Goal: Task Accomplishment & Management: Manage account settings

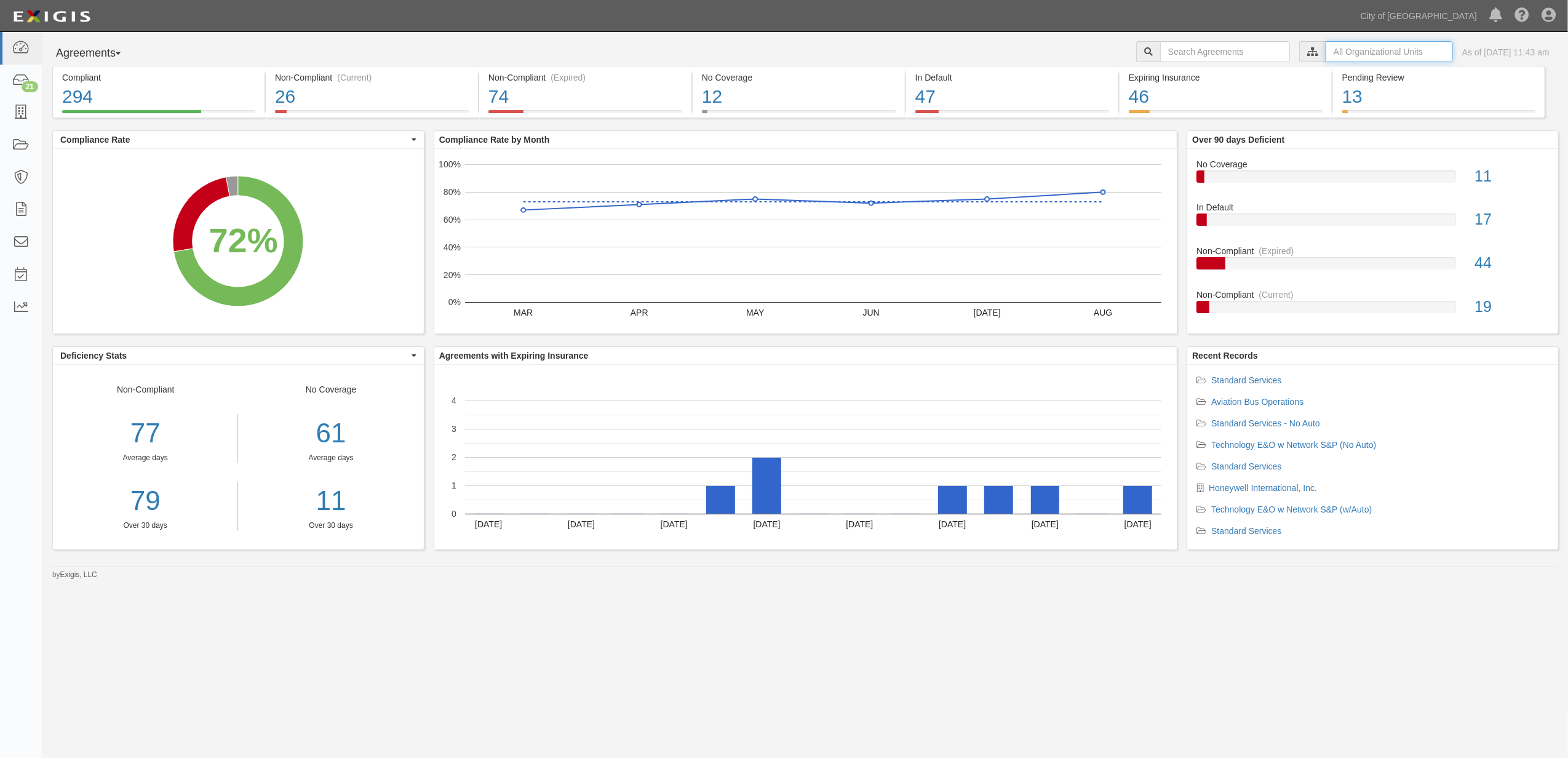
click at [1332, 53] on input "text" at bounding box center [1389, 51] width 127 height 21
click at [1188, 74] on label "City of [GEOGRAPHIC_DATA], Aviation Department" at bounding box center [1282, 73] width 214 height 12
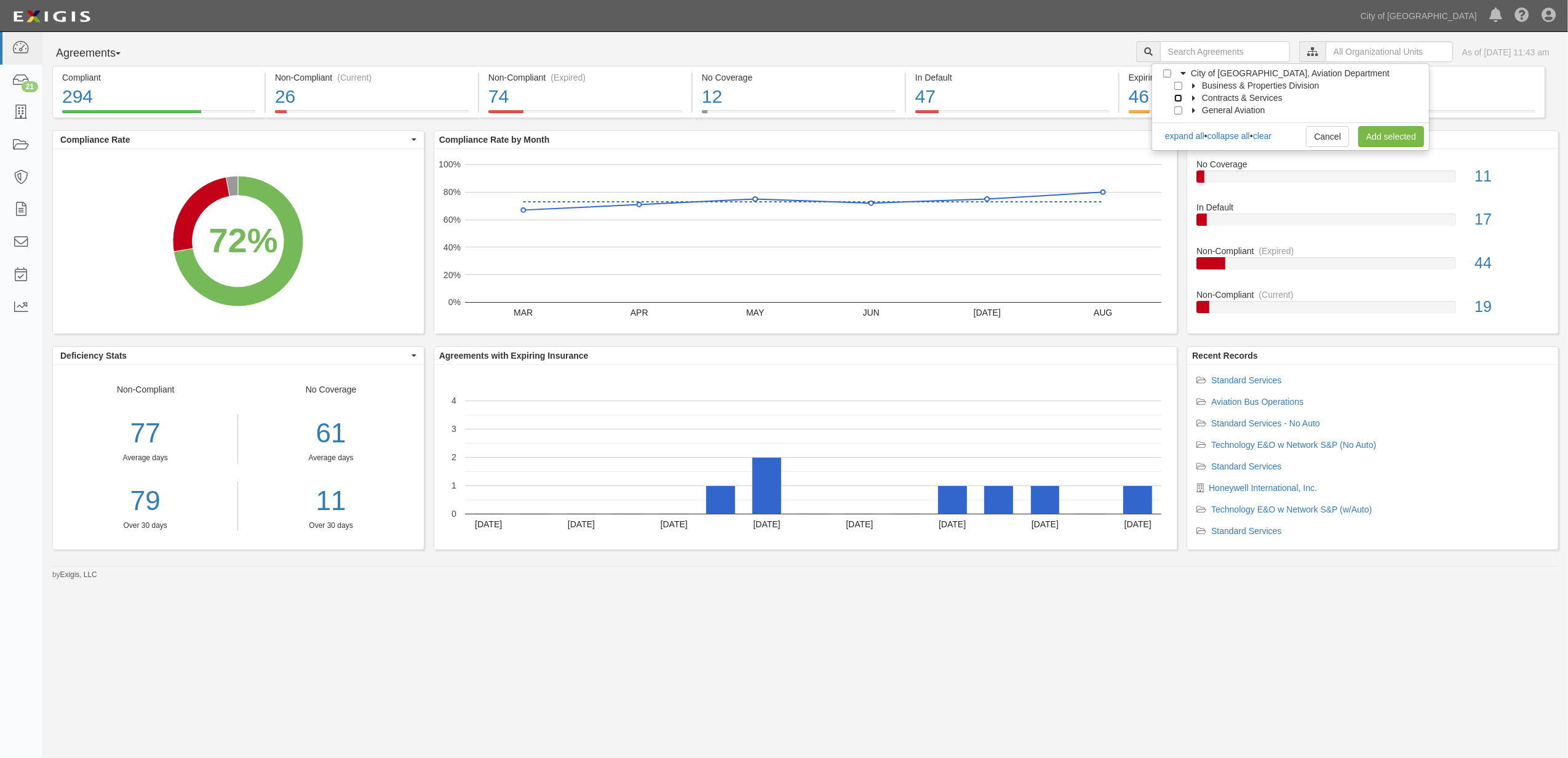
click at [1177, 97] on input "Contracts & Services" at bounding box center [1178, 98] width 8 height 8
checkbox input "true"
click at [1402, 138] on link "Add selected" at bounding box center [1390, 137] width 66 height 21
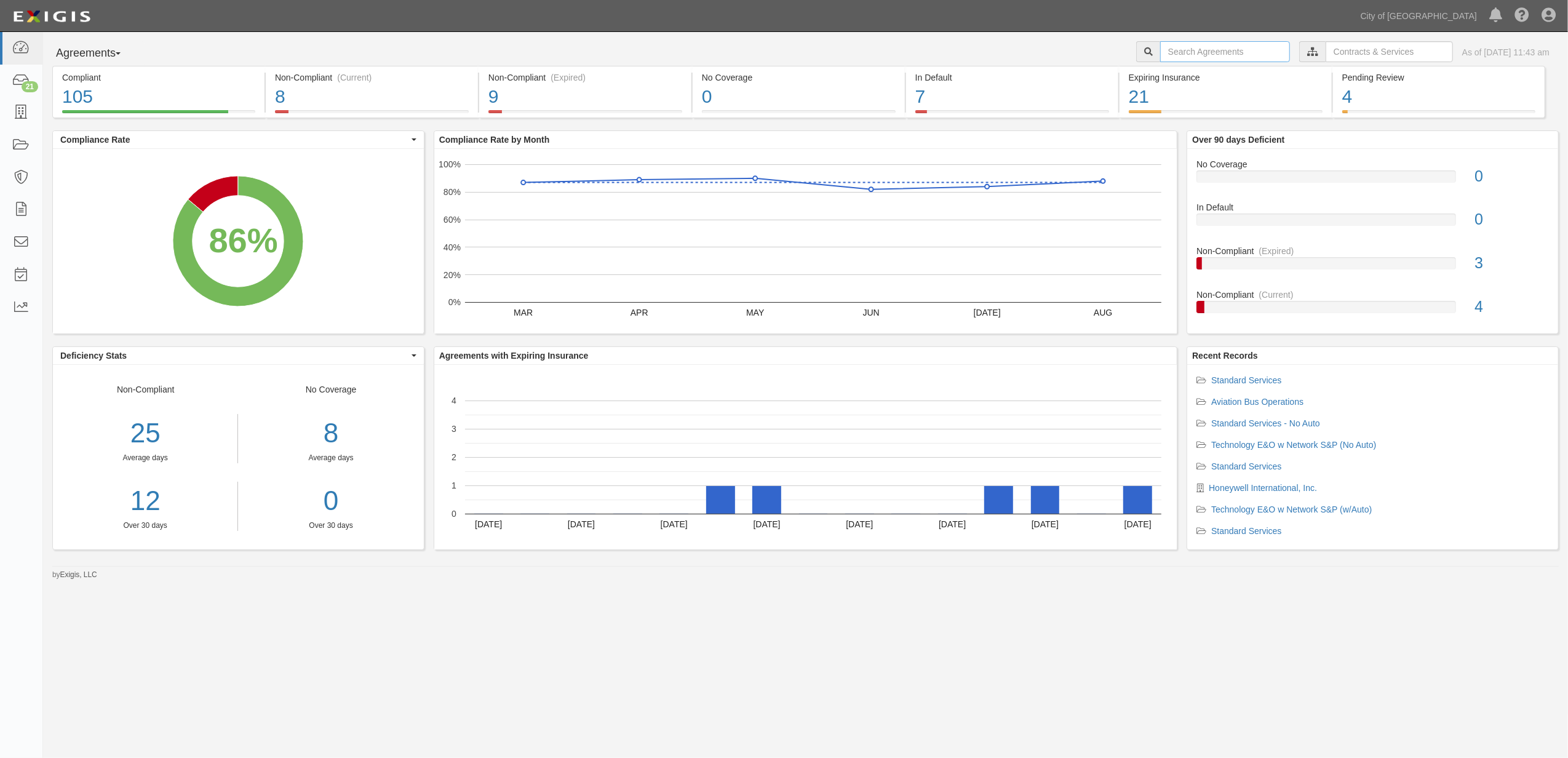
click at [1197, 47] on input "text" at bounding box center [1225, 51] width 130 height 21
paste input "161888"
type input "161888"
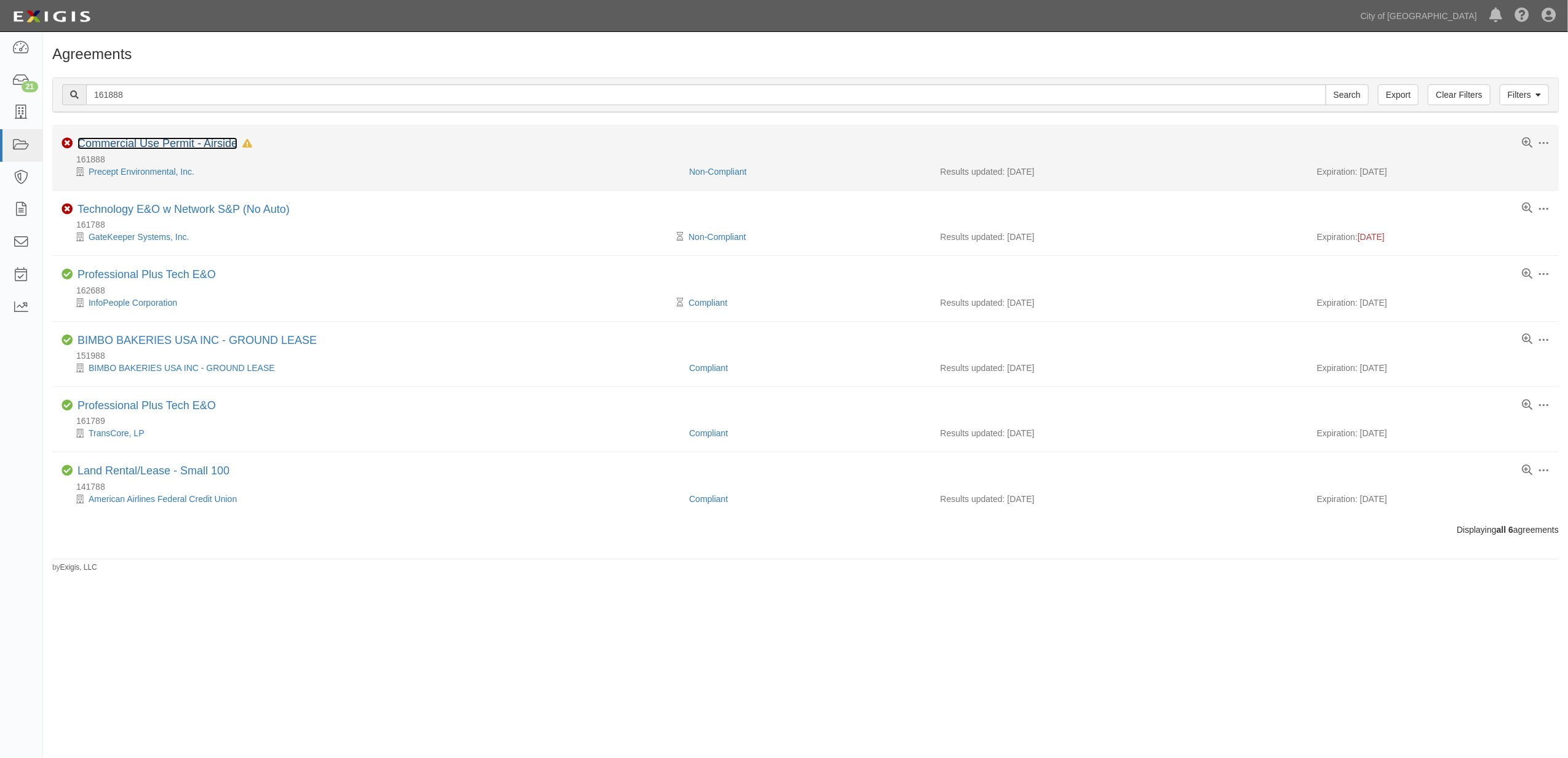
click at [161, 150] on link "Commercial Use Permit - Airside" at bounding box center [157, 143] width 160 height 12
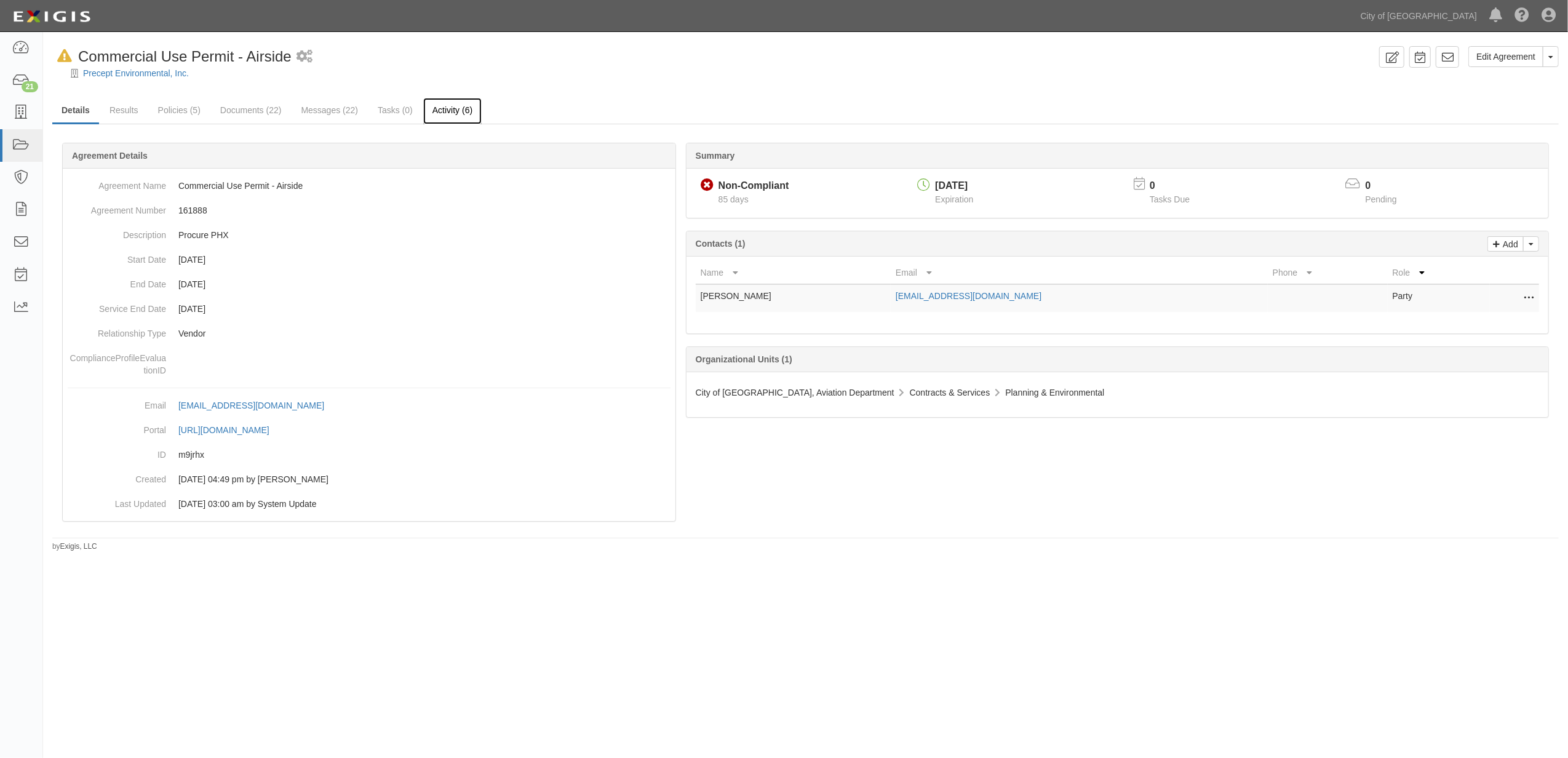
click at [438, 113] on link "Activity (6)" at bounding box center [452, 110] width 58 height 26
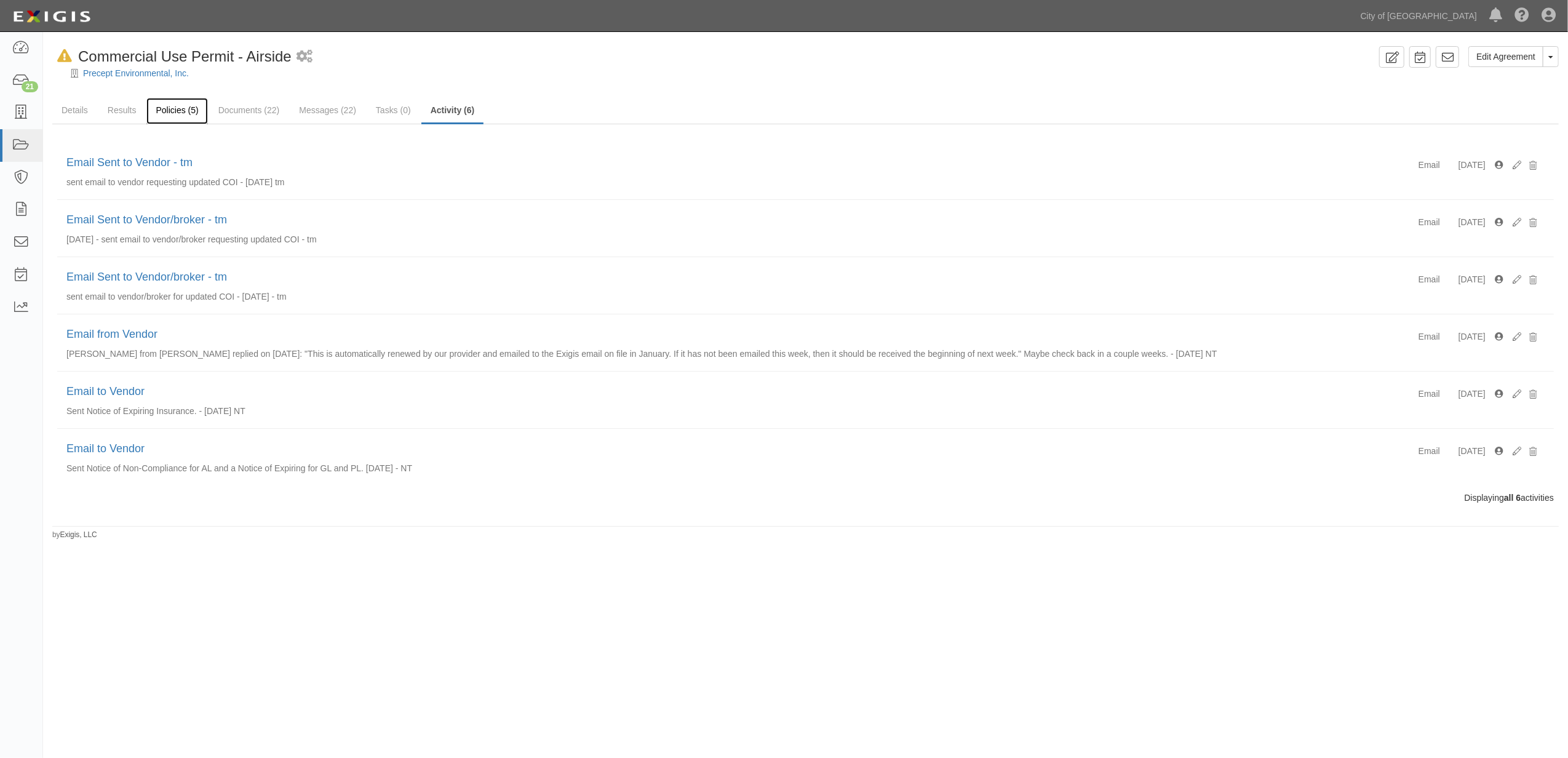
click at [192, 121] on link "Policies (5)" at bounding box center [177, 110] width 61 height 26
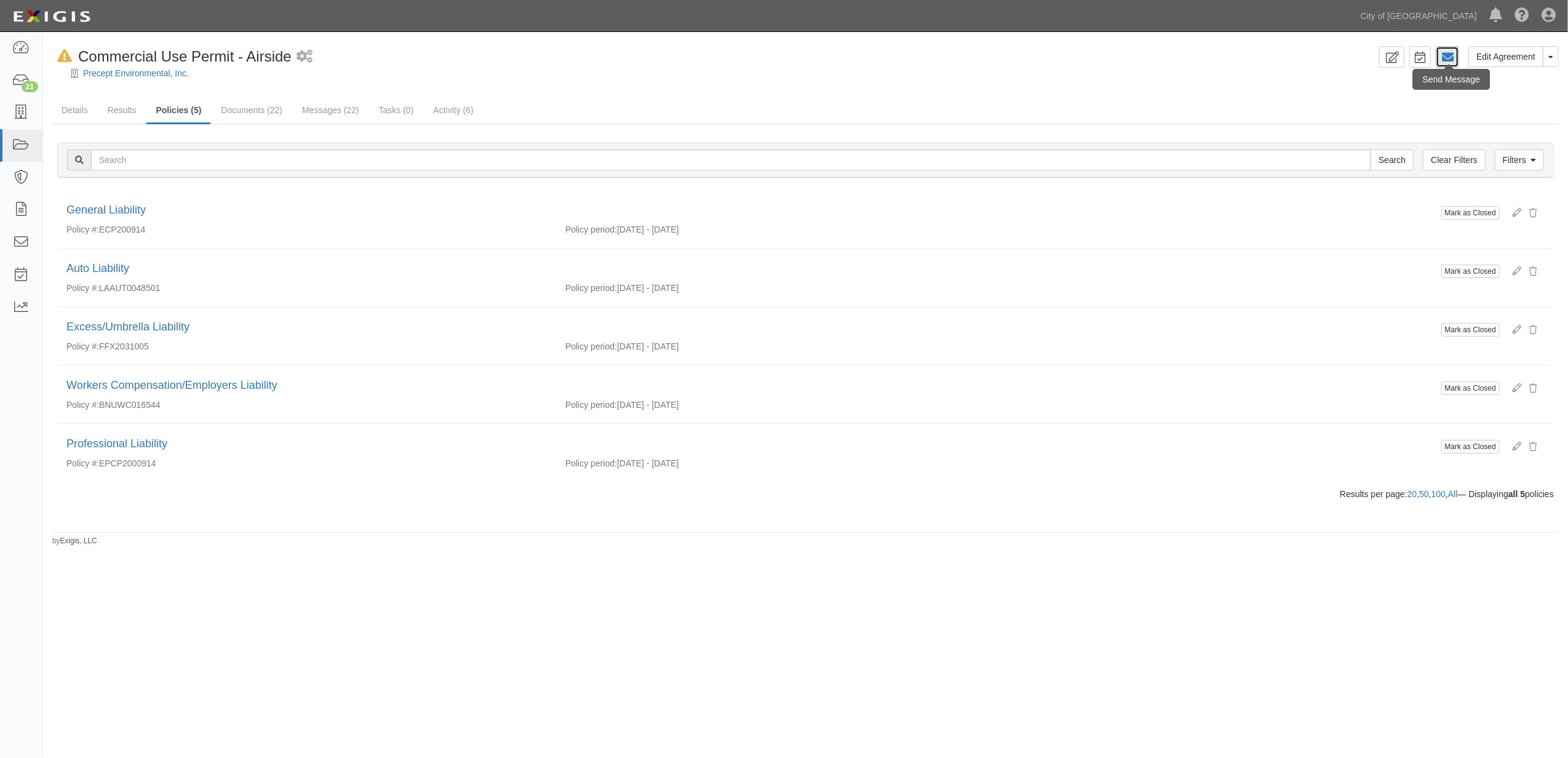
click at [1442, 55] on icon at bounding box center [1447, 57] width 12 height 12
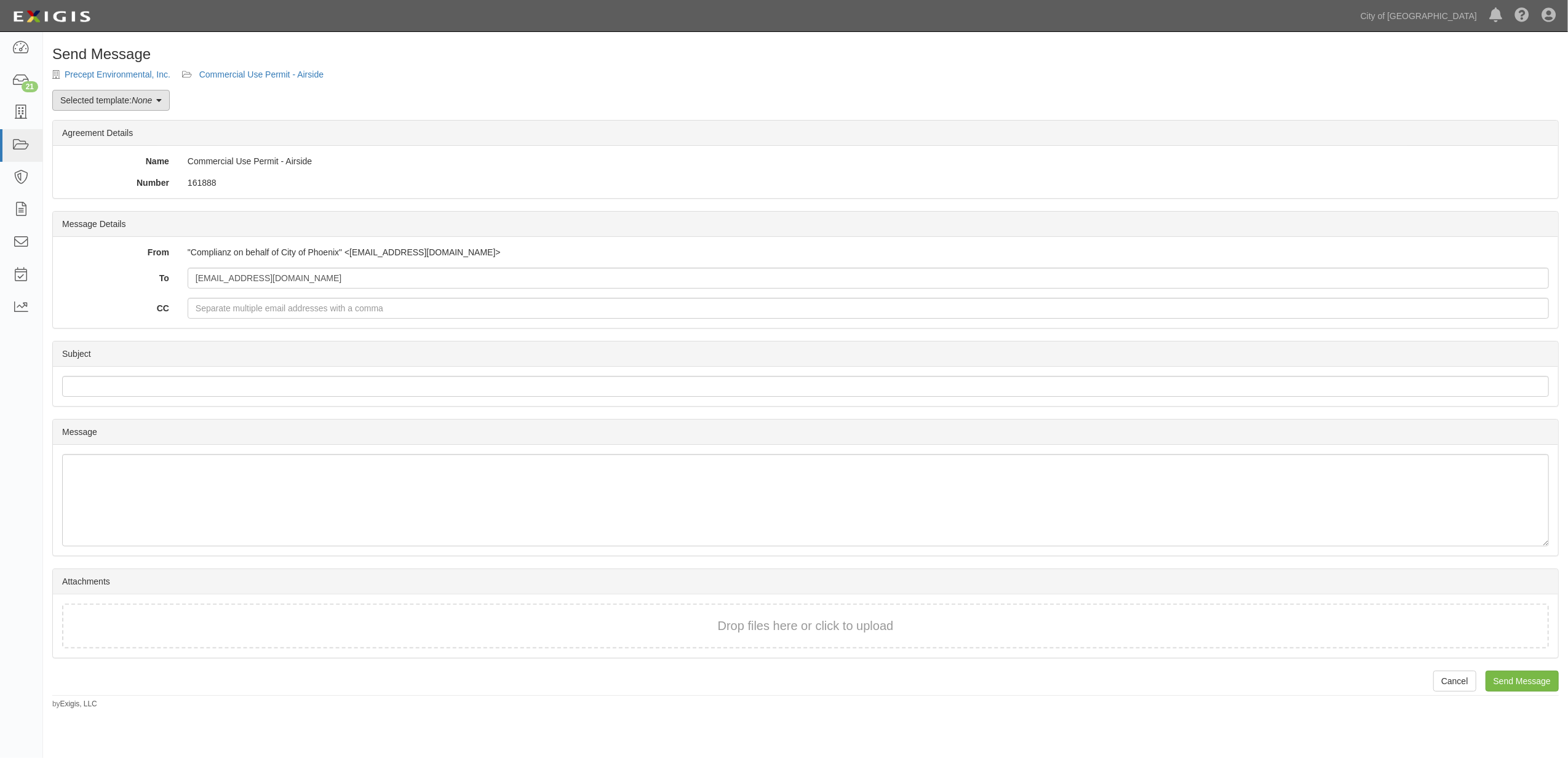
click at [139, 101] on em "None" at bounding box center [141, 100] width 20 height 10
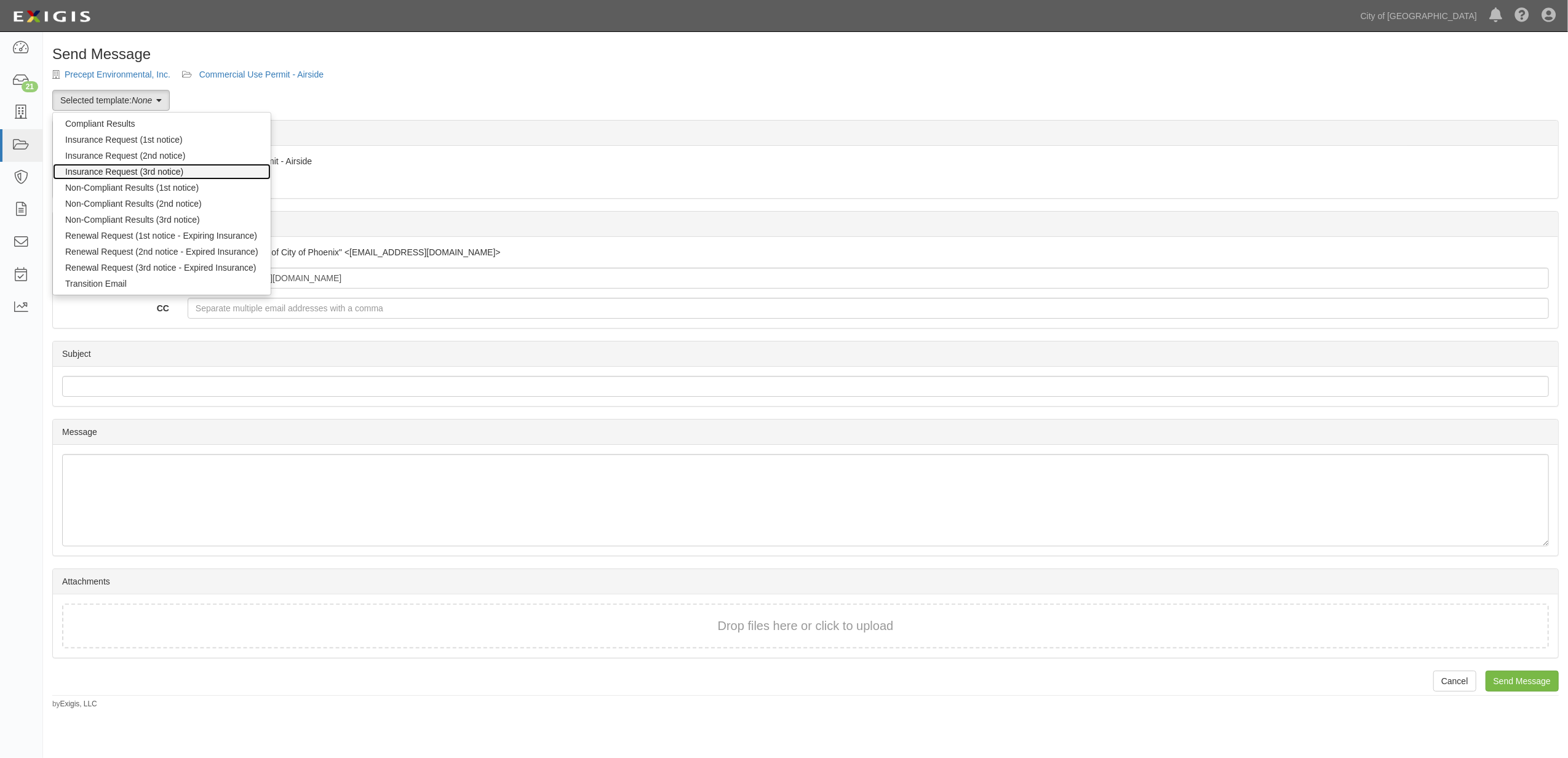
click at [133, 170] on link "Insurance Request (3rd notice)" at bounding box center [162, 171] width 218 height 16
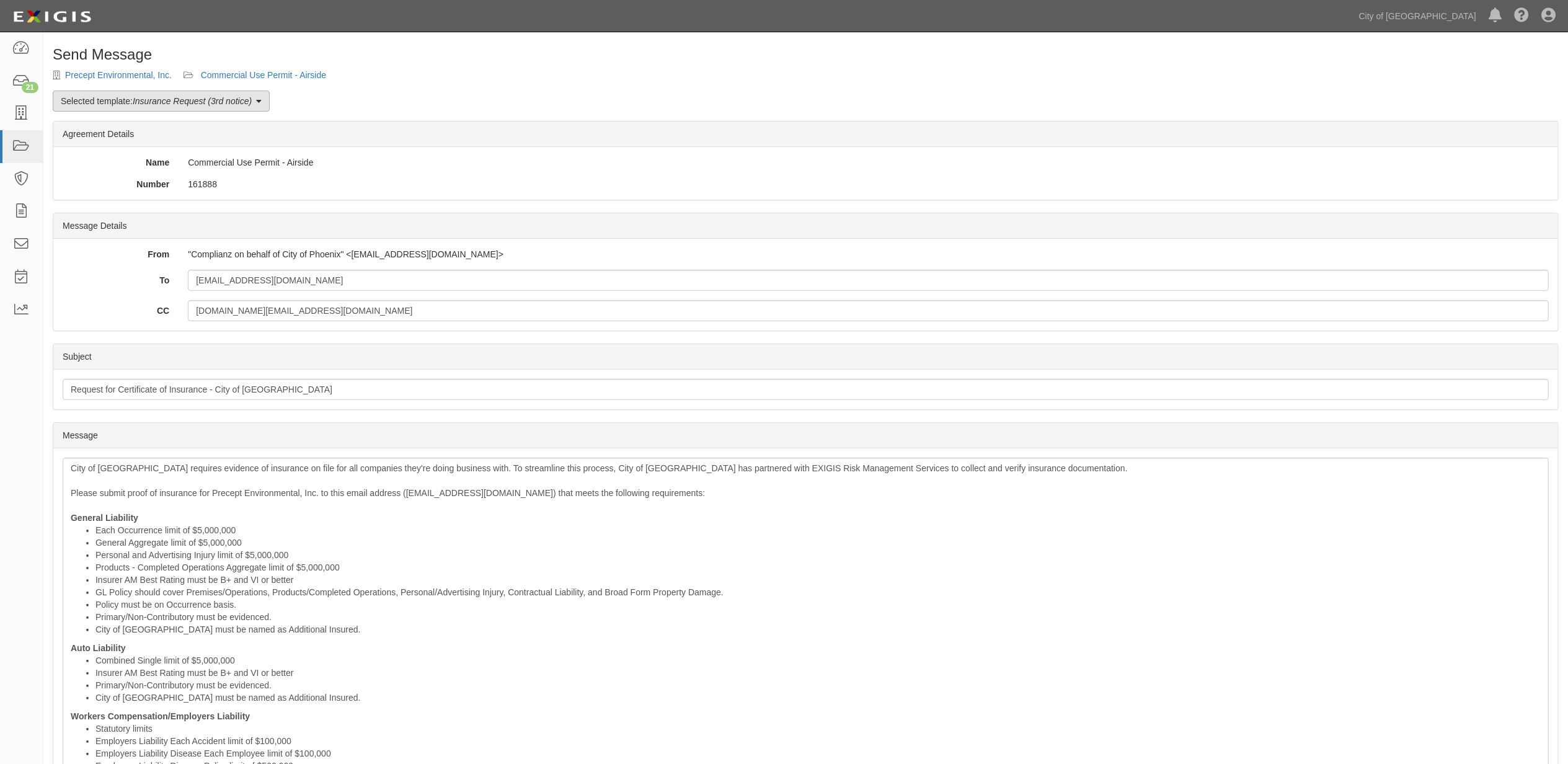
click at [128, 99] on link "Selected template: Insurance Request (3rd notice)" at bounding box center [161, 101] width 217 height 21
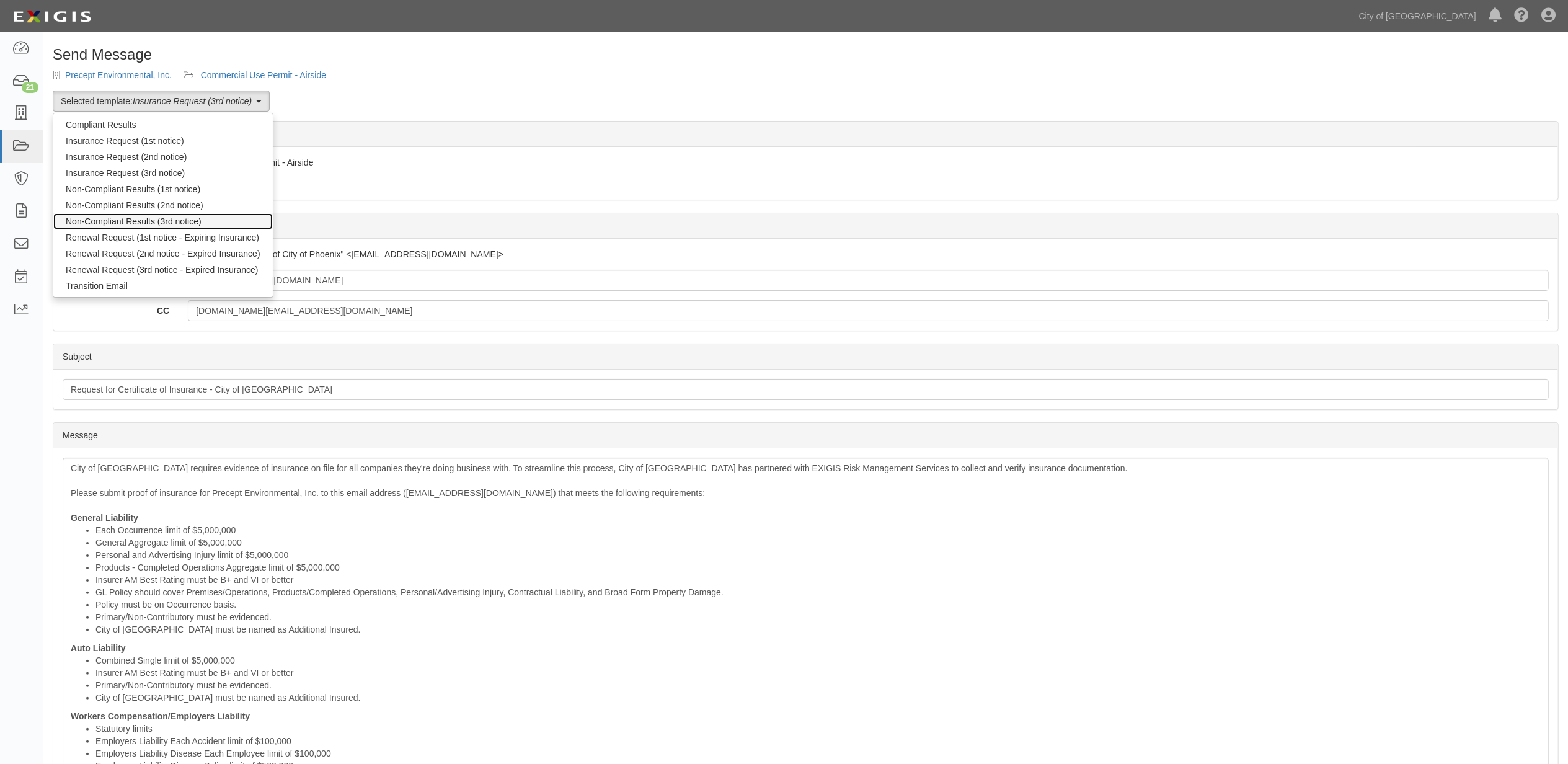
click at [128, 214] on link "Non-Compliant Results (3rd notice)" at bounding box center [163, 221] width 220 height 16
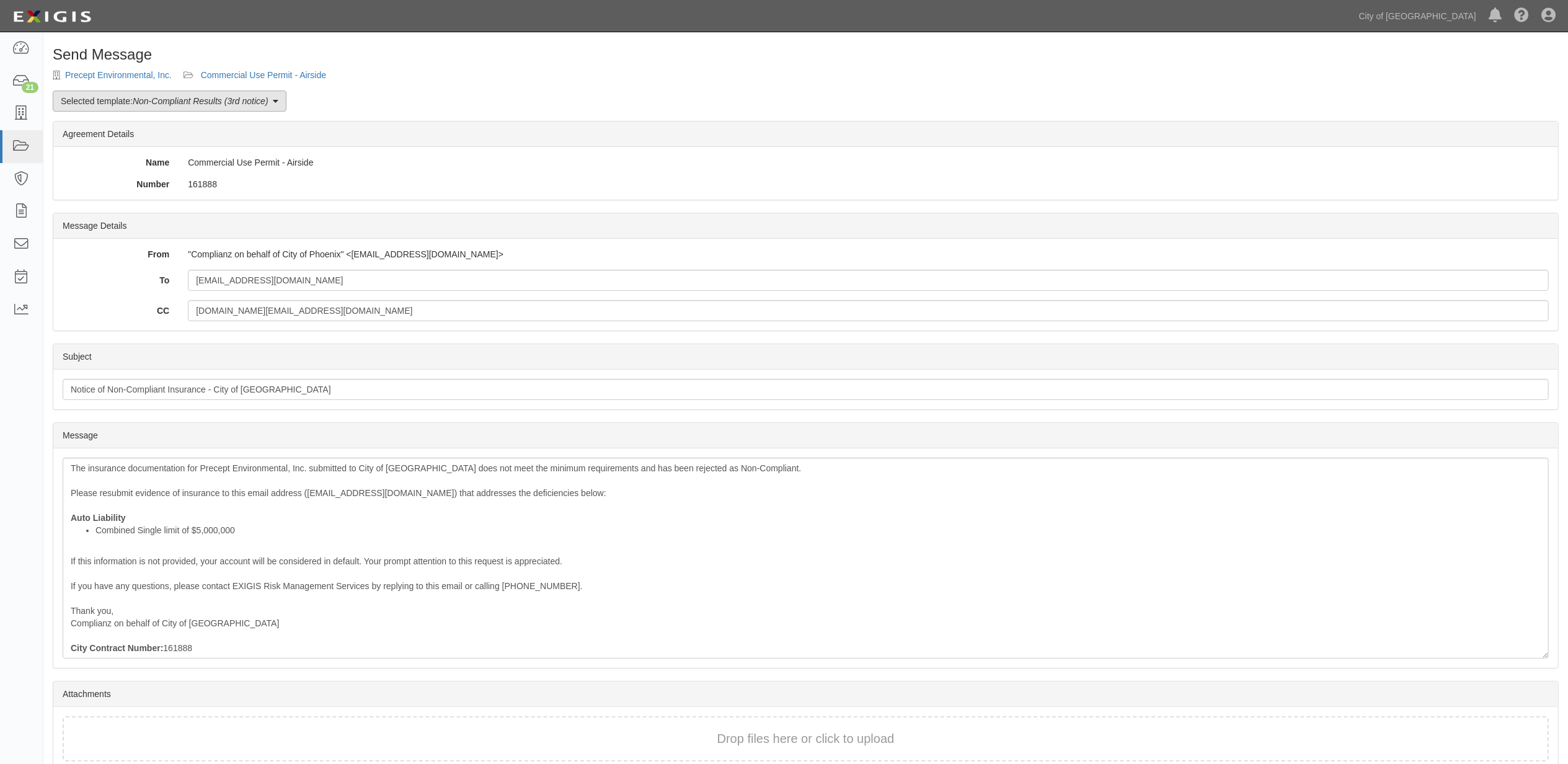
click at [179, 99] on em "Non-Compliant Results (3rd notice)" at bounding box center [201, 101] width 136 height 10
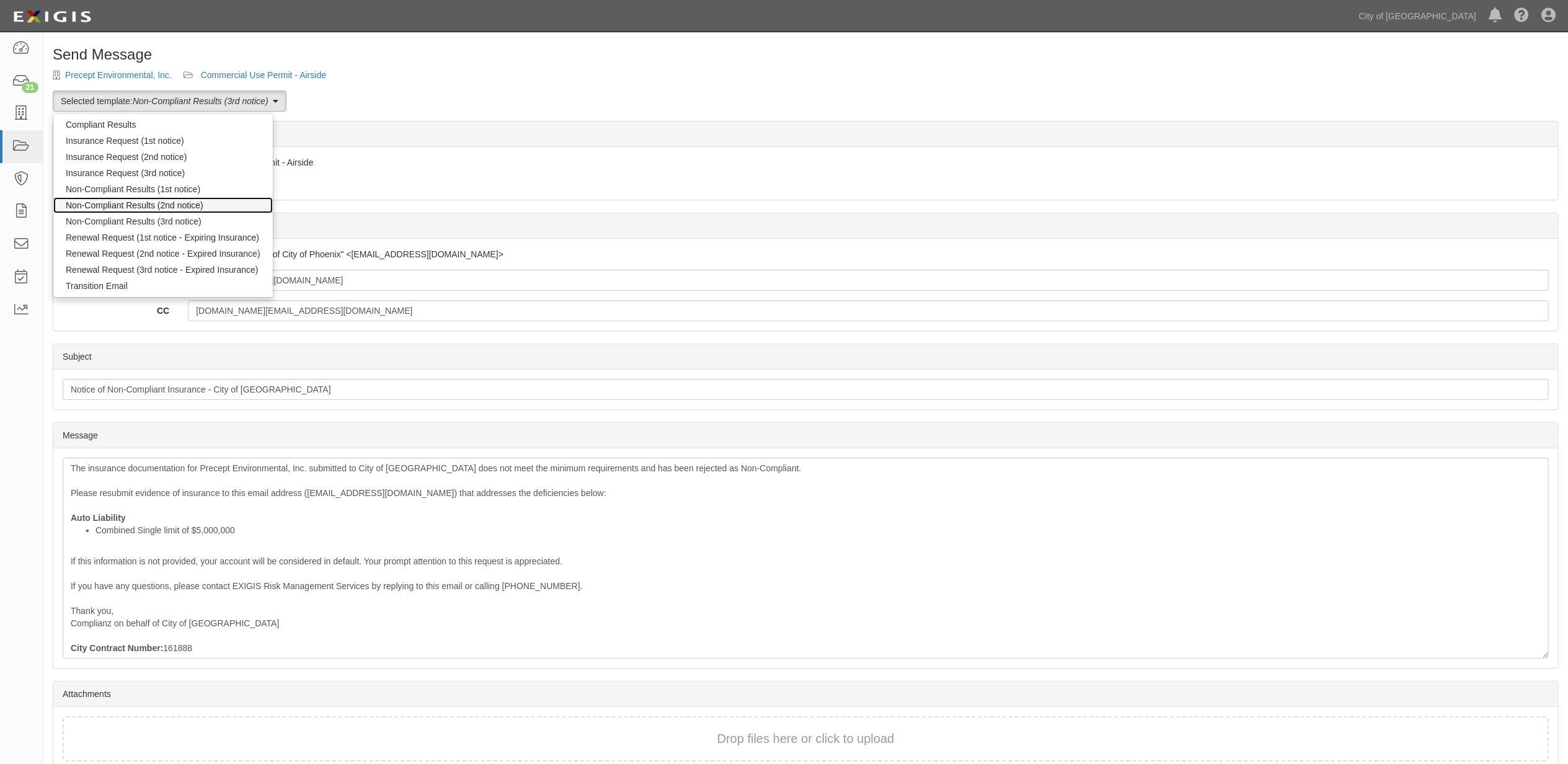
click at [159, 204] on link "Non-Compliant Results (2nd notice)" at bounding box center [163, 205] width 220 height 16
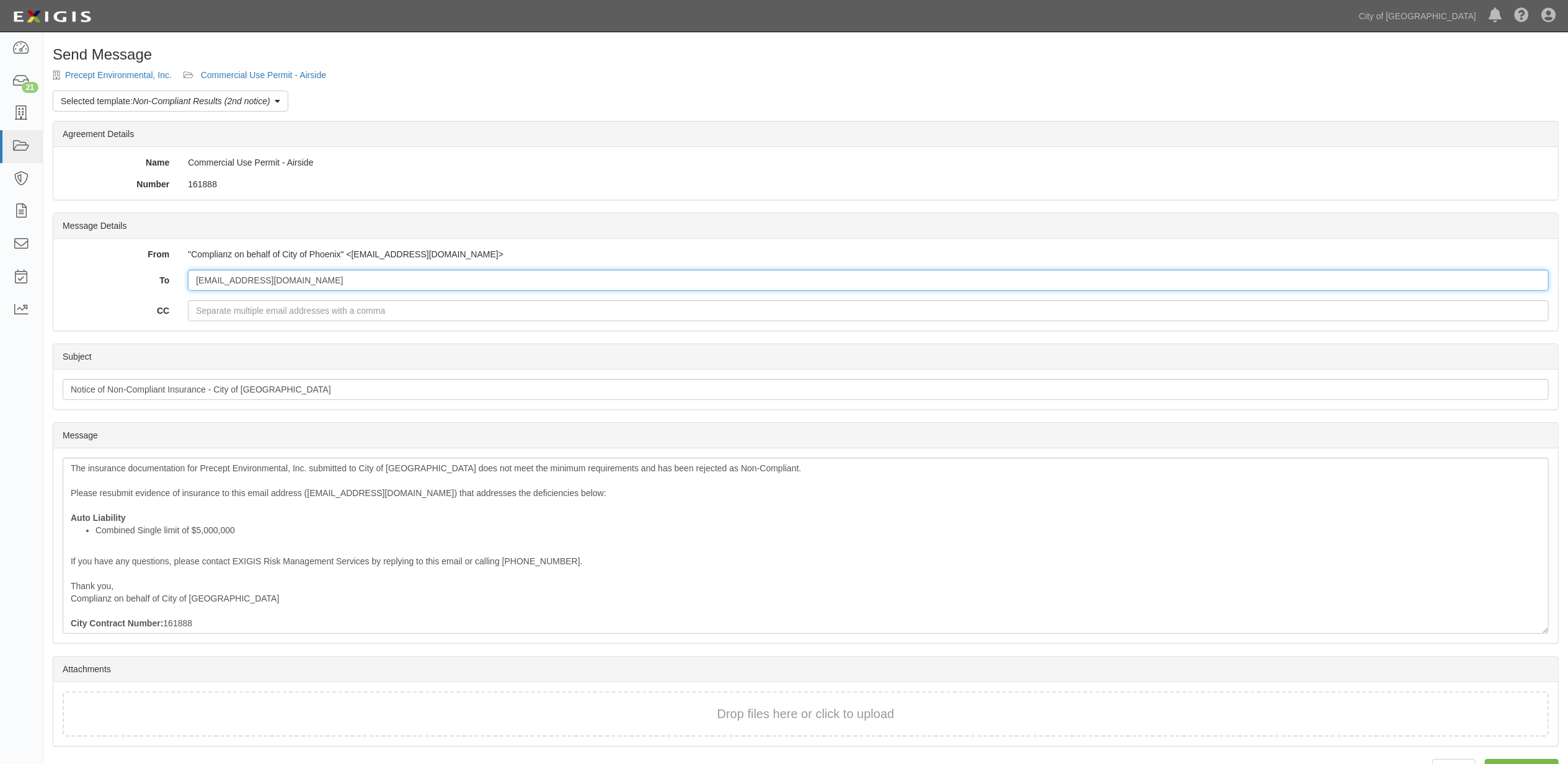
click at [350, 287] on input "[EMAIL_ADDRESS][DOMAIN_NAME]" at bounding box center [868, 281] width 1361 height 21
click at [350, 287] on input "andi@preceptenvironmental.com" at bounding box center [868, 281] width 1361 height 21
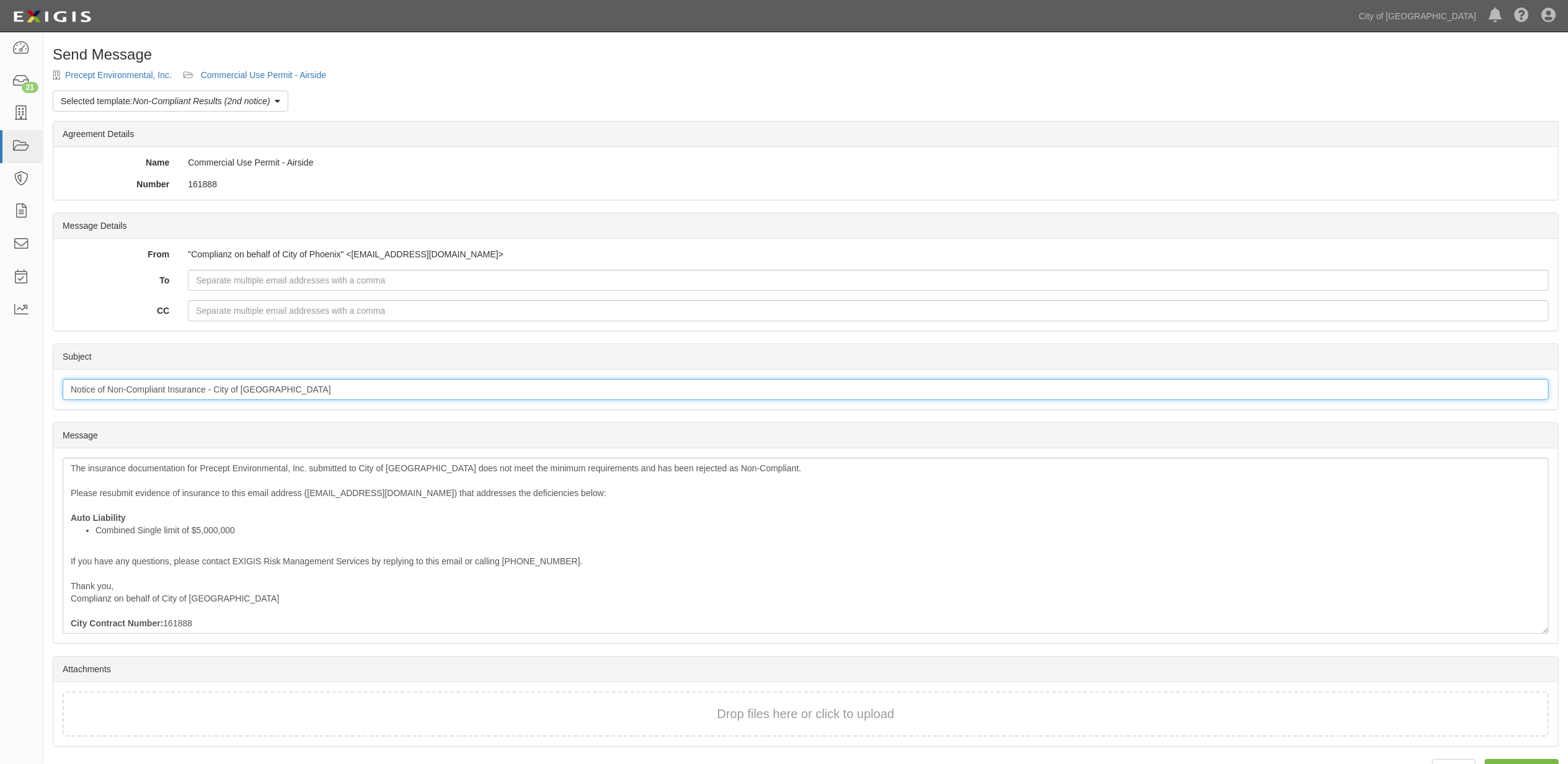
click at [351, 390] on input "Notice of Non-Compliant Insurance - City of Phoenix" at bounding box center [805, 390] width 1486 height 21
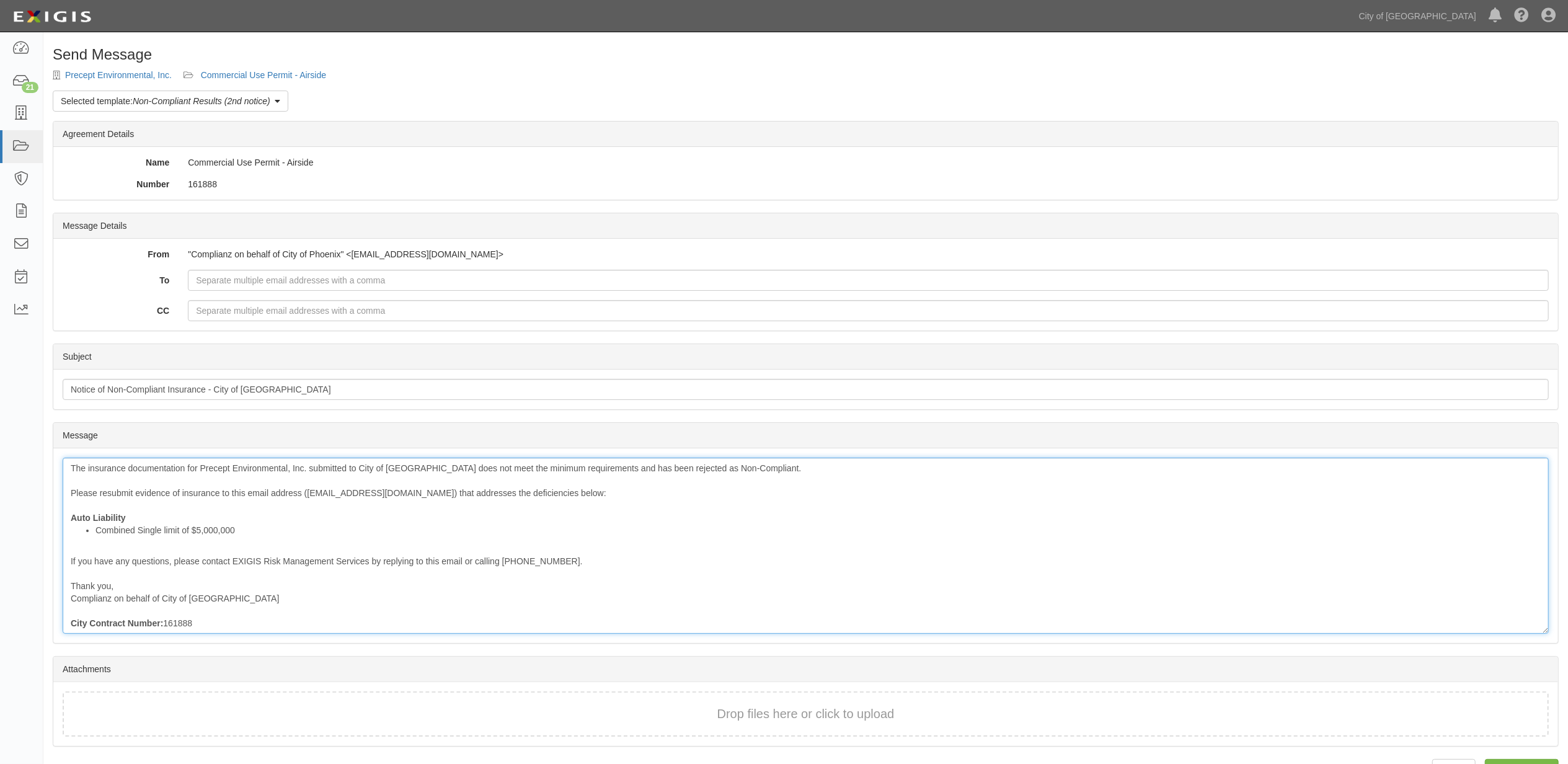
click at [226, 622] on div "The insurance documentation for Precept Environmental, Inc. submitted to City o…" at bounding box center [805, 545] width 1486 height 176
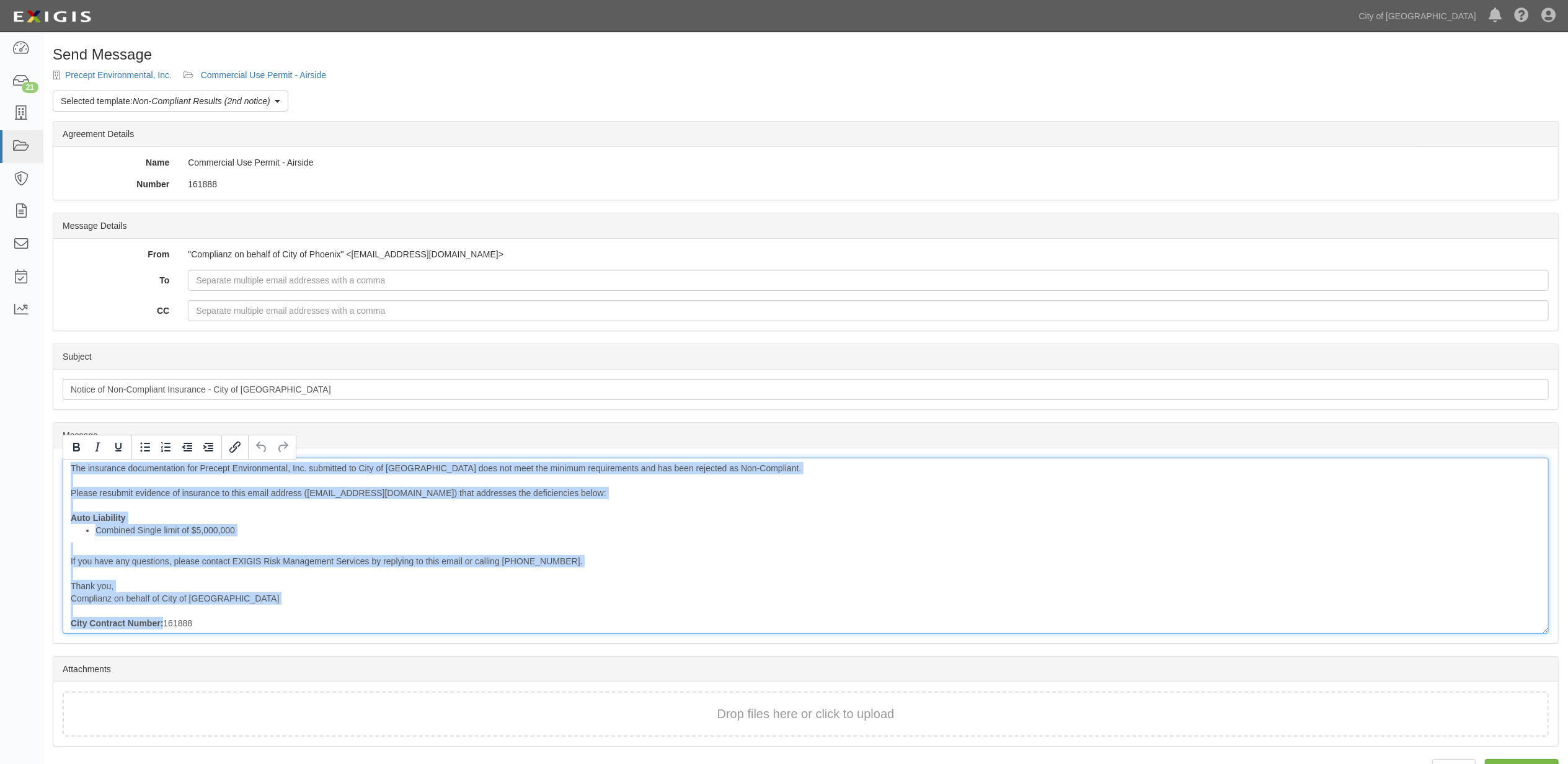
copy div "The insurance documentation for Precept Environmental, Inc. submitted to City o…"
click at [300, 72] on link "Commercial Use Permit - Airside" at bounding box center [263, 75] width 125 height 10
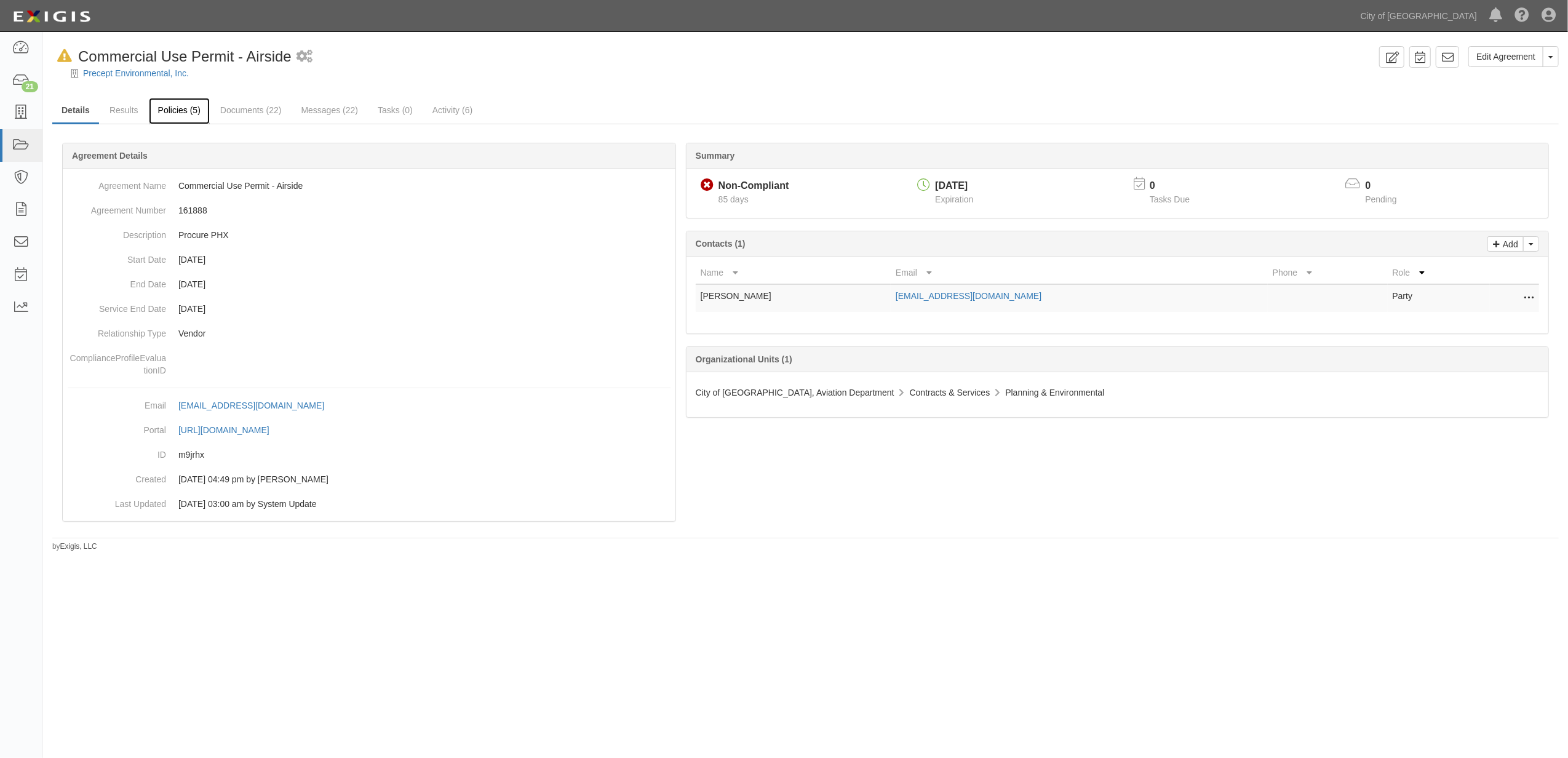
click at [190, 114] on link "Policies (5)" at bounding box center [179, 110] width 61 height 26
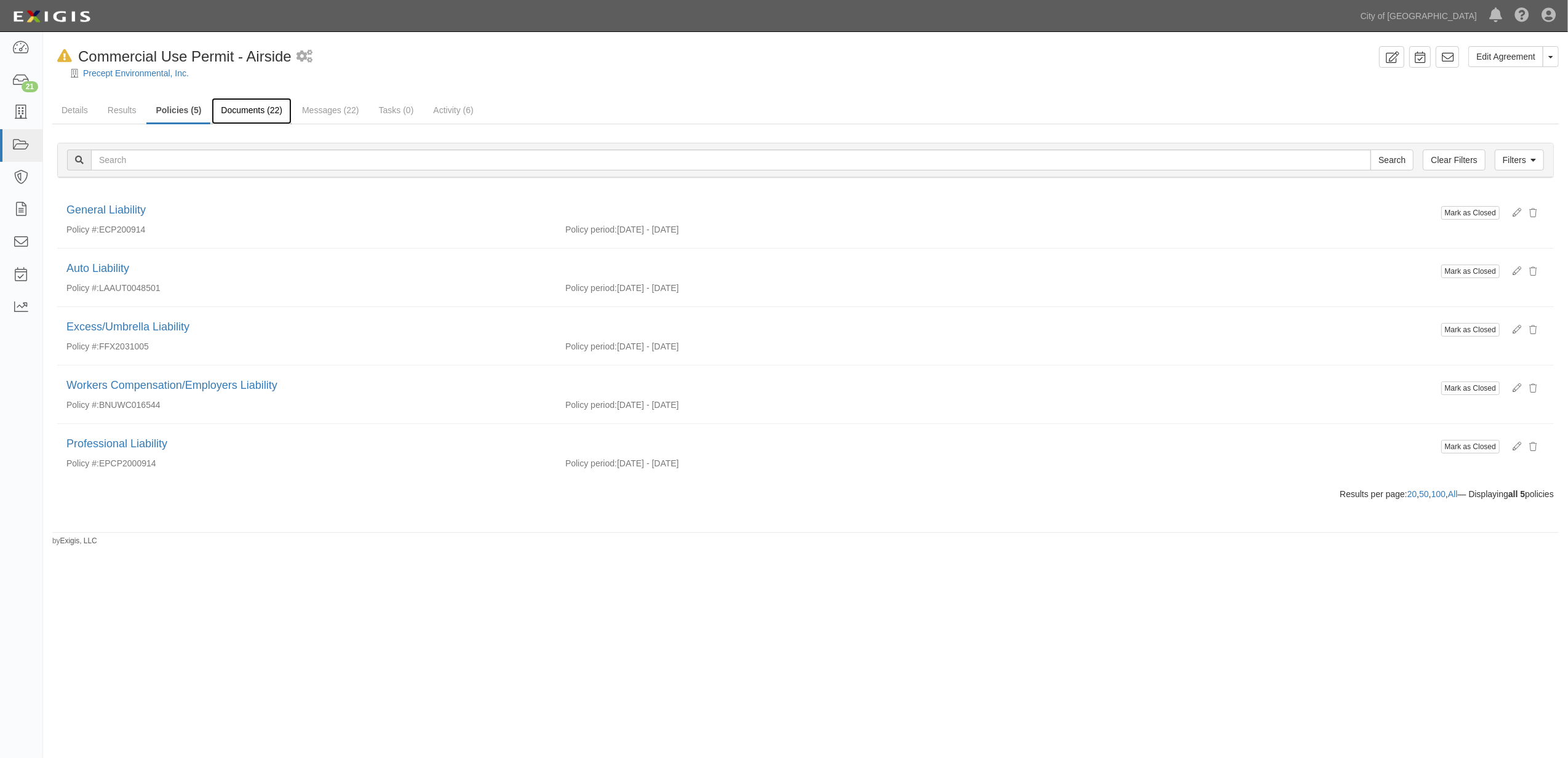
click at [225, 110] on link "Documents (22)" at bounding box center [252, 110] width 80 height 26
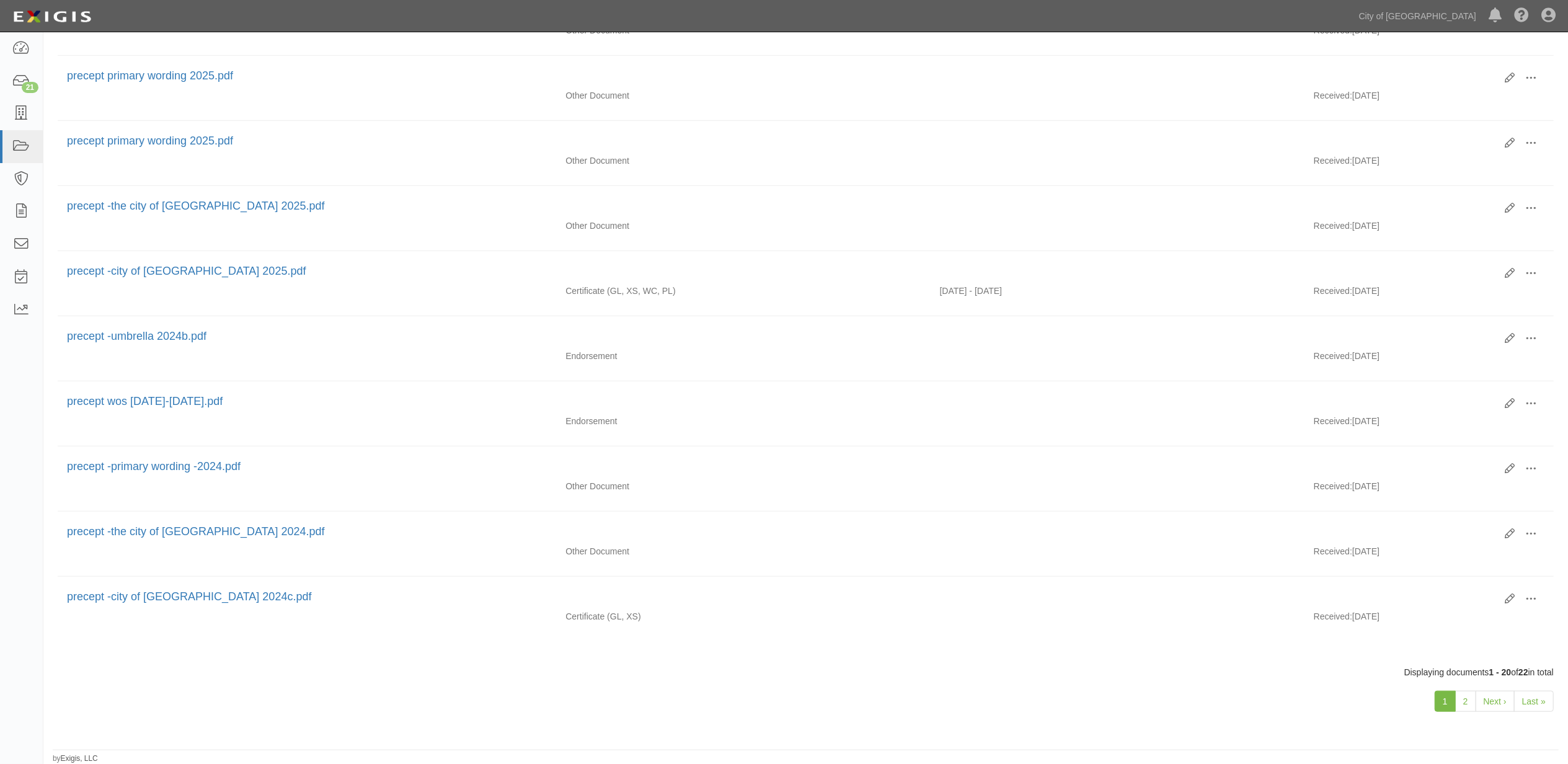
scroll to position [929, 0]
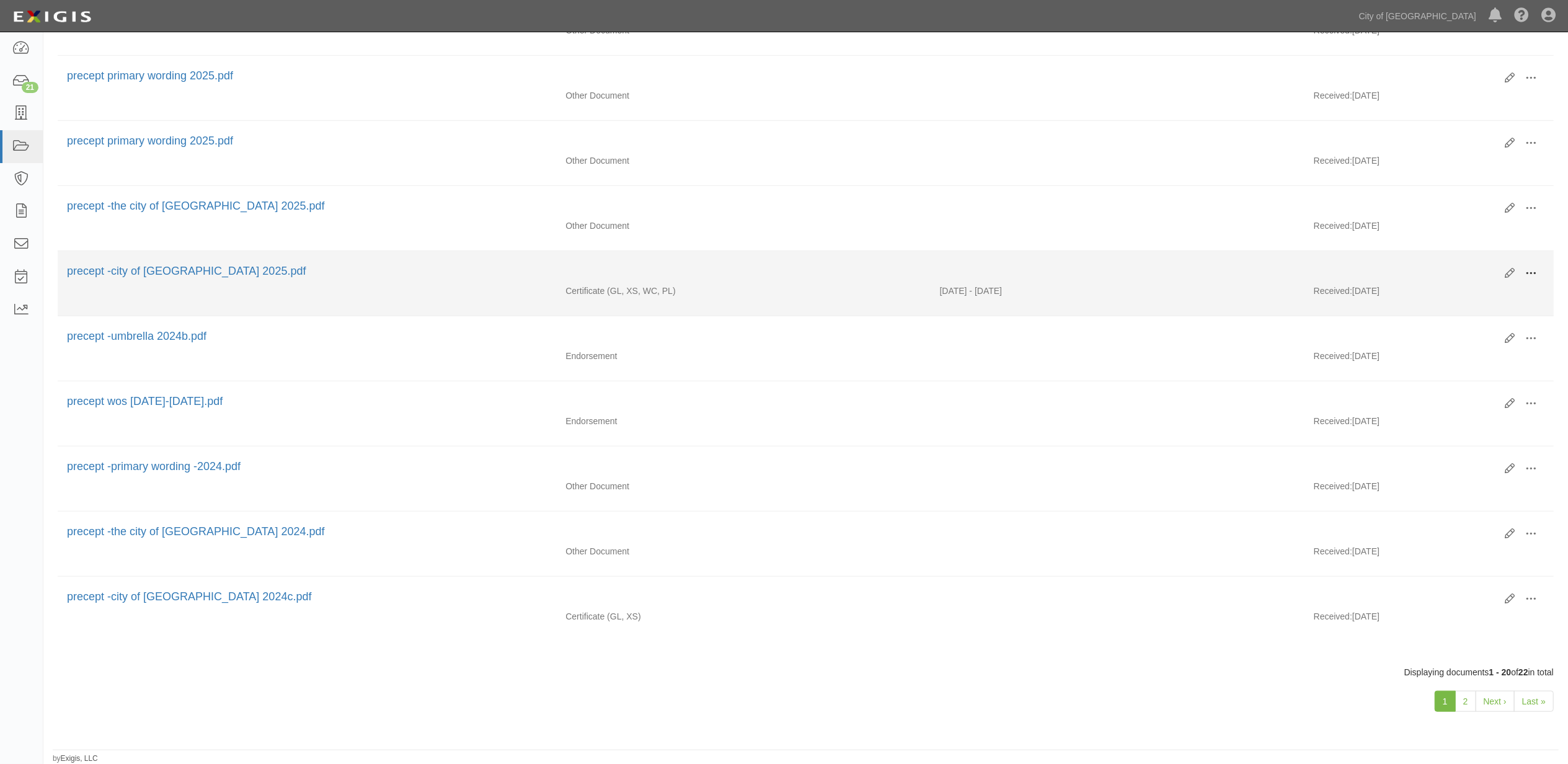
click at [1528, 268] on span at bounding box center [1531, 273] width 11 height 11
click at [1497, 281] on link "View" at bounding box center [1471, 291] width 98 height 22
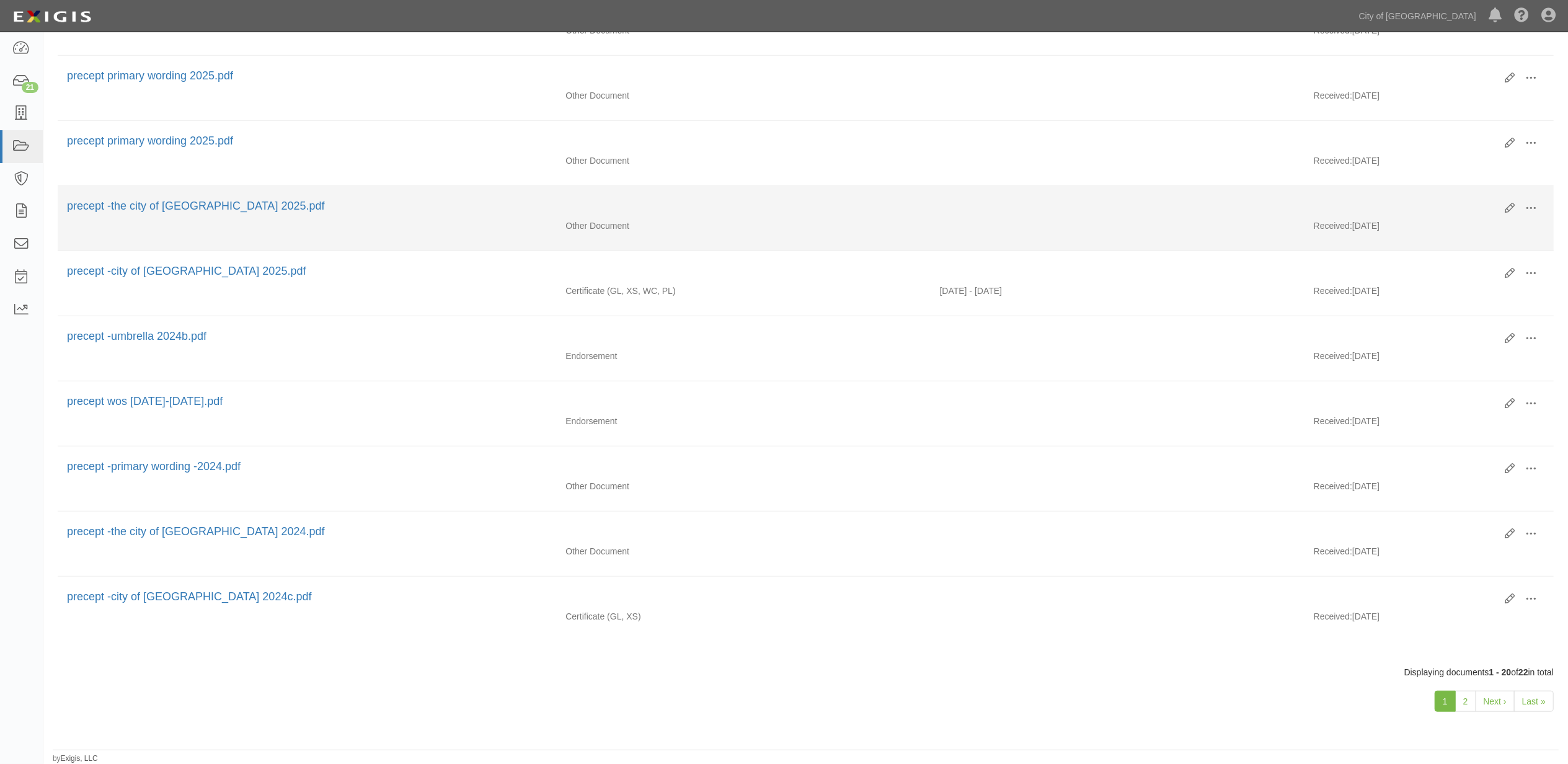
click at [1534, 187] on li "Edit View View details Archive precept -the city of phoenix end 2025.pdf Other …" at bounding box center [806, 218] width 1496 height 65
click at [1528, 198] on button at bounding box center [1531, 209] width 27 height 21
click at [1492, 230] on link "View" at bounding box center [1471, 226] width 98 height 22
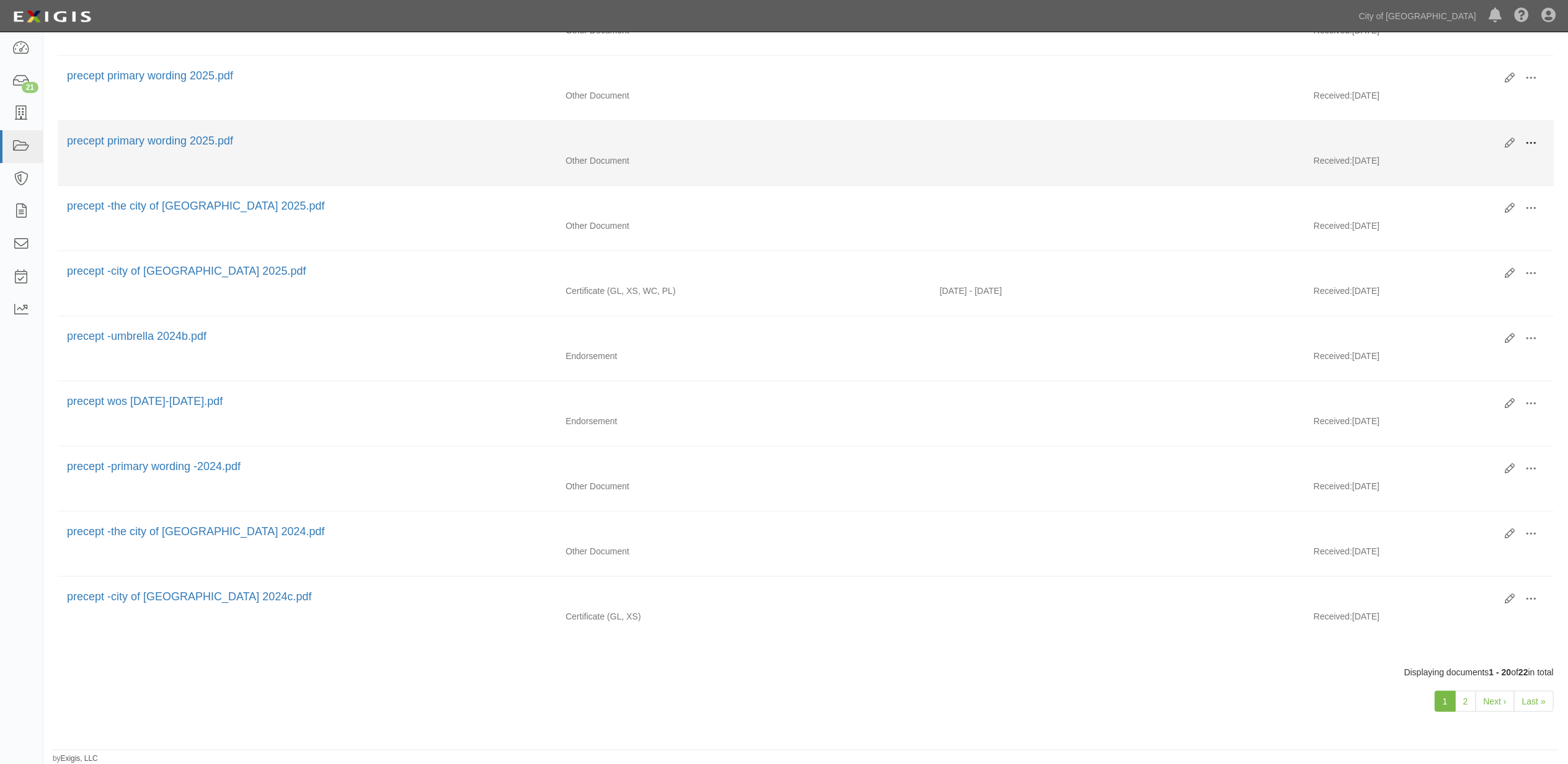
click at [1537, 135] on button at bounding box center [1531, 144] width 27 height 21
click at [1477, 150] on link "View" at bounding box center [1471, 161] width 98 height 22
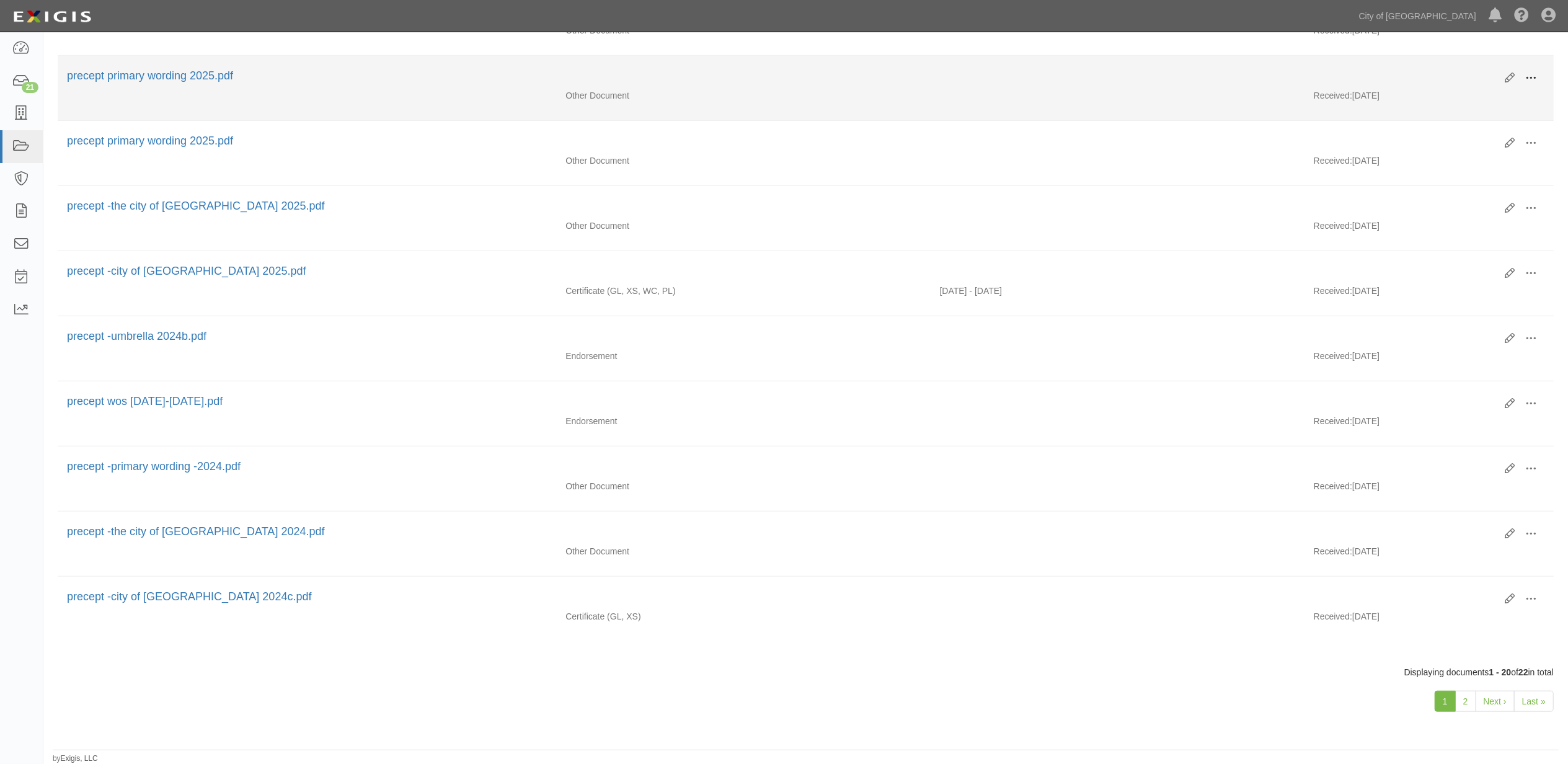
click at [1538, 68] on button at bounding box center [1531, 79] width 27 height 21
click at [1487, 85] on link "View" at bounding box center [1471, 95] width 98 height 22
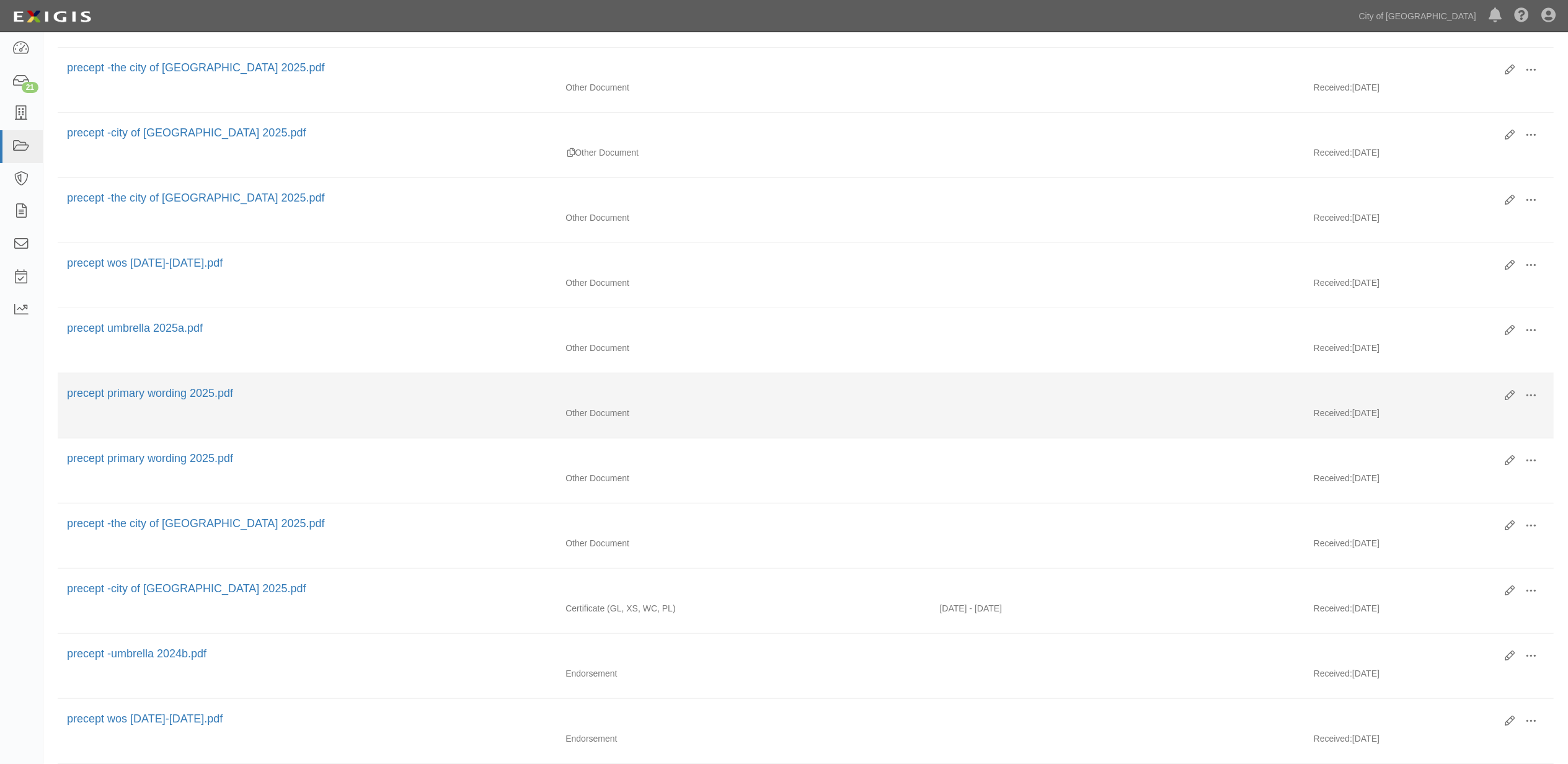
scroll to position [516, 0]
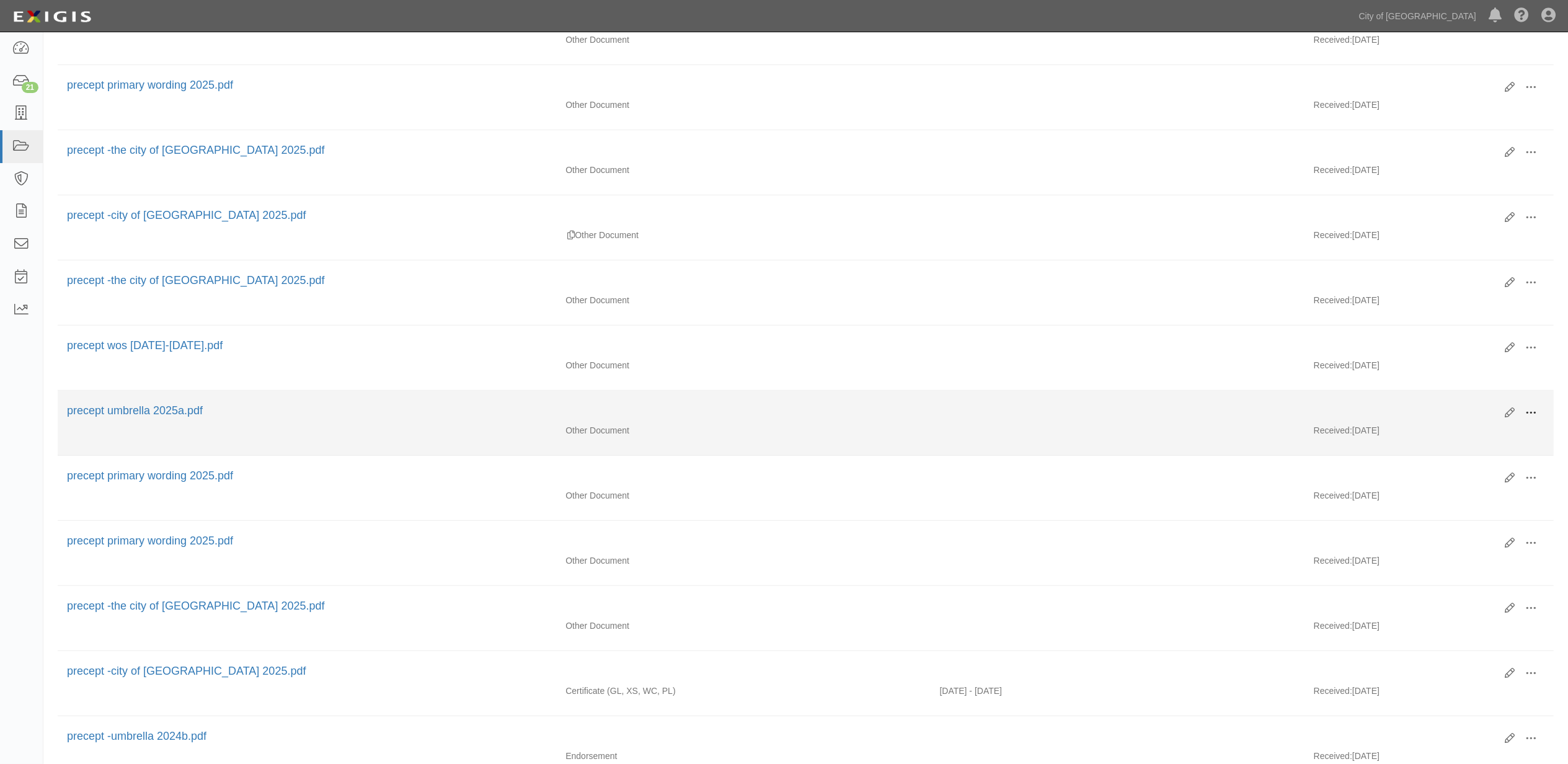
click at [1528, 416] on span at bounding box center [1531, 412] width 11 height 11
click at [1483, 432] on link "View" at bounding box center [1471, 430] width 98 height 22
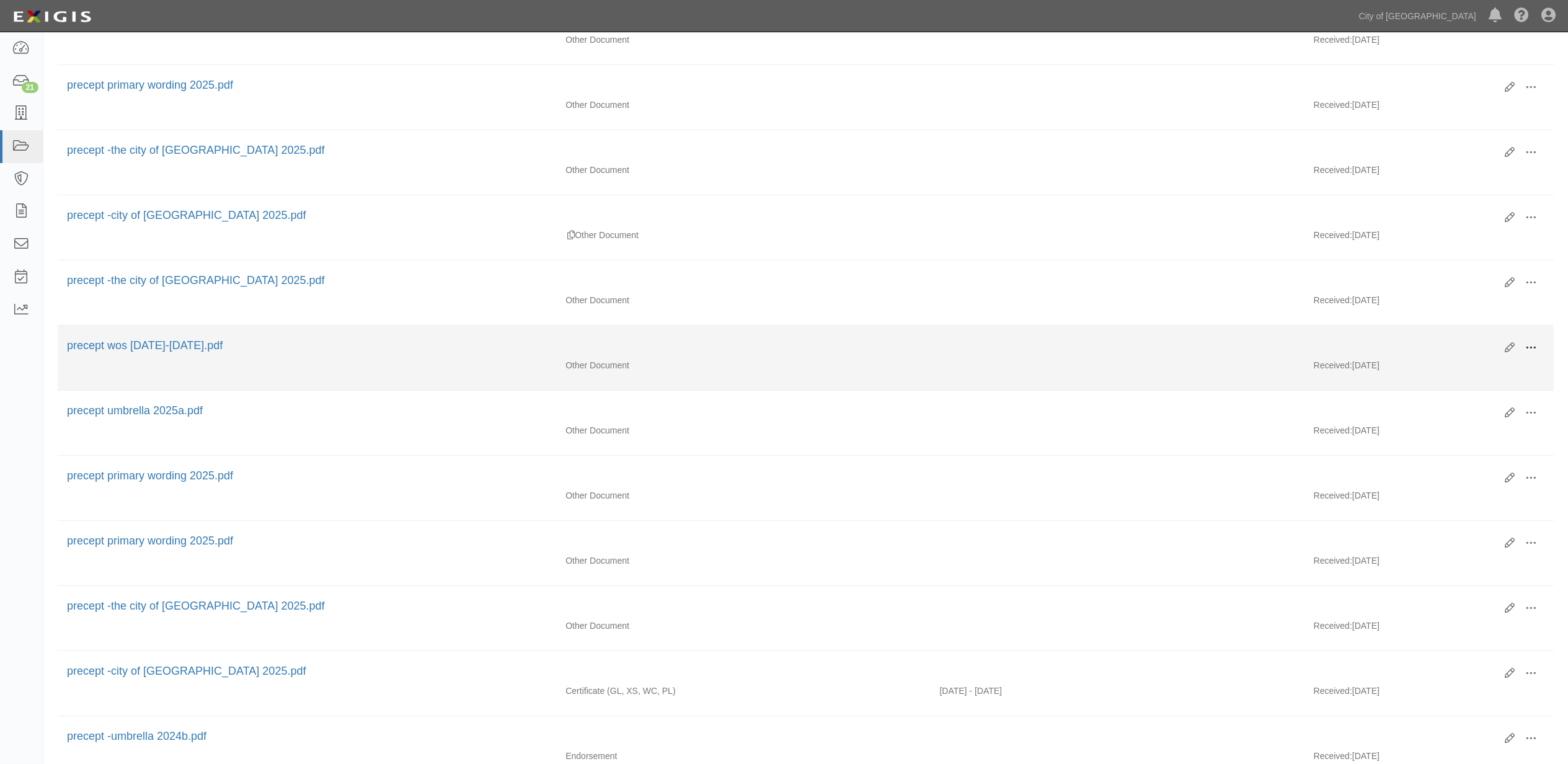
click at [1529, 353] on span at bounding box center [1531, 348] width 11 height 11
click at [1497, 363] on link "View" at bounding box center [1471, 365] width 98 height 22
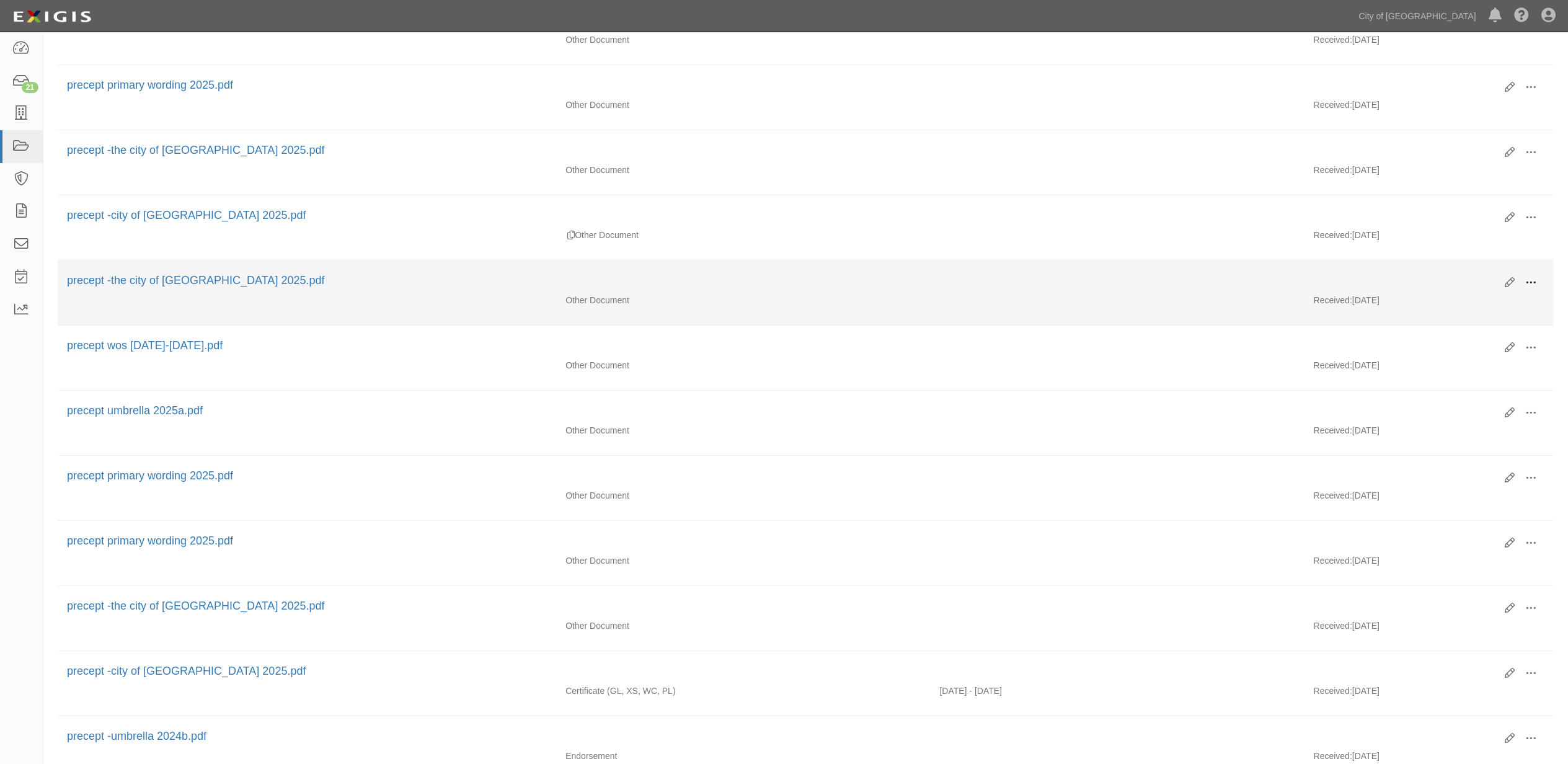
click at [1528, 284] on span at bounding box center [1531, 282] width 11 height 11
click at [1482, 303] on link "View" at bounding box center [1471, 300] width 98 height 22
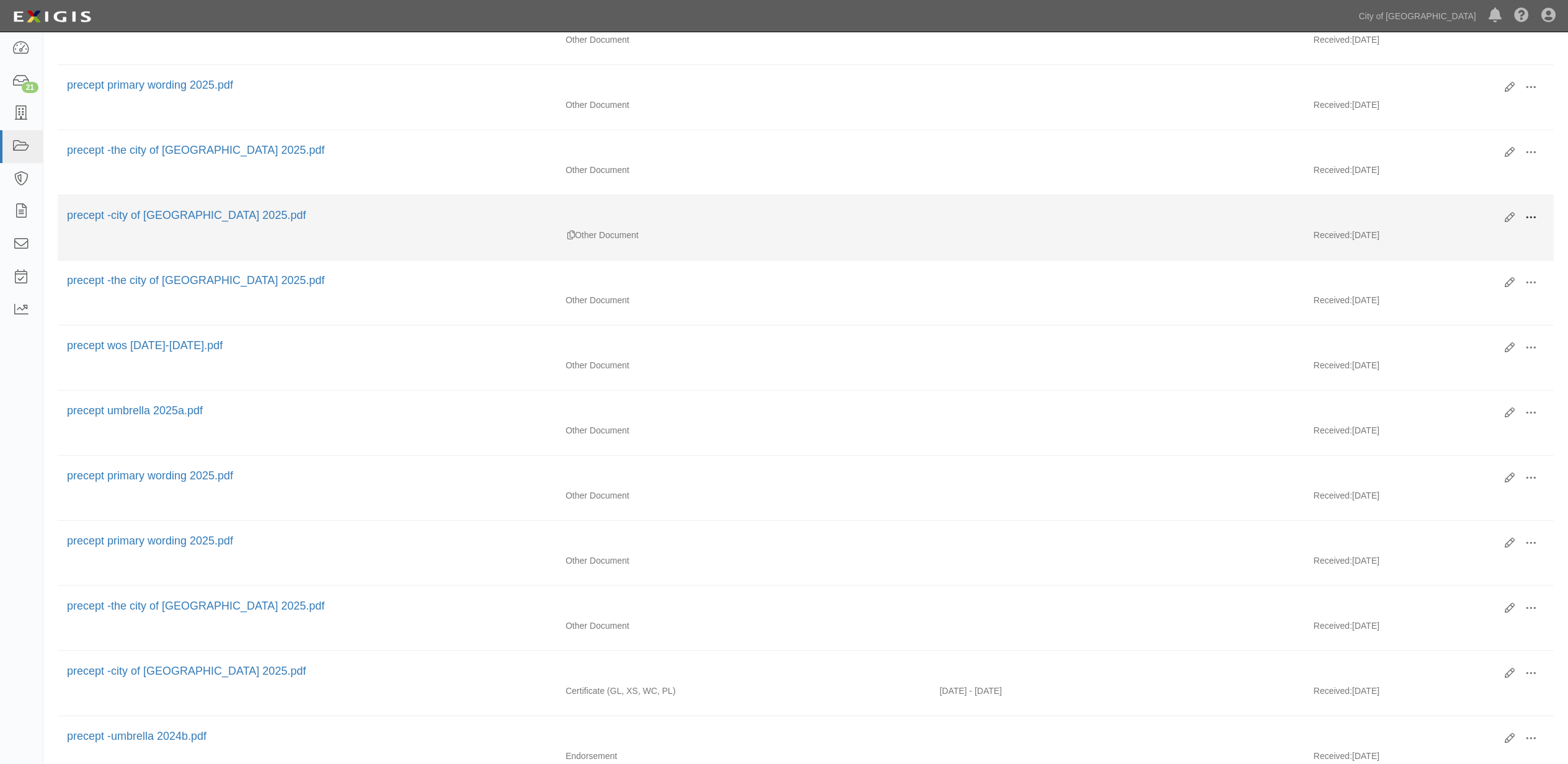
click at [1524, 218] on button at bounding box center [1531, 218] width 27 height 21
click at [1499, 230] on link "View" at bounding box center [1471, 235] width 98 height 22
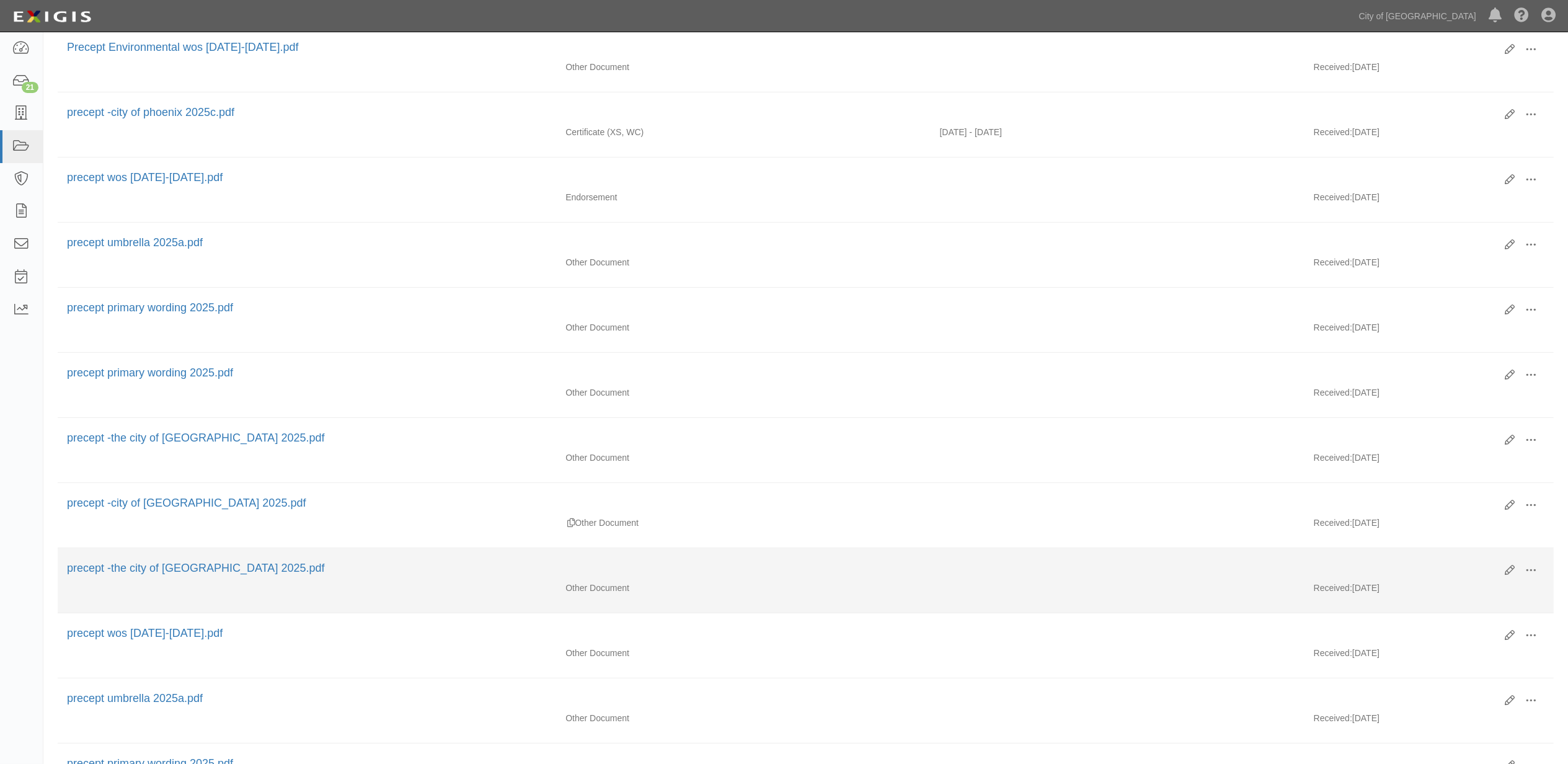
scroll to position [185, 0]
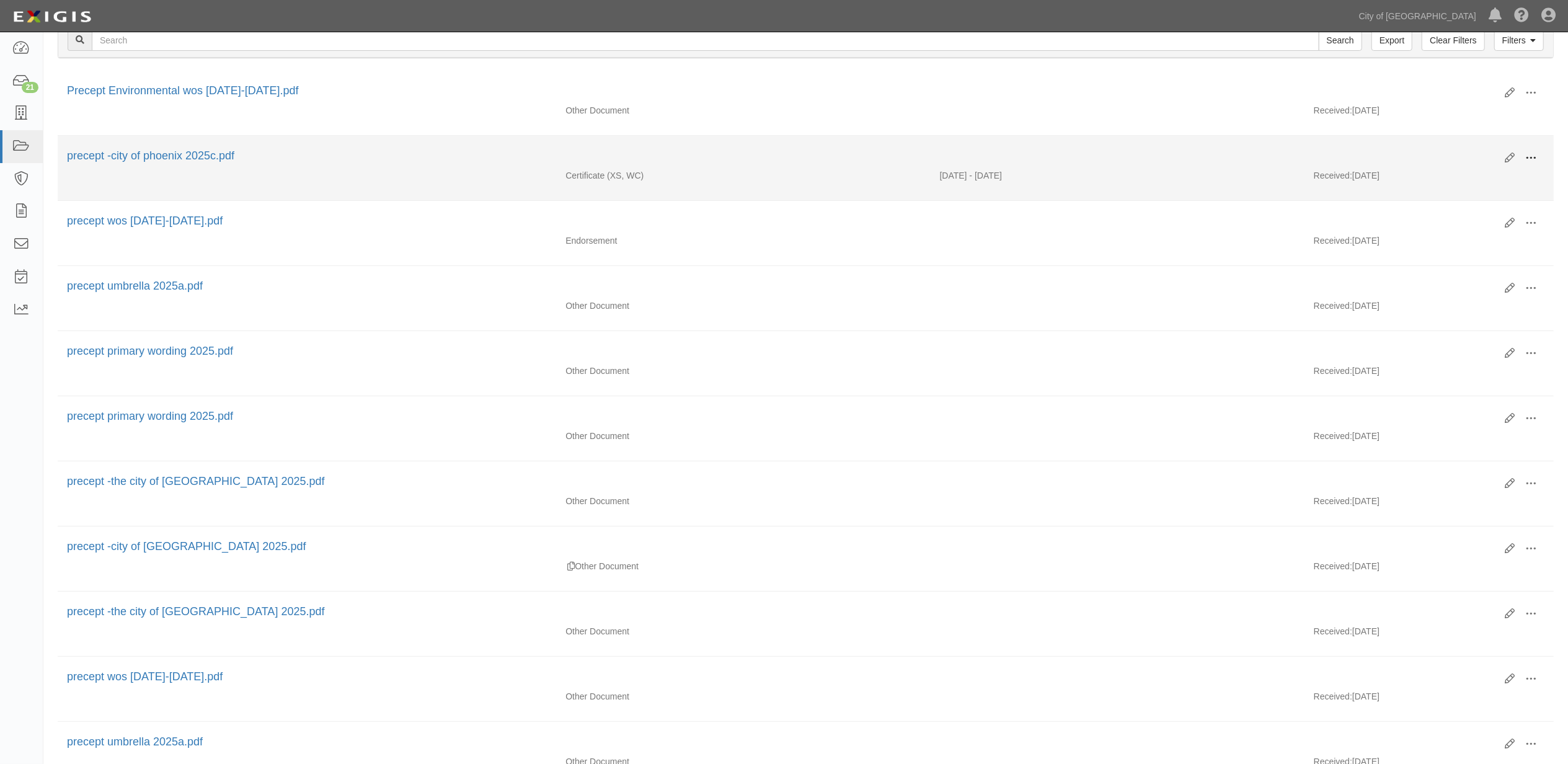
click at [1531, 157] on span at bounding box center [1531, 158] width 11 height 11
click at [1491, 170] on link "View" at bounding box center [1471, 175] width 98 height 22
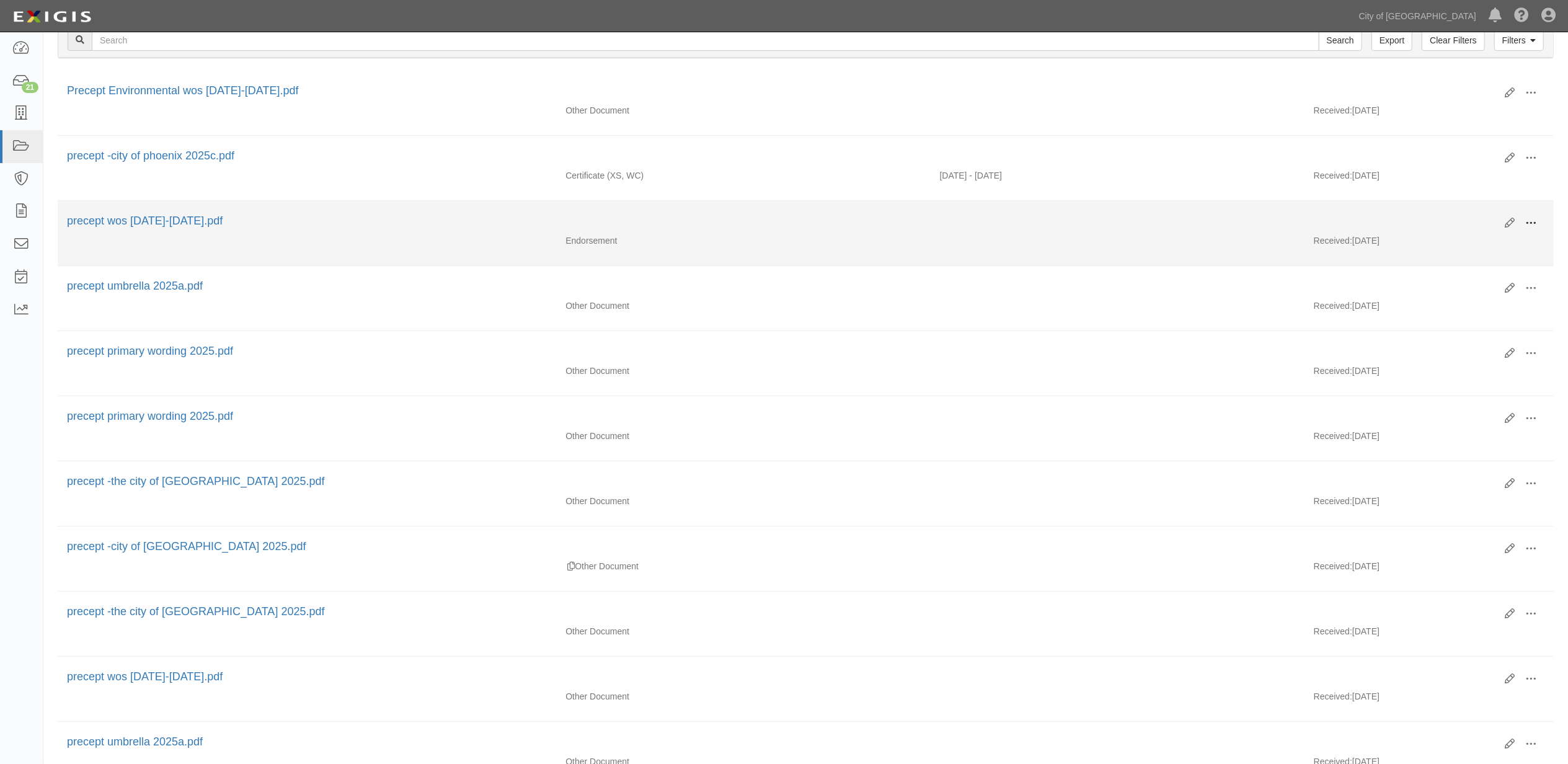
drag, startPoint x: 1536, startPoint y: 219, endPoint x: 1536, endPoint y: 234, distance: 15.0
click at [1536, 219] on span at bounding box center [1531, 223] width 11 height 11
click at [1476, 244] on link "View" at bounding box center [1471, 241] width 98 height 22
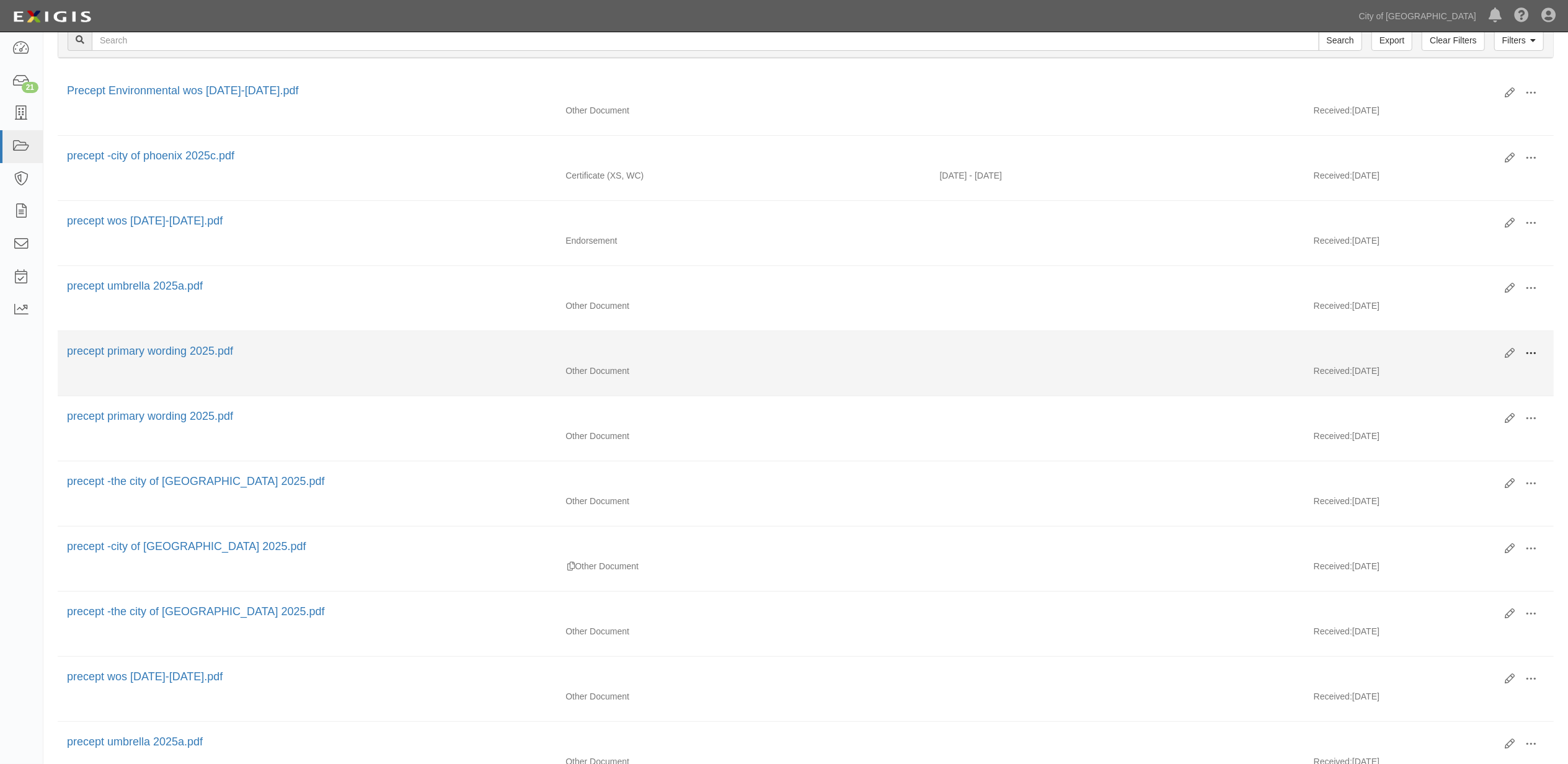
click at [1527, 351] on span at bounding box center [1531, 353] width 11 height 11
click at [1482, 372] on link "View" at bounding box center [1471, 371] width 98 height 22
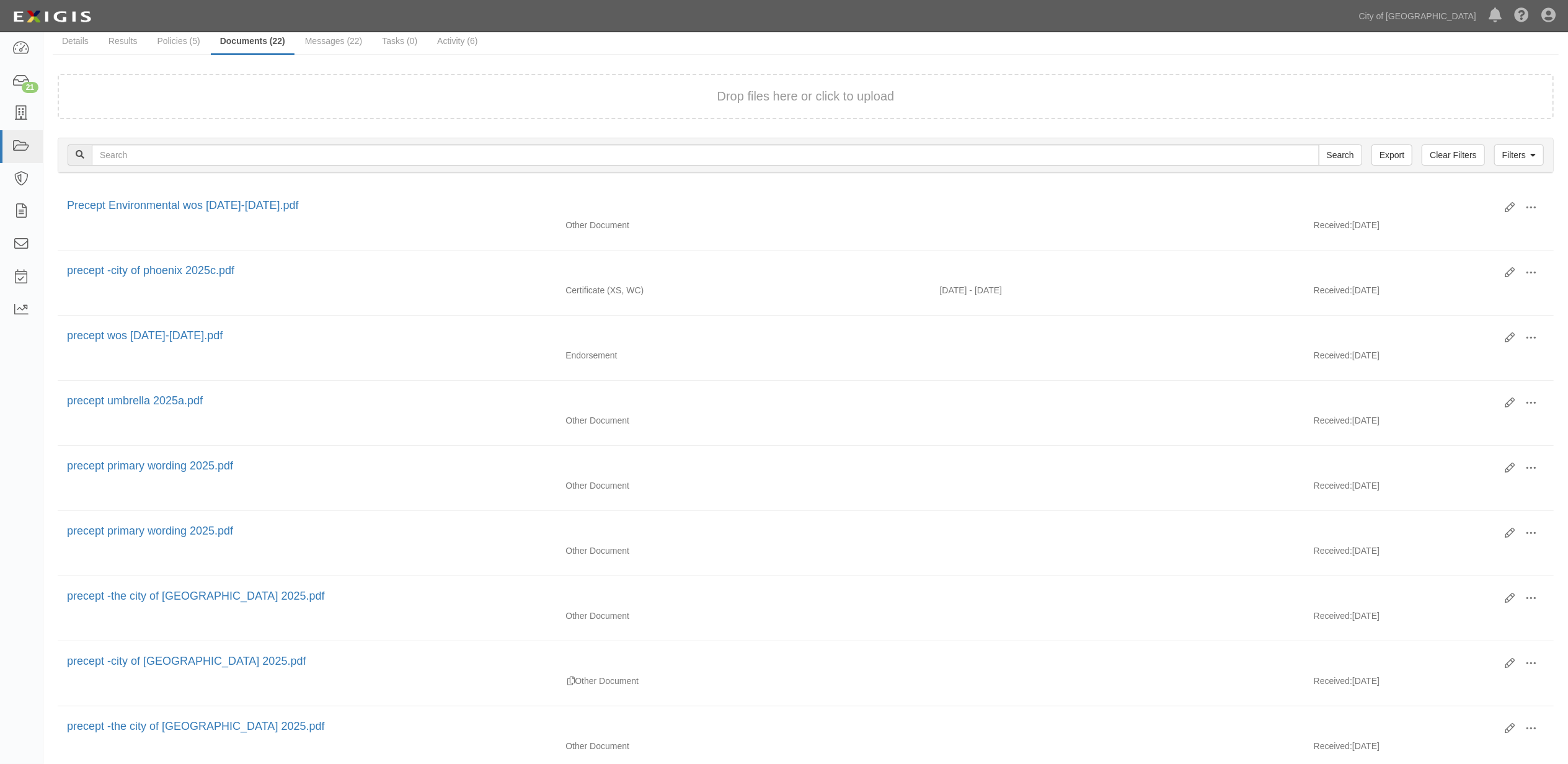
scroll to position [0, 0]
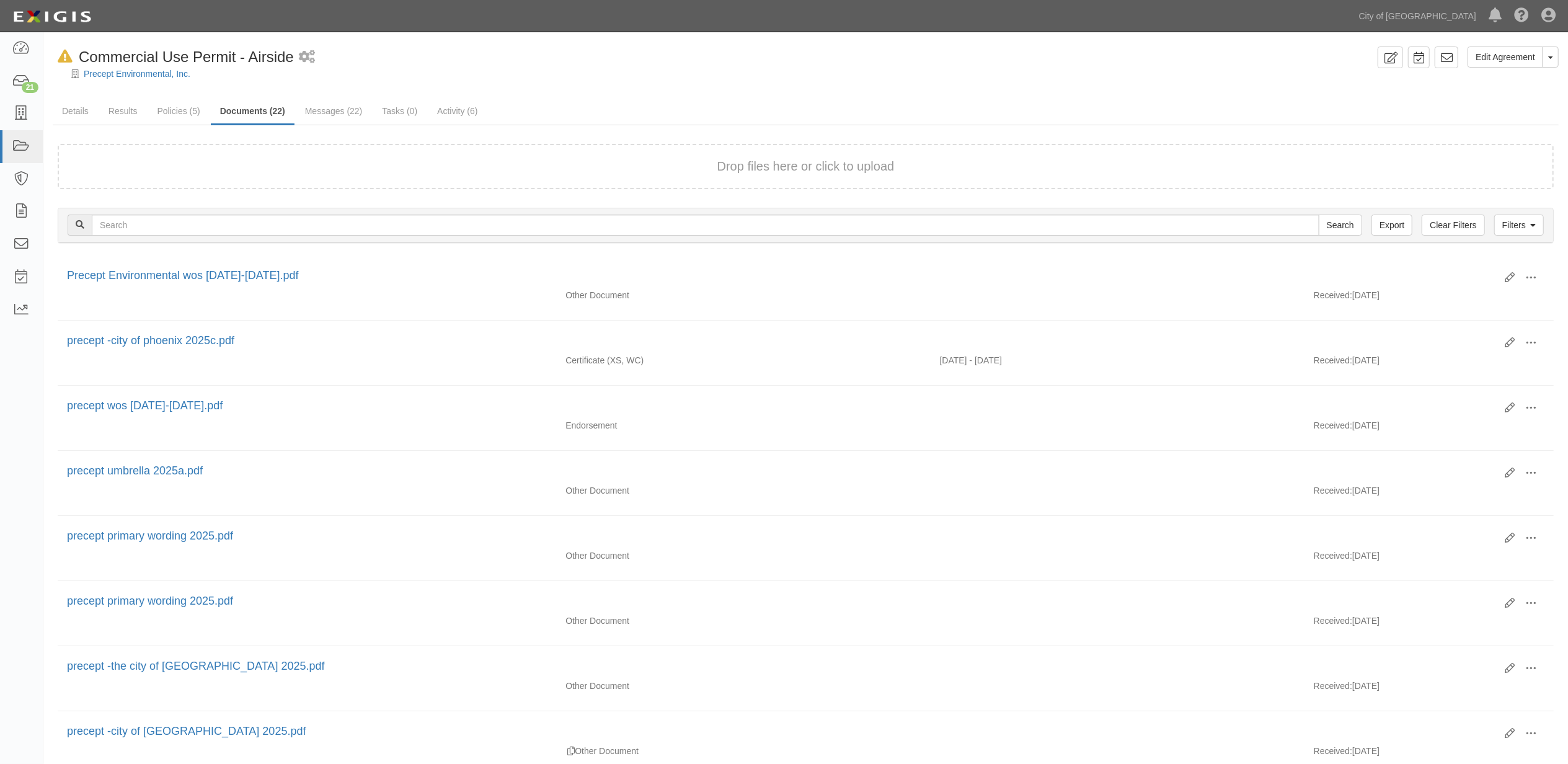
click at [153, 80] on div at bounding box center [805, 85] width 1525 height 9
click at [137, 117] on link "Results" at bounding box center [123, 111] width 48 height 27
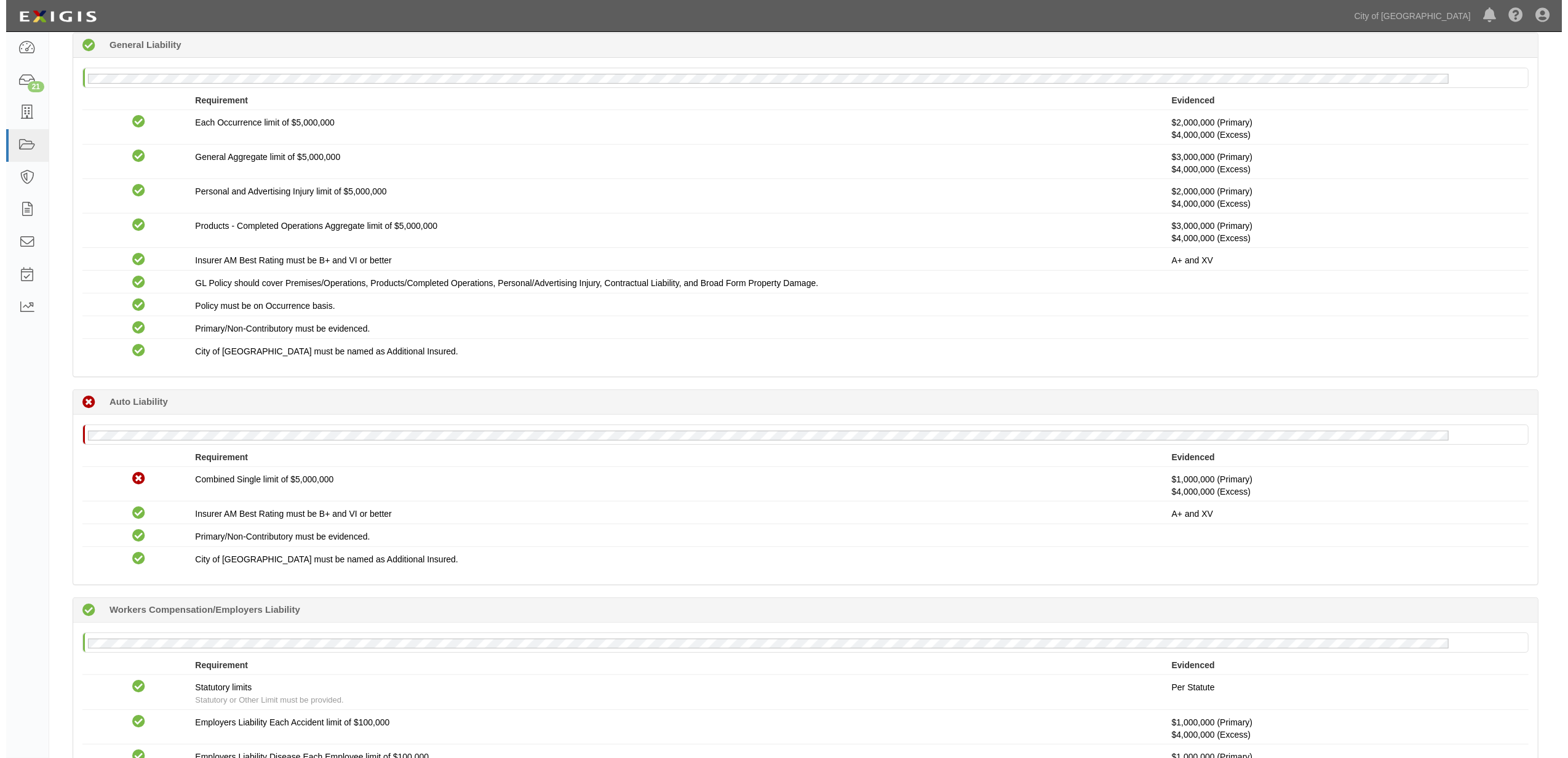
scroll to position [328, 0]
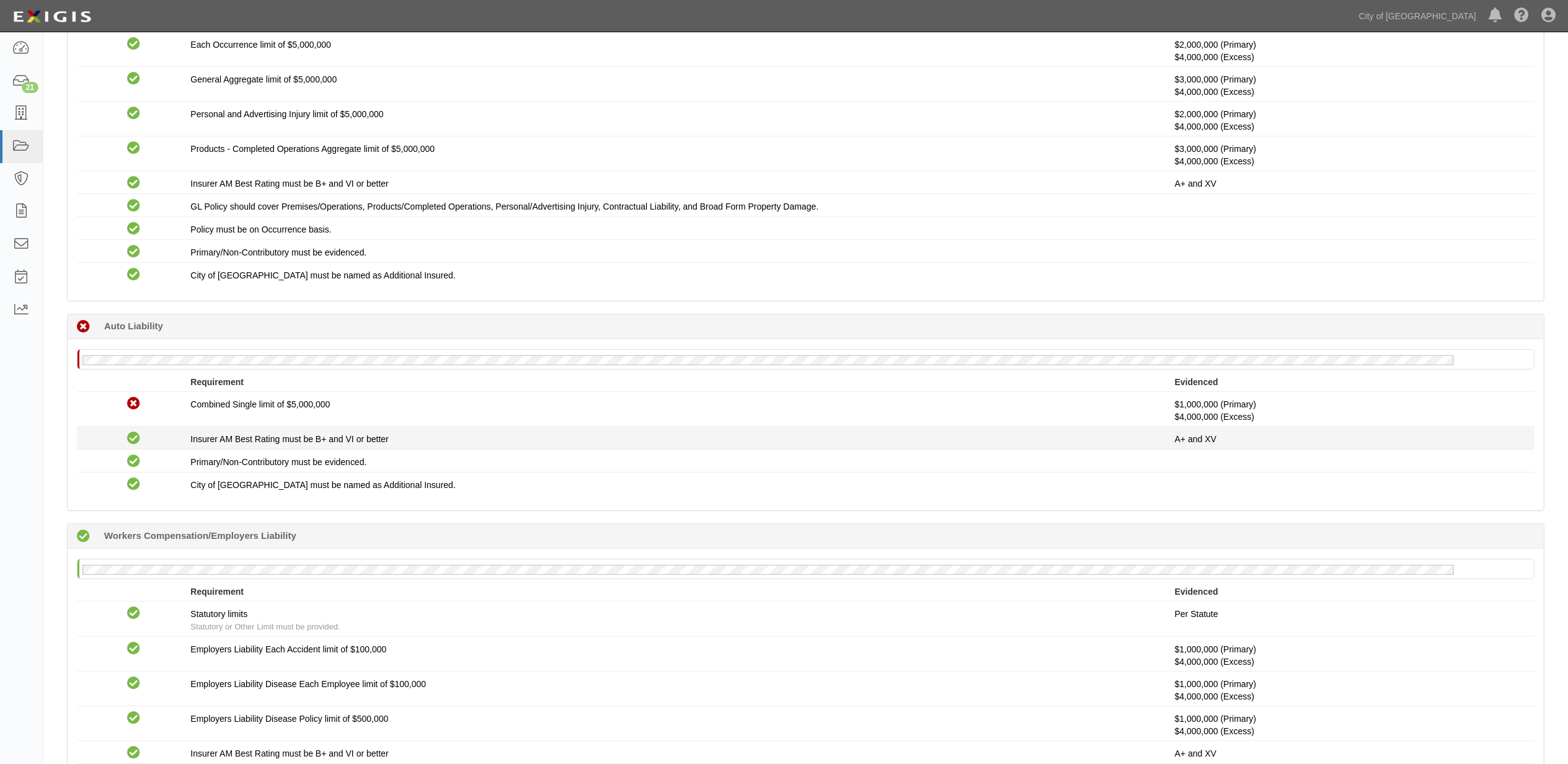
click at [135, 446] on label "Compliant" at bounding box center [133, 439] width 13 height 14
click at [134, 445] on icon at bounding box center [133, 438] width 13 height 13
click at [386, 489] on span "City of Phoenix must be named as Additional Insured." at bounding box center [323, 484] width 265 height 10
click at [274, 453] on div "Non-Compliant Combined Single limit of $5,000,000 $1,000,000 (Primary) $4,000,0…" at bounding box center [806, 443] width 1458 height 103
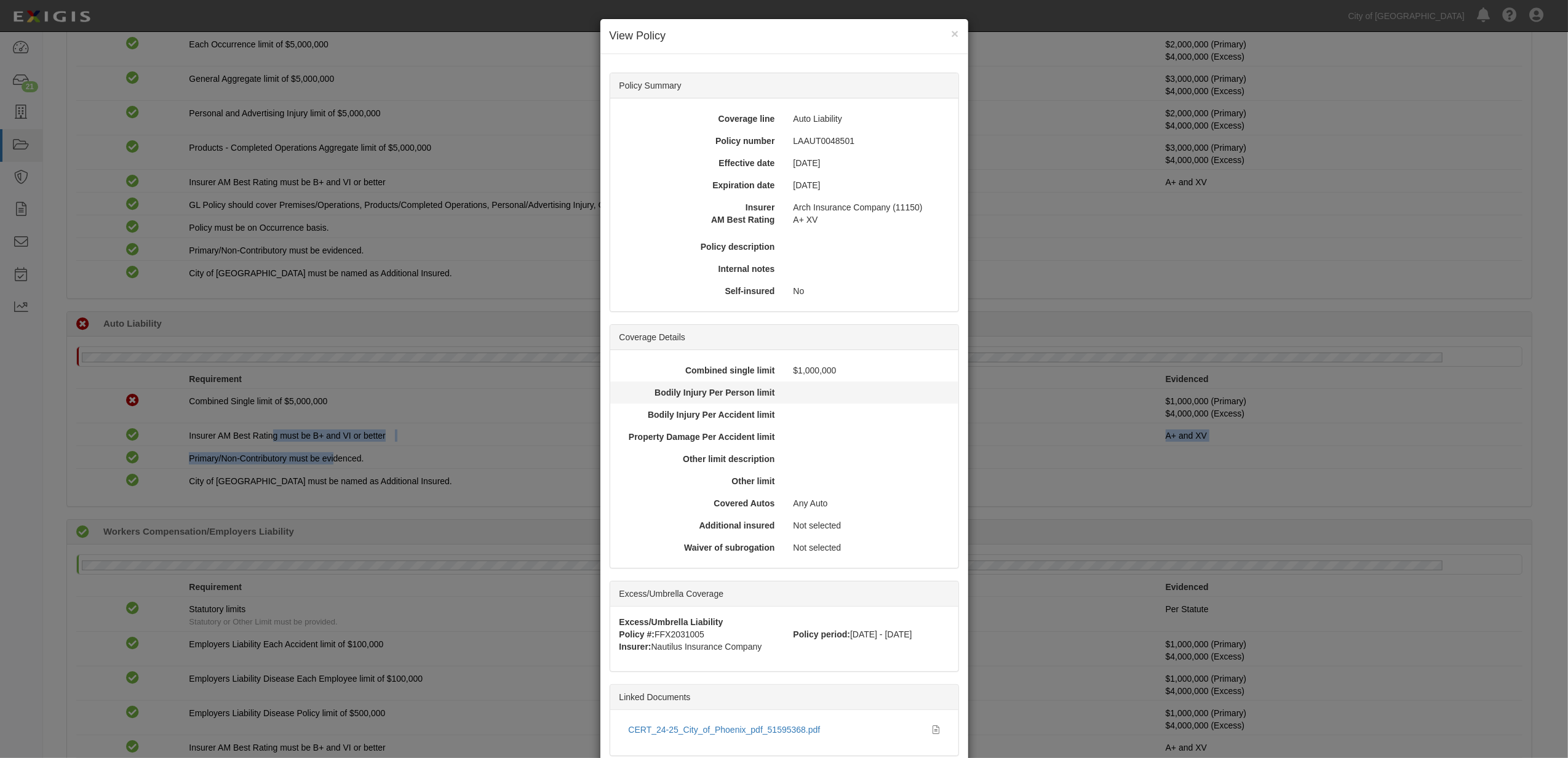
scroll to position [82, 0]
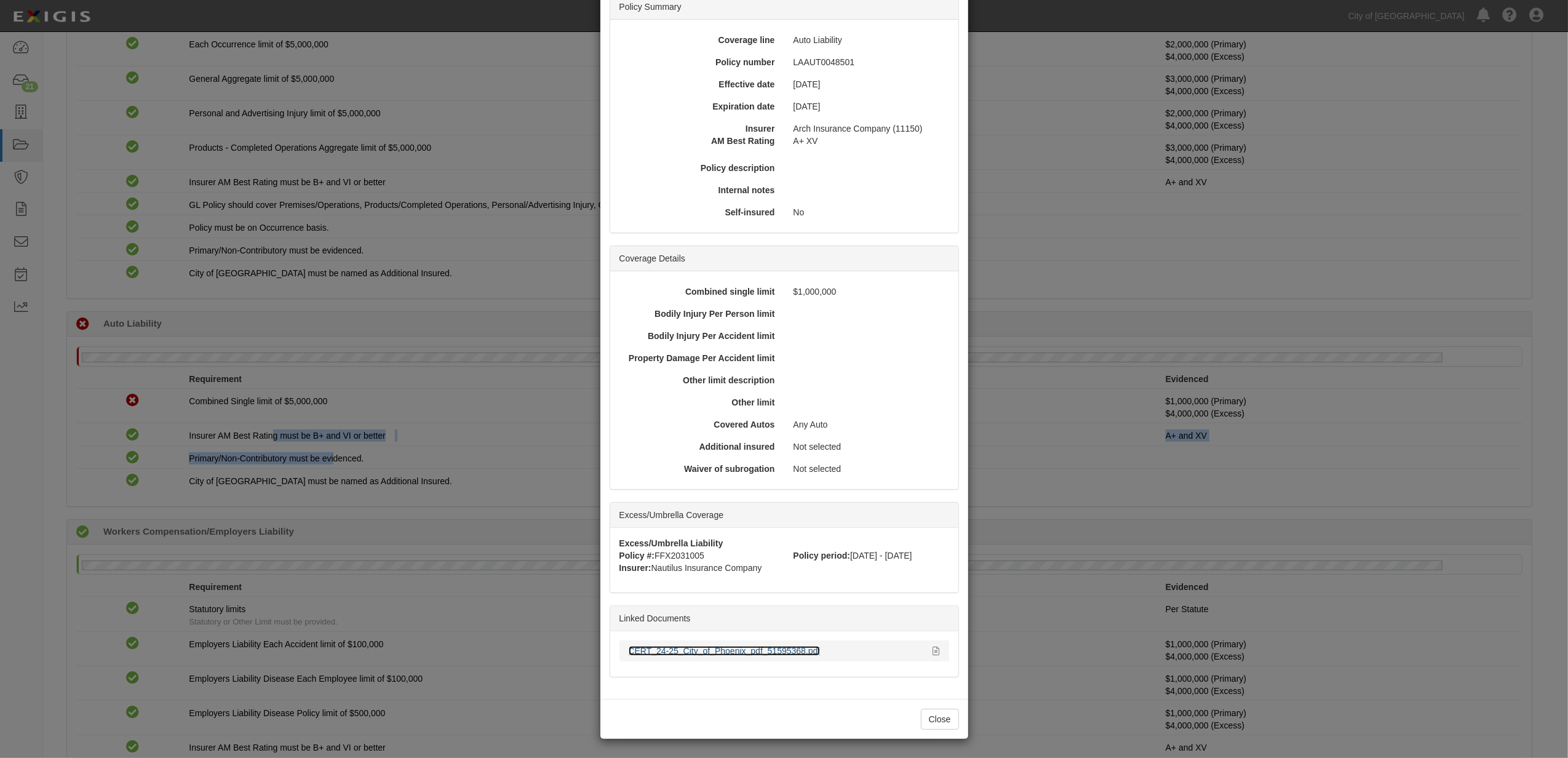
click at [753, 650] on link "CERT_24-25_City_of_Phoenix_pdf_51595368.pdf" at bounding box center [725, 651] width 192 height 10
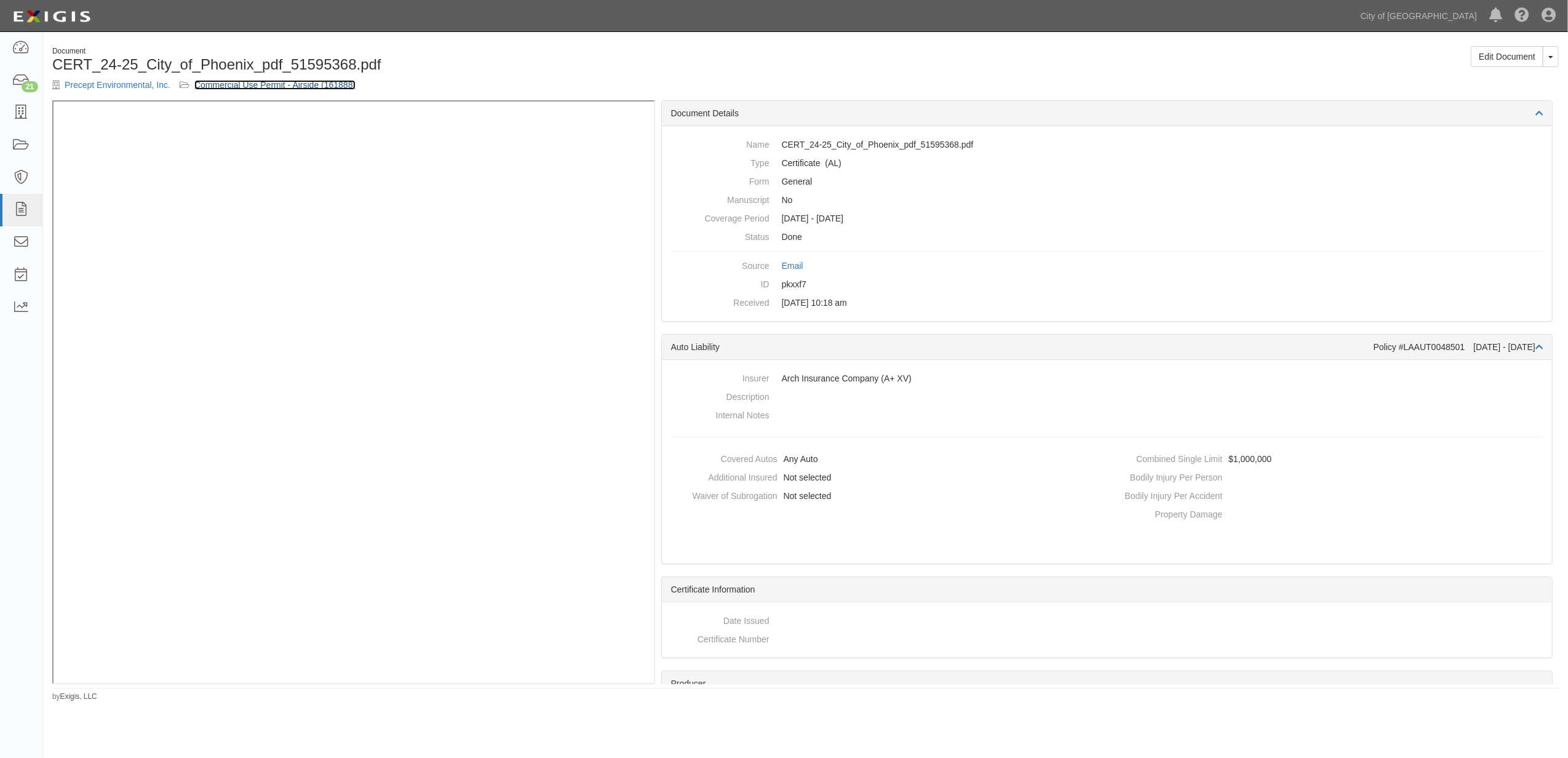
click at [287, 86] on link "Commercial Use Permit - Airside (161888)" at bounding box center [275, 85] width 161 height 10
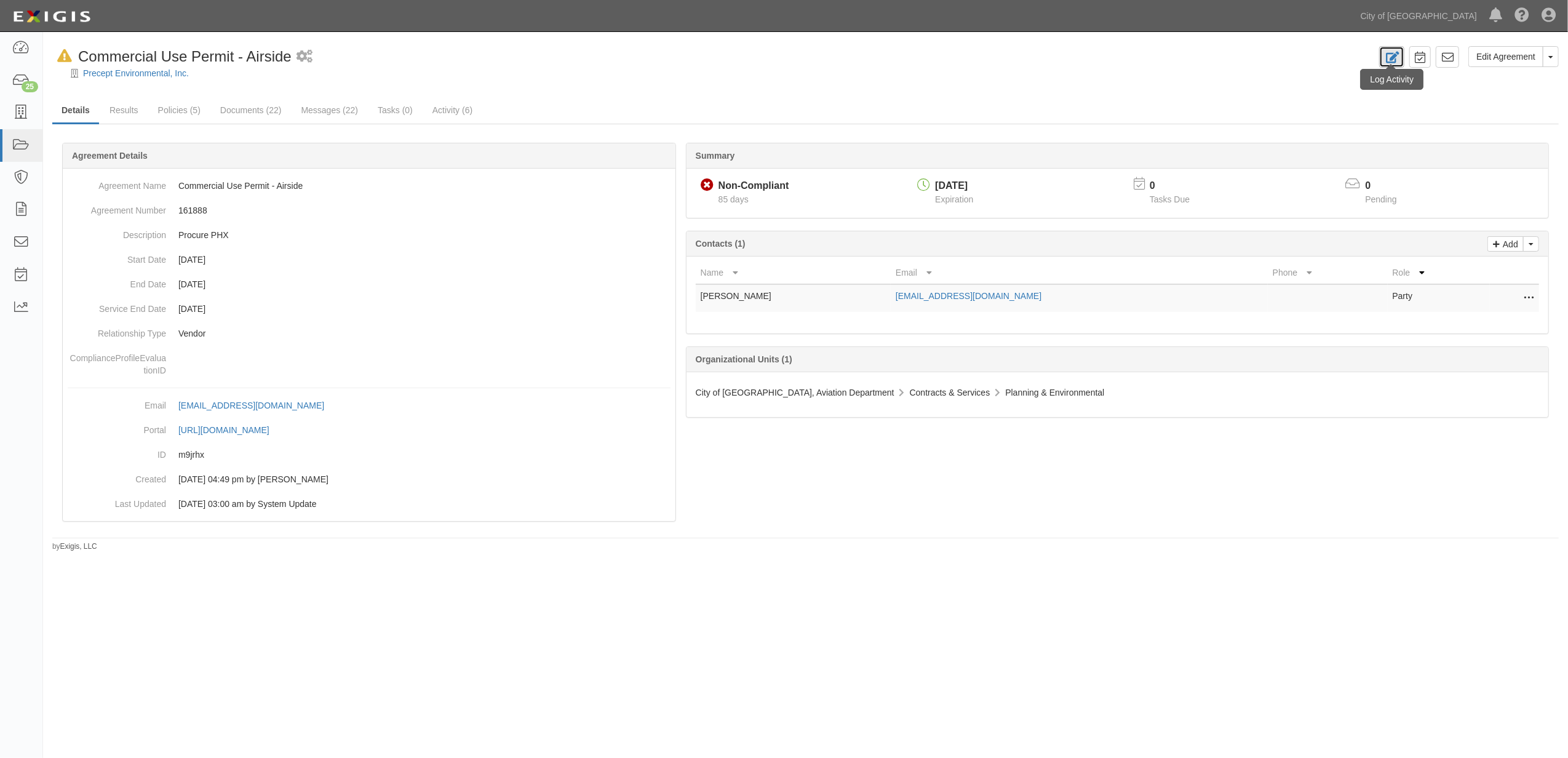
click at [1393, 57] on icon at bounding box center [1391, 57] width 14 height 11
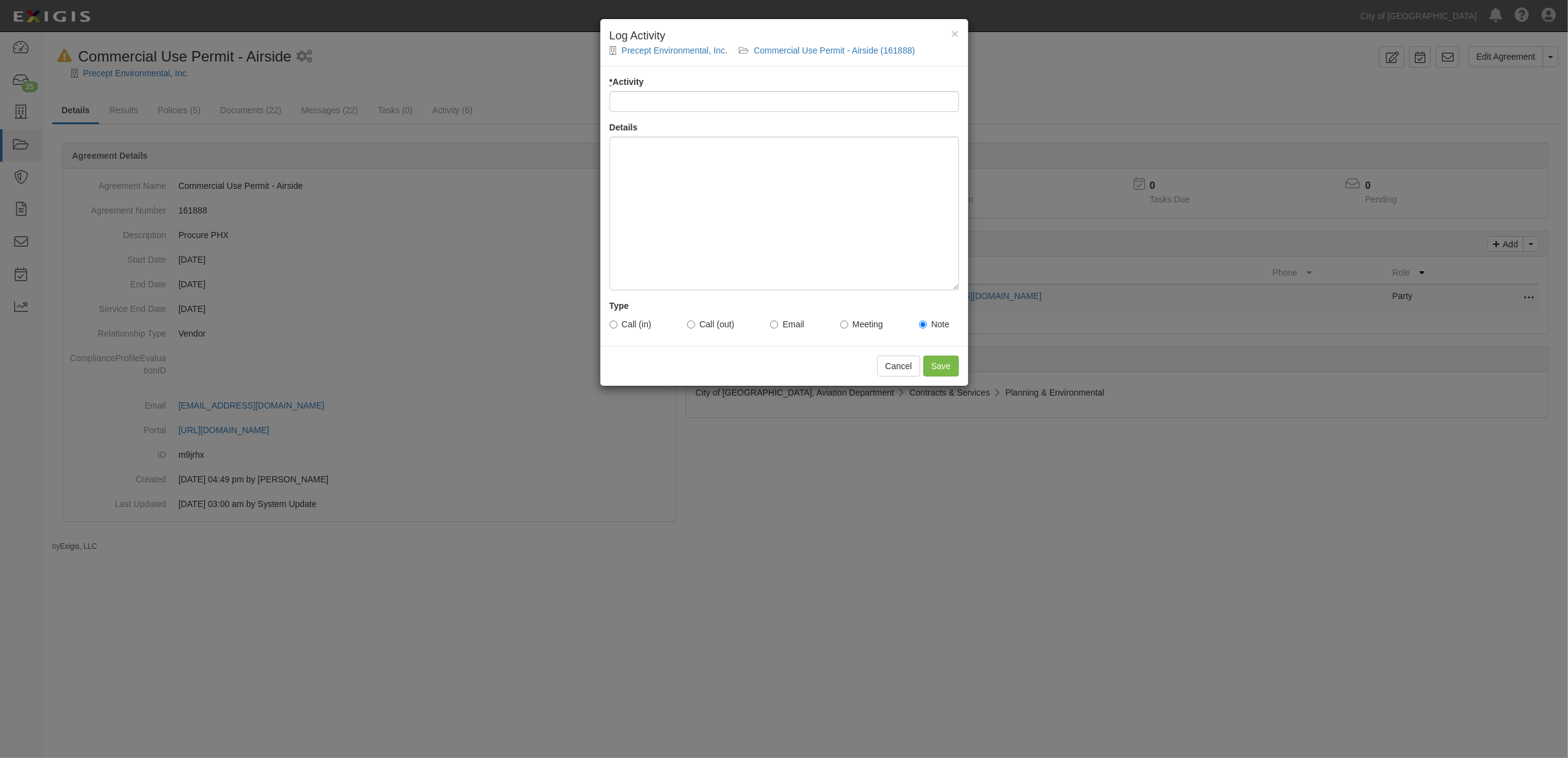
click at [704, 107] on input "* Activity" at bounding box center [784, 101] width 349 height 21
type input "Email Sent to Vendor - tm"
click at [684, 185] on div at bounding box center [784, 213] width 349 height 154
click at [778, 324] on label "Email" at bounding box center [787, 324] width 34 height 12
click at [778, 324] on input "Email" at bounding box center [774, 325] width 8 height 8
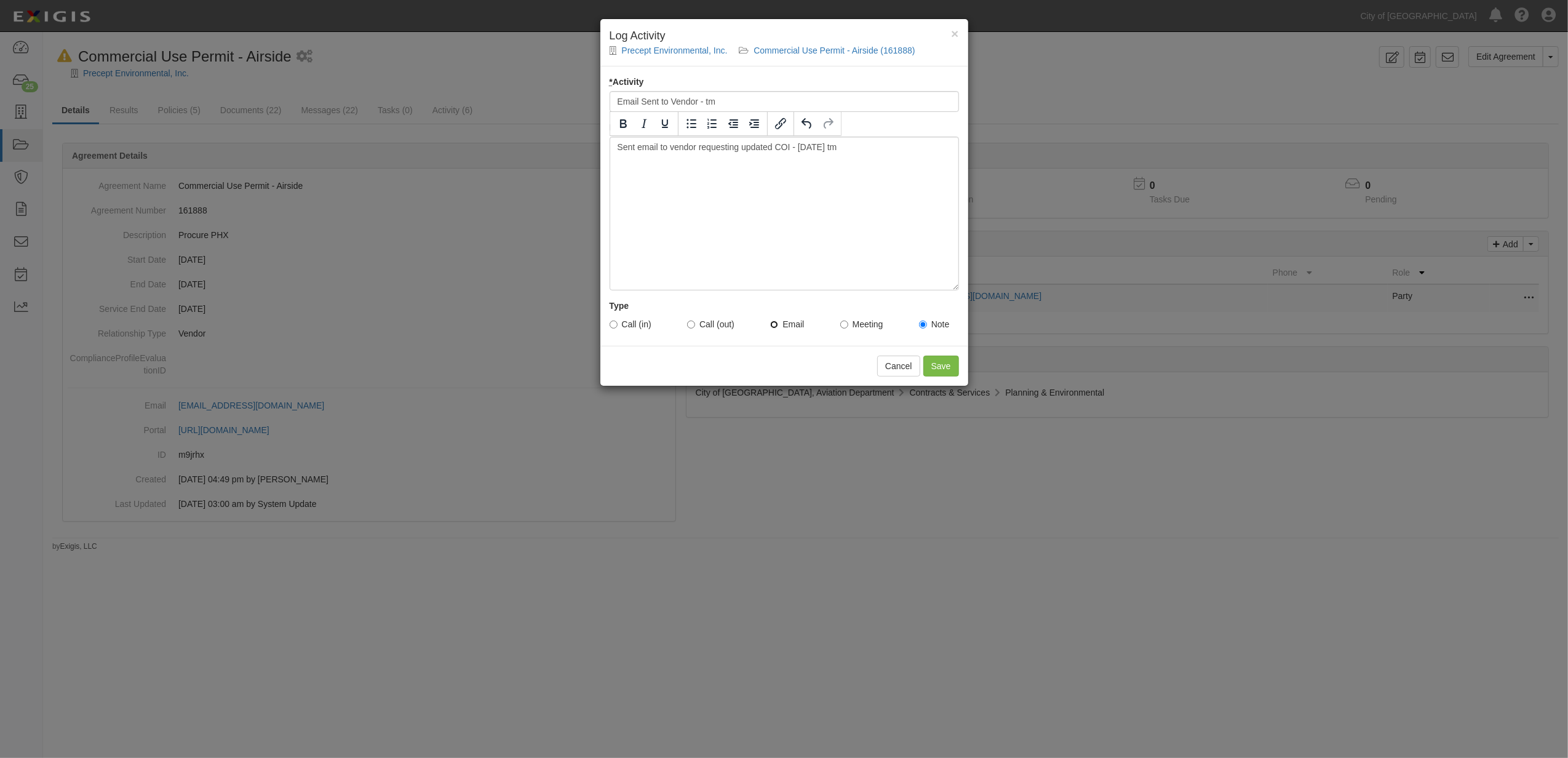
radio input "true"
click at [939, 369] on input "Save" at bounding box center [941, 366] width 36 height 21
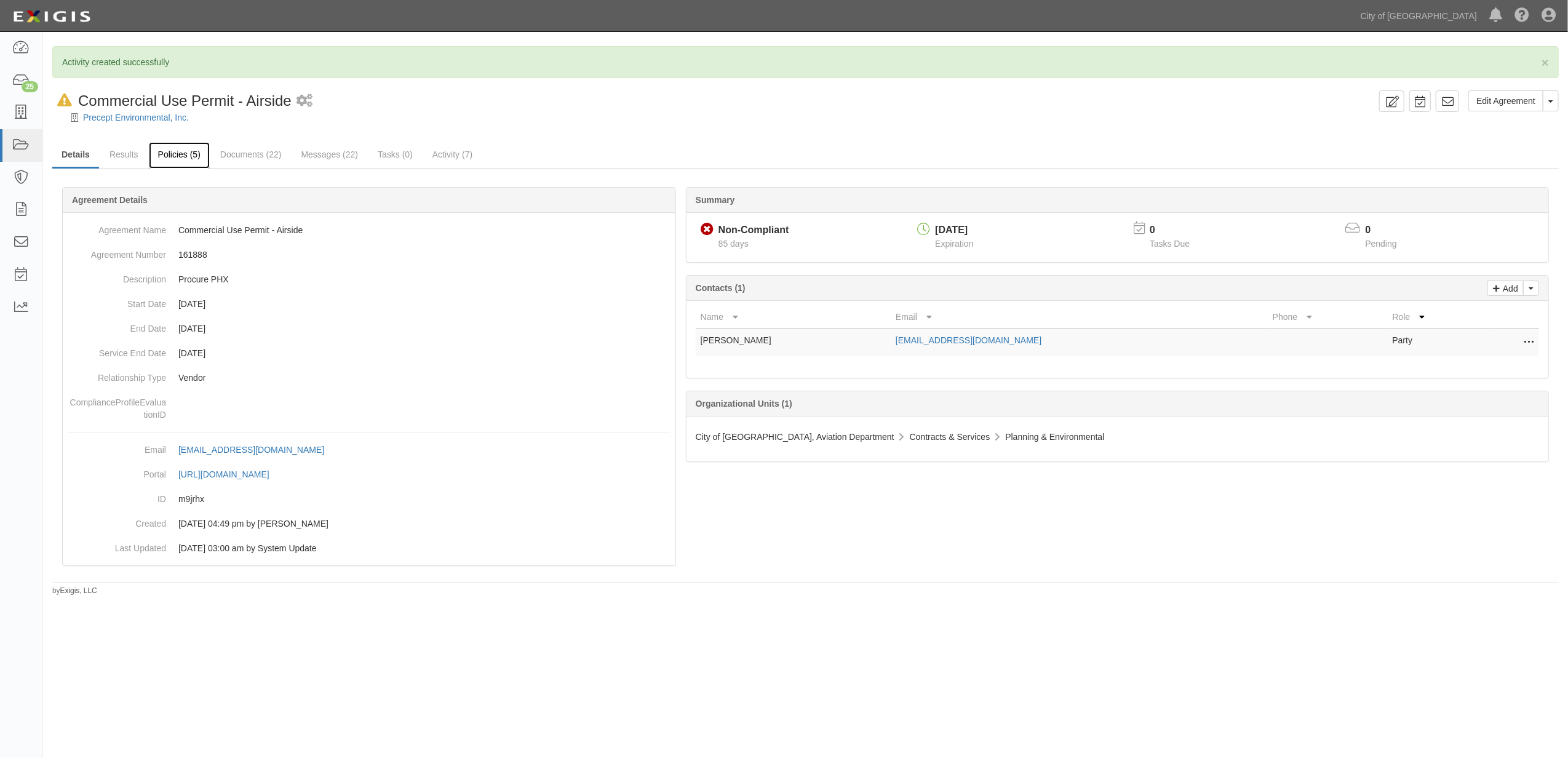
click at [177, 156] on link "Policies (5)" at bounding box center [179, 155] width 61 height 26
click at [120, 156] on link "Results" at bounding box center [124, 155] width 48 height 26
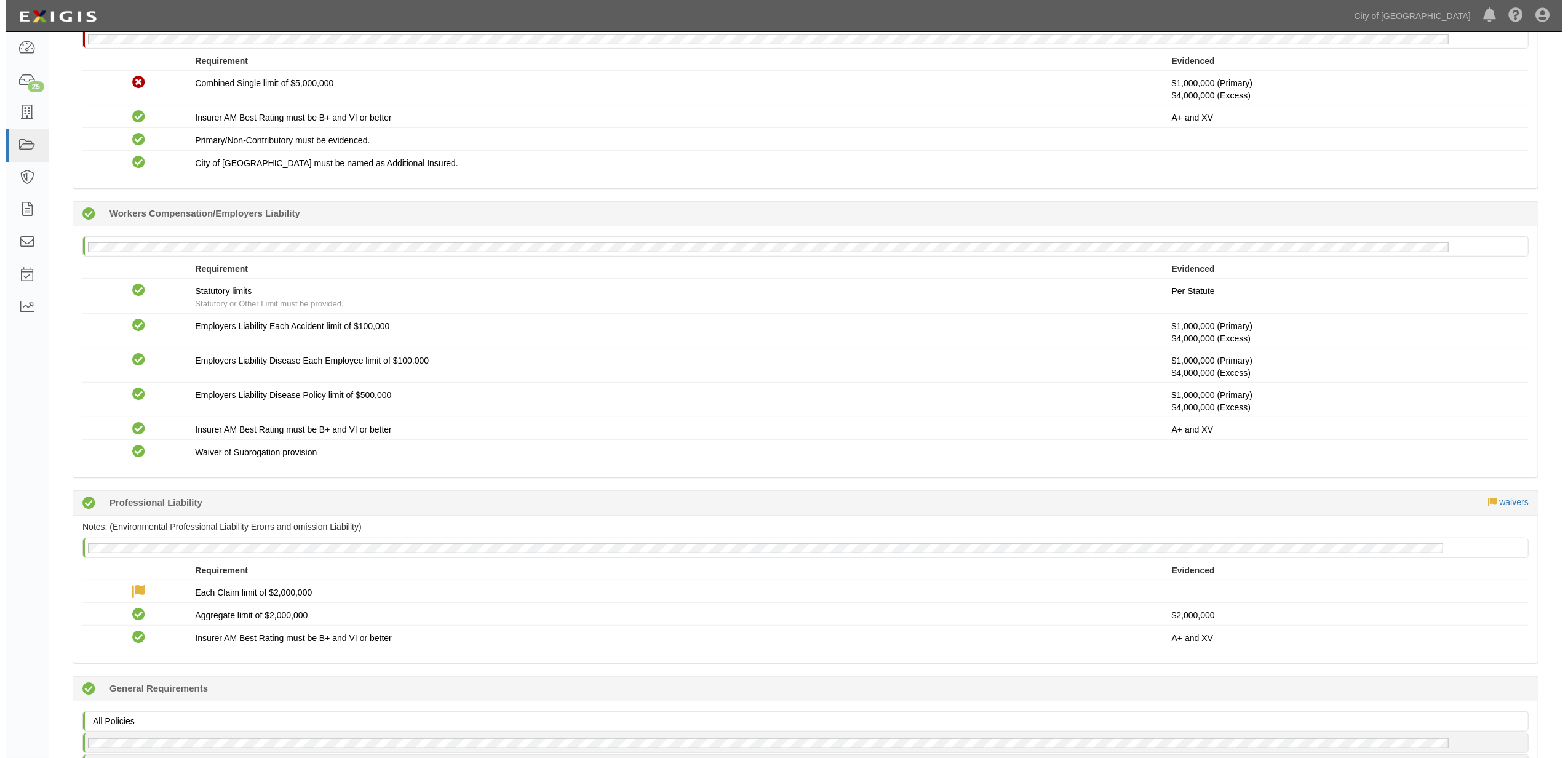
scroll to position [492, 0]
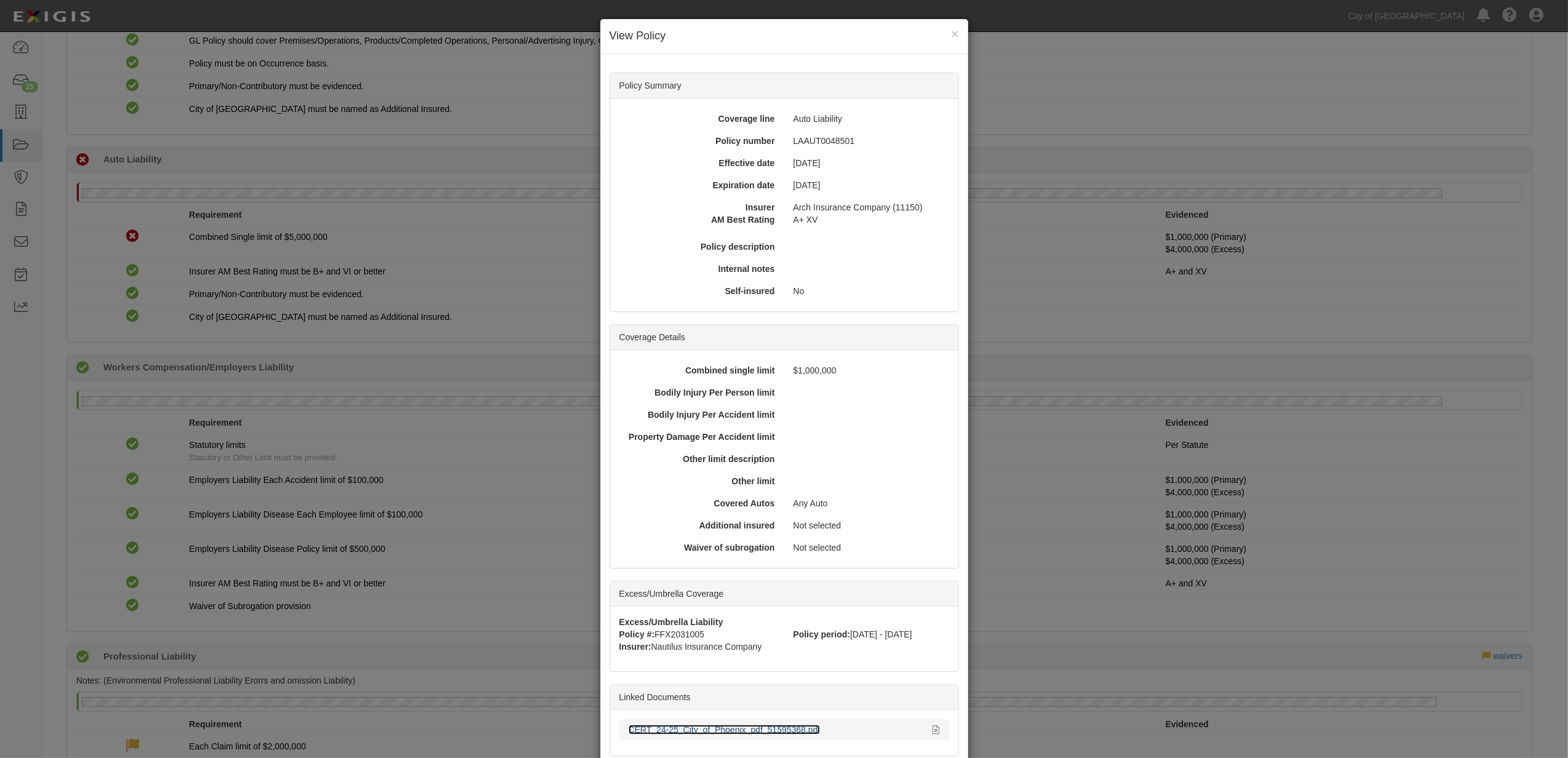
click at [717, 733] on link "CERT_24-25_City_of_Phoenix_pdf_51595368.pdf" at bounding box center [725, 729] width 192 height 10
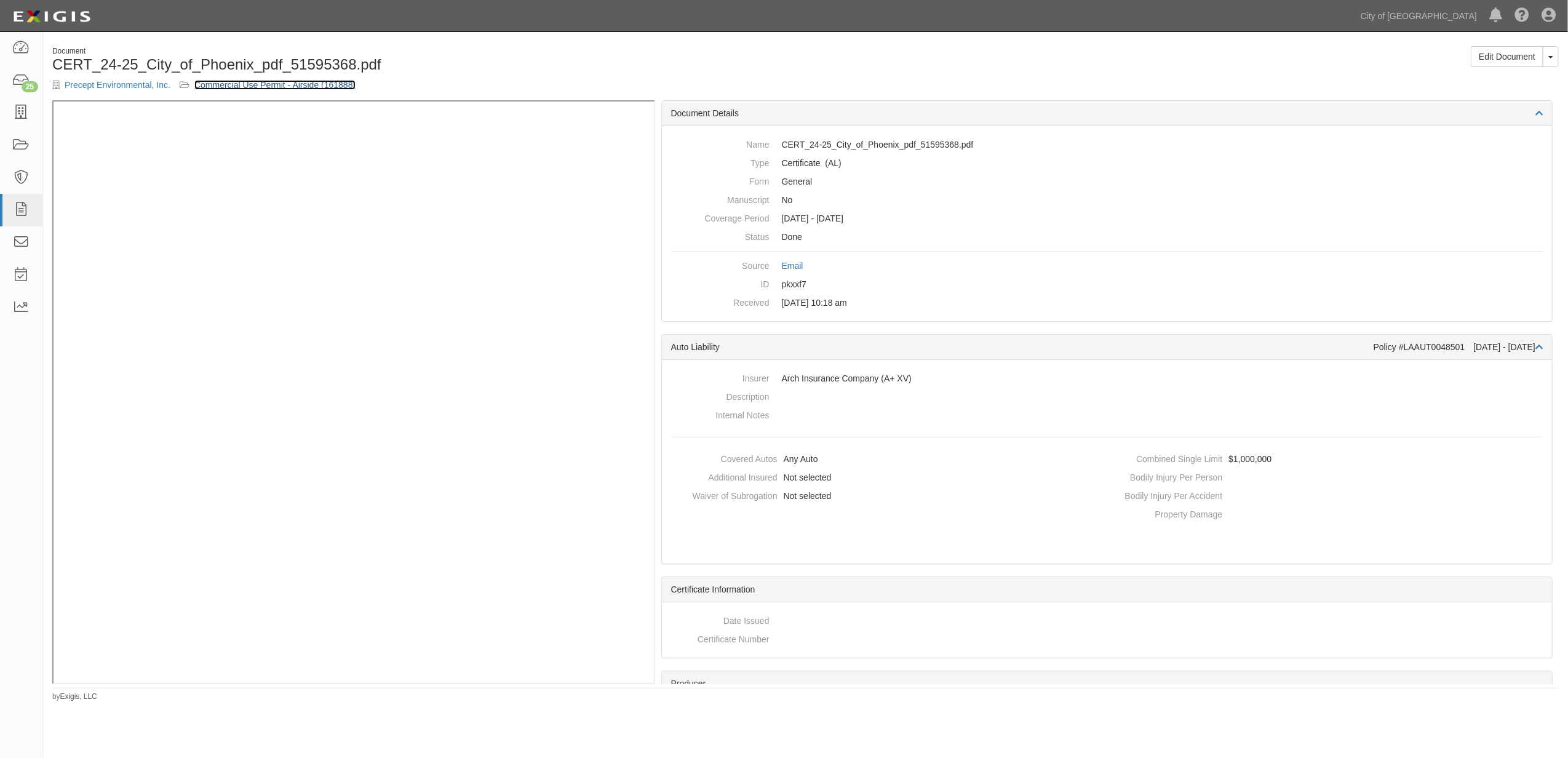
click at [326, 82] on link "Commercial Use Permit - Airside (161888)" at bounding box center [275, 85] width 161 height 10
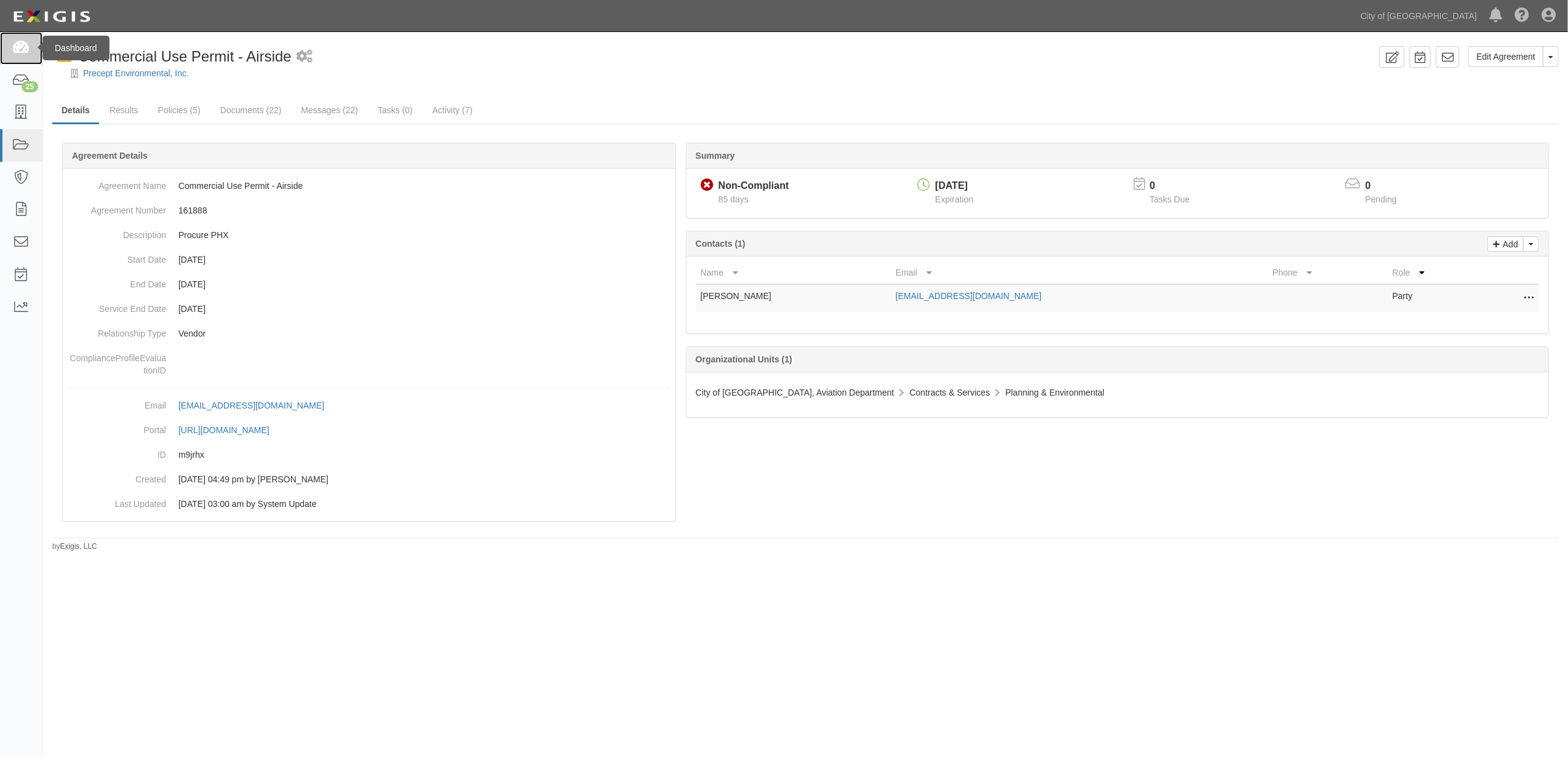
click at [8, 45] on link at bounding box center [21, 48] width 42 height 33
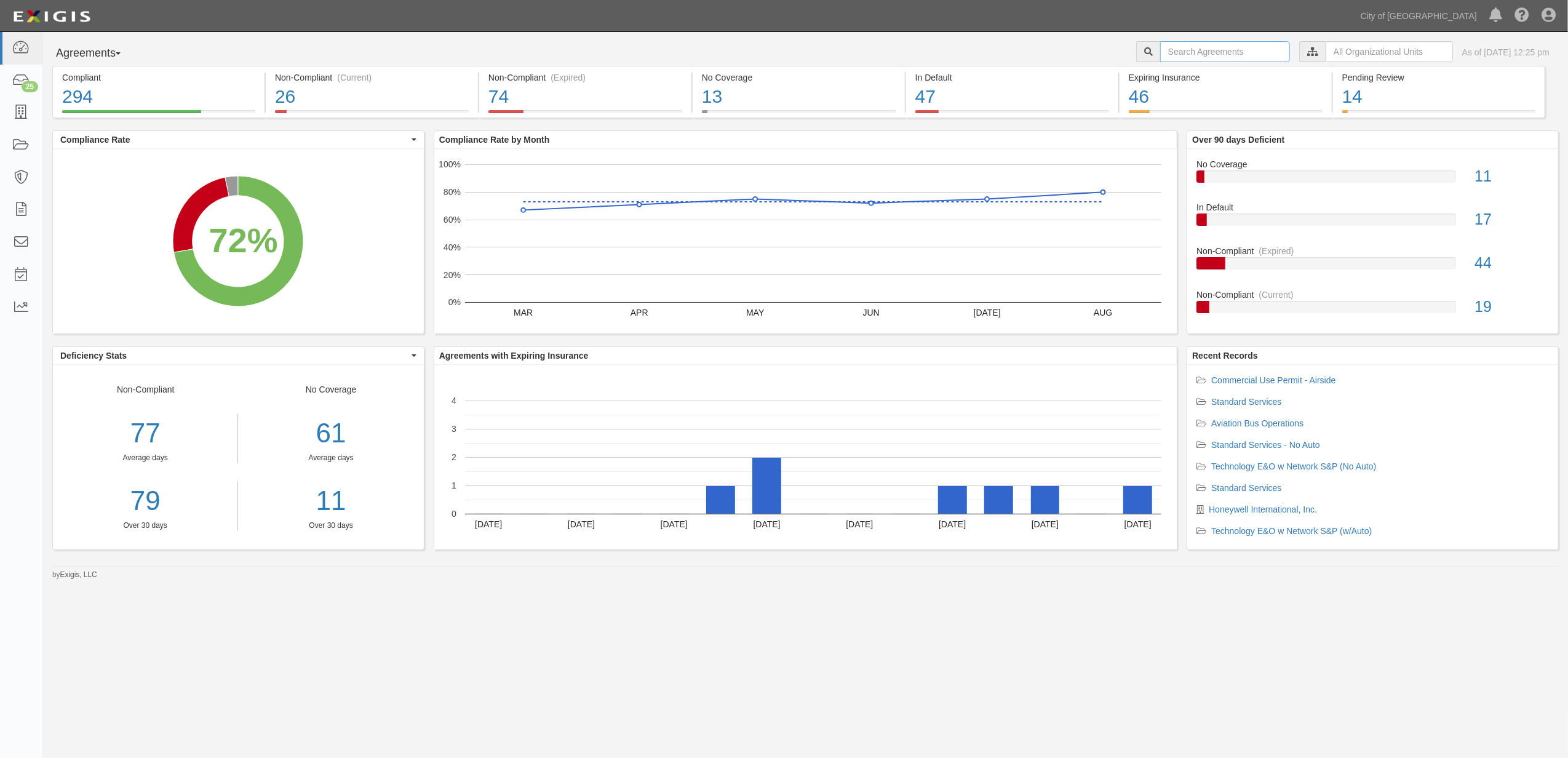
click at [1180, 54] on input "text" at bounding box center [1225, 51] width 130 height 21
paste input "162684"
type input "162684"
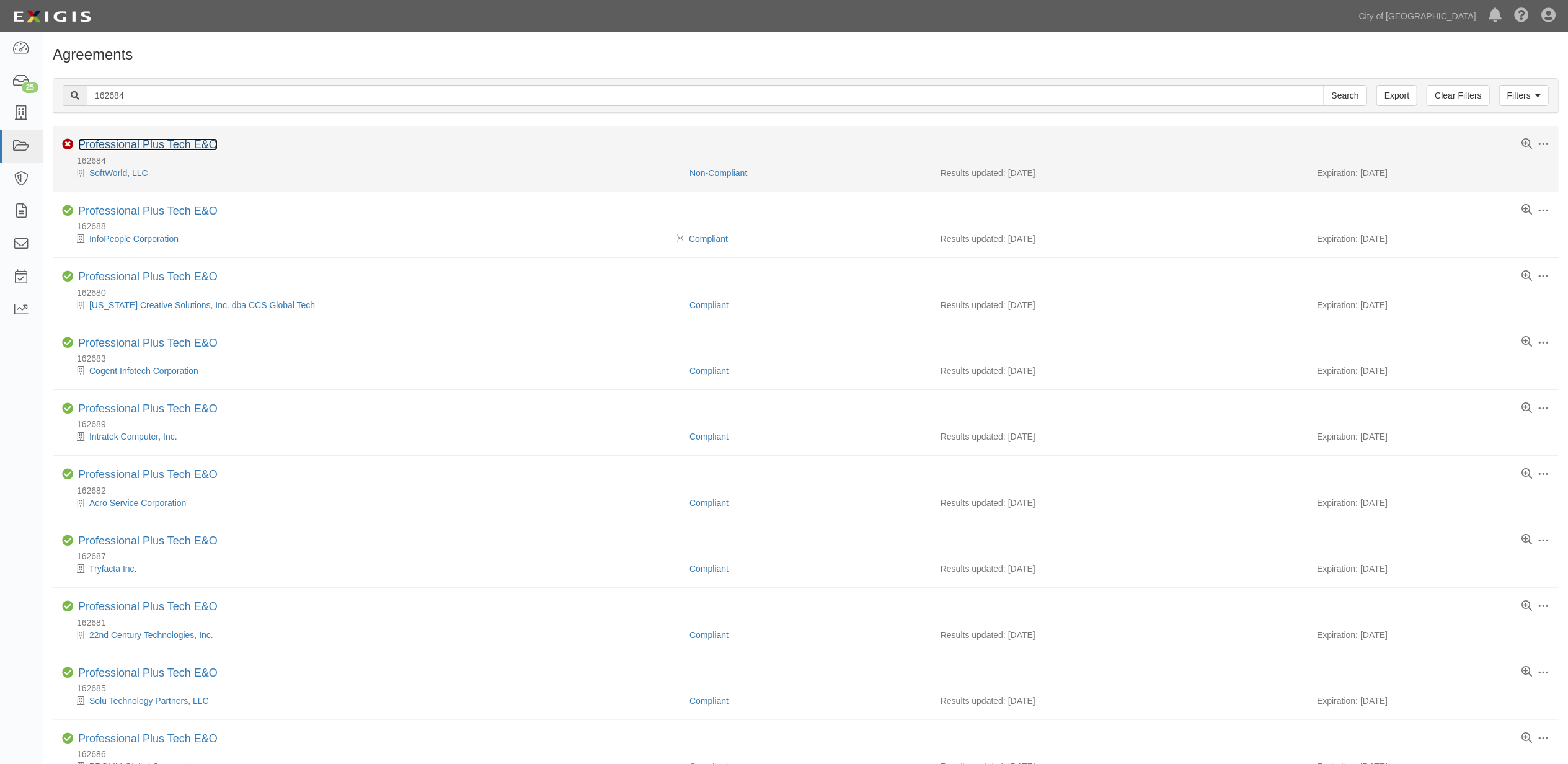
click at [176, 151] on link "Professional Plus Tech E&O" at bounding box center [147, 144] width 140 height 12
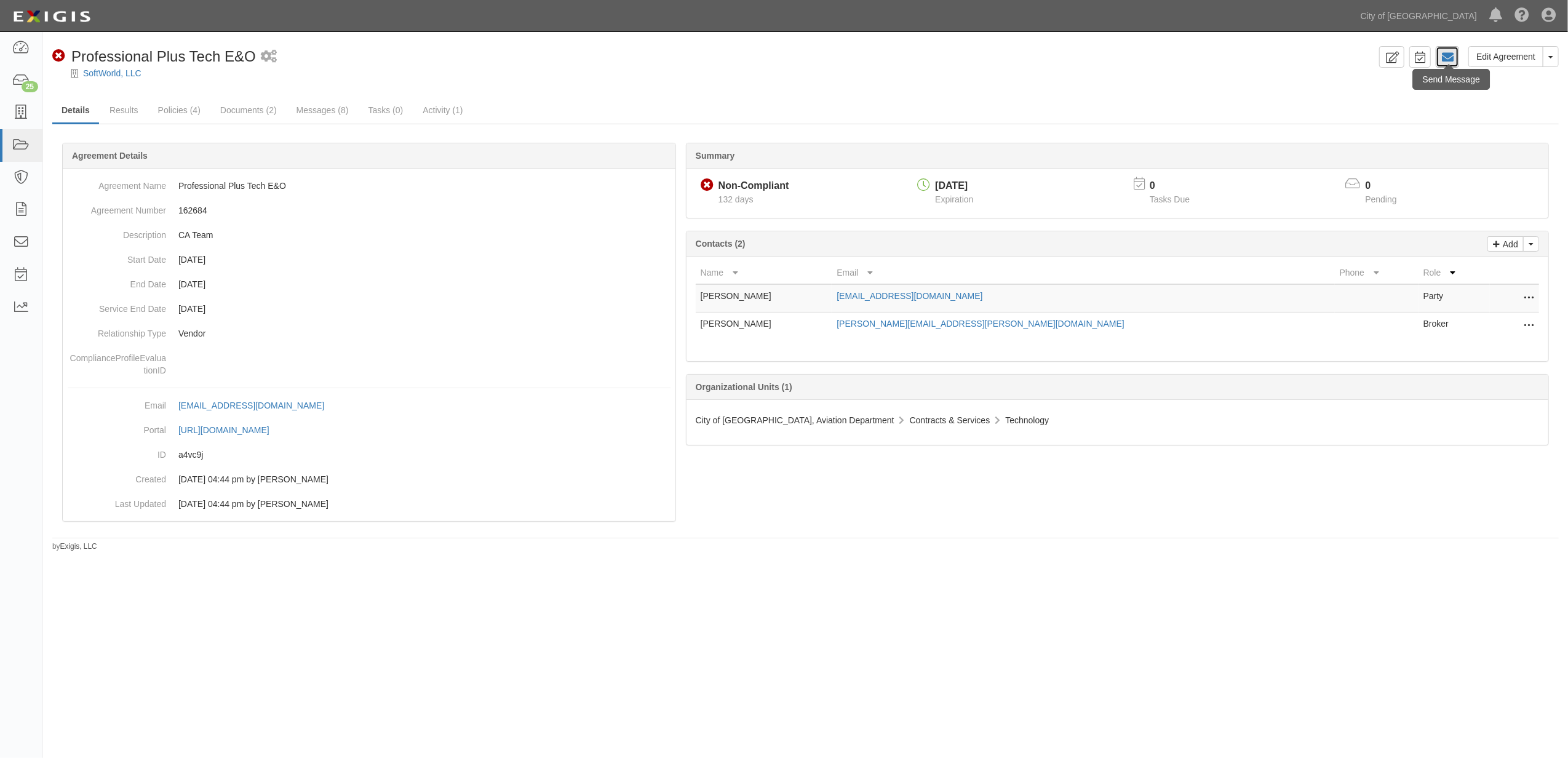
click at [1436, 57] on link at bounding box center [1447, 57] width 23 height 21
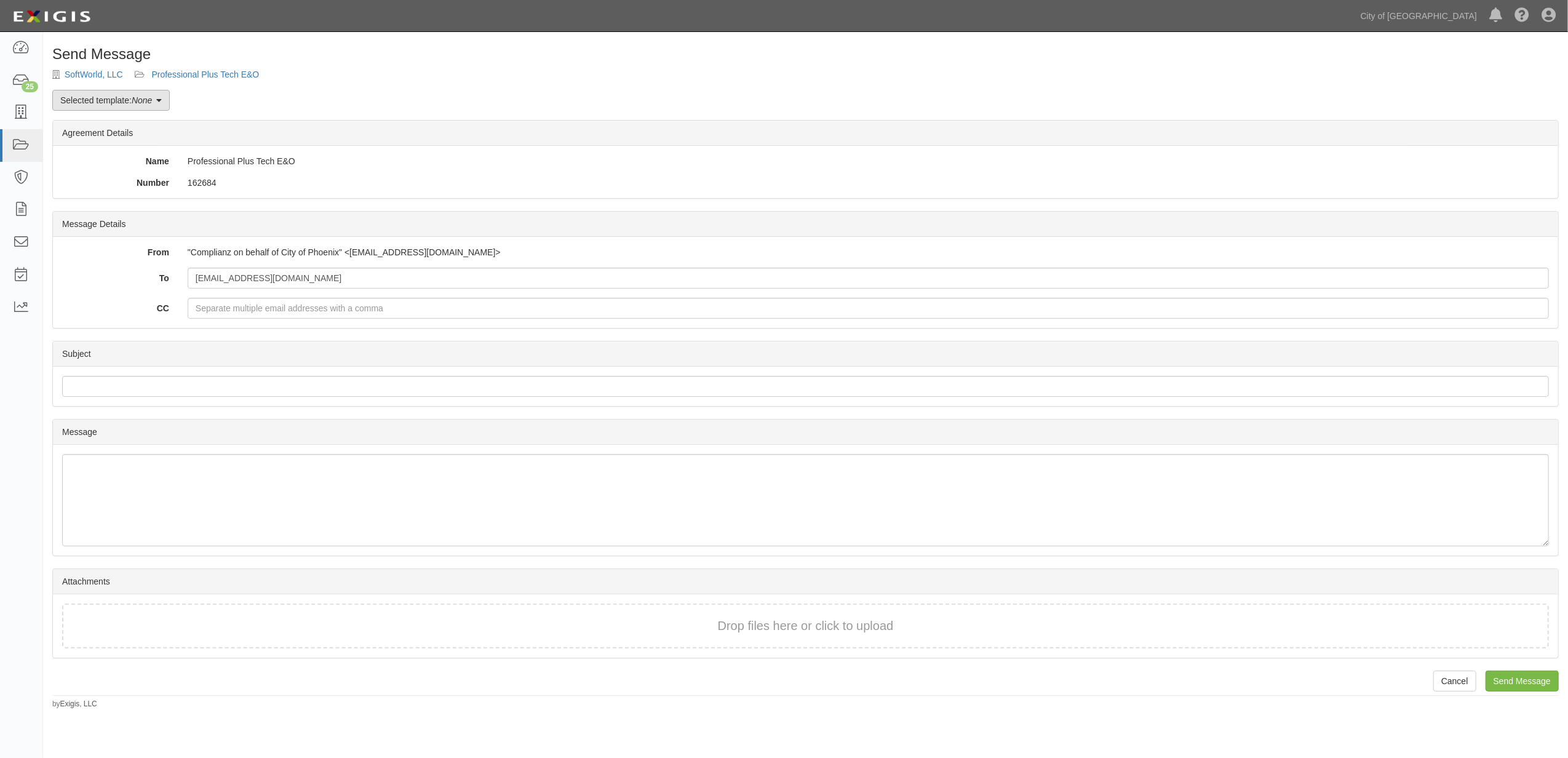
click at [166, 104] on link "Selected template: None" at bounding box center [110, 101] width 117 height 21
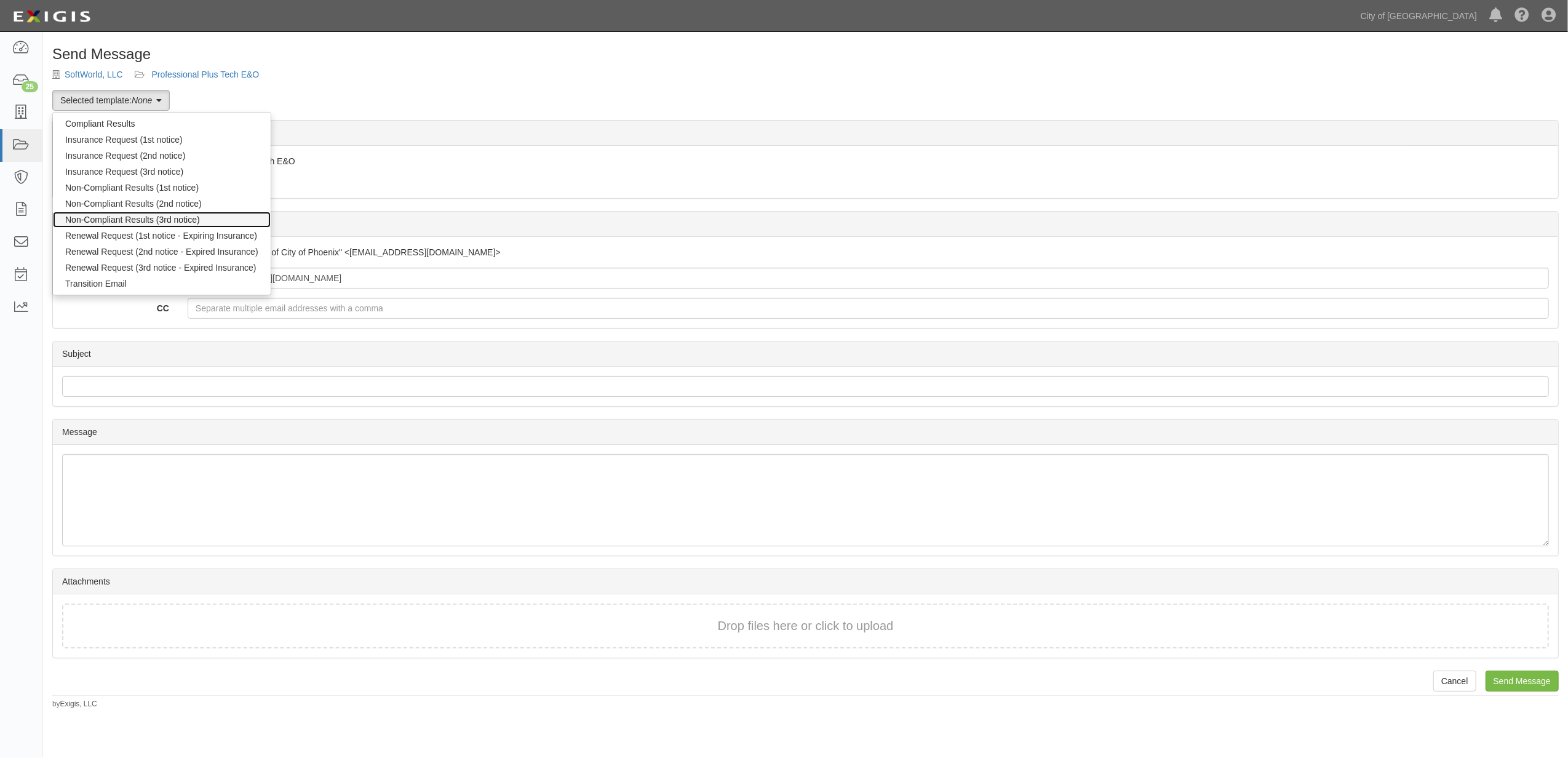
click at [141, 213] on link "Non-Compliant Results (3rd notice)" at bounding box center [162, 219] width 218 height 16
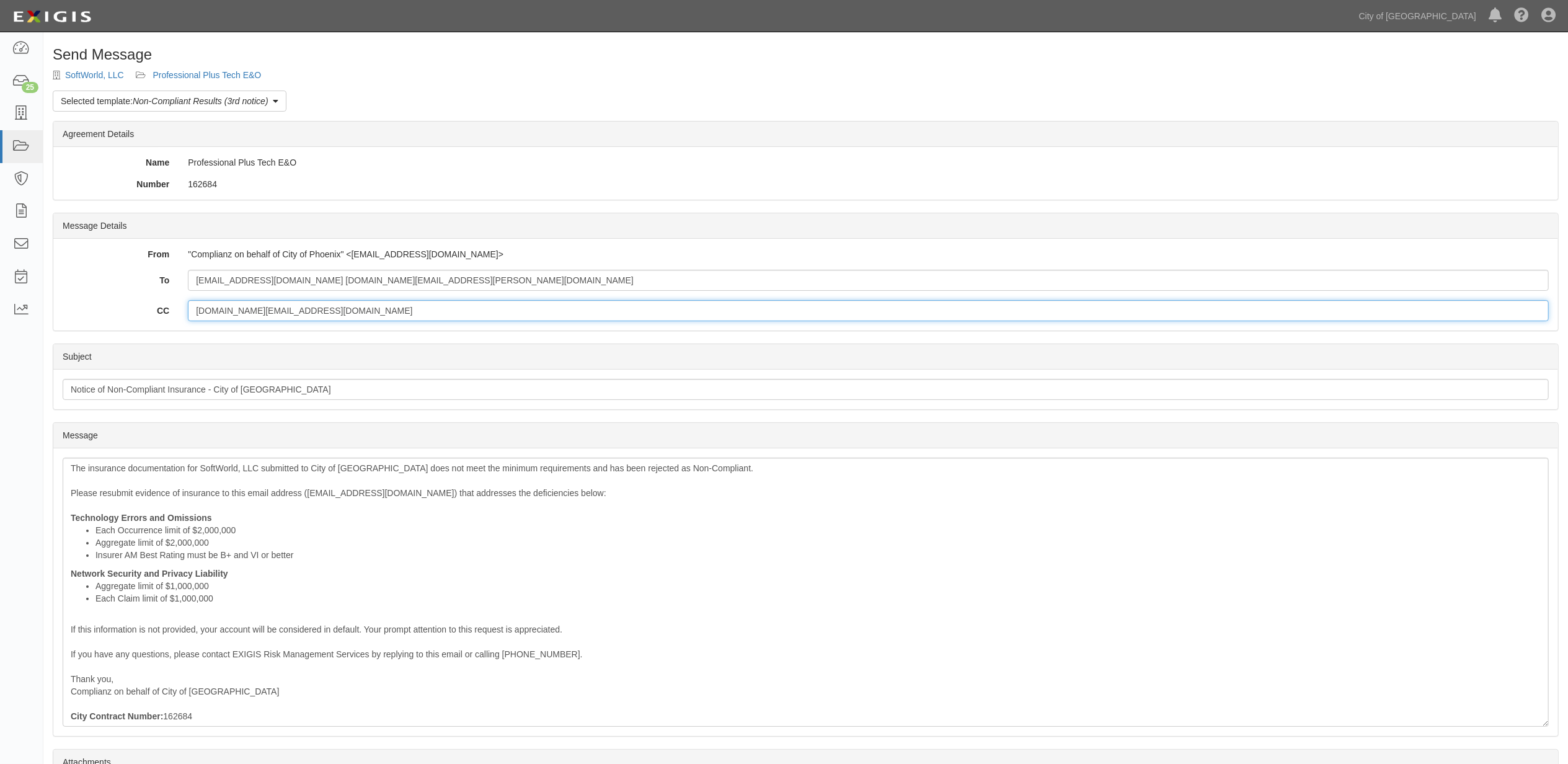
click at [288, 308] on input "avn.contract.services@phoenix.gov" at bounding box center [868, 311] width 1361 height 21
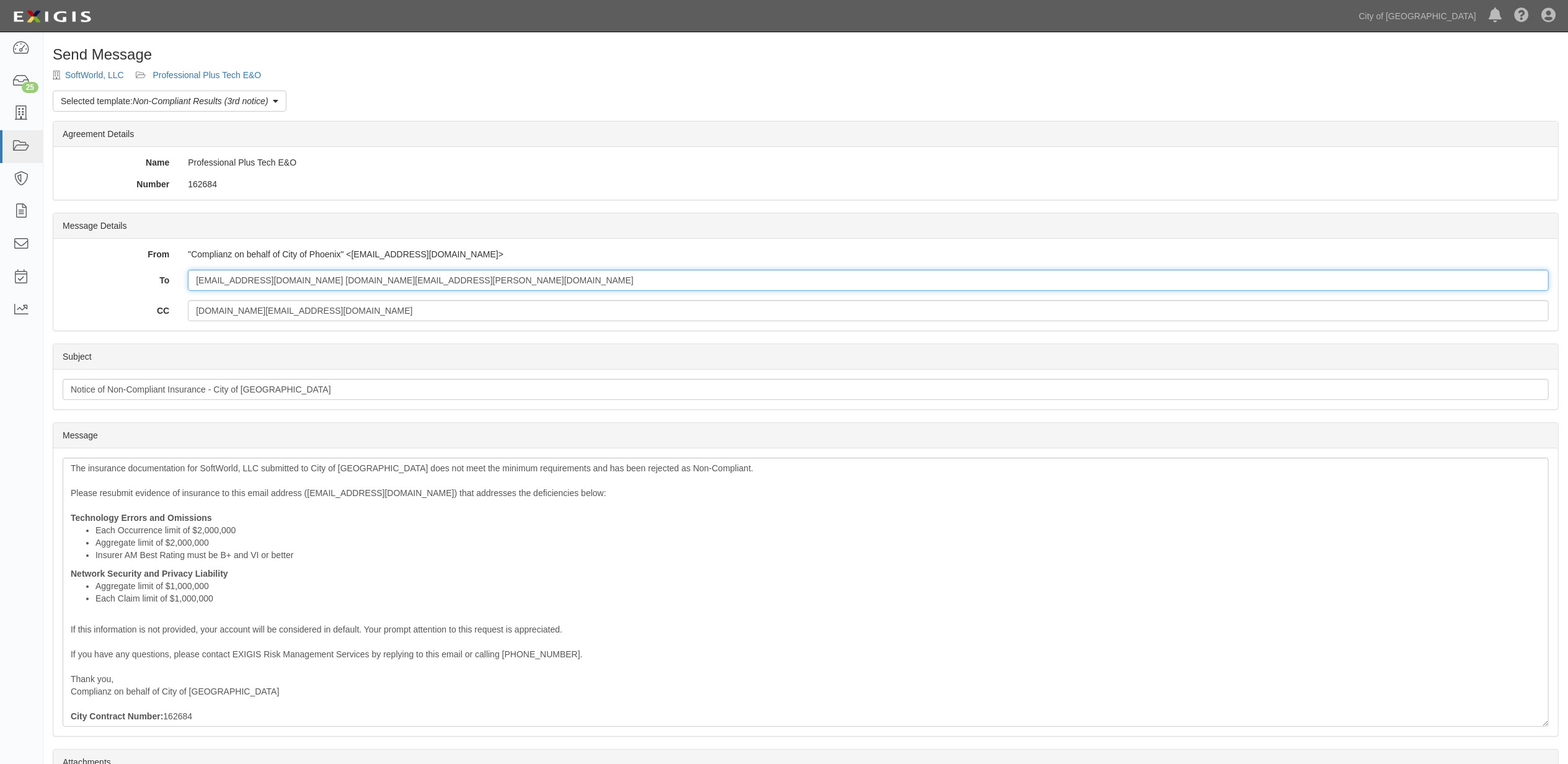
click at [293, 277] on input "alarson@softworldinc.com sophie.mcentee@mcgriff.com" at bounding box center [868, 281] width 1361 height 21
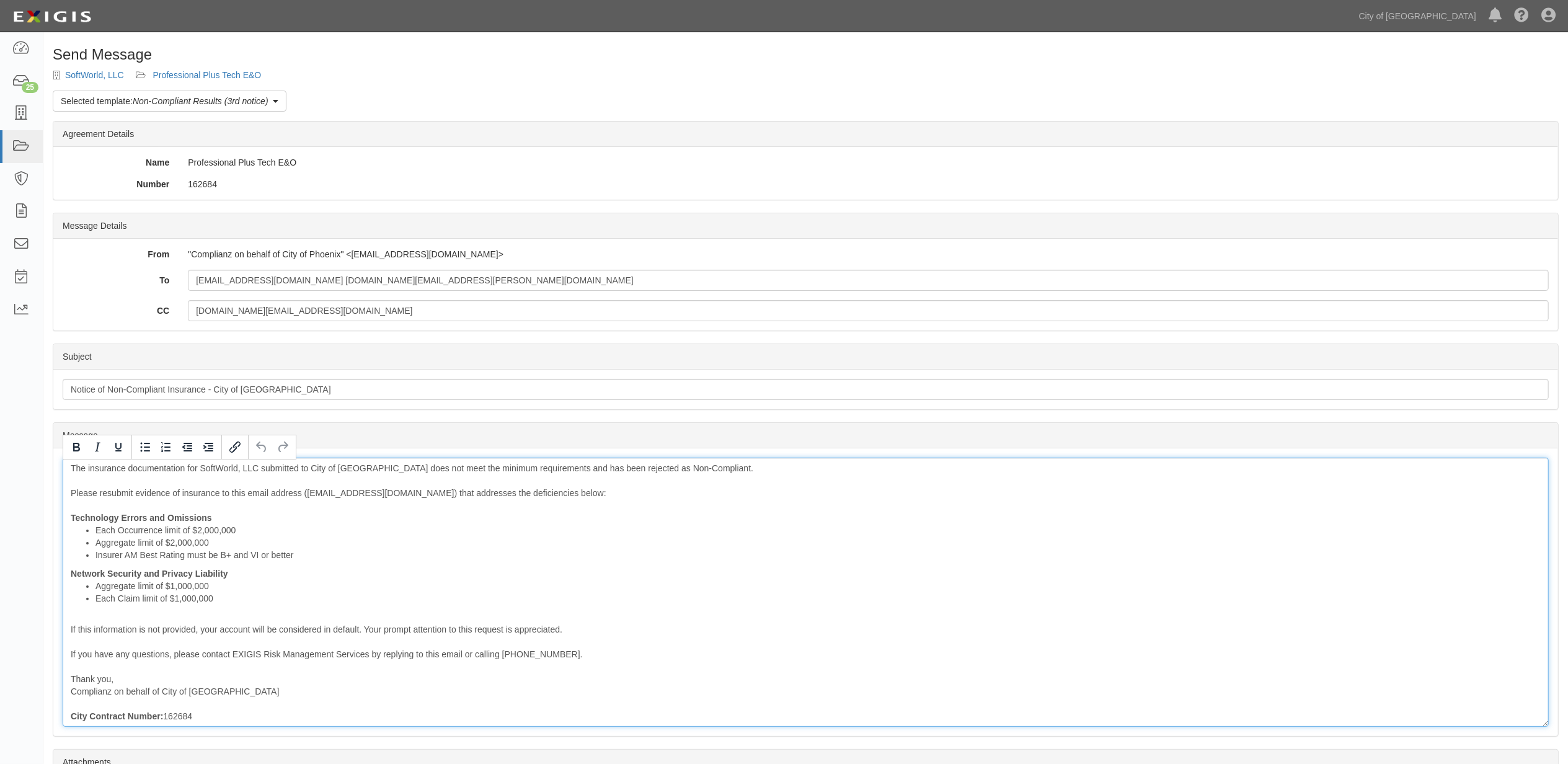
click at [297, 703] on div "The insurance documentation for SoftWorld, LLC submitted to City of Phoenix doe…" at bounding box center [805, 592] width 1486 height 269
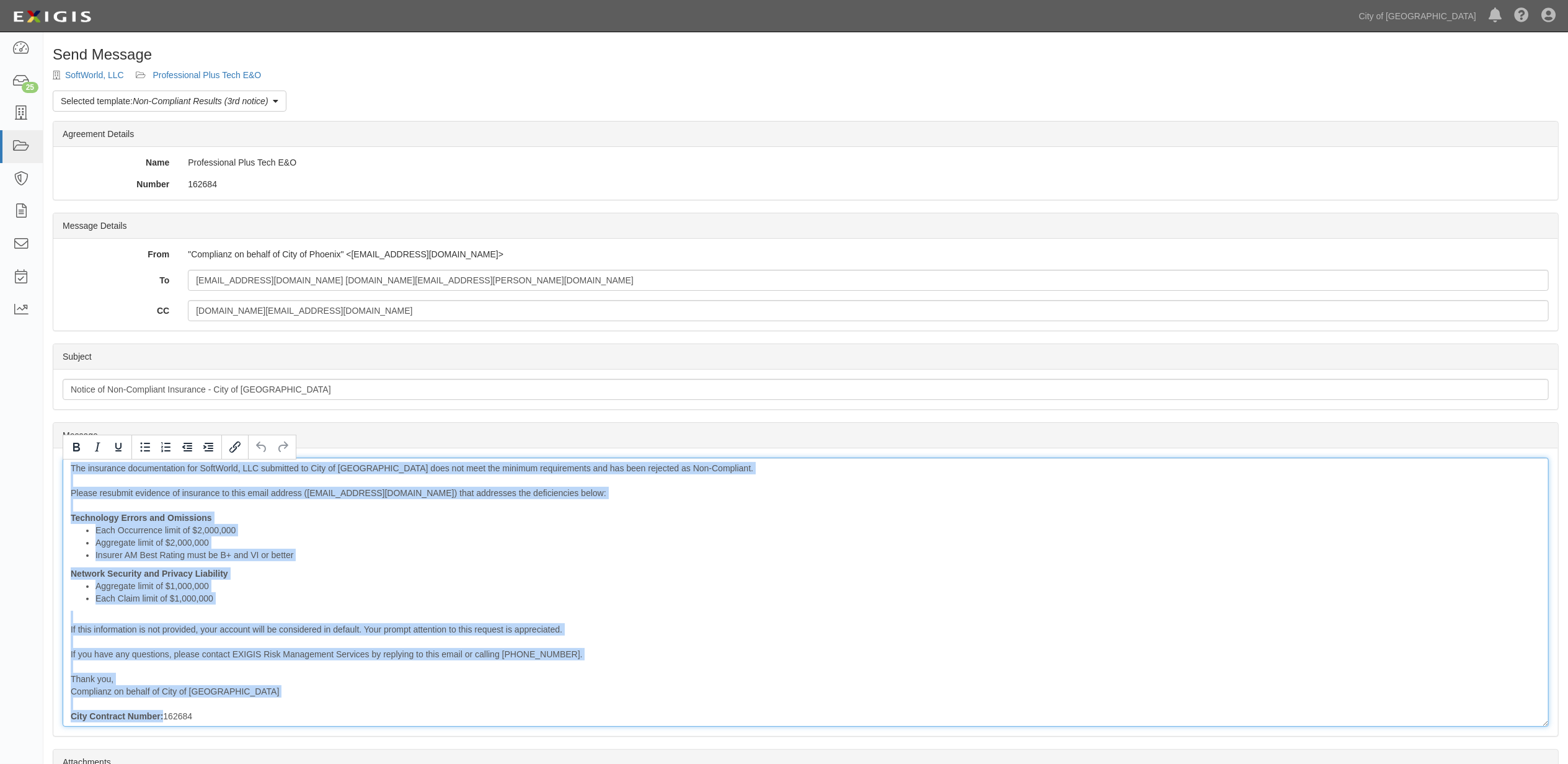
copy div "The insurance documentation for SoftWorld, LLC submitted to City of Phoenix doe…"
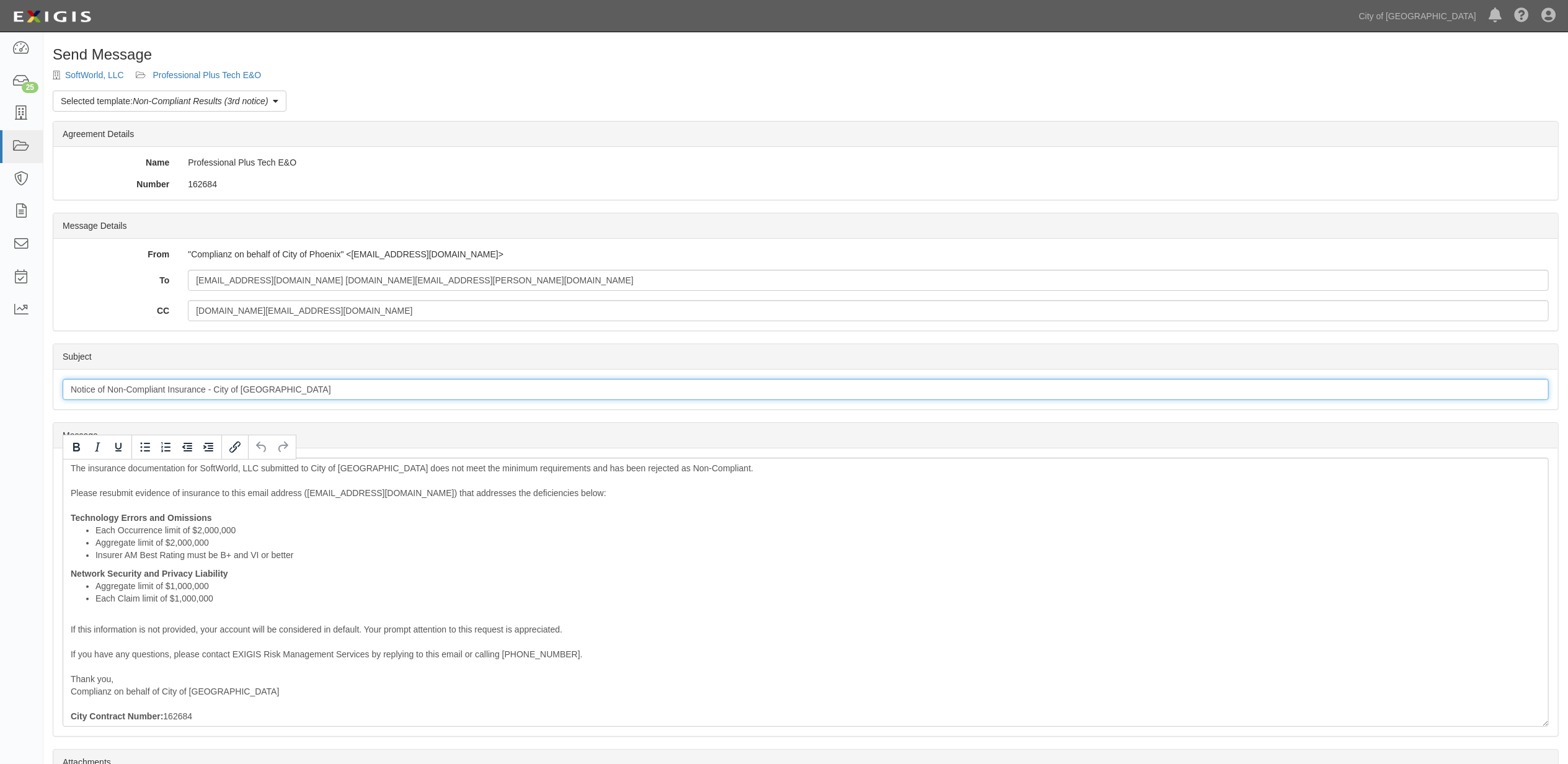
click at [191, 393] on input "Notice of Non-Compliant Insurance - City of Phoenix" at bounding box center [805, 390] width 1486 height 21
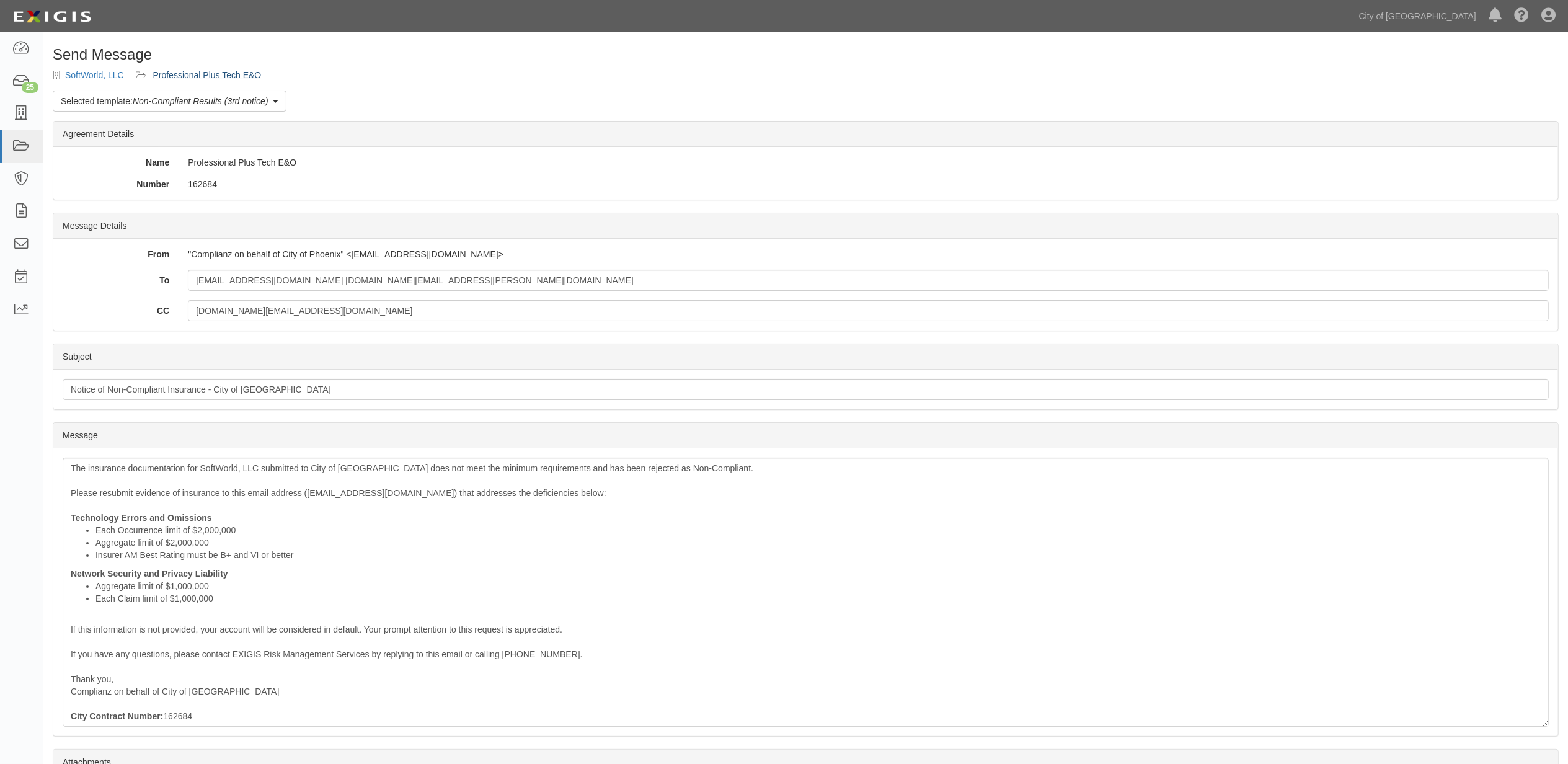
click at [211, 82] on div "Send Message SoftWorld, LLC Professional Plus Tech E&O Selected template: Non-C…" at bounding box center [805, 468] width 1525 height 844
click at [204, 73] on link "Professional Plus Tech E&O" at bounding box center [207, 75] width 108 height 10
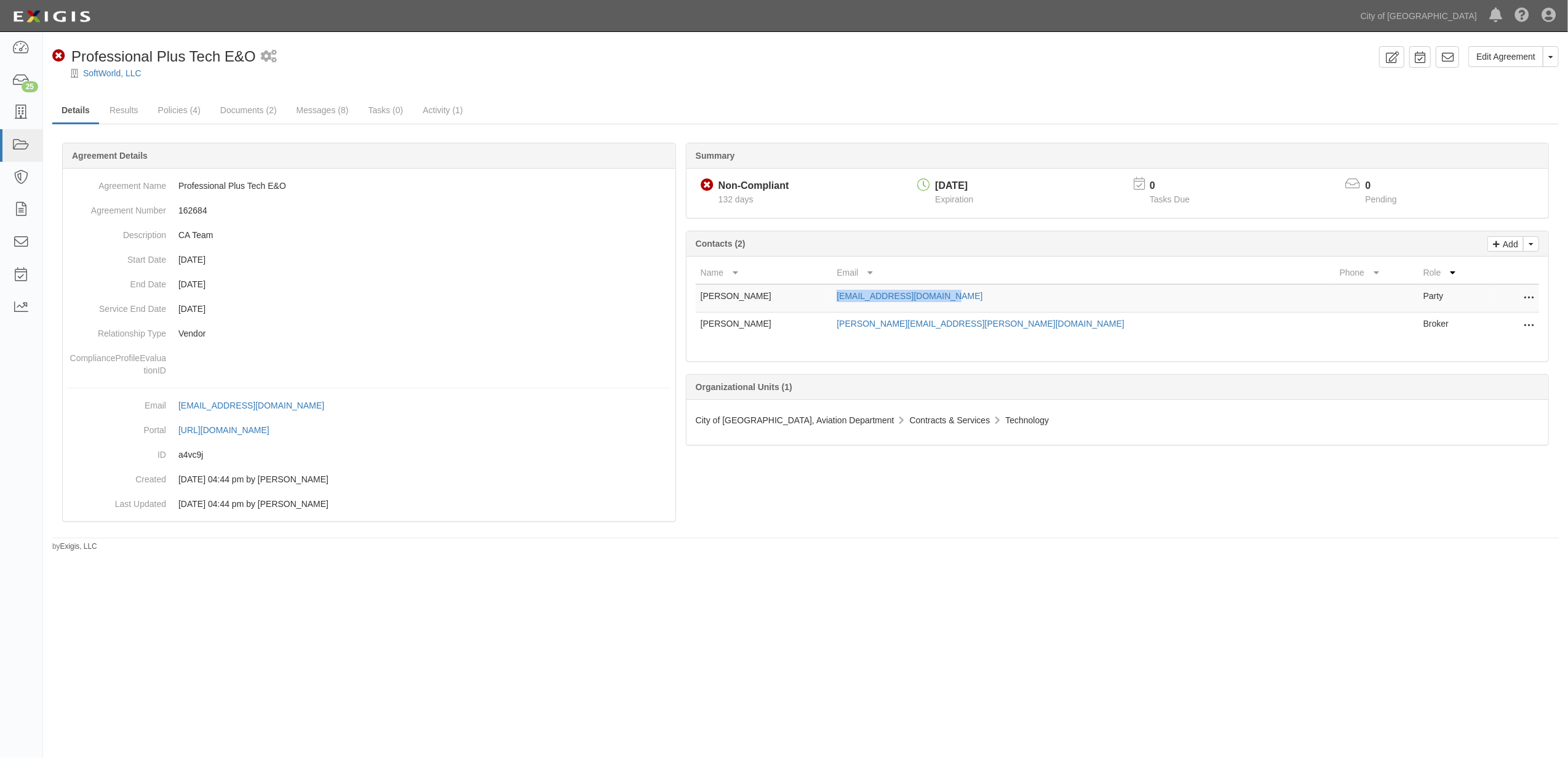
drag, startPoint x: 1022, startPoint y: 295, endPoint x: 890, endPoint y: 304, distance: 132.3
click at [890, 304] on tr "[PERSON_NAME] [EMAIL_ADDRESS][DOMAIN_NAME] Party Edit Remove from agreement Del…" at bounding box center [1117, 298] width 843 height 28
copy tr "[EMAIL_ADDRESS][DOMAIN_NAME]"
drag, startPoint x: 1019, startPoint y: 323, endPoint x: 896, endPoint y: 334, distance: 123.5
click at [896, 334] on tr "[PERSON_NAME] [PERSON_NAME][EMAIL_ADDRESS][PERSON_NAME][DOMAIN_NAME] Broker Edi…" at bounding box center [1117, 326] width 843 height 28
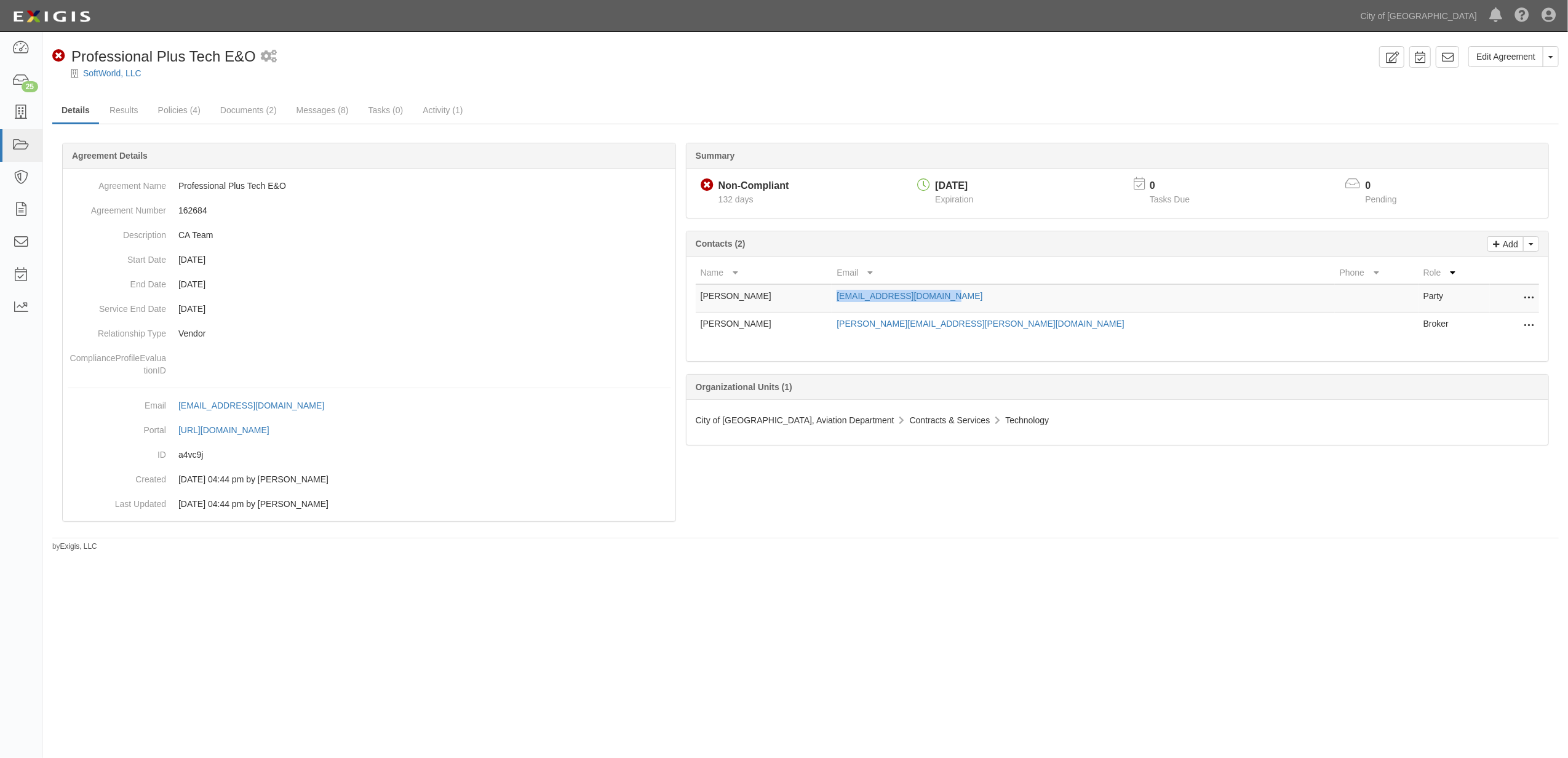
copy tr "[PERSON_NAME][EMAIL_ADDRESS][PERSON_NAME][DOMAIN_NAME]"
drag, startPoint x: 1396, startPoint y: 61, endPoint x: 1387, endPoint y: 64, distance: 9.5
click at [1396, 61] on icon at bounding box center [1391, 57] width 14 height 11
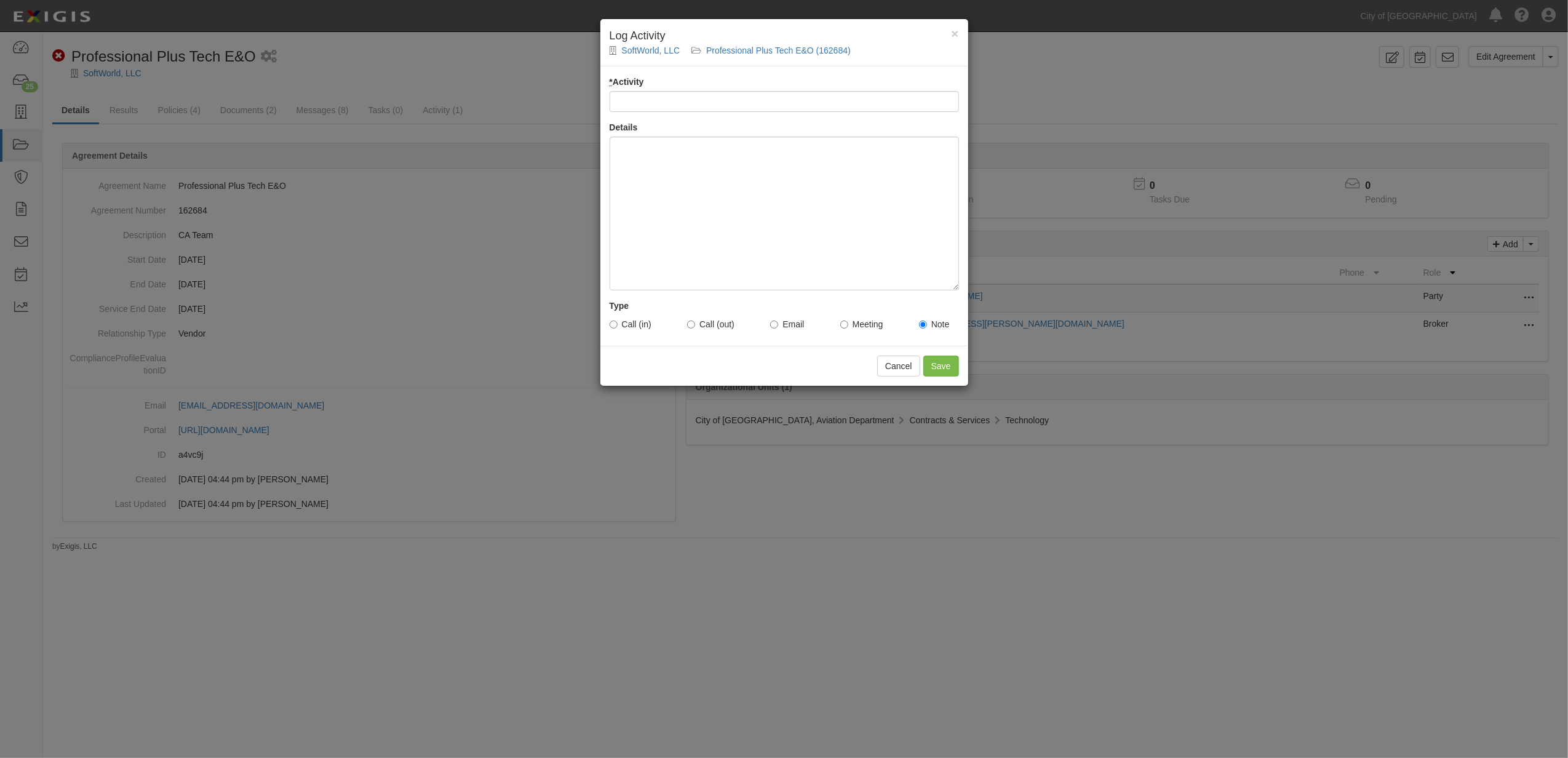
click at [670, 116] on div "* Activity Details Type Call (in) Call (out) Email Meeting Note" at bounding box center [784, 206] width 368 height 279
click at [657, 104] on input "* Activity" at bounding box center [784, 101] width 349 height 21
type input "Email Sent to Vendor - tm"
click at [687, 183] on div at bounding box center [784, 213] width 349 height 154
click at [781, 331] on div "Call (in) Call (out) Email Meeting Note" at bounding box center [784, 324] width 349 height 25
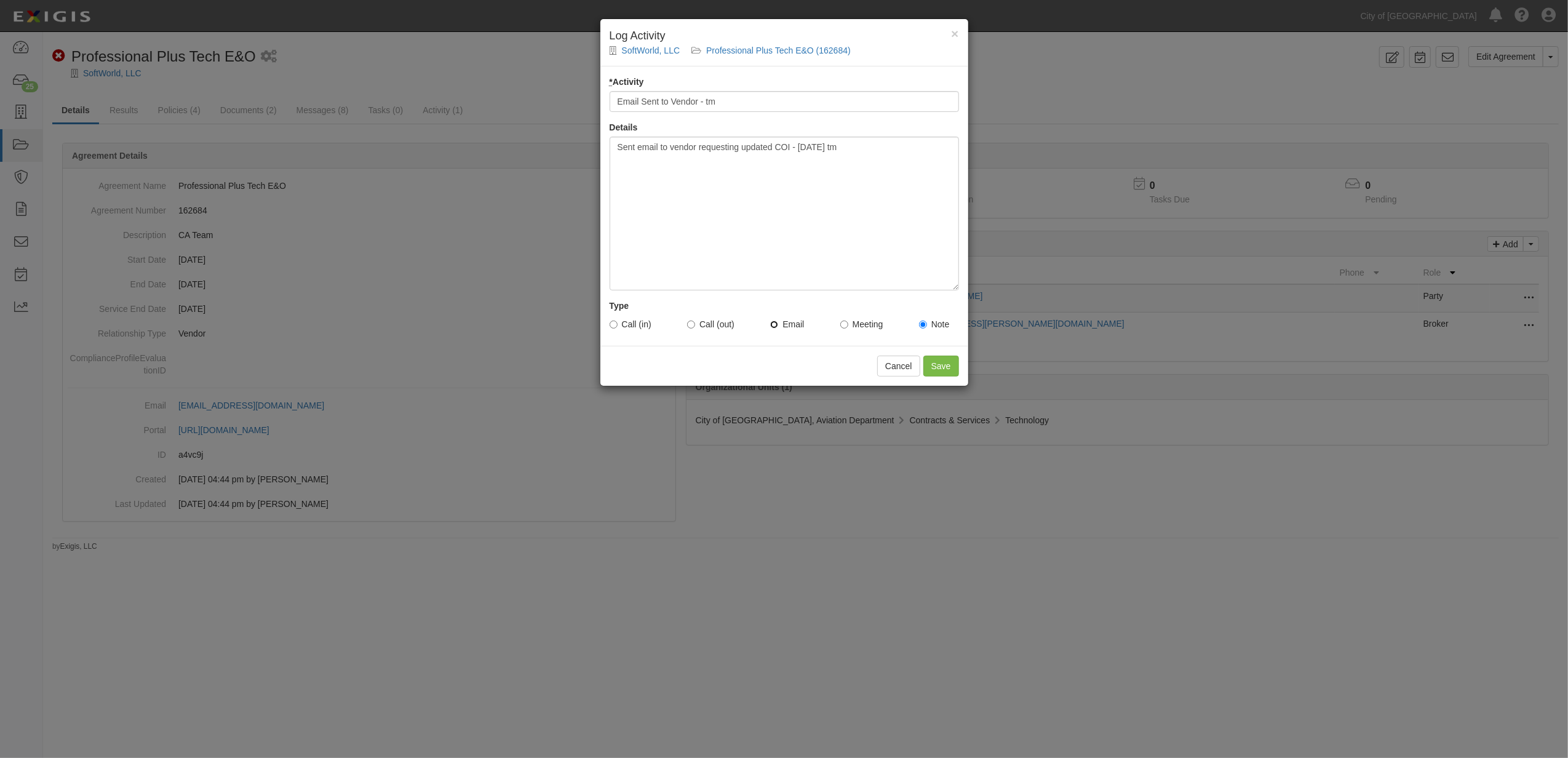
click at [776, 324] on input "Email" at bounding box center [774, 325] width 8 height 8
radio input "true"
click at [943, 367] on input "Save" at bounding box center [941, 366] width 36 height 21
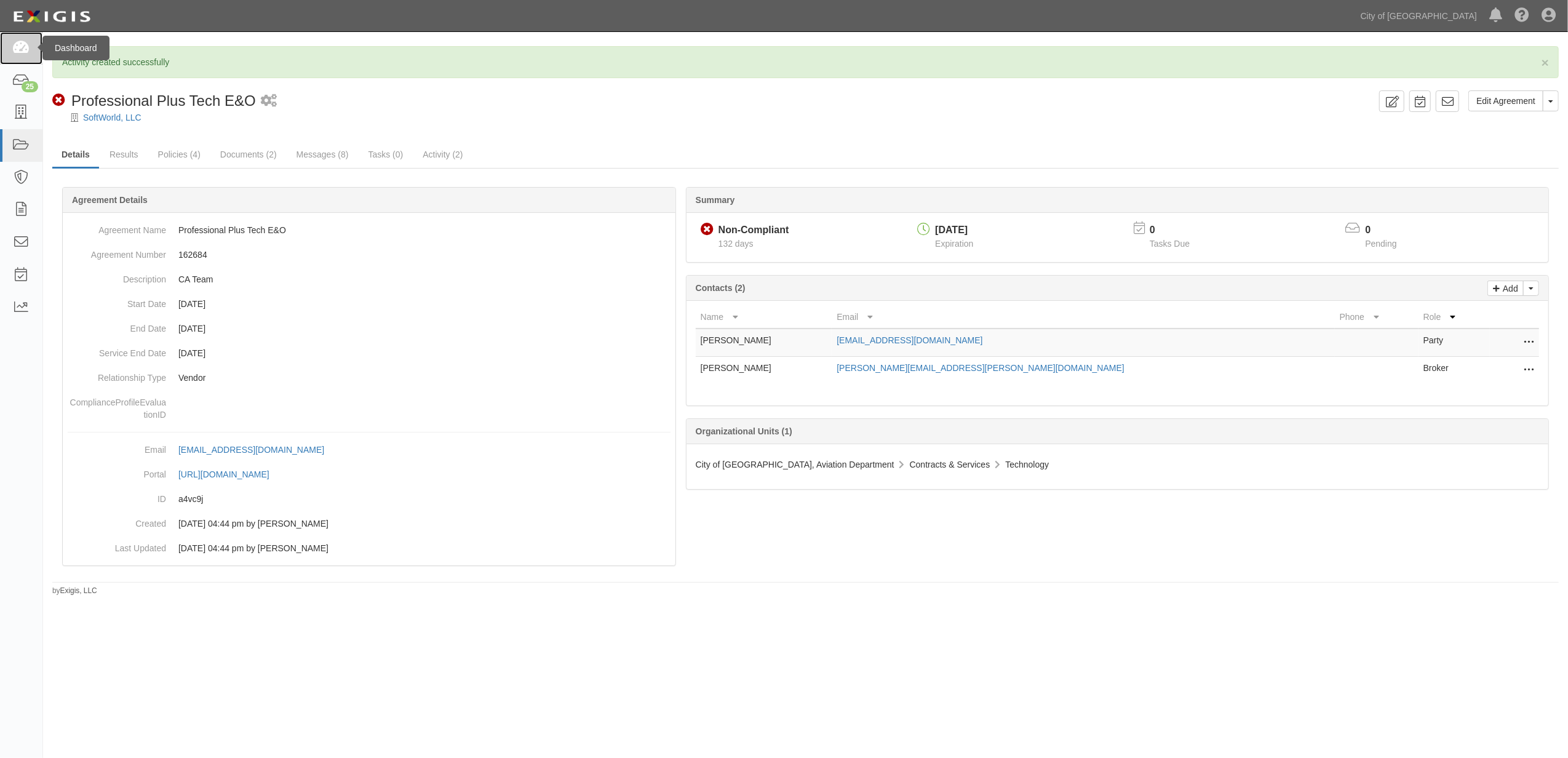
click at [8, 42] on link at bounding box center [21, 48] width 42 height 33
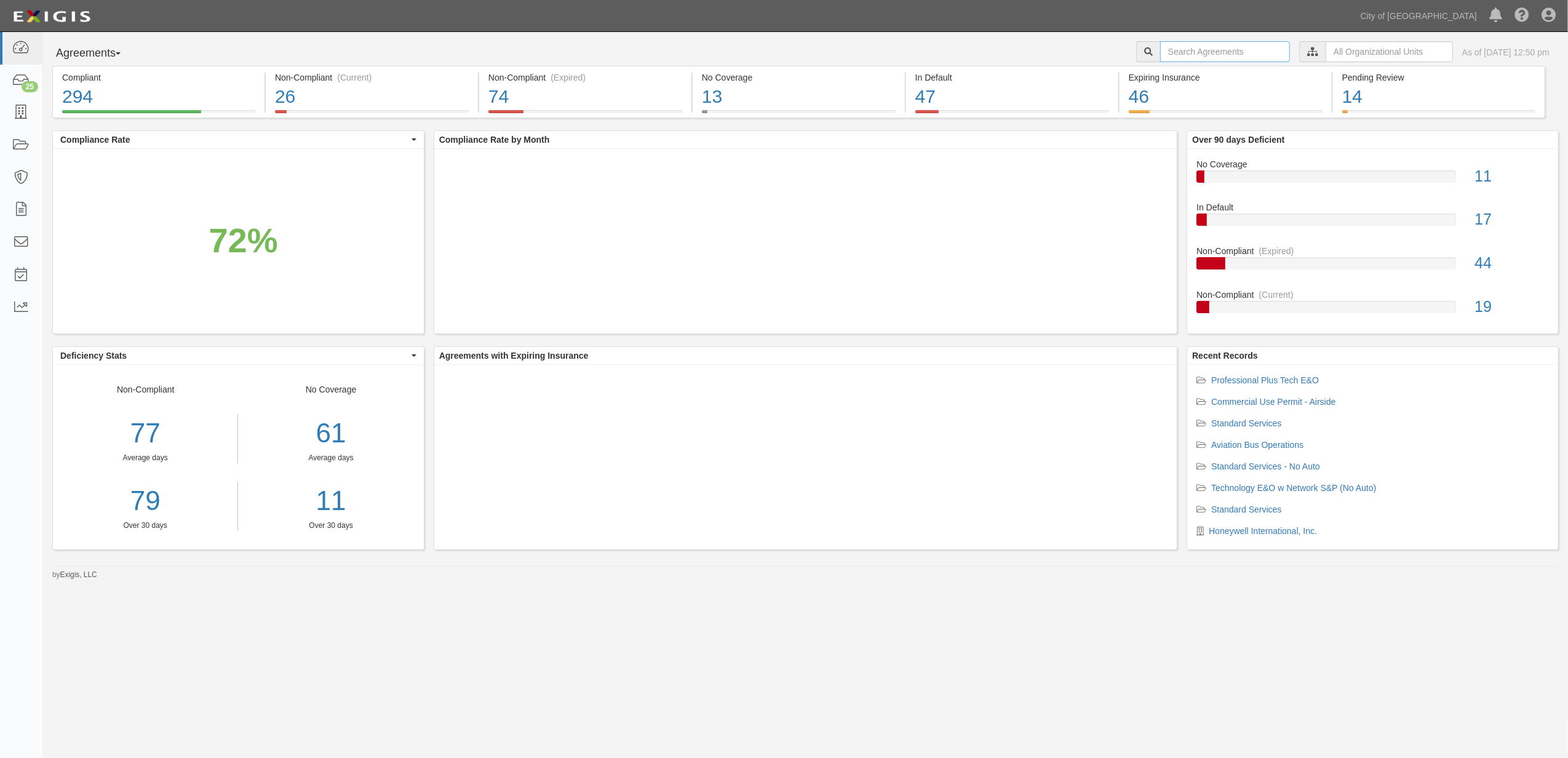
click at [1206, 49] on input "text" at bounding box center [1225, 51] width 130 height 21
paste input "159760"
type input "159760"
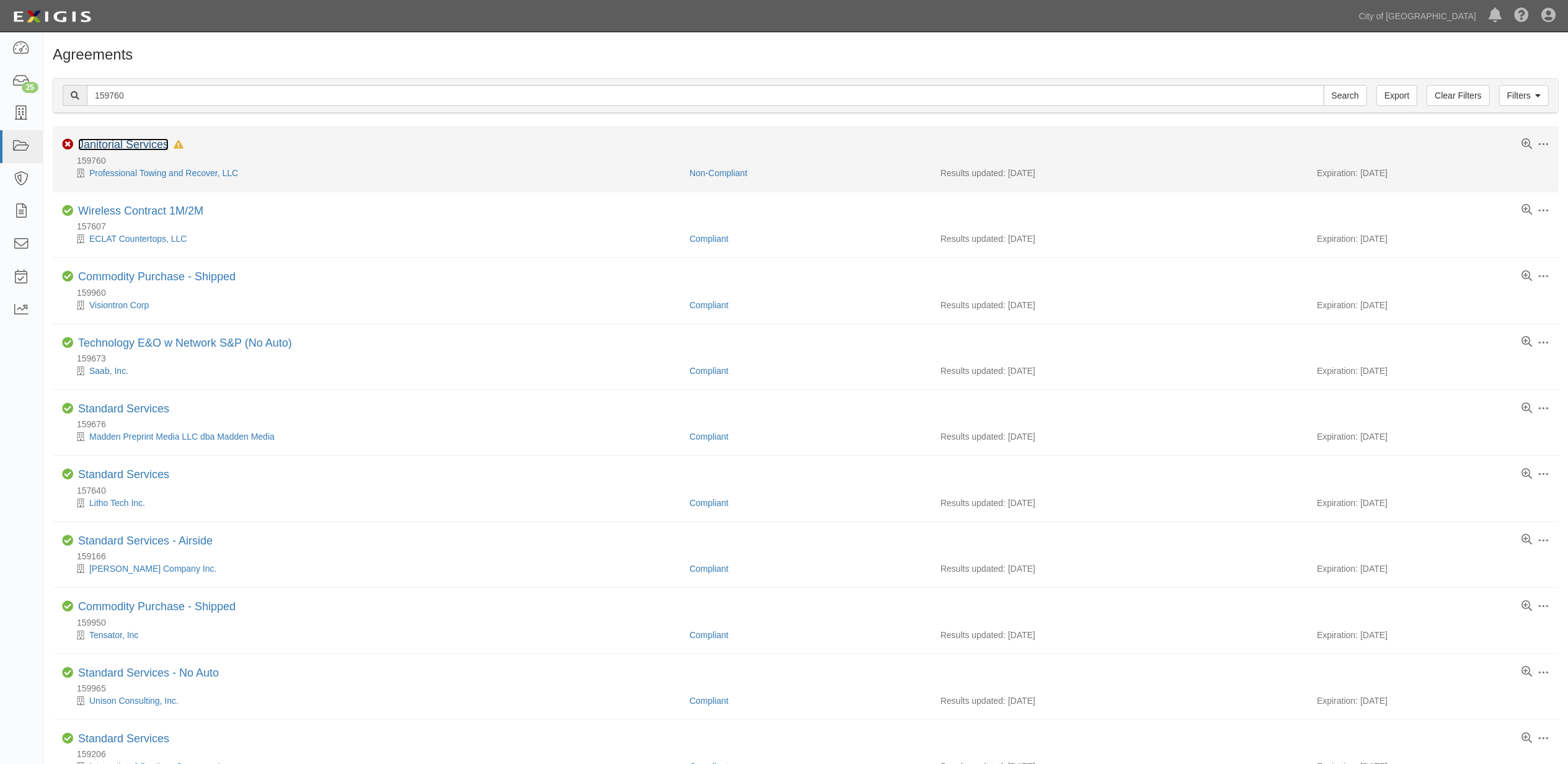
click at [102, 144] on link "Janitorial Services" at bounding box center [123, 144] width 91 height 12
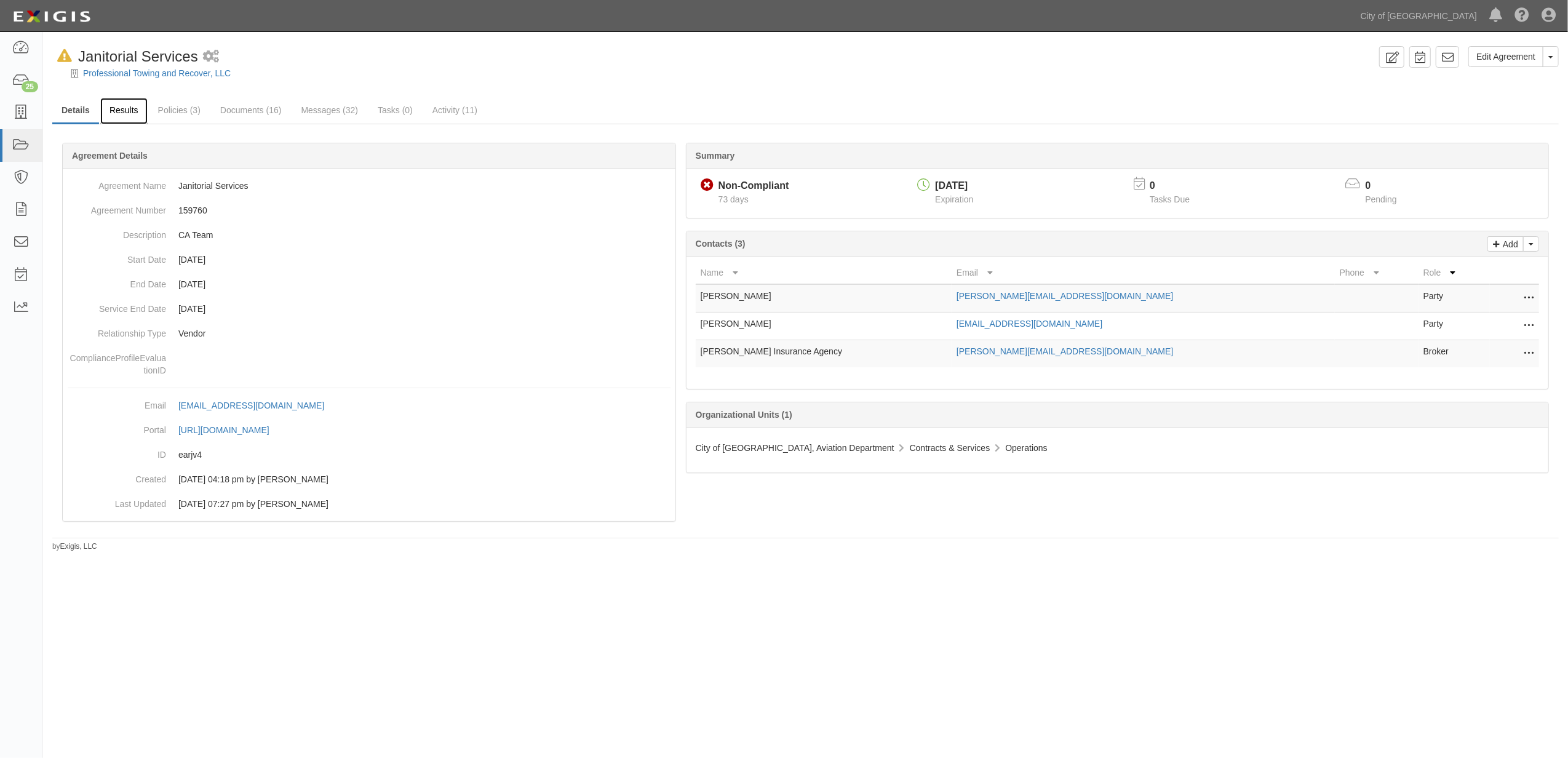
click at [140, 109] on link "Results" at bounding box center [124, 110] width 48 height 26
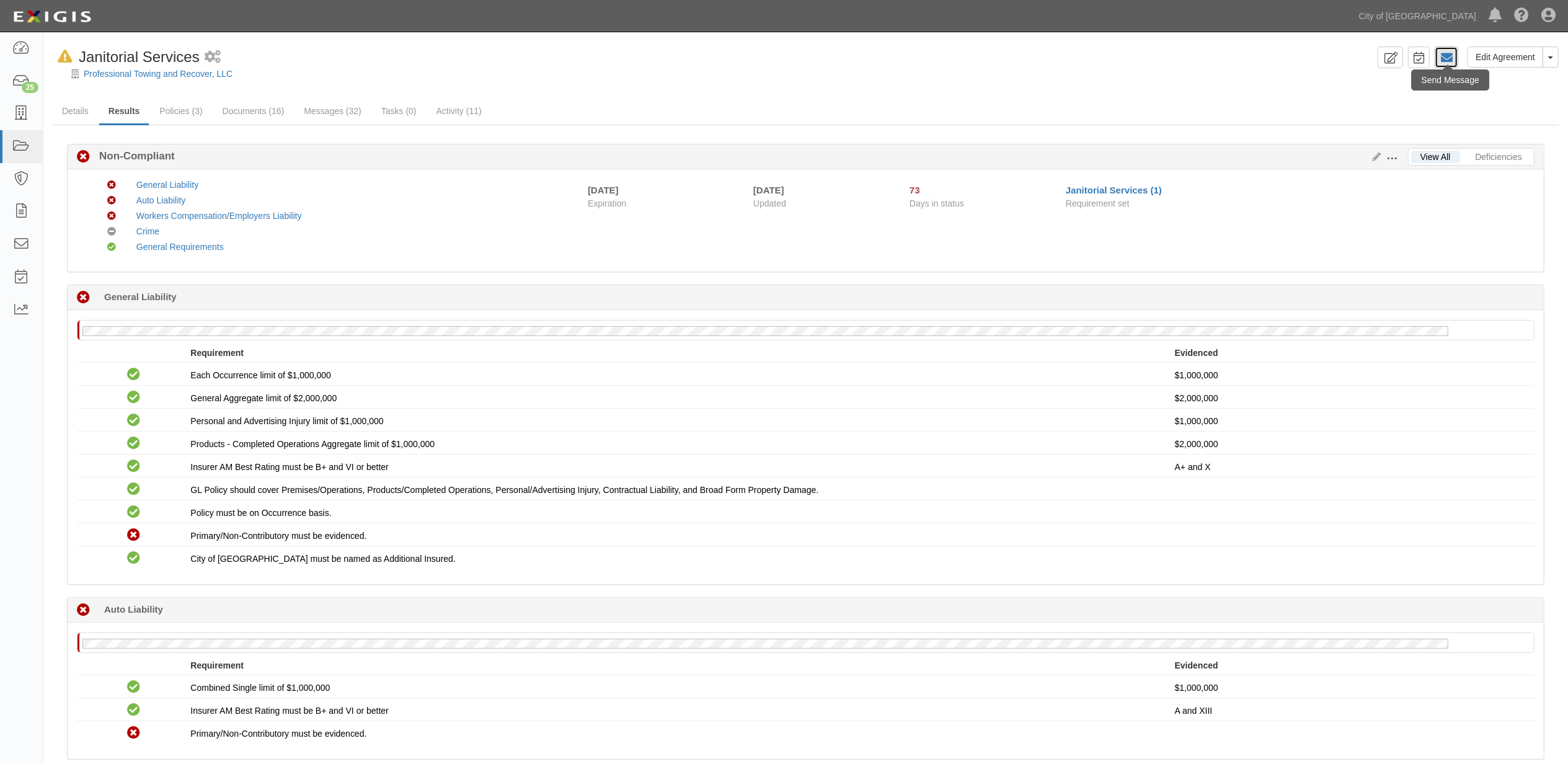
click at [1445, 58] on icon at bounding box center [1447, 57] width 12 height 12
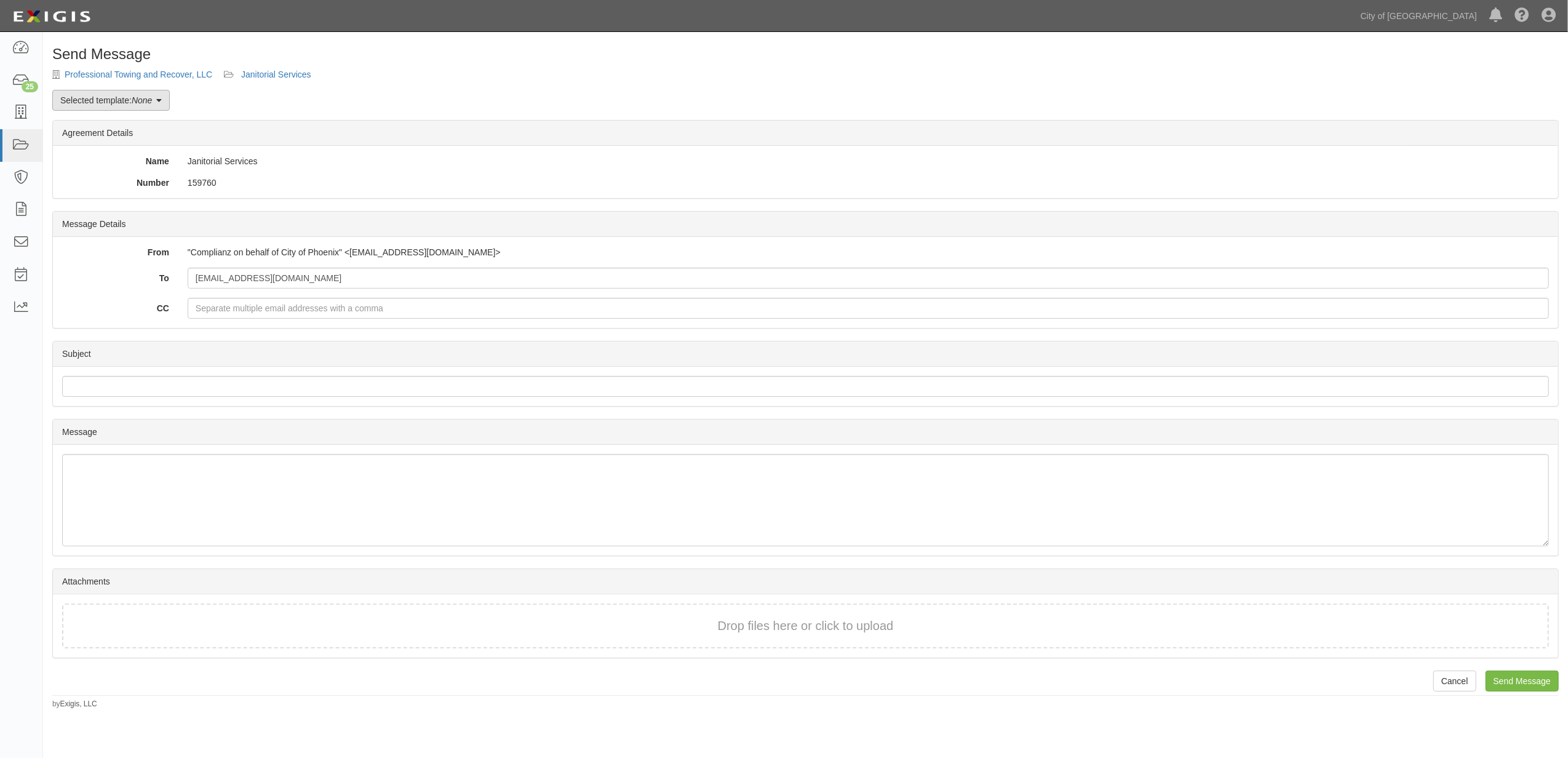
click at [138, 104] on em "None" at bounding box center [141, 100] width 20 height 10
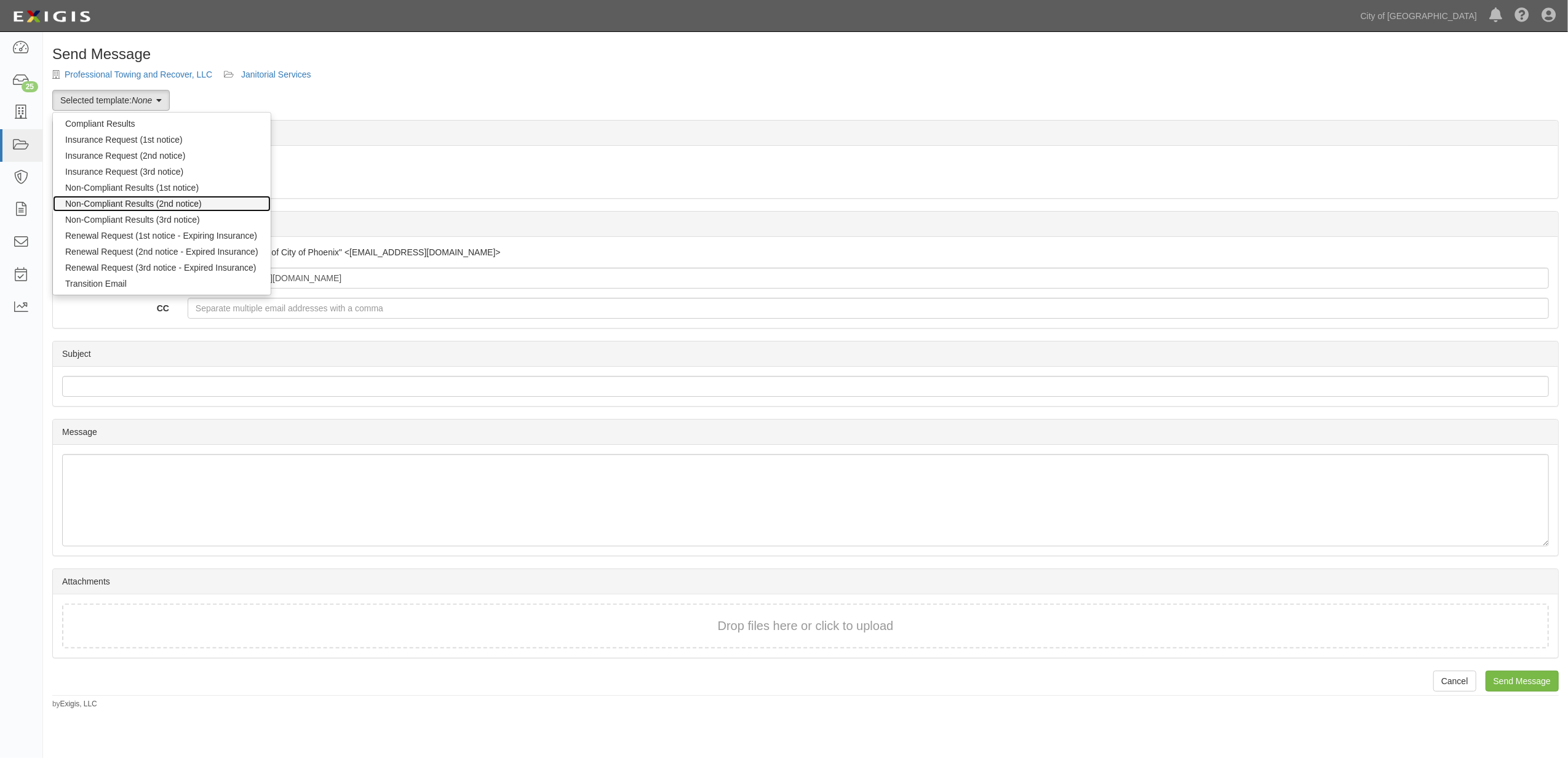
click at [147, 200] on link "Non-Compliant Results (2nd notice)" at bounding box center [162, 203] width 218 height 16
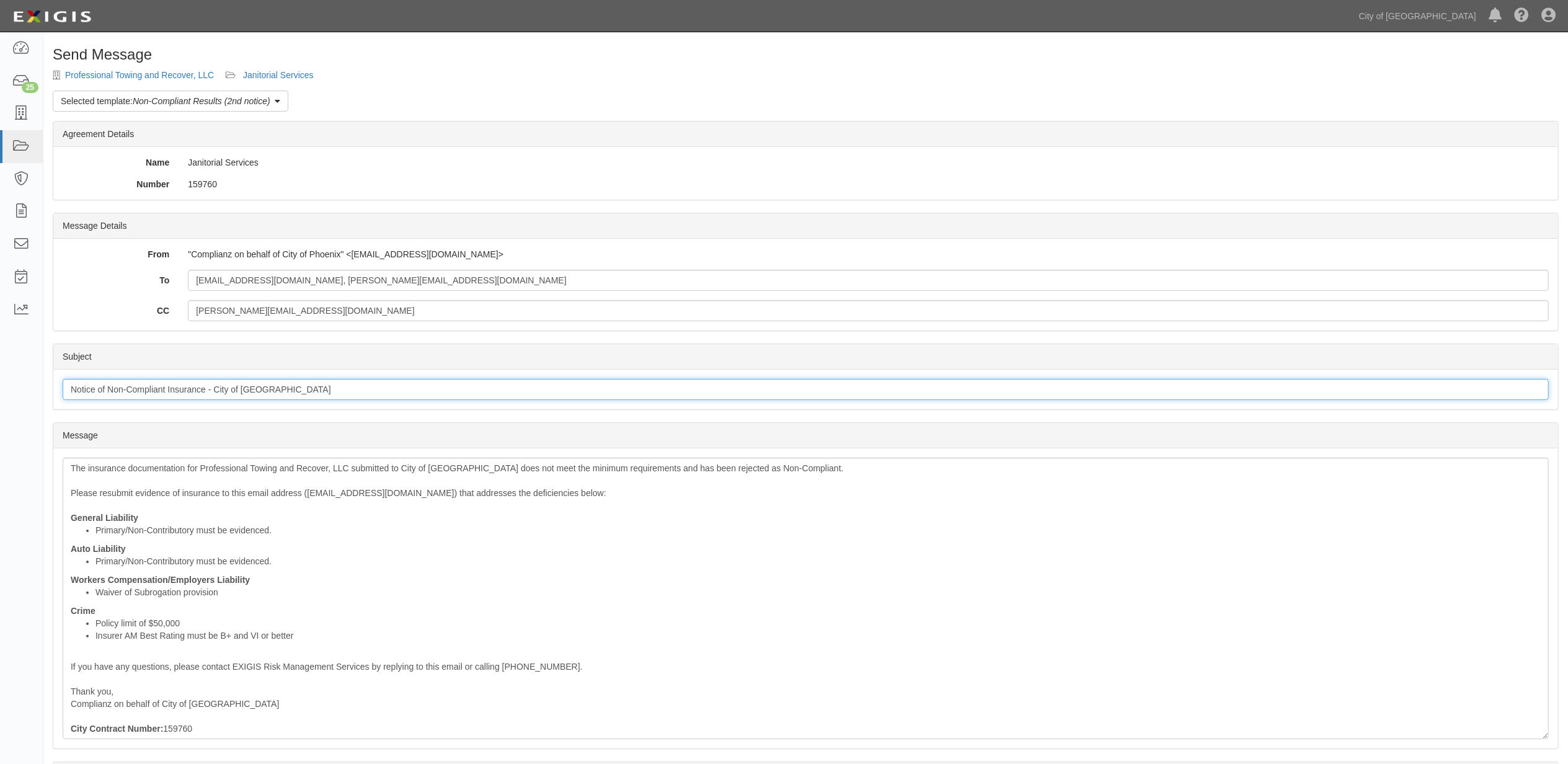
click at [179, 398] on input "Notice of Non-Compliant Insurance - City of Phoenix" at bounding box center [805, 390] width 1486 height 21
click at [178, 398] on input "Notice of Non-Compliant Insurance - City of Phoenix" at bounding box center [805, 390] width 1486 height 21
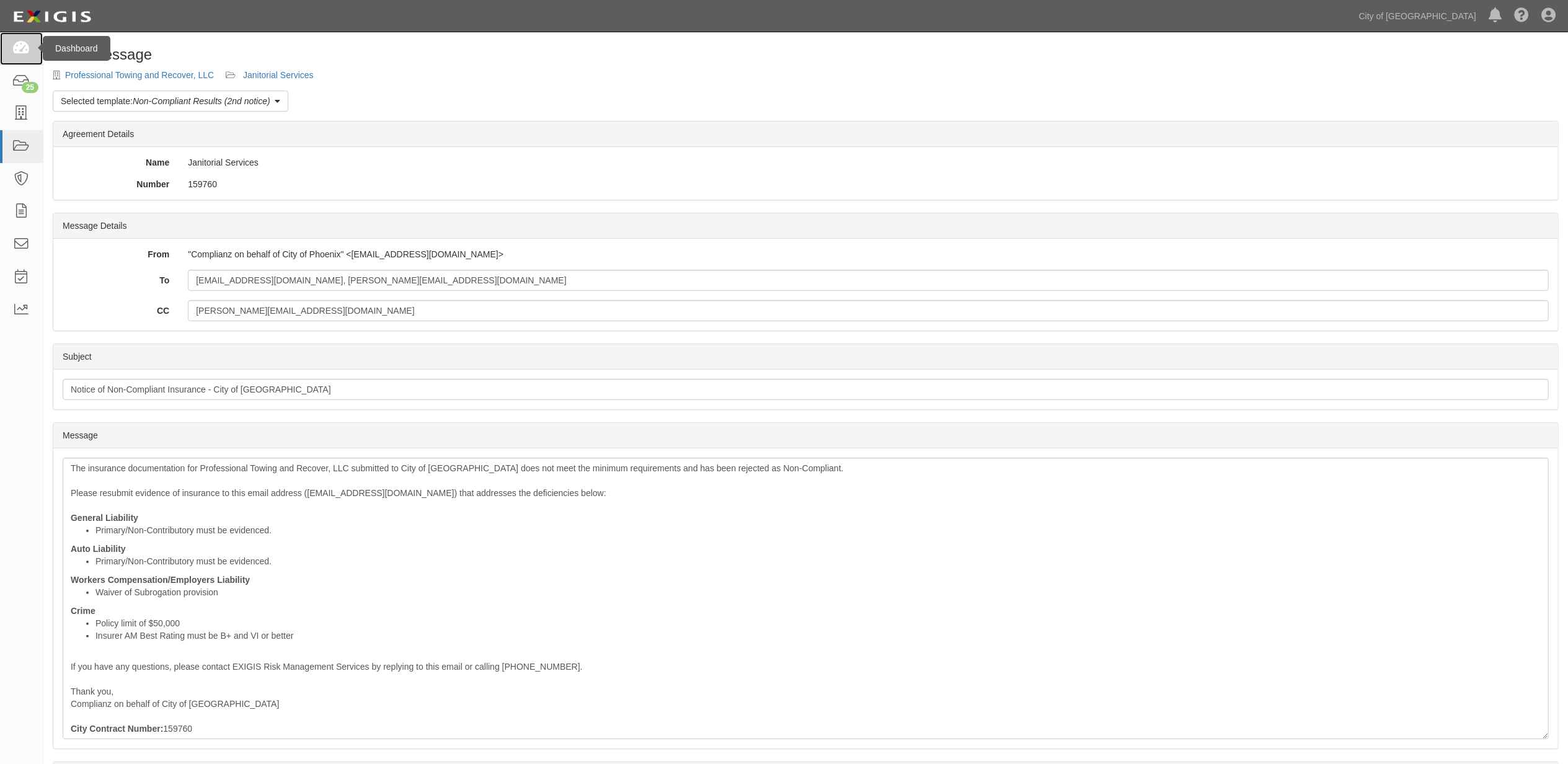
click at [28, 43] on icon at bounding box center [21, 48] width 18 height 14
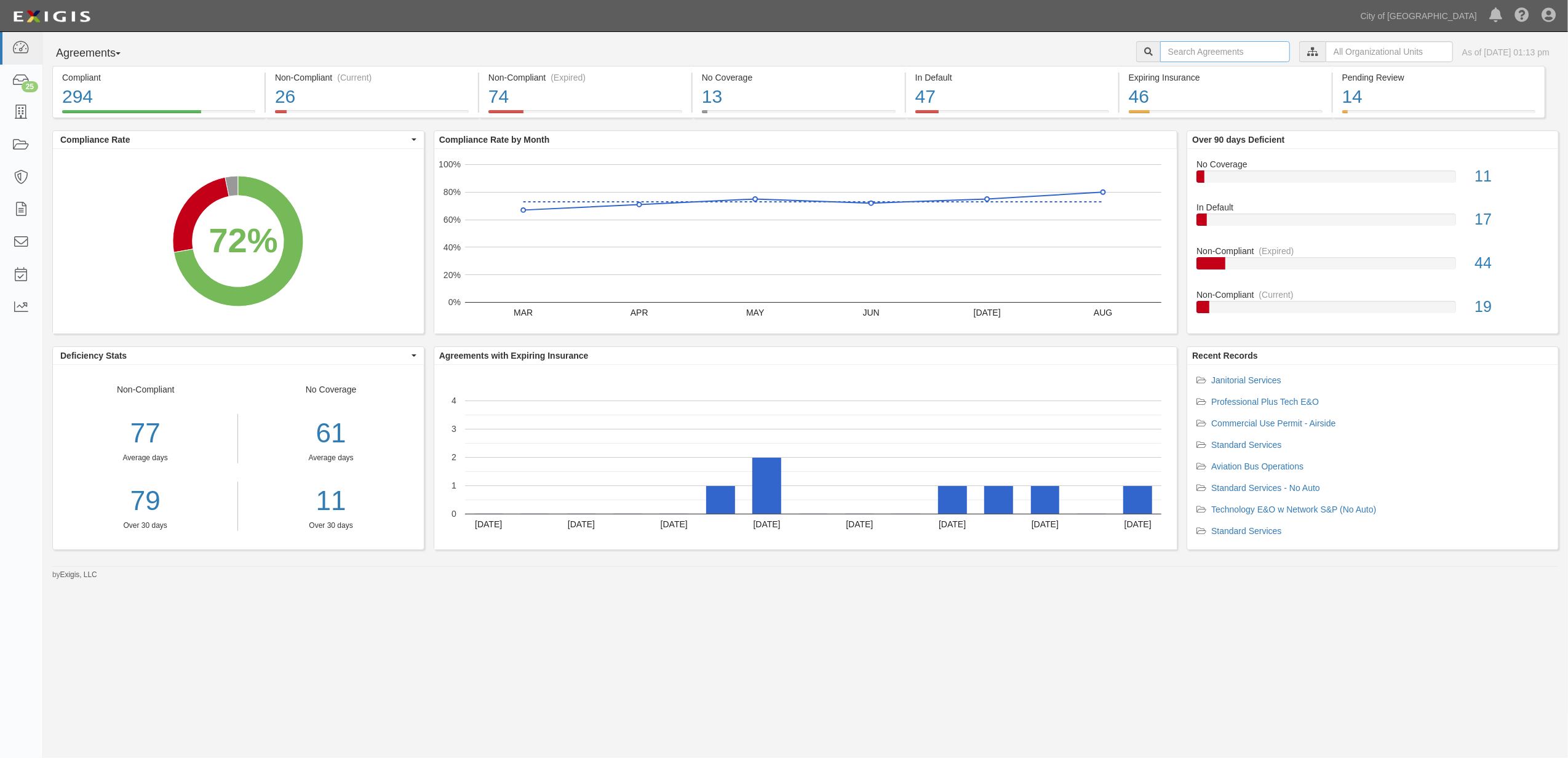
click at [1177, 48] on input "text" at bounding box center [1225, 51] width 130 height 21
paste input "158201"
type input "158201"
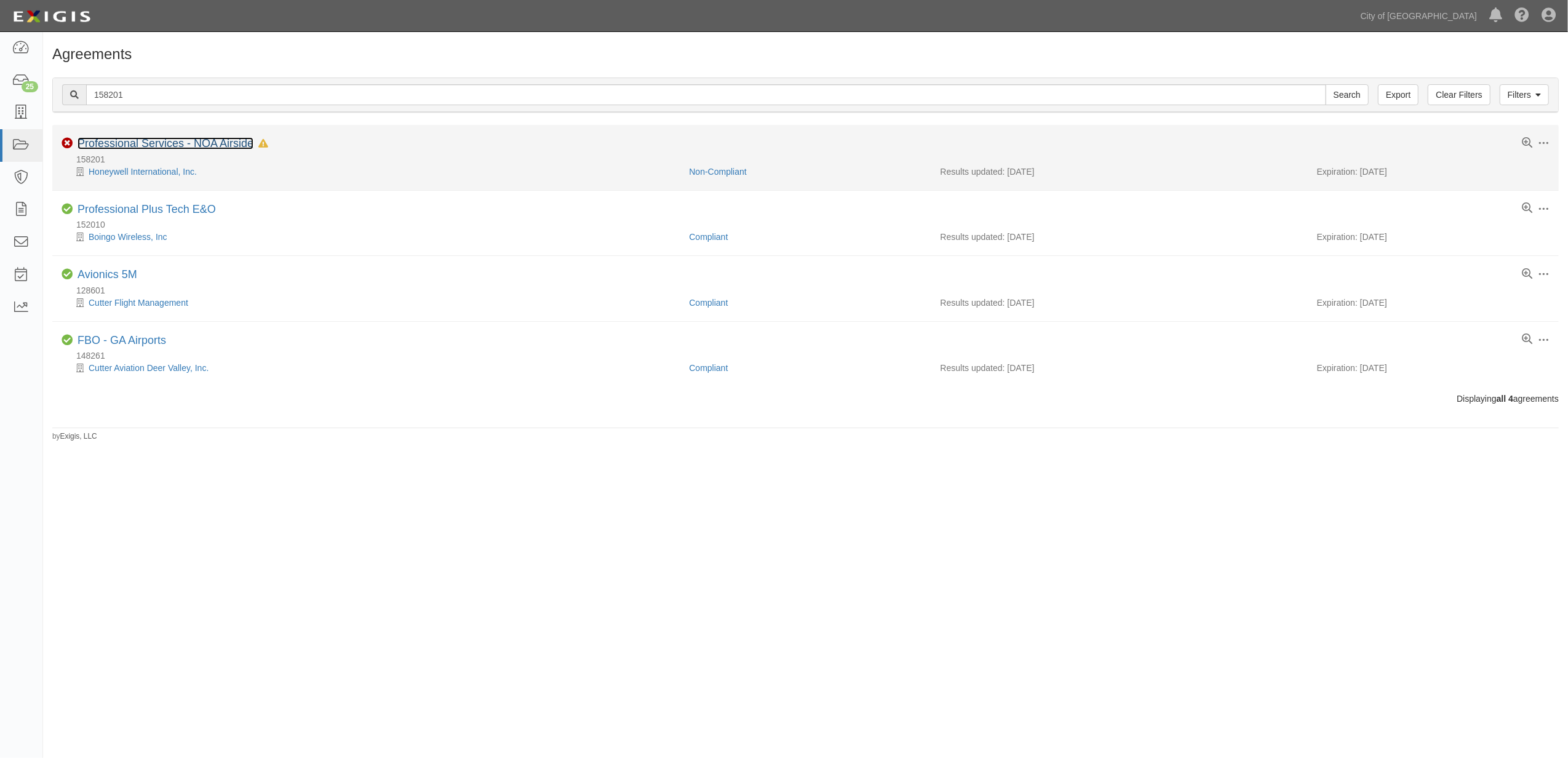
click at [193, 139] on link "Professional Services - NOA Airside" at bounding box center [165, 143] width 176 height 12
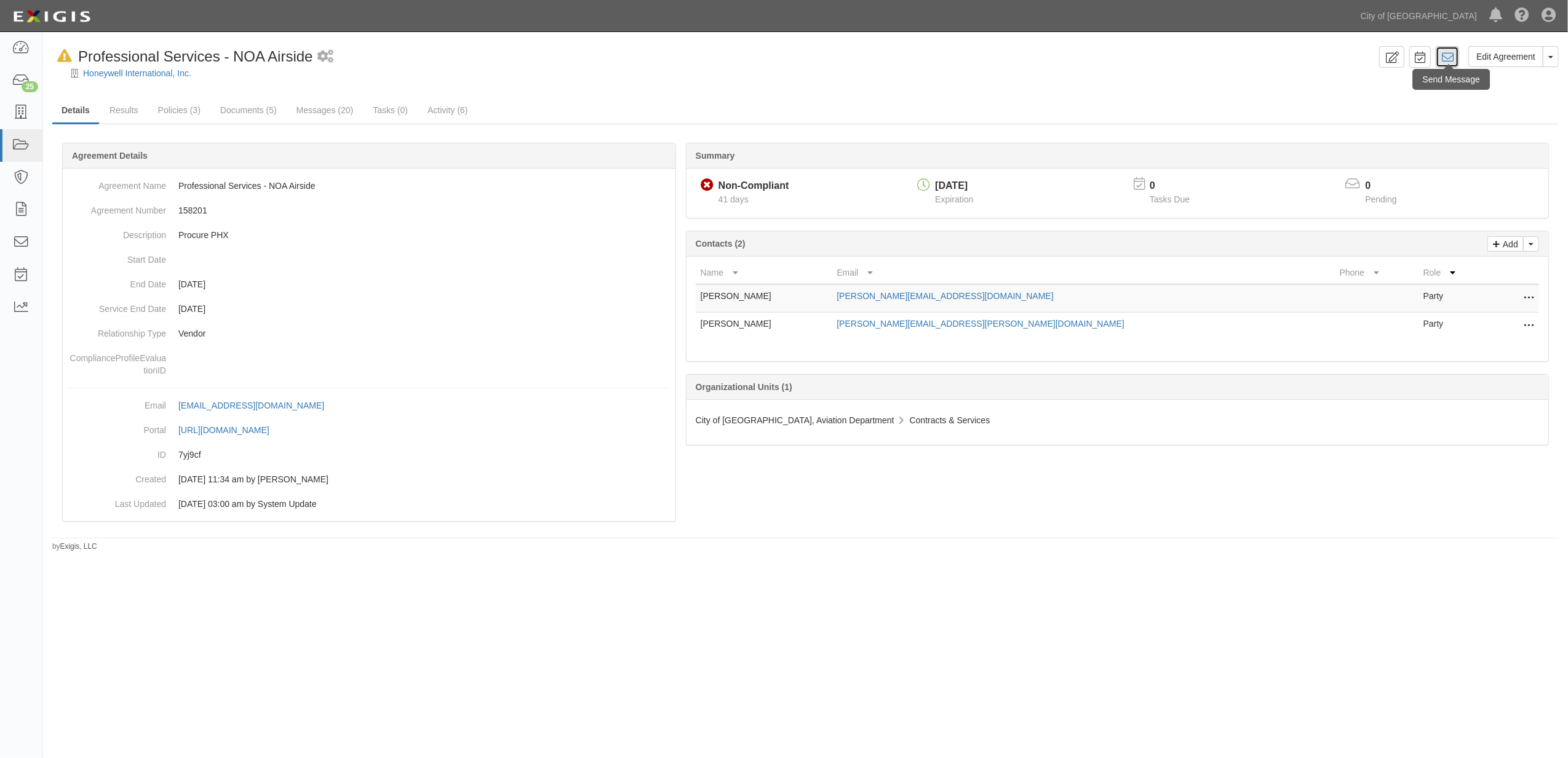
click at [1450, 60] on icon at bounding box center [1447, 57] width 12 height 12
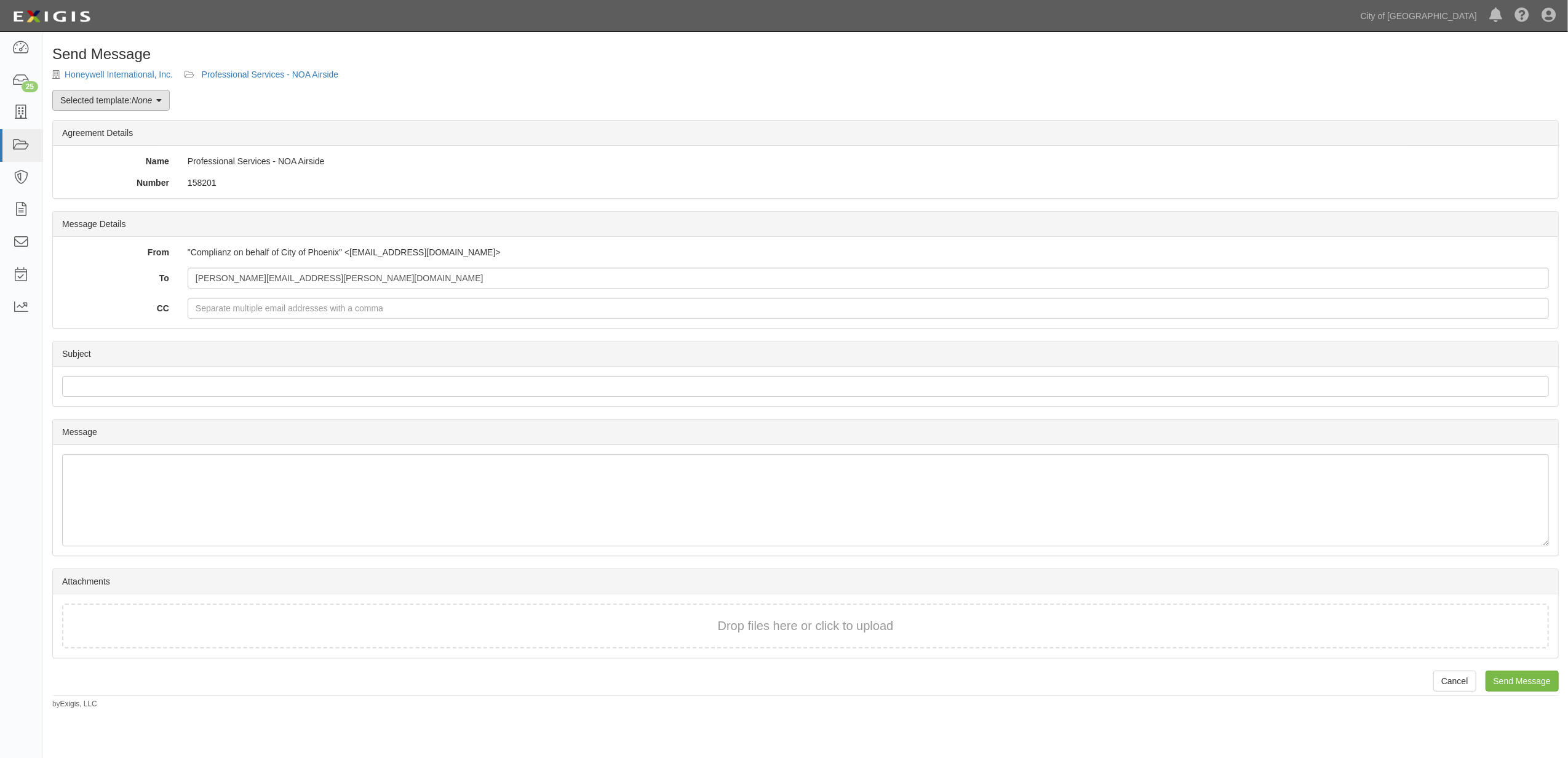
click at [123, 102] on link "Selected template: None" at bounding box center [110, 101] width 117 height 21
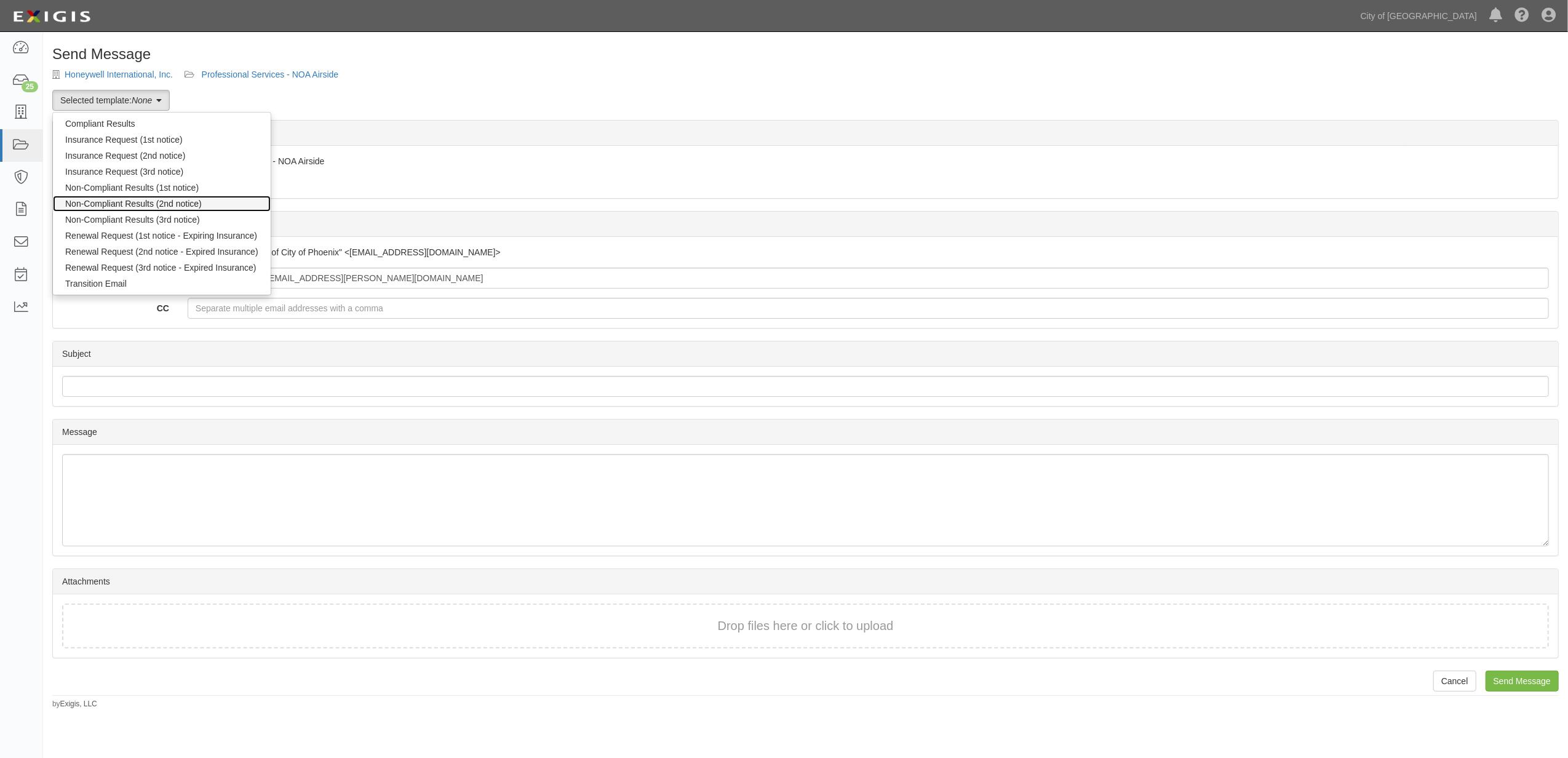
click at [132, 210] on link "Non-Compliant Results (2nd notice)" at bounding box center [162, 203] width 218 height 16
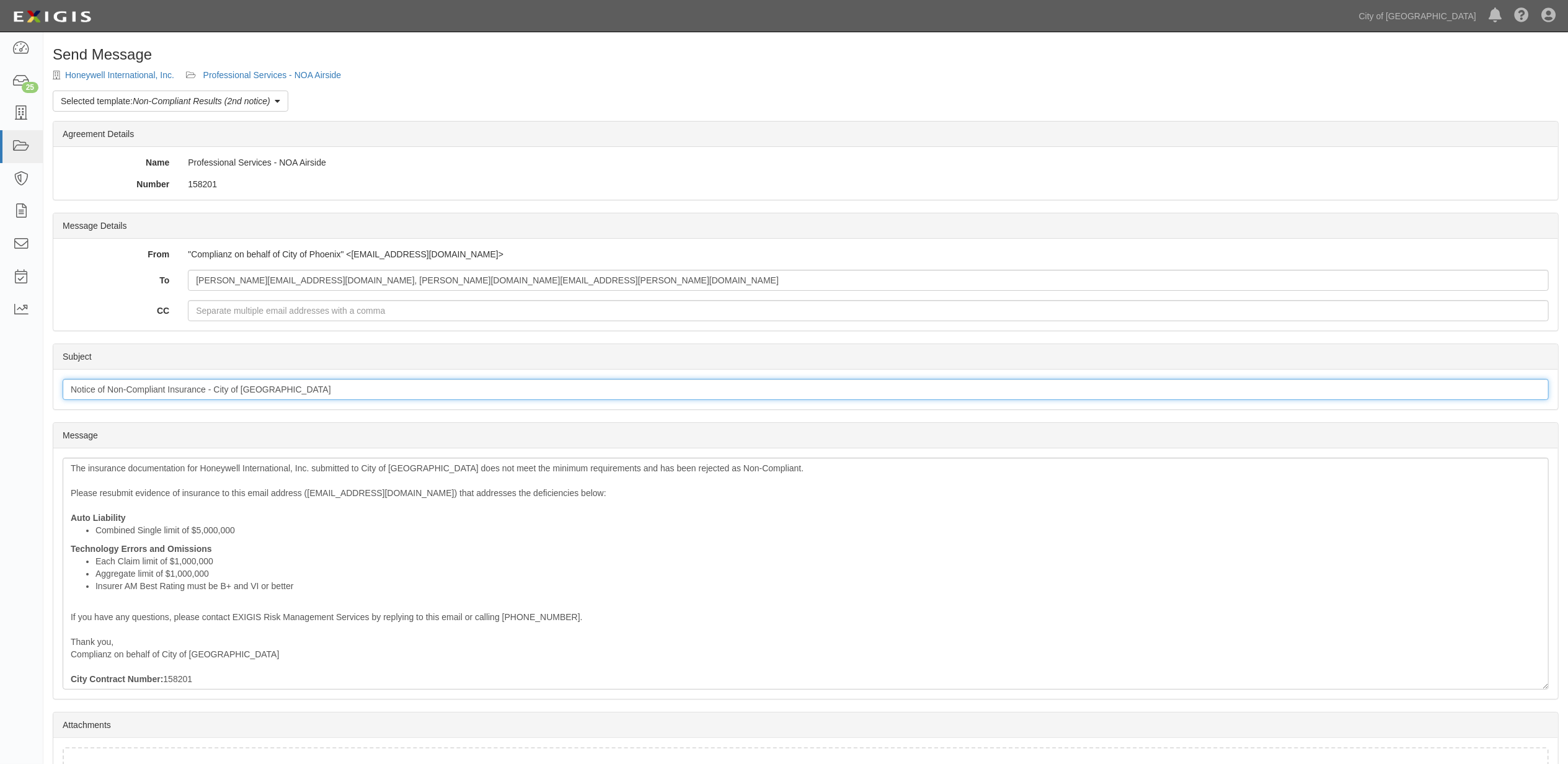
click at [178, 398] on input "Notice of Non-Compliant Insurance - City of Phoenix" at bounding box center [805, 390] width 1486 height 21
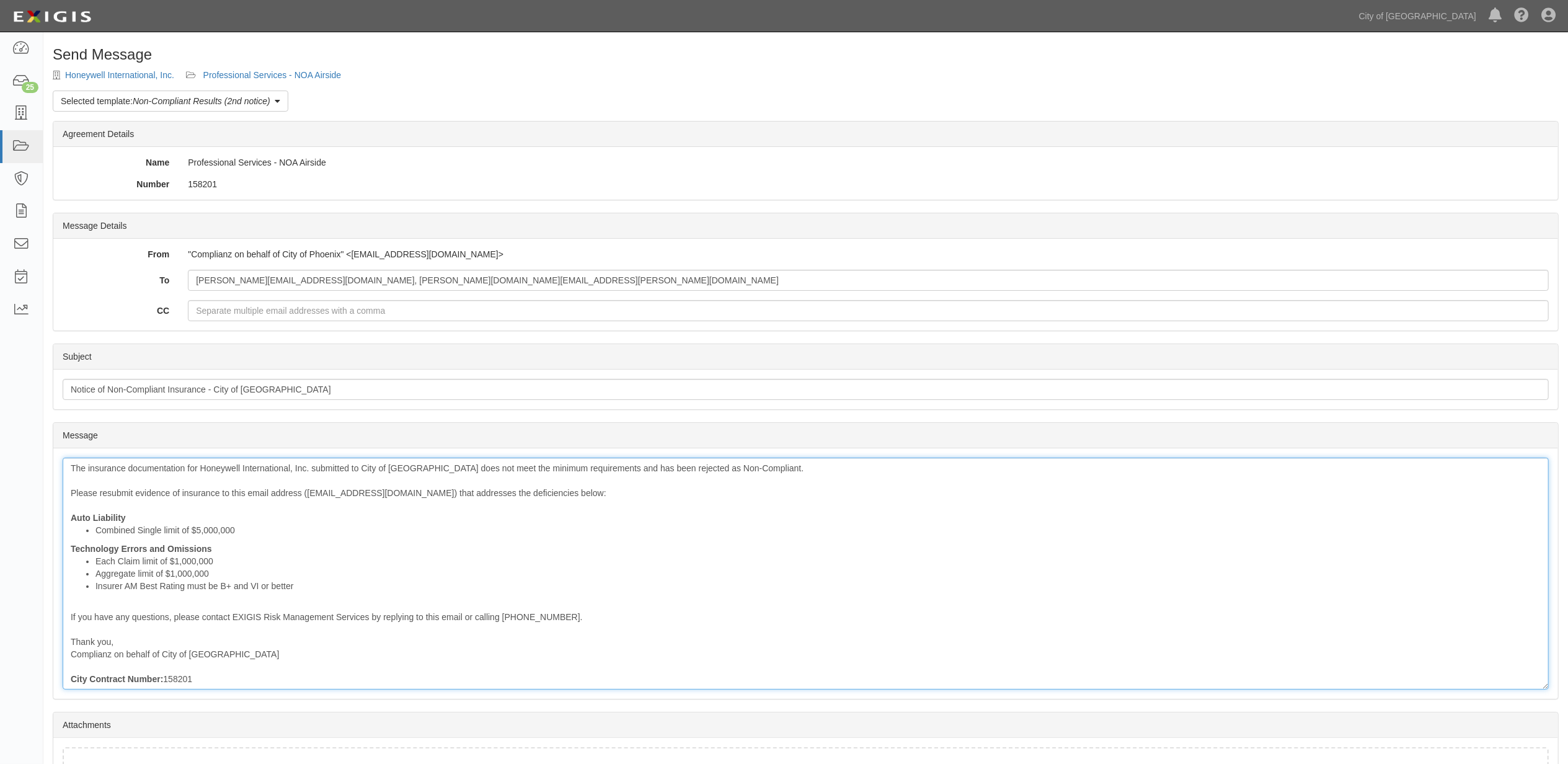
click at [271, 543] on div "The insurance documentation for Honeywell International, Inc. submitted to City…" at bounding box center [805, 573] width 1486 height 232
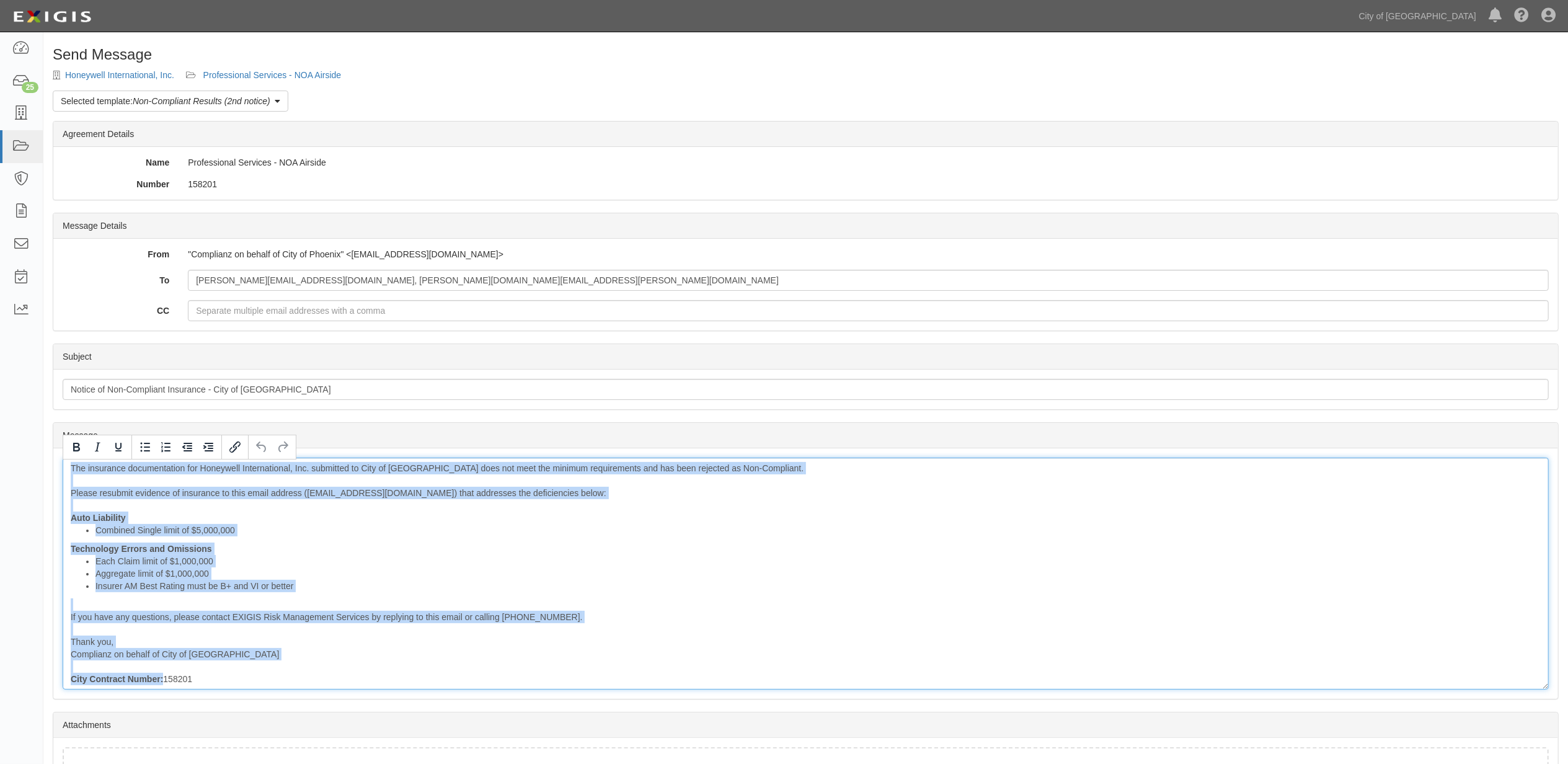
copy div "The insurance documentation for Honeywell International, Inc. submitted to City…"
click at [307, 75] on link "Professional Services - NOA Airside" at bounding box center [272, 75] width 138 height 10
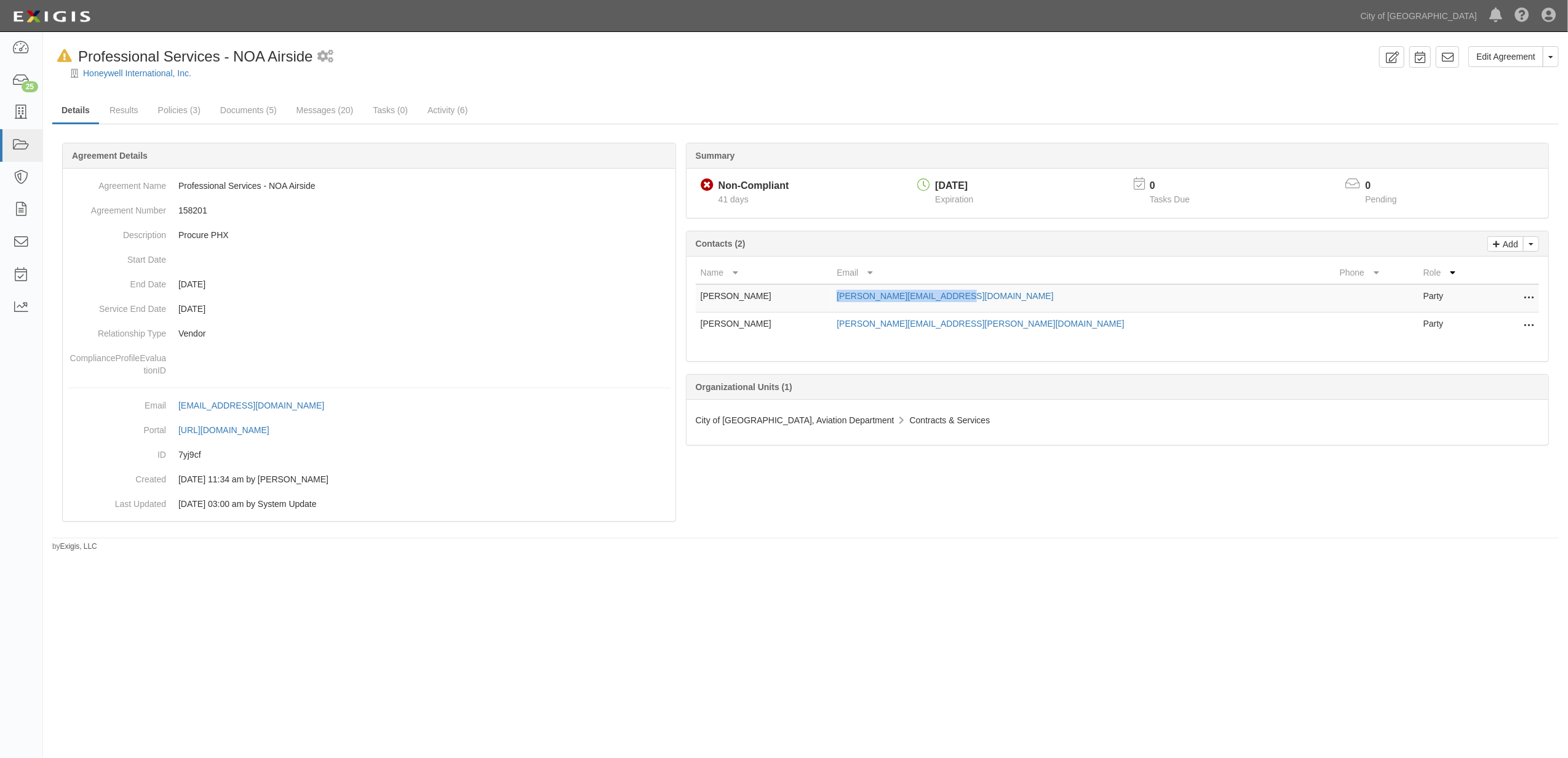
drag, startPoint x: 1031, startPoint y: 298, endPoint x: 866, endPoint y: 301, distance: 165.0
click at [866, 301] on td "[PERSON_NAME][EMAIL_ADDRESS][DOMAIN_NAME]" at bounding box center [1082, 298] width 502 height 28
copy link "[PERSON_NAME][EMAIL_ADDRESS][DOMAIN_NAME]"
drag, startPoint x: 989, startPoint y: 321, endPoint x: 856, endPoint y: 334, distance: 133.6
click at [856, 334] on tr "Tracy Smith tracy.smith@honeywell.com Party Edit Remove from agreement Delete" at bounding box center [1117, 326] width 843 height 28
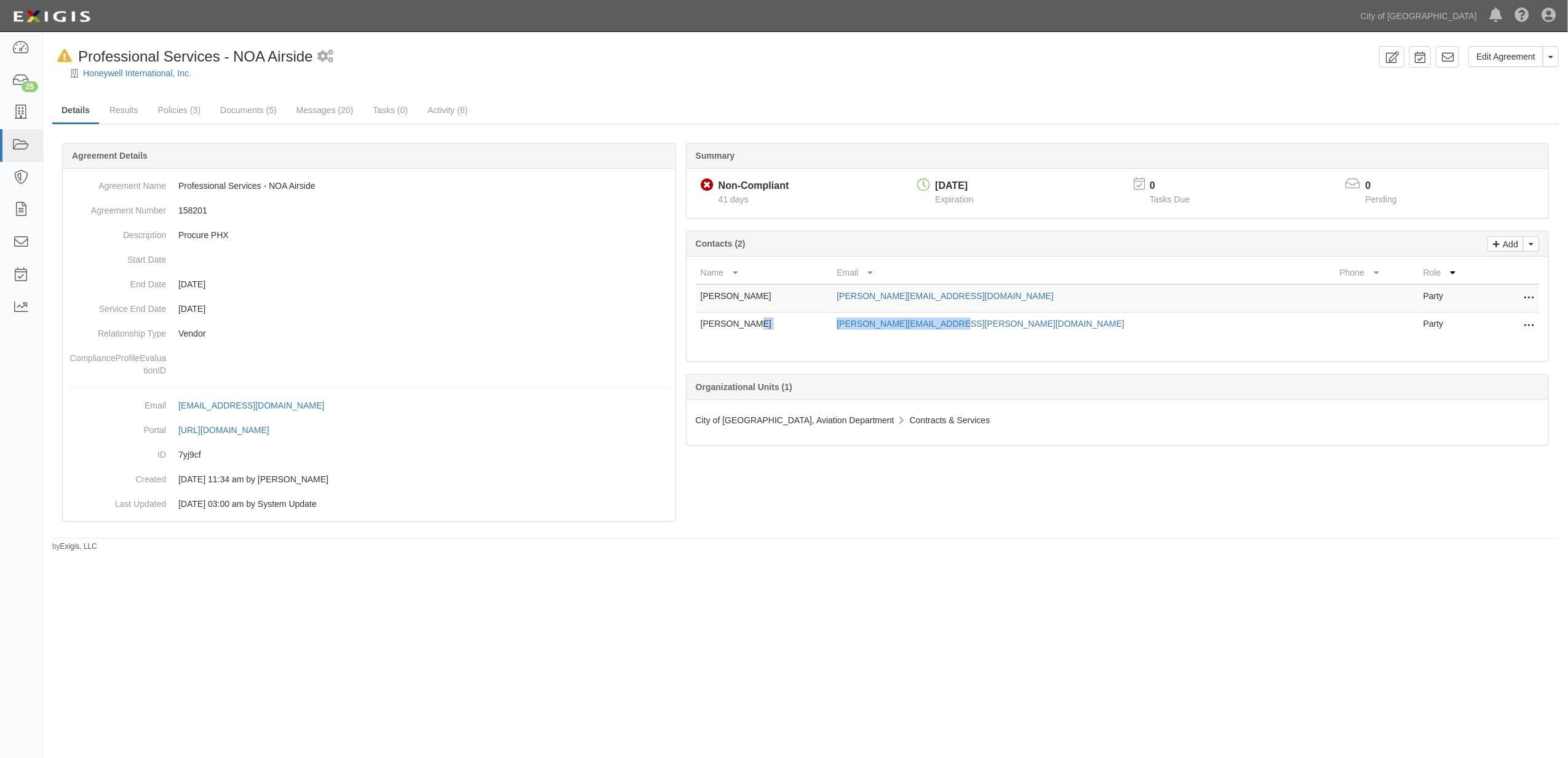
copy tr "tracy.smith@honeywell.com"
click at [1394, 52] on icon at bounding box center [1391, 57] width 14 height 11
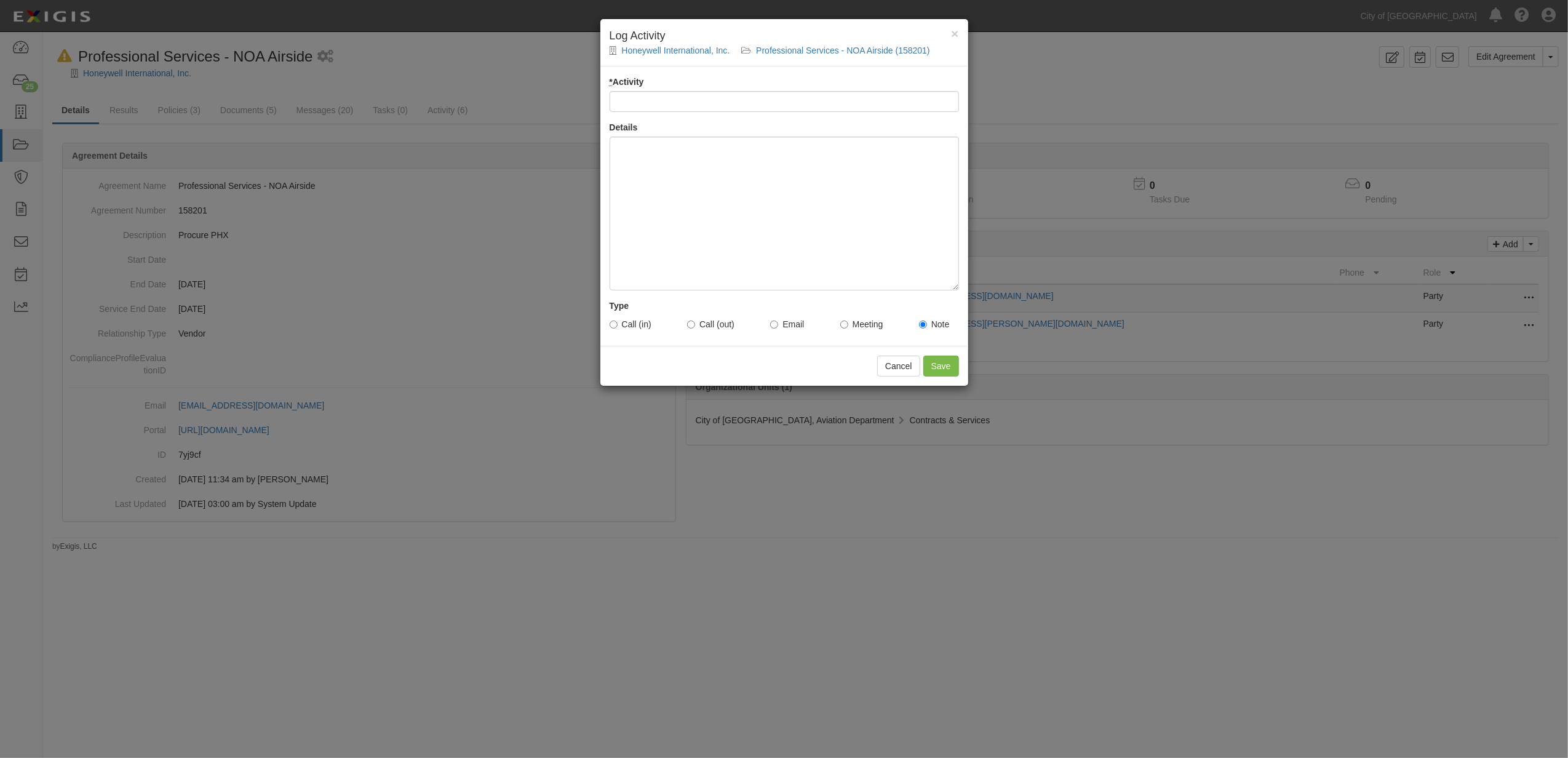
click at [705, 104] on input "* Activity" at bounding box center [784, 101] width 349 height 21
type input "Email Sent to Vendor - tm"
click at [706, 178] on div at bounding box center [784, 213] width 349 height 154
click at [790, 337] on div "* Activity Email Sent to Vendor - tm Details Sent email to vendor requesting up…" at bounding box center [784, 206] width 368 height 279
click at [790, 326] on label "Email" at bounding box center [787, 324] width 34 height 12
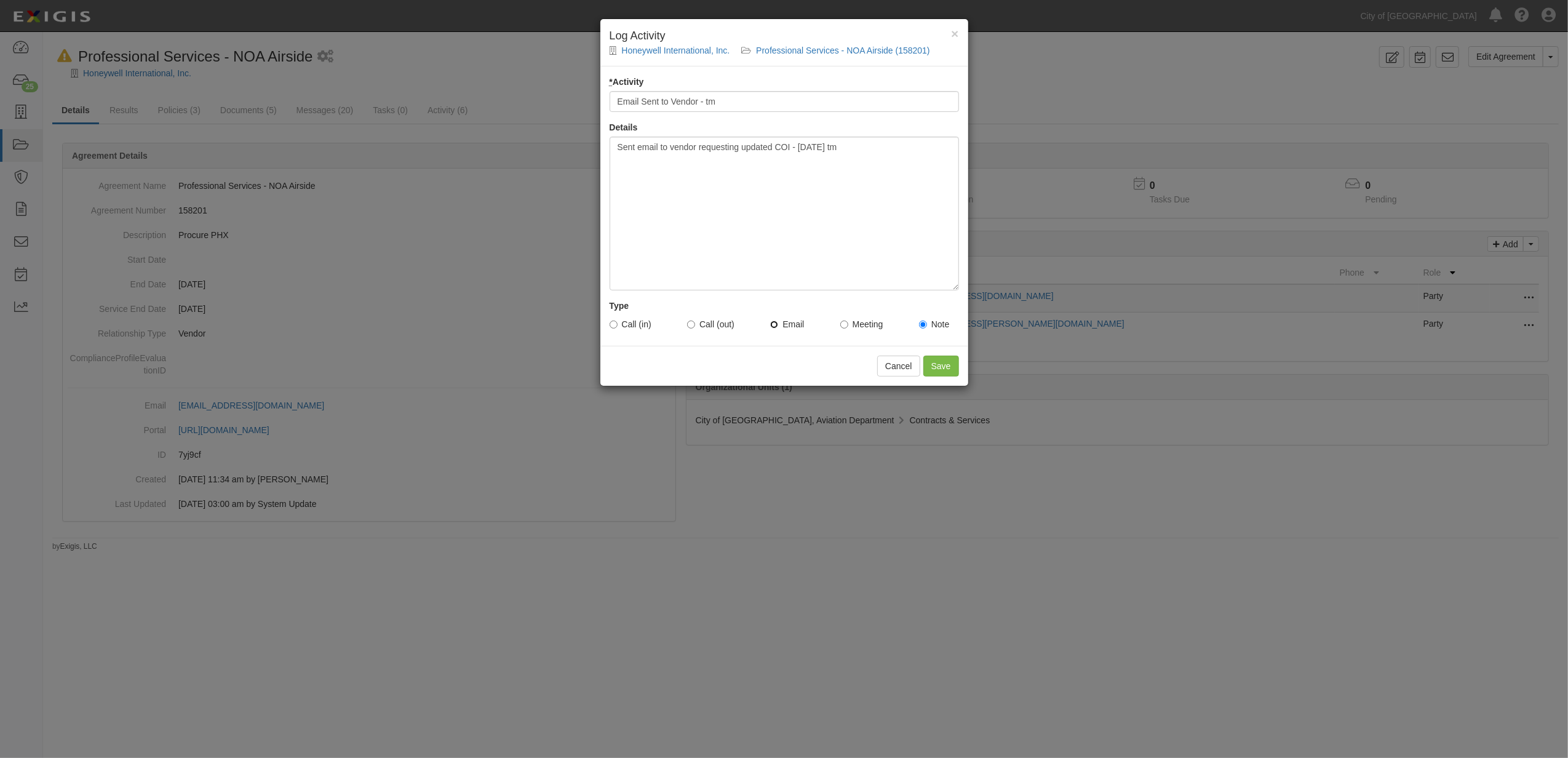
click at [778, 326] on input "Email" at bounding box center [774, 325] width 8 height 8
radio input "true"
click at [940, 377] on div "Cancel Save" at bounding box center [784, 365] width 368 height 40
click at [940, 374] on input "Save" at bounding box center [941, 366] width 36 height 21
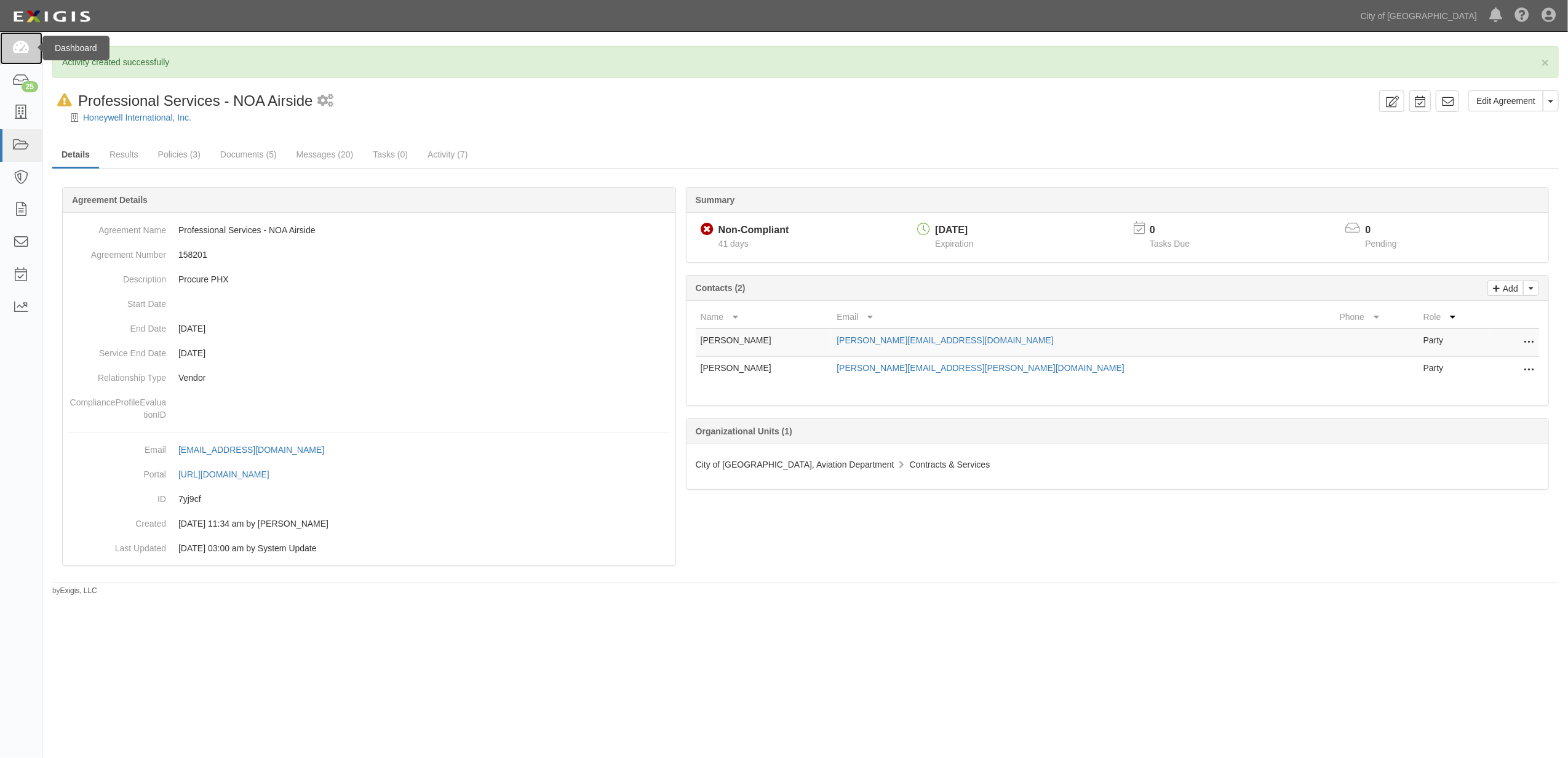
click at [8, 35] on link at bounding box center [21, 48] width 42 height 33
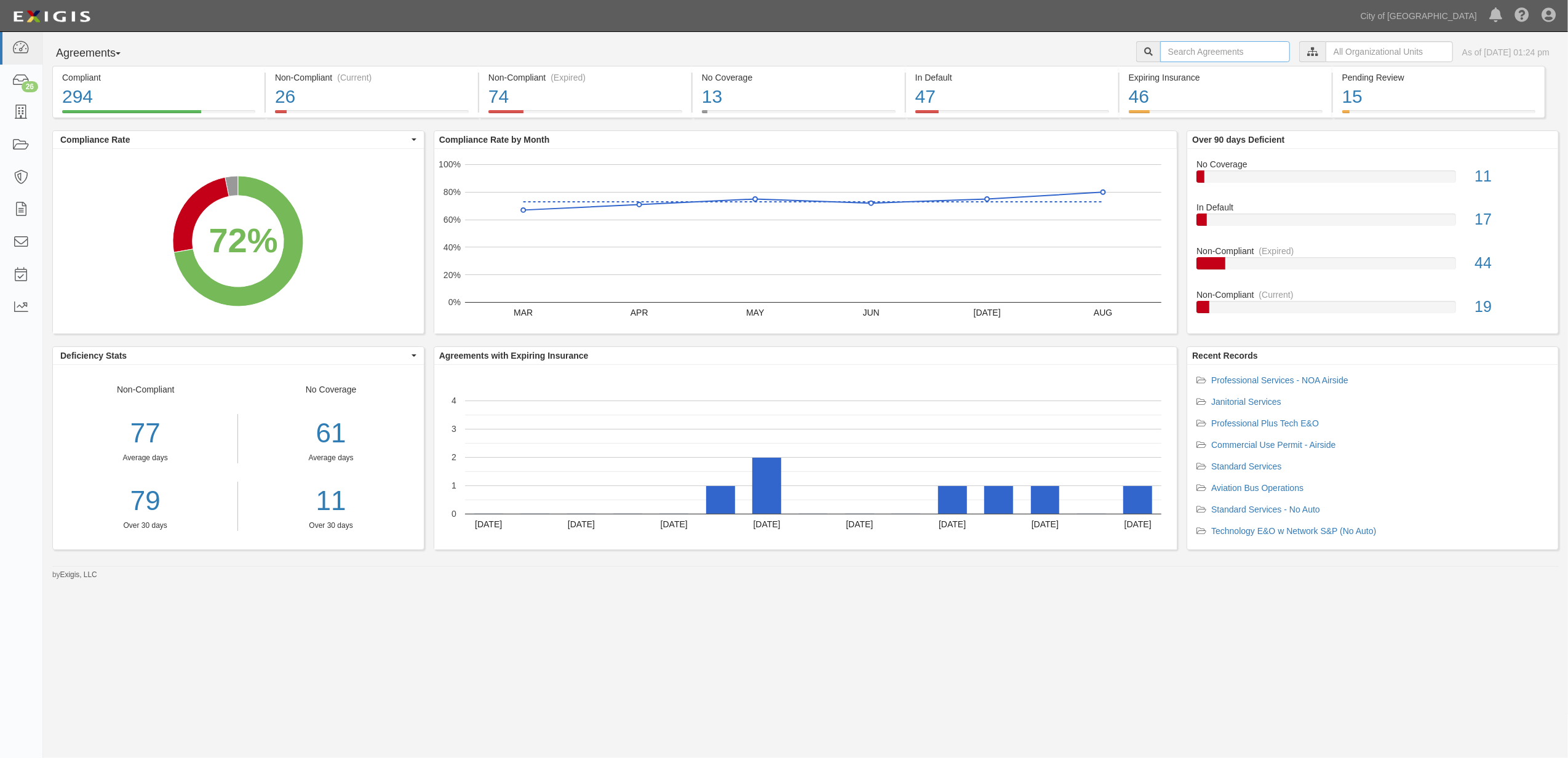
click at [1160, 53] on input "text" at bounding box center [1225, 51] width 130 height 21
type input "162684"
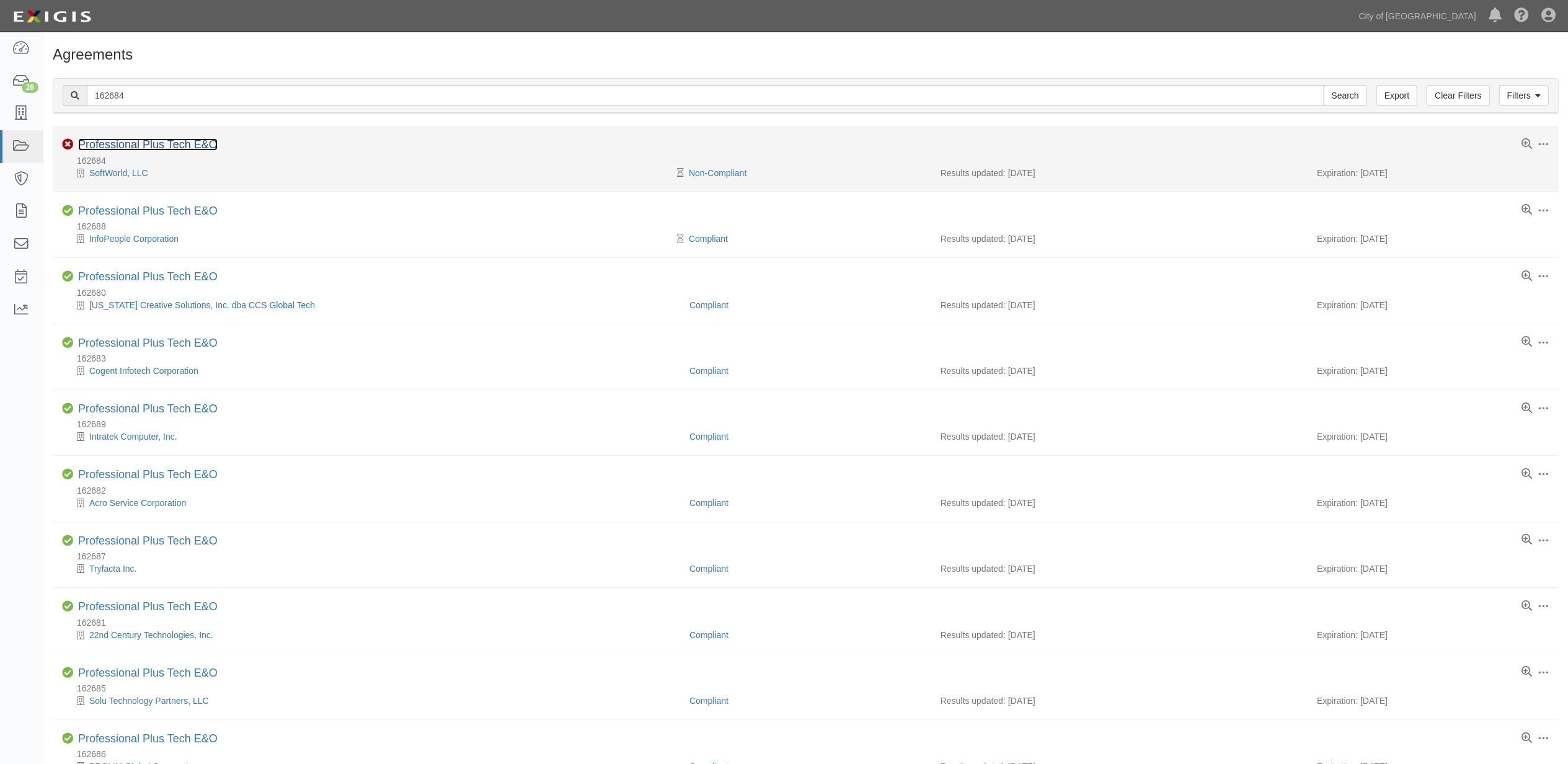
click at [185, 147] on link "Professional Plus Tech E&O" at bounding box center [147, 144] width 140 height 12
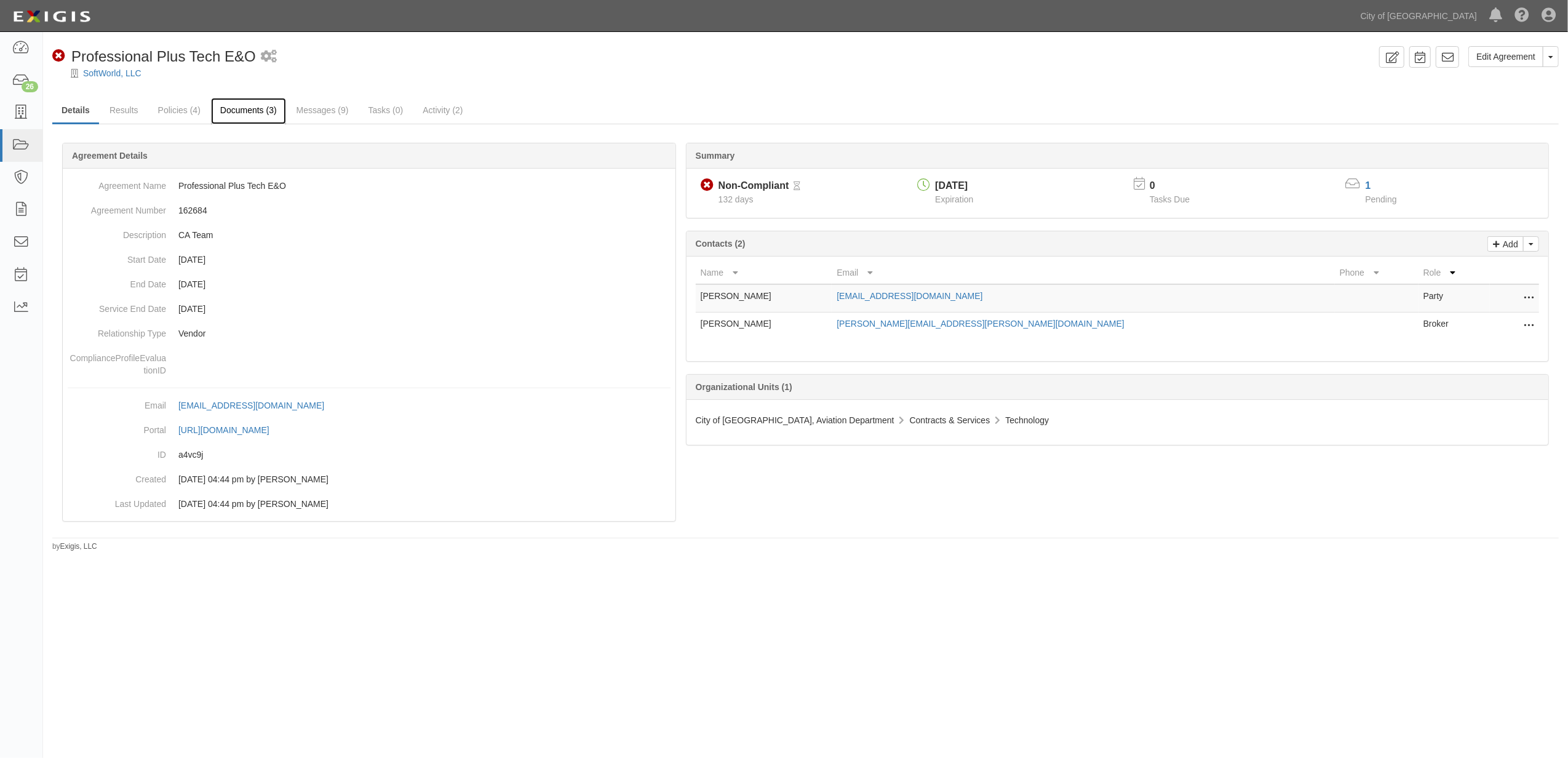
click at [249, 110] on link "Documents (3)" at bounding box center [248, 110] width 75 height 26
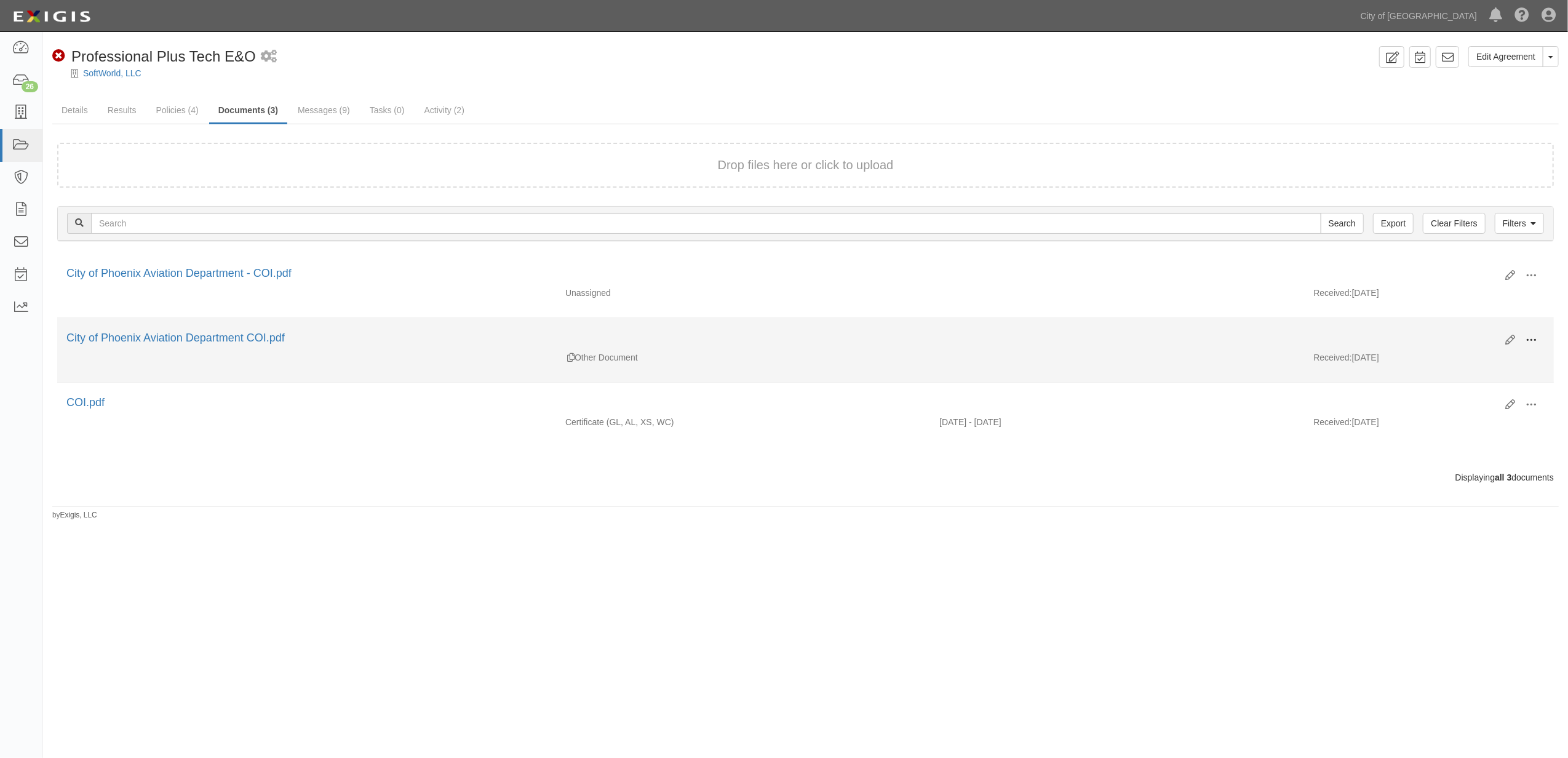
click at [1531, 340] on span at bounding box center [1531, 340] width 11 height 11
click at [1450, 353] on link "View" at bounding box center [1471, 358] width 97 height 22
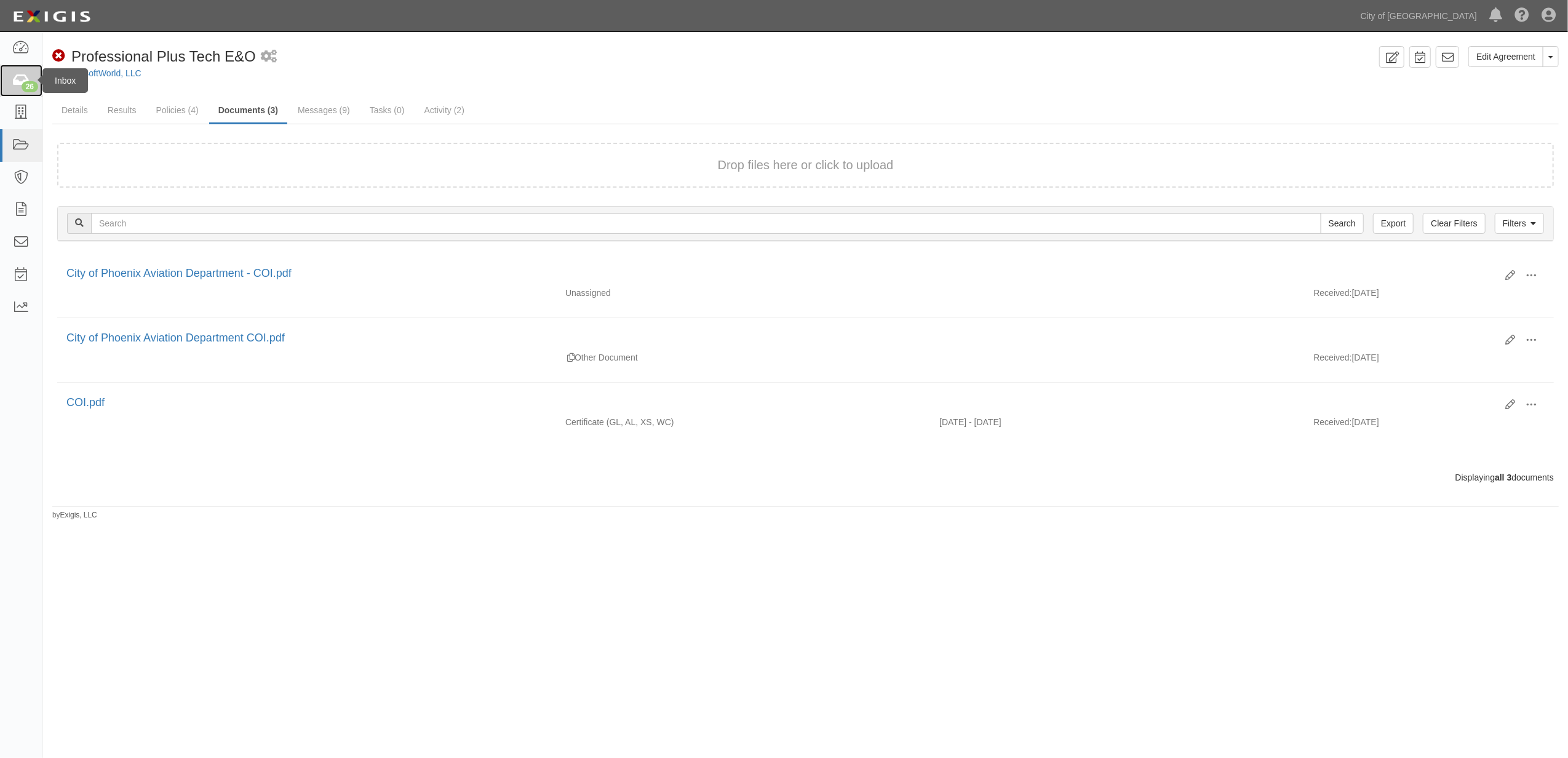
click at [5, 84] on link "26" at bounding box center [21, 80] width 42 height 33
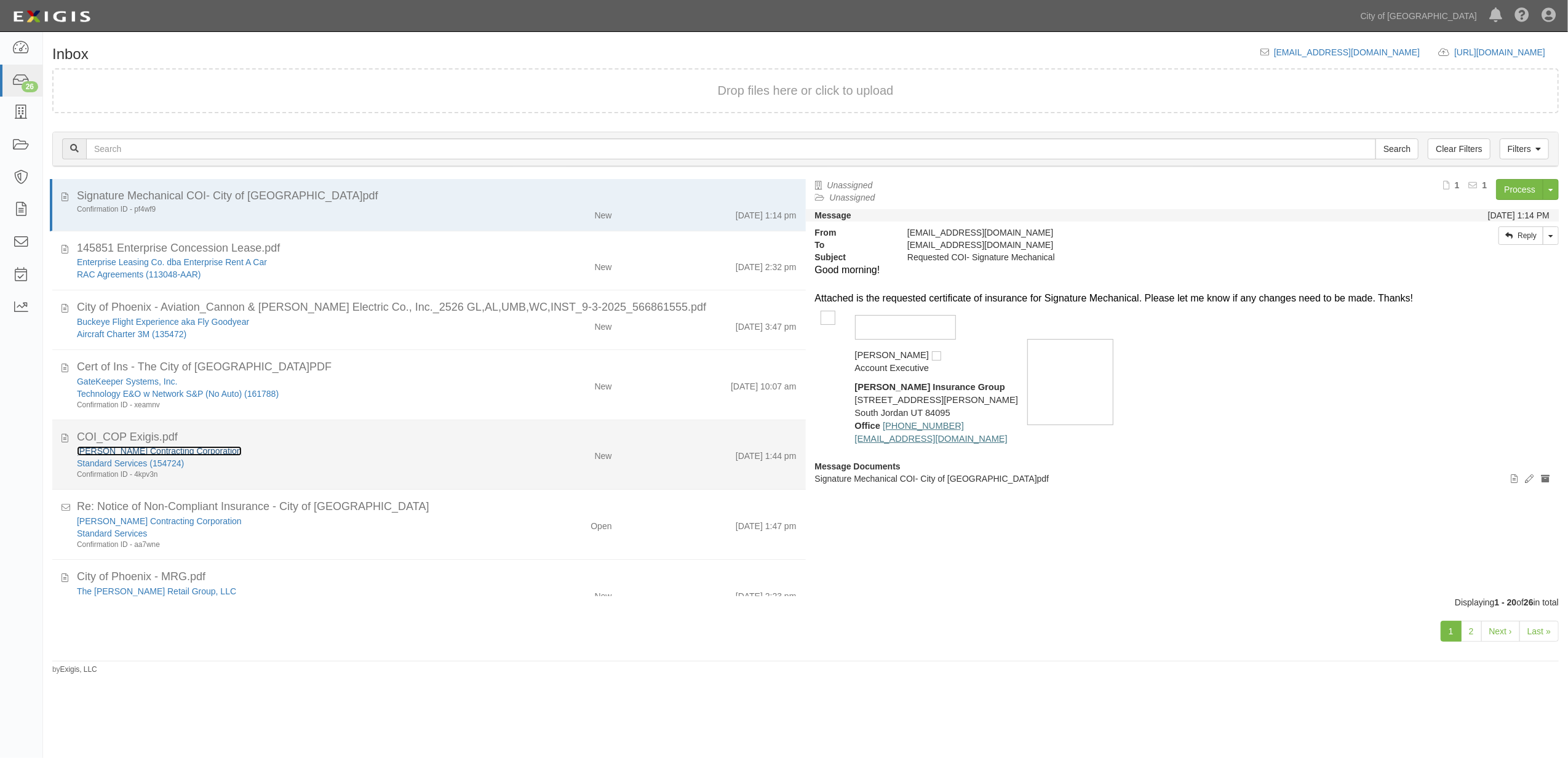
click at [87, 456] on link "[PERSON_NAME] Contracting Corporation" at bounding box center [160, 451] width 165 height 10
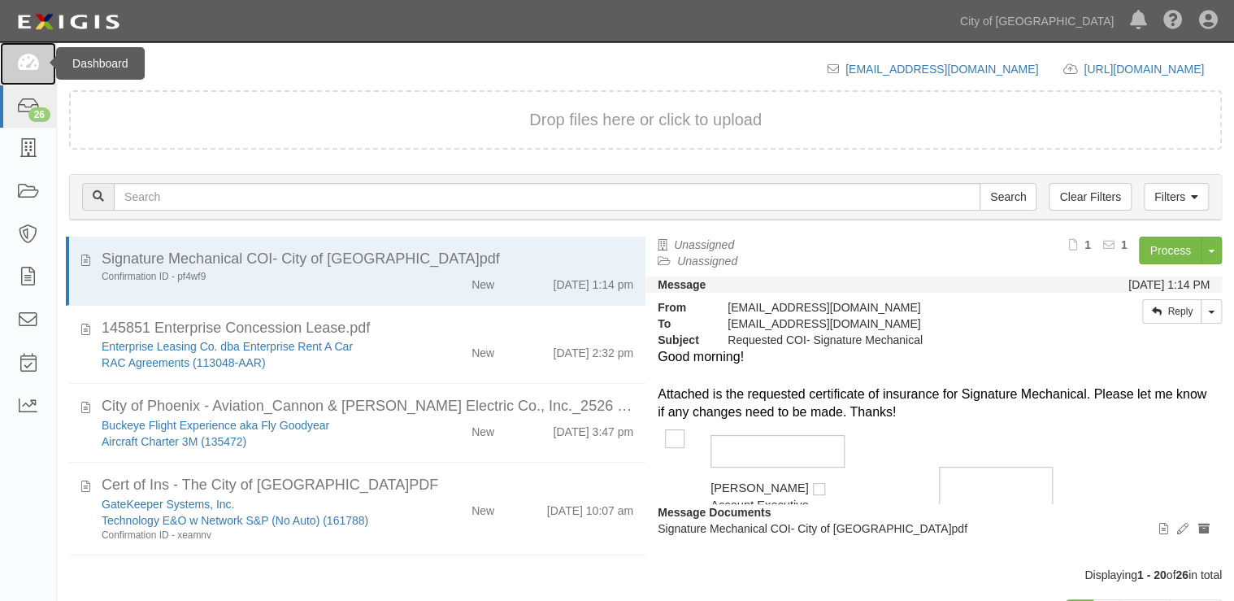
click at [39, 63] on link at bounding box center [28, 63] width 56 height 43
click at [28, 74] on link at bounding box center [28, 63] width 56 height 43
click at [11, 72] on link at bounding box center [28, 63] width 56 height 43
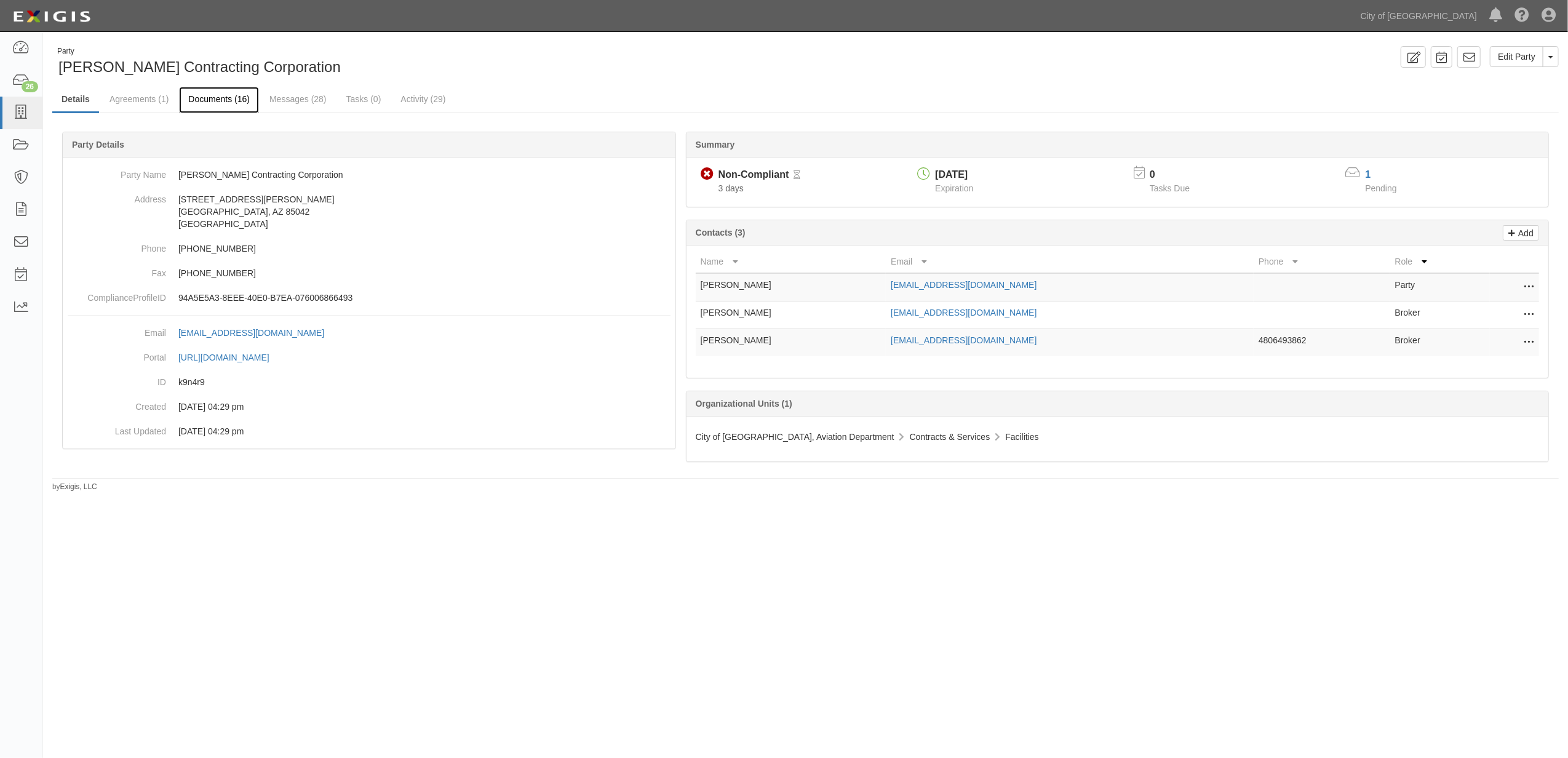
click at [199, 99] on link "Documents (16)" at bounding box center [219, 100] width 80 height 26
click at [301, 97] on link "Messages (28)" at bounding box center [298, 100] width 76 height 26
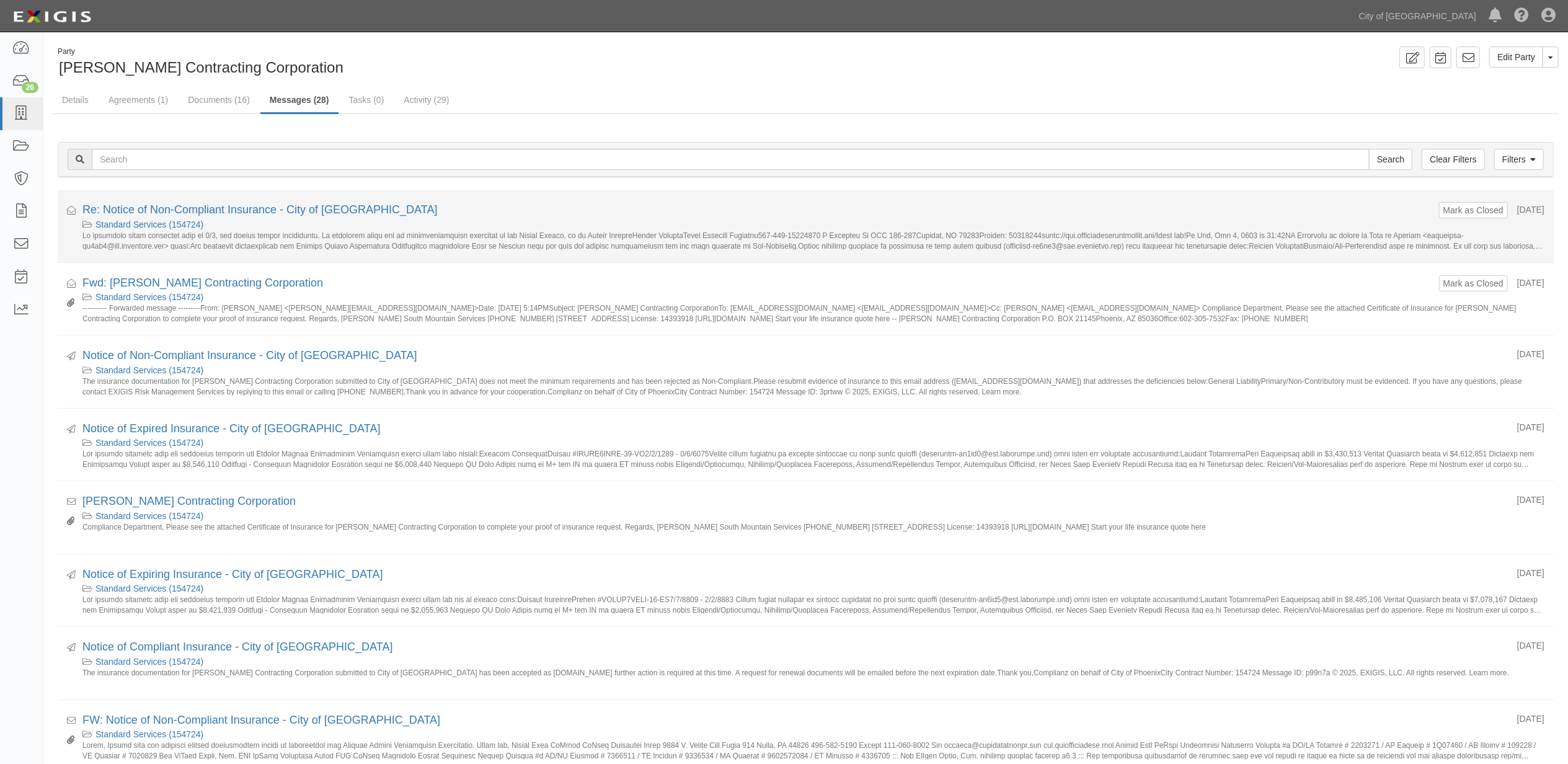
click at [259, 204] on div "Re: Notice of Non-Compliant Insurance - City of [GEOGRAPHIC_DATA]" at bounding box center [756, 210] width 1348 height 16
click at [255, 213] on link "Re: Notice of Non-Compliant Insurance - City of [GEOGRAPHIC_DATA]" at bounding box center [260, 210] width 355 height 12
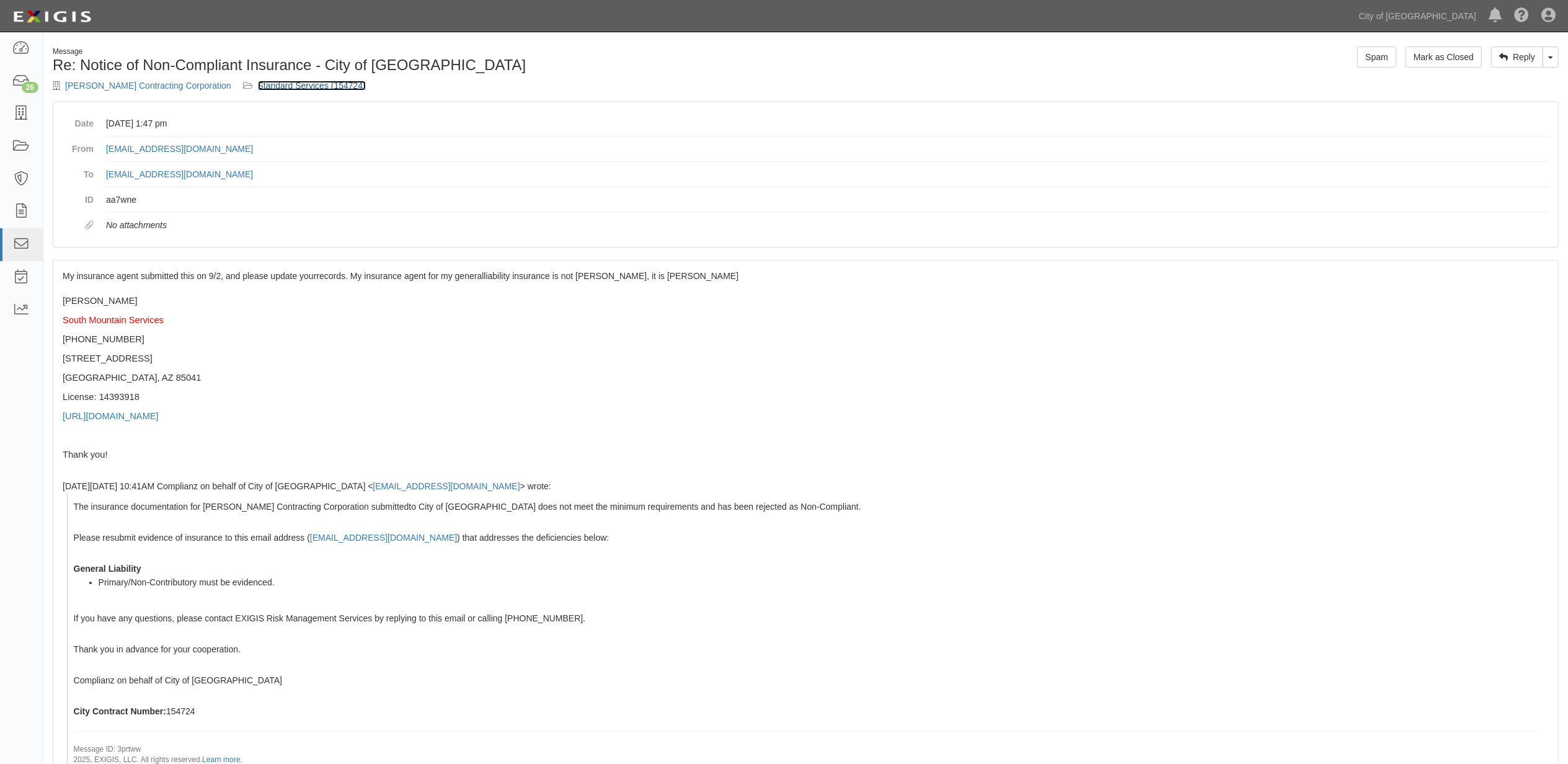
click at [289, 85] on link "Standard Services (154724)" at bounding box center [311, 85] width 108 height 10
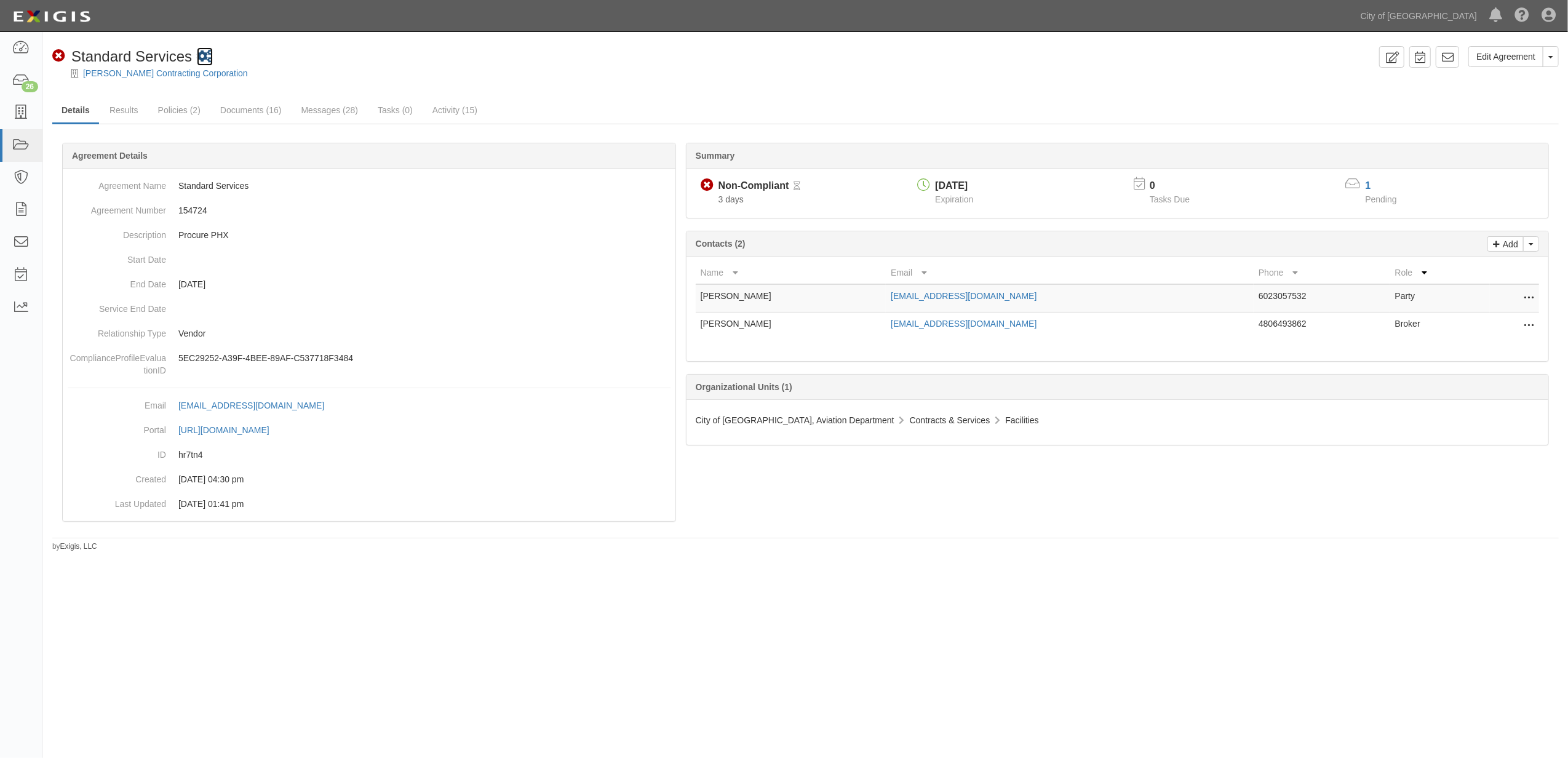
click at [206, 52] on icon at bounding box center [204, 57] width 16 height 13
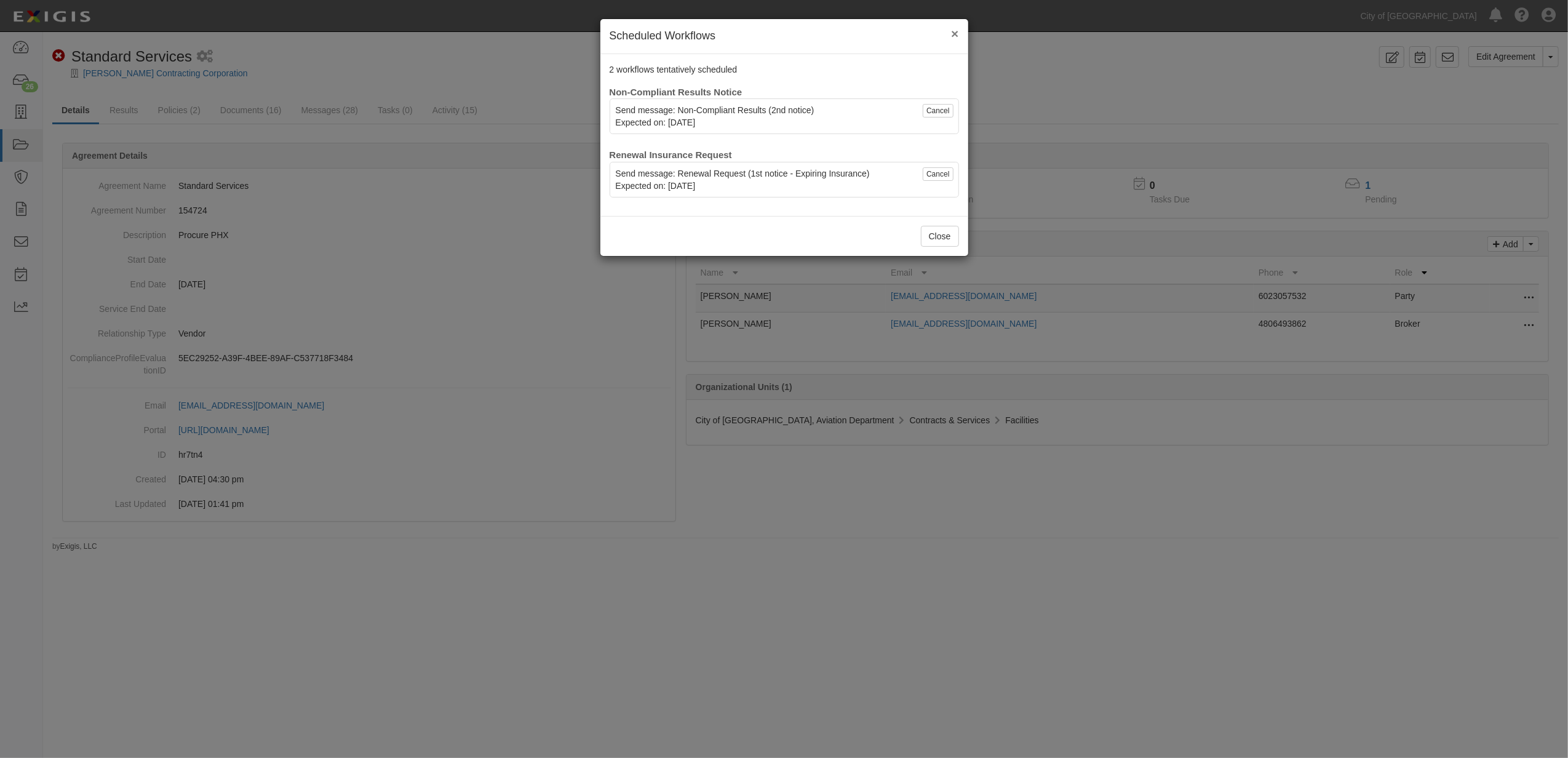
click at [955, 32] on span "×" at bounding box center [955, 33] width 8 height 14
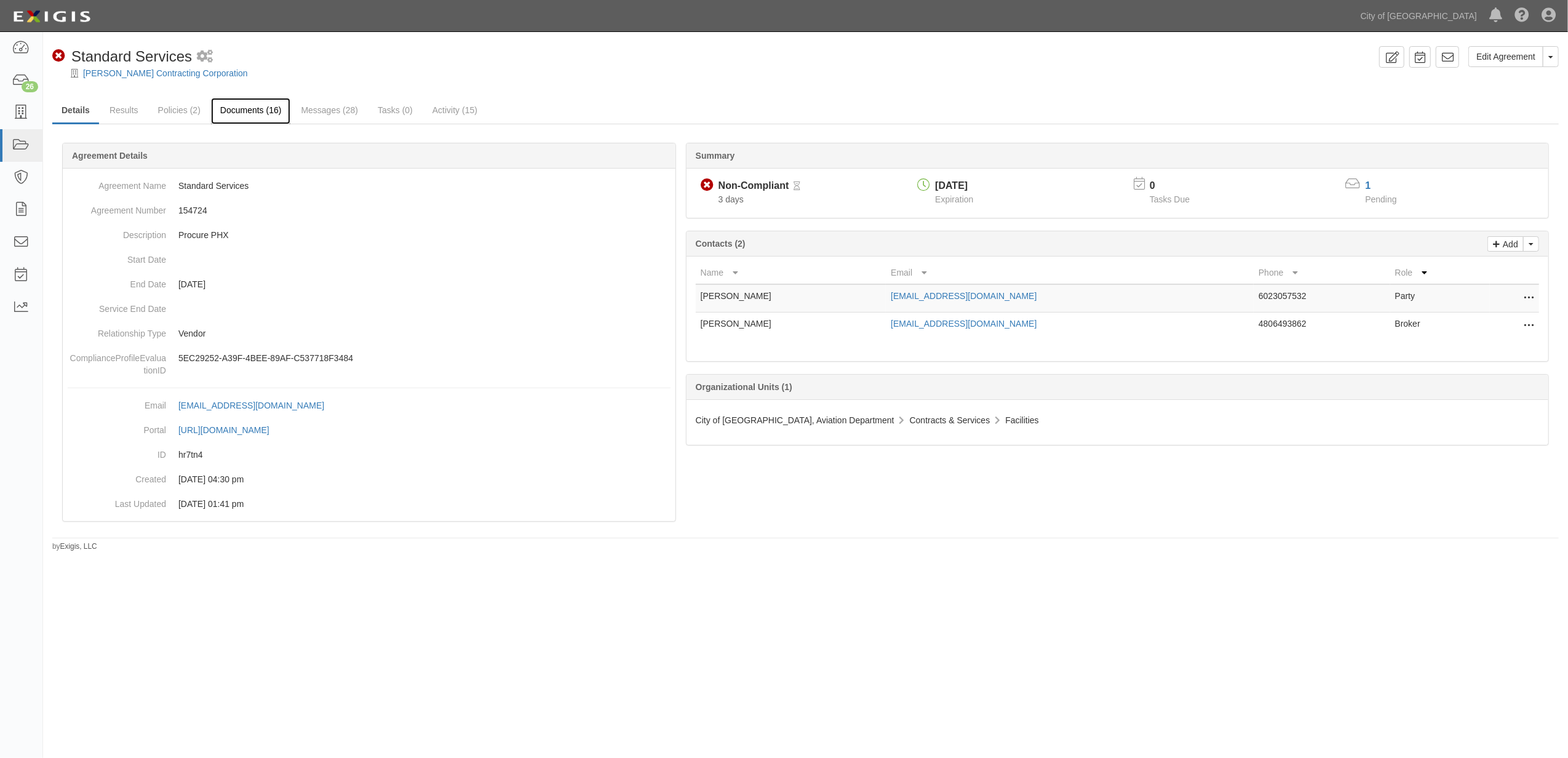
click at [272, 120] on link "Documents (16)" at bounding box center [251, 110] width 80 height 26
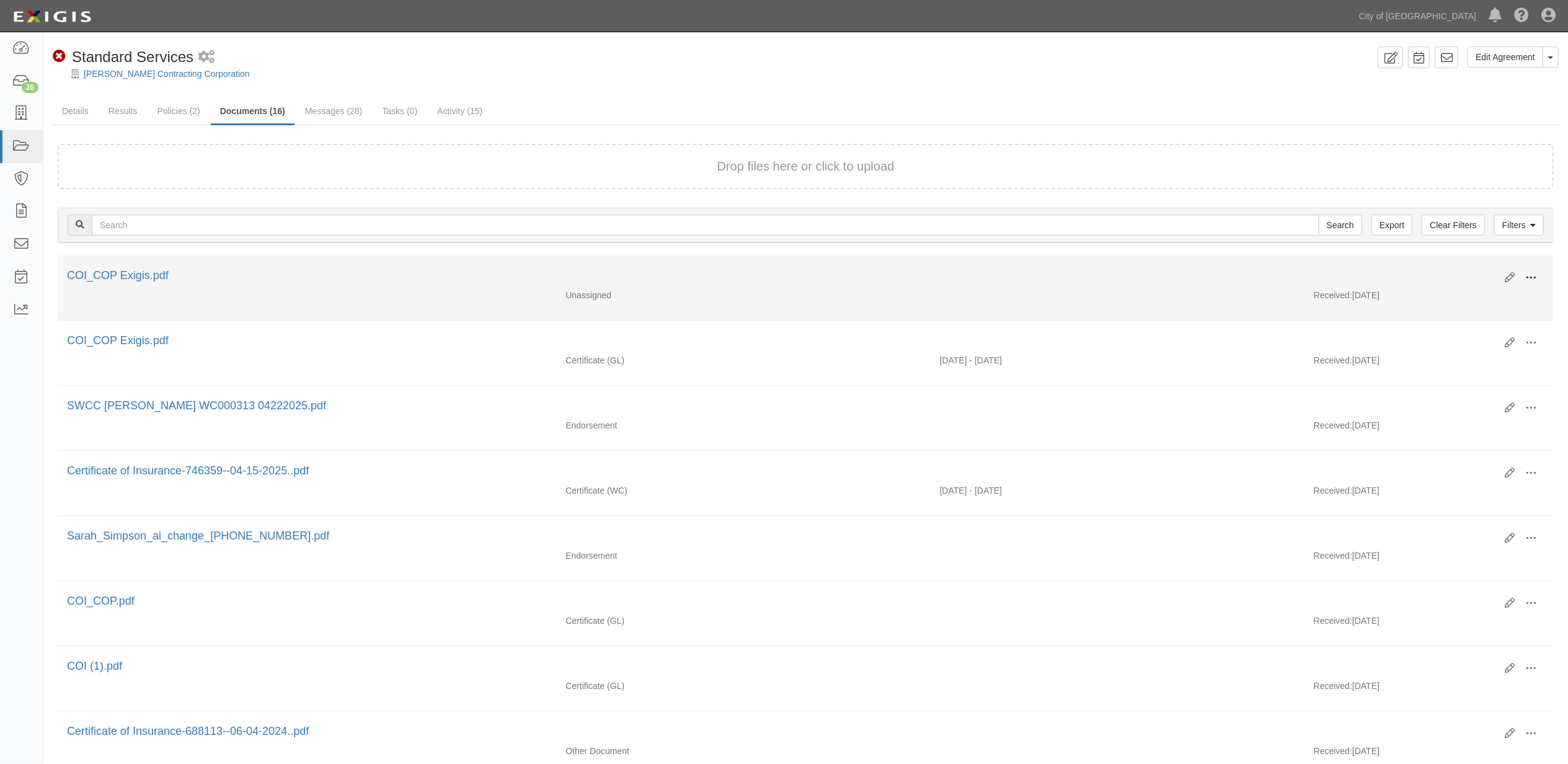
click at [1536, 279] on span at bounding box center [1531, 278] width 11 height 11
click at [1461, 291] on link "View" at bounding box center [1471, 295] width 98 height 22
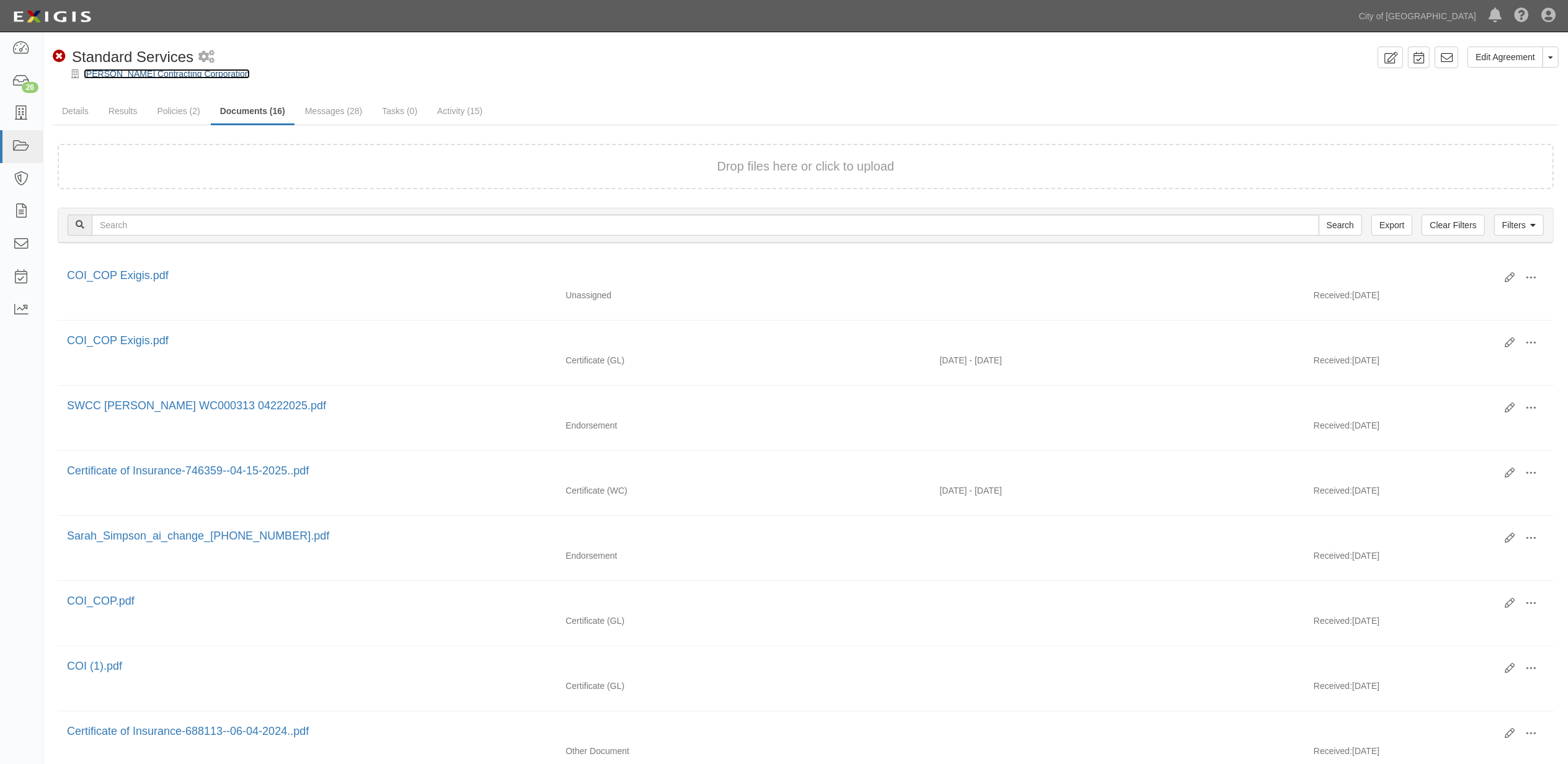
click at [159, 78] on link "[PERSON_NAME] Contracting Corporation" at bounding box center [167, 73] width 166 height 10
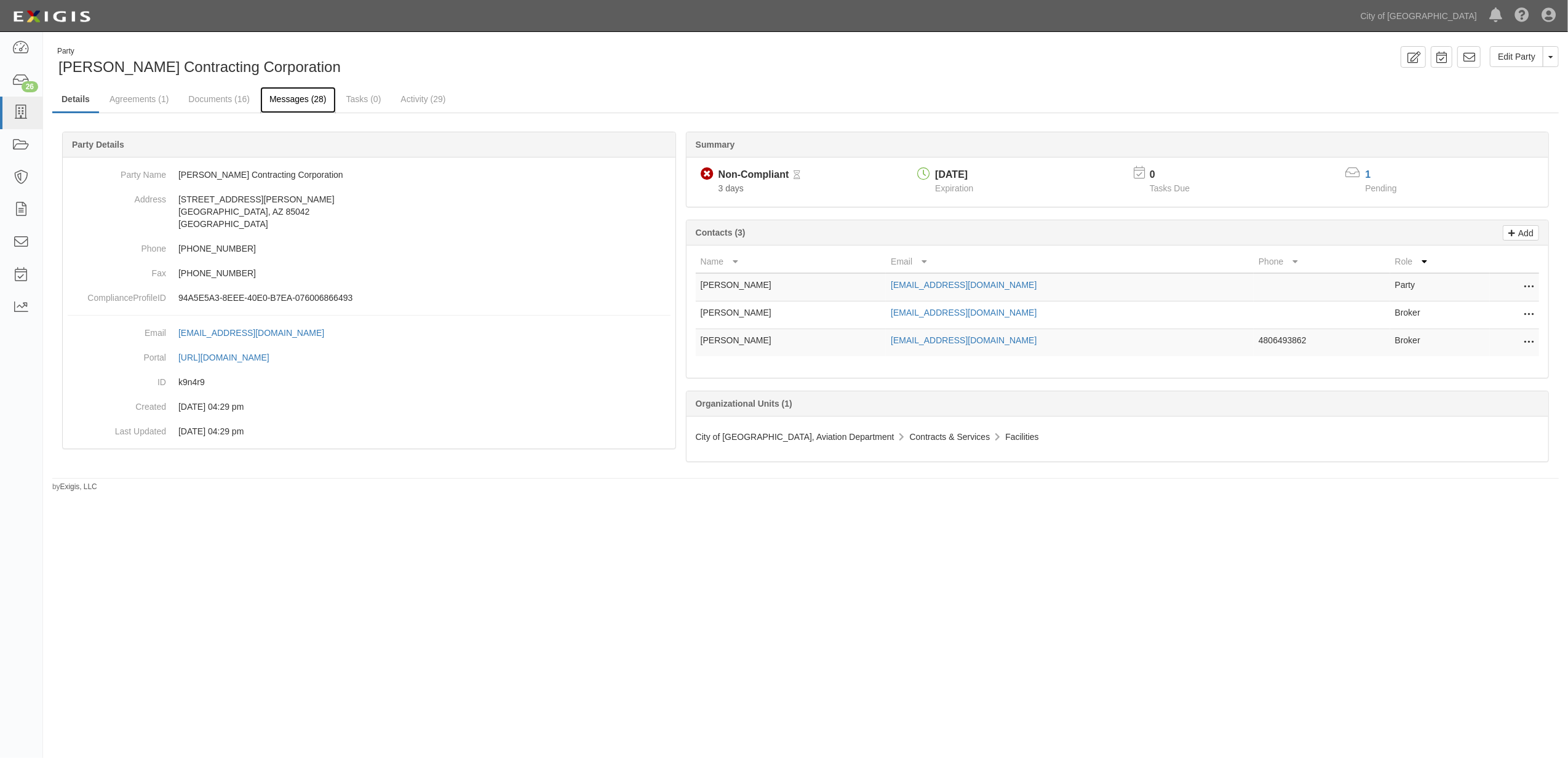
click at [321, 94] on link "Messages (28)" at bounding box center [298, 100] width 76 height 26
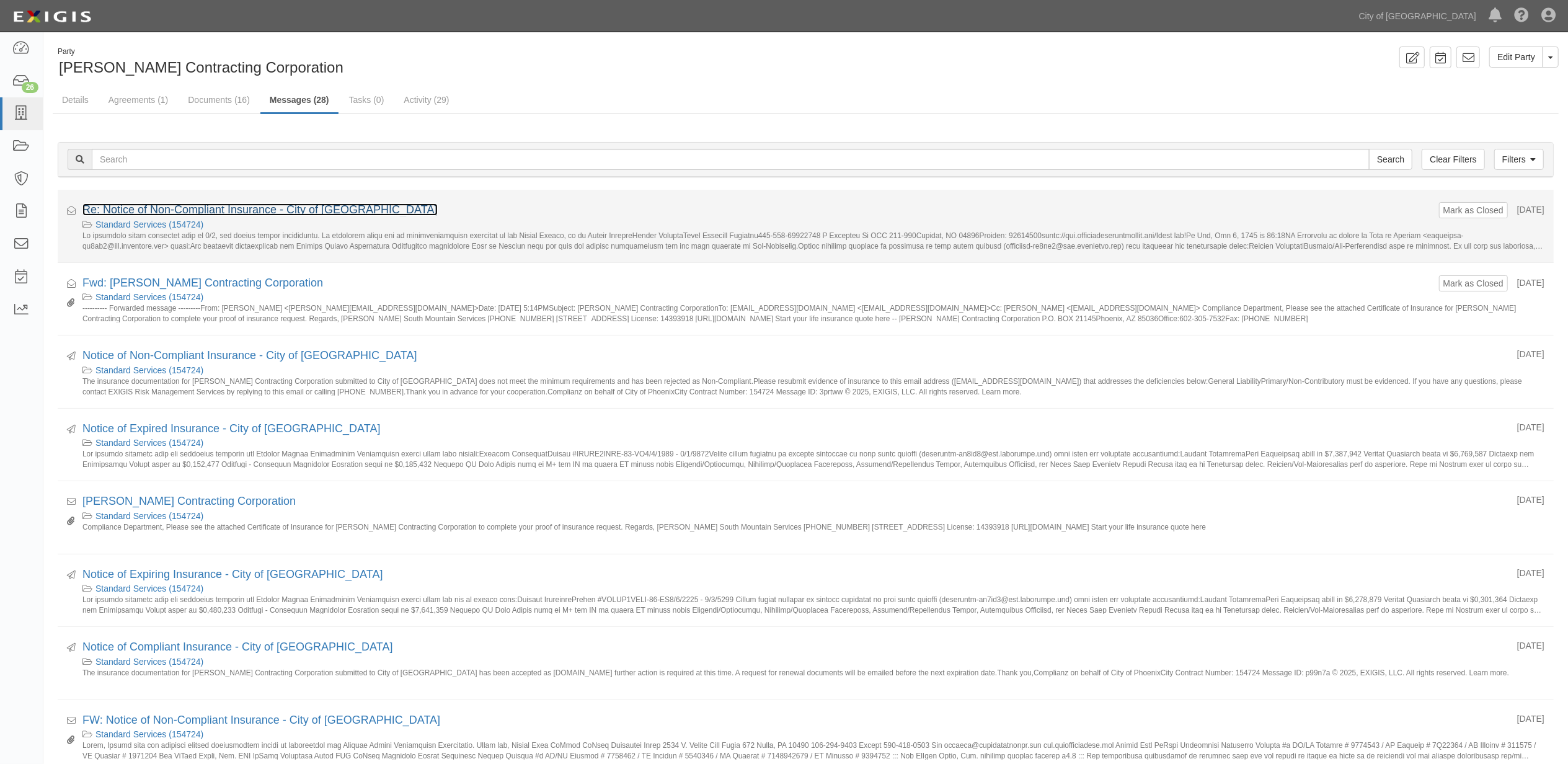
click at [210, 210] on link "Re: Notice of Non-Compliant Insurance - City of [GEOGRAPHIC_DATA]" at bounding box center [260, 210] width 355 height 12
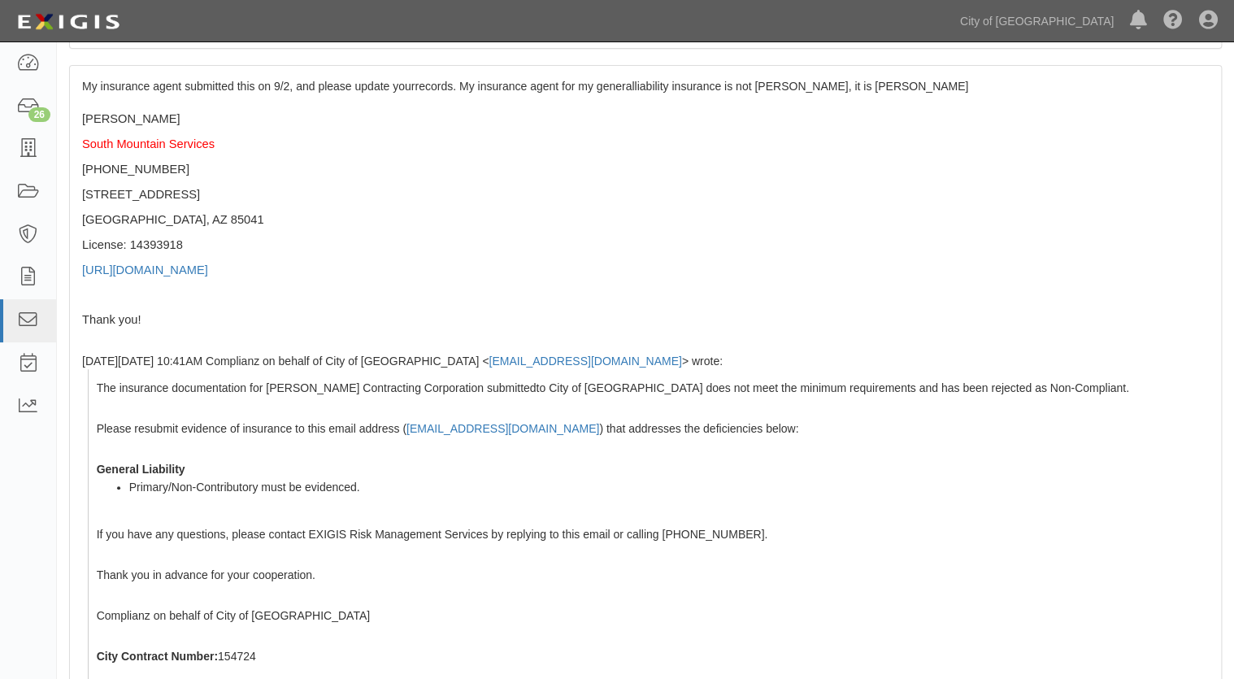
scroll to position [289, 0]
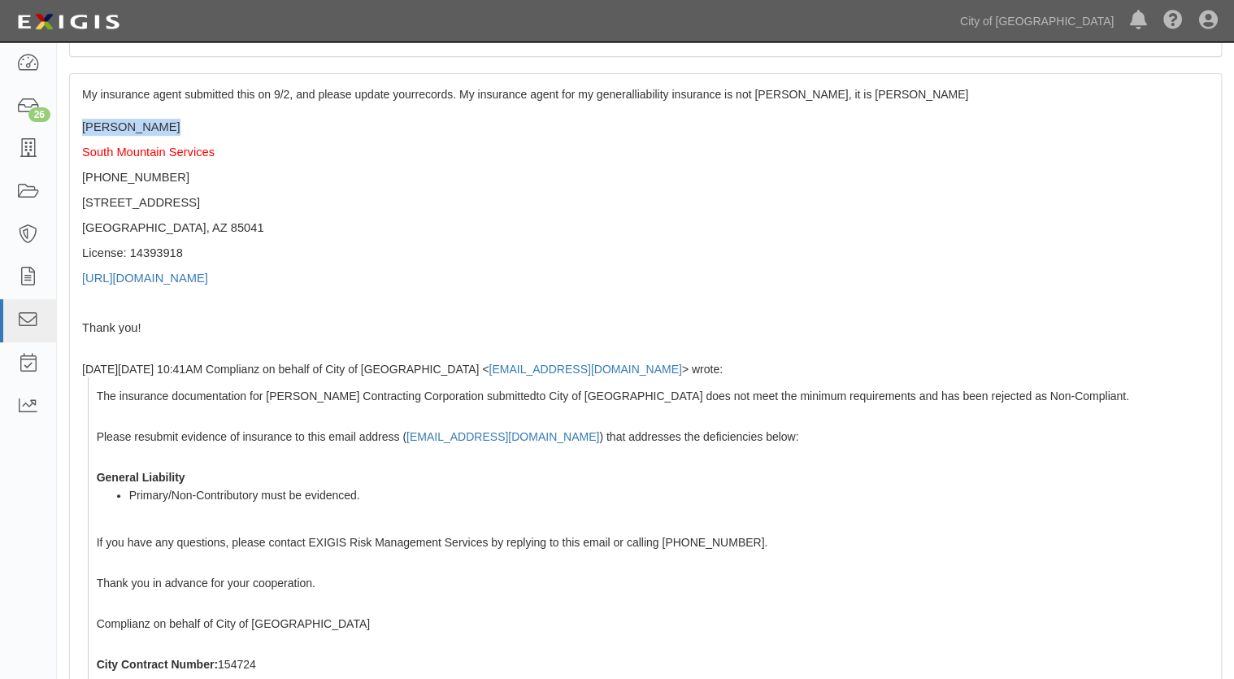
drag, startPoint x: 154, startPoint y: 104, endPoint x: 62, endPoint y: 104, distance: 91.9
click at [62, 104] on div "Message Re: Notice of Non-Compliant Insurance - City of [PERSON_NAME] Contracti…" at bounding box center [645, 368] width 1177 height 1192
drag, startPoint x: 62, startPoint y: 104, endPoint x: 167, endPoint y: 104, distance: 104.9
click at [167, 119] on p "[PERSON_NAME]" at bounding box center [645, 127] width 1127 height 17
drag, startPoint x: 169, startPoint y: 104, endPoint x: 76, endPoint y: 104, distance: 92.7
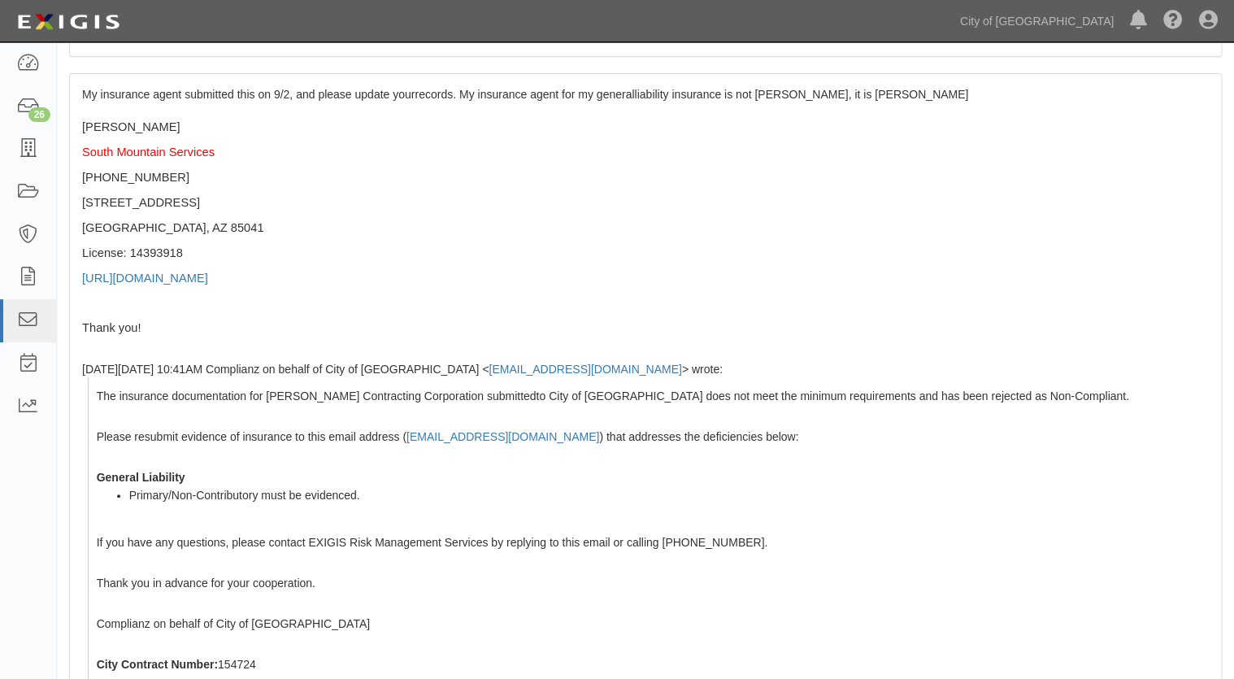
click at [76, 104] on div "My insurance agent submitted this on 9/2, and please update yourrecords. My ins…" at bounding box center [645, 498] width 1151 height 849
copy span "[PERSON_NAME]"
click at [382, 294] on p at bounding box center [645, 302] width 1127 height 17
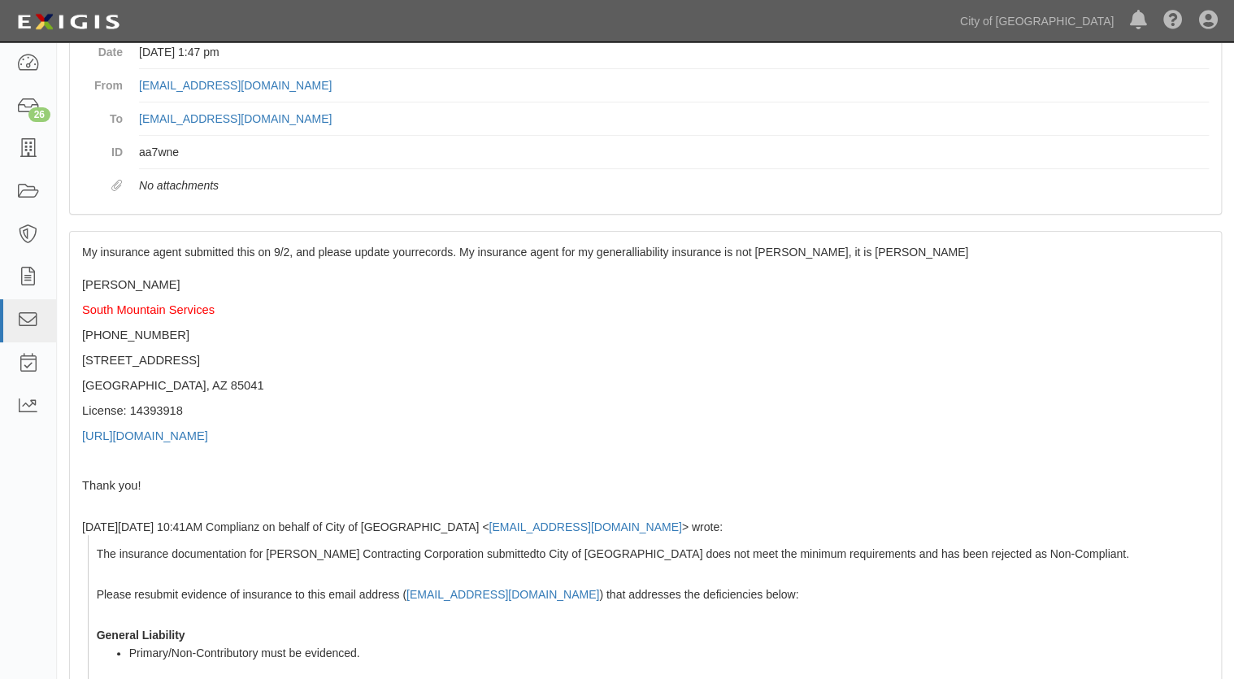
scroll to position [355, 0]
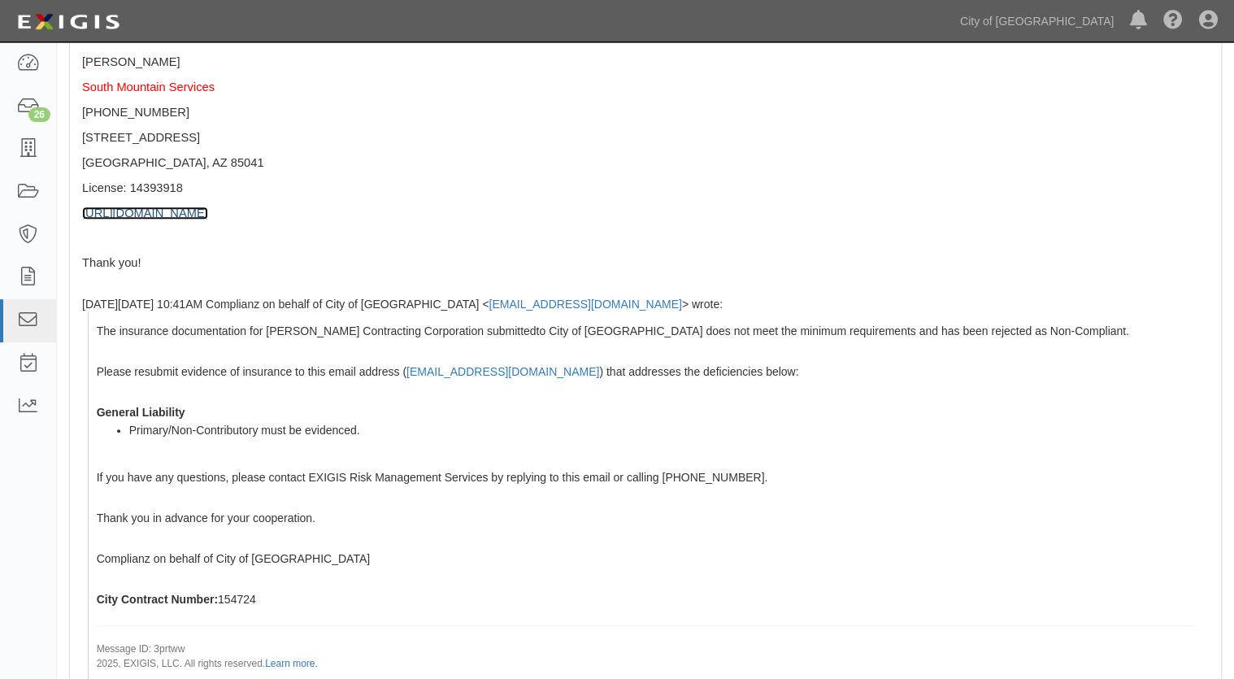
click at [208, 207] on link "https://www.southmountainservices.com/" at bounding box center [145, 213] width 126 height 13
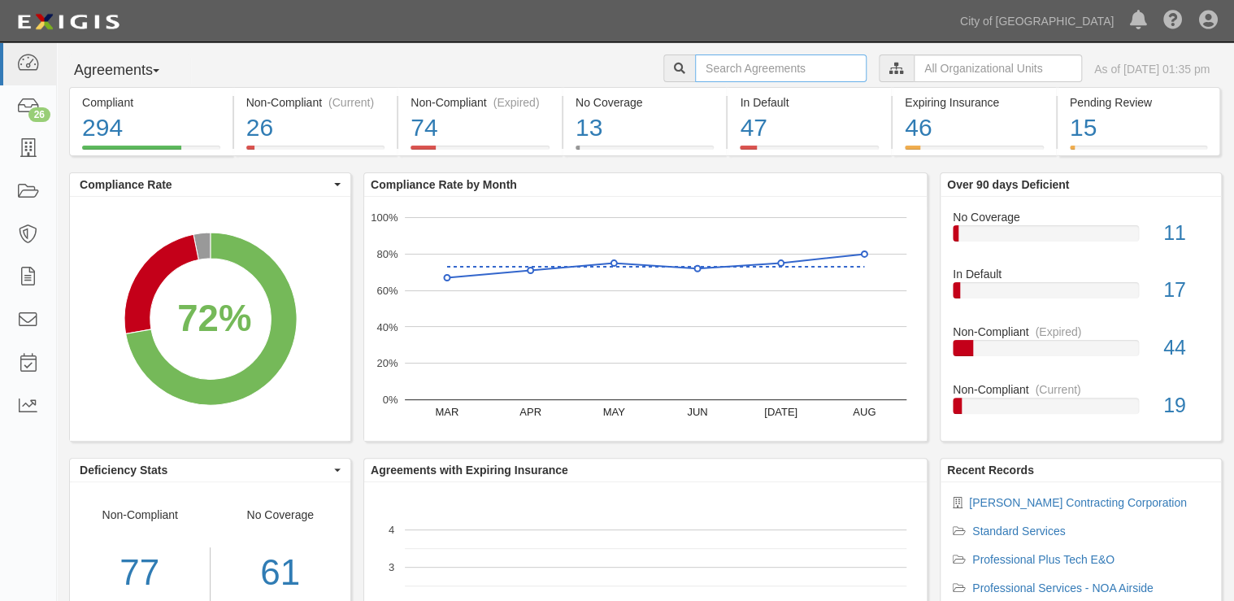
click at [734, 65] on input "text" at bounding box center [781, 68] width 172 height 28
type input "154724"
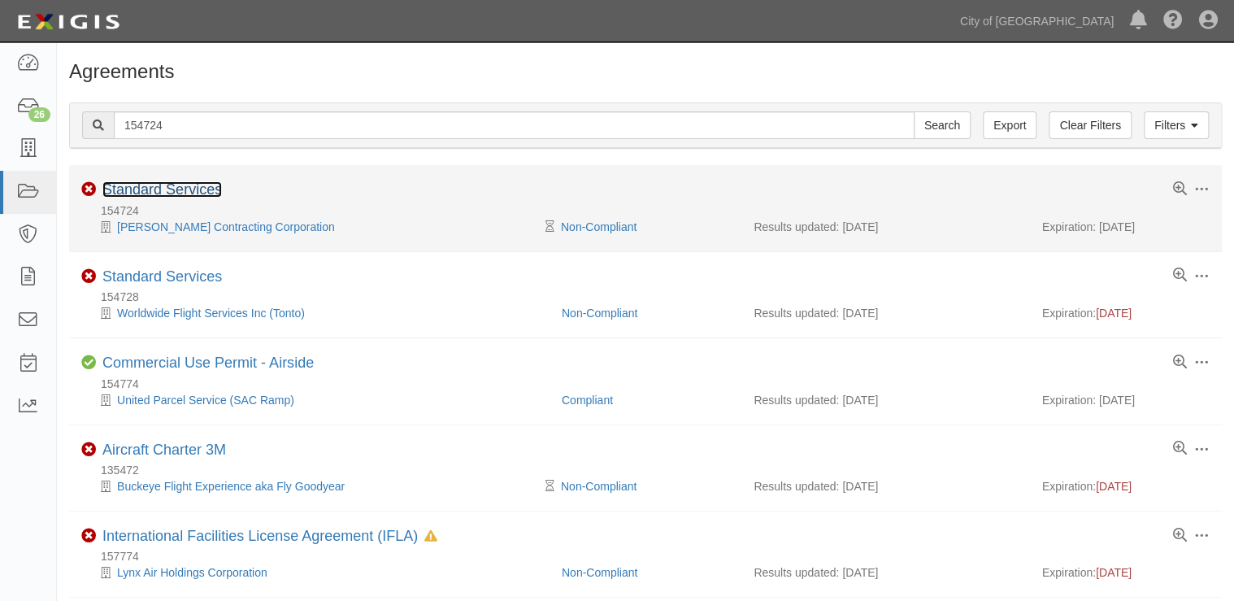
click at [202, 195] on link "Standard Services" at bounding box center [162, 189] width 120 height 16
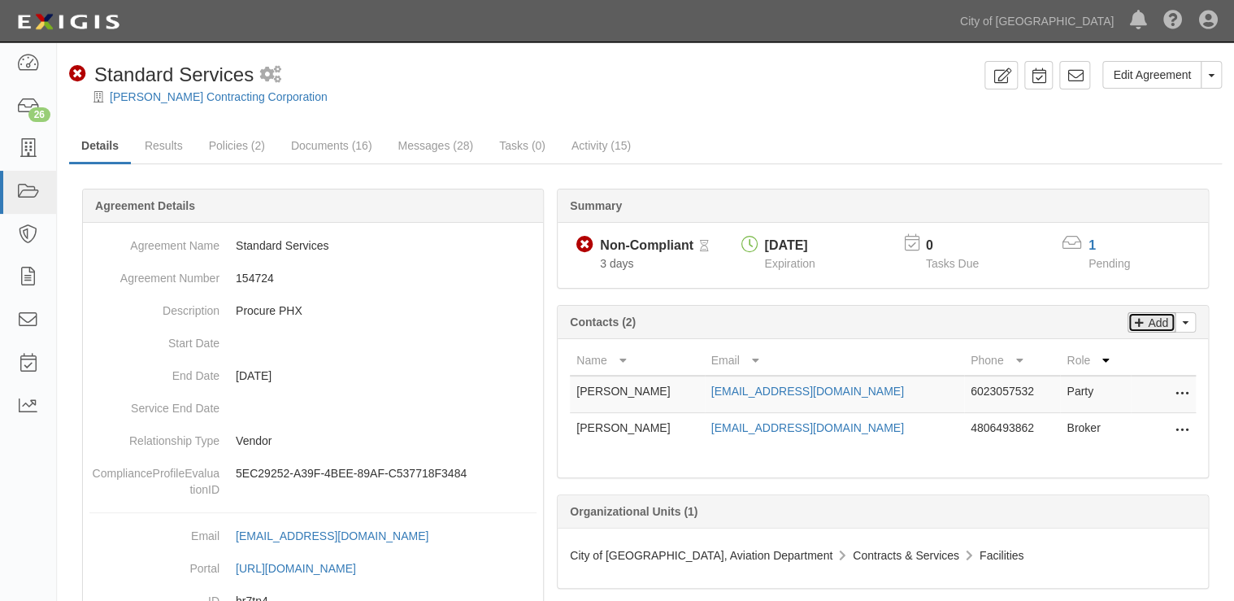
click at [1151, 326] on p "Add" at bounding box center [1156, 322] width 24 height 19
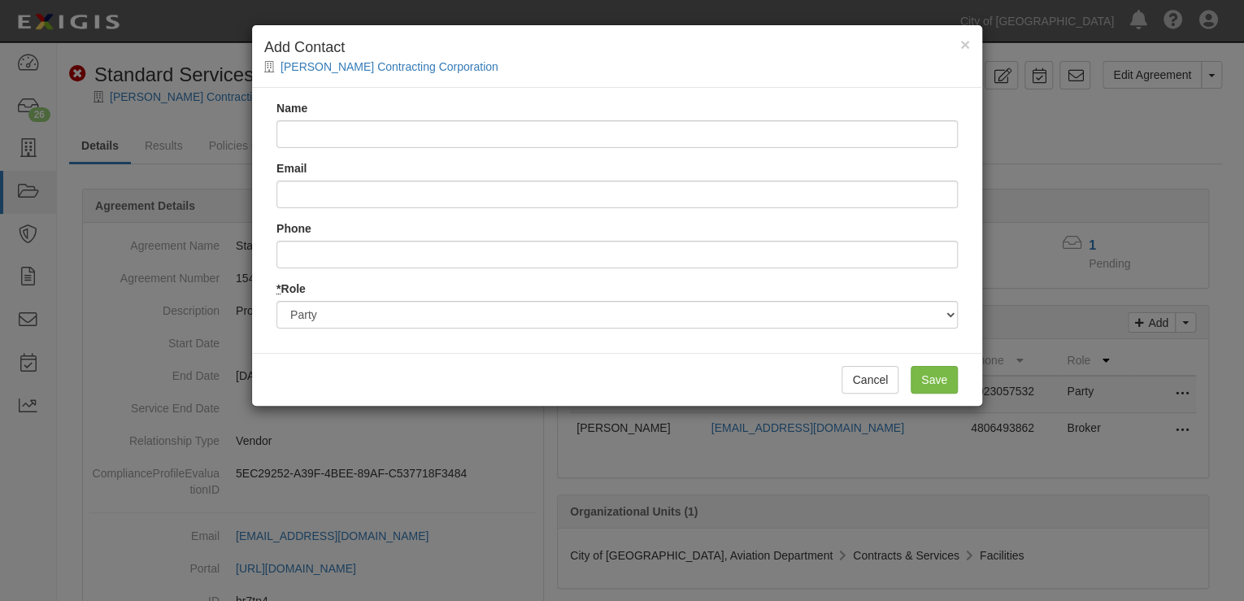
click at [331, 133] on input "Name" at bounding box center [616, 134] width 681 height 28
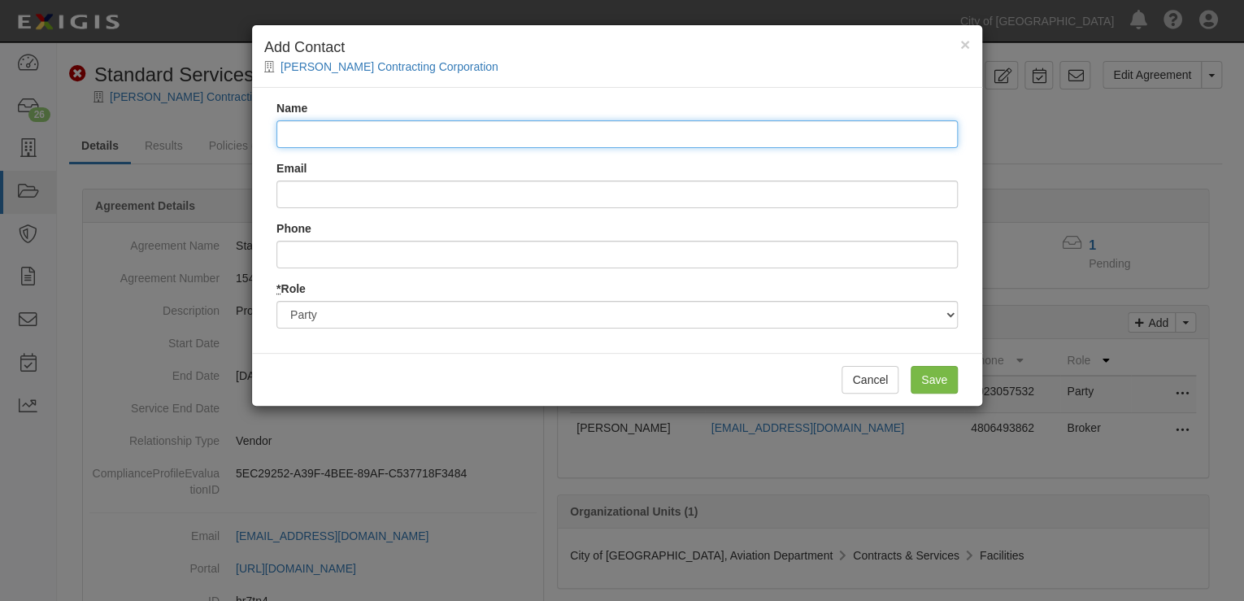
drag, startPoint x: 329, startPoint y: 120, endPoint x: 330, endPoint y: 138, distance: 18.0
click at [329, 121] on input "Name" at bounding box center [616, 134] width 681 height 28
paste input "Jordan Jacques"
type input "Jordan Jacques - General Liability"
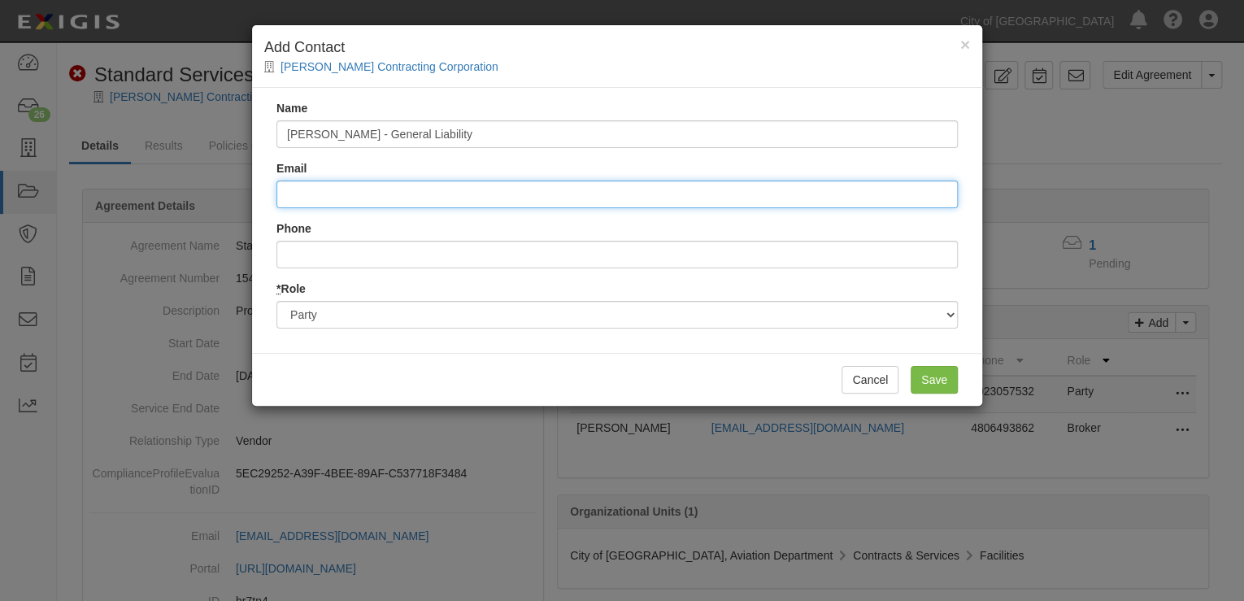
click at [371, 186] on input "Email" at bounding box center [616, 195] width 681 height 28
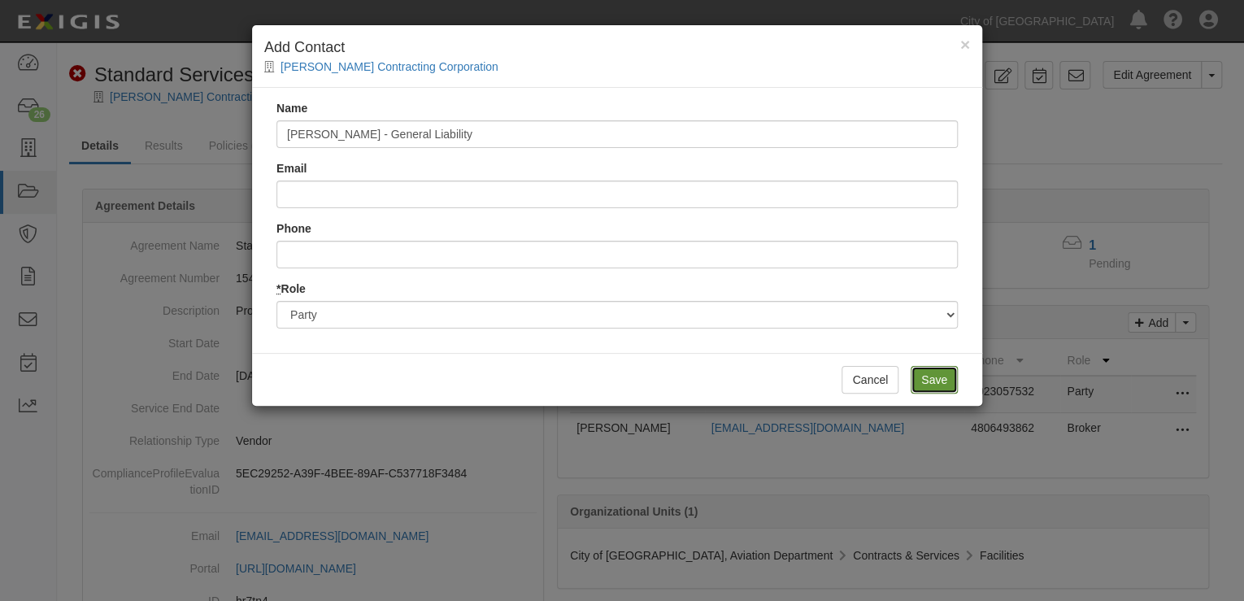
click at [925, 376] on input "Save" at bounding box center [934, 380] width 47 height 28
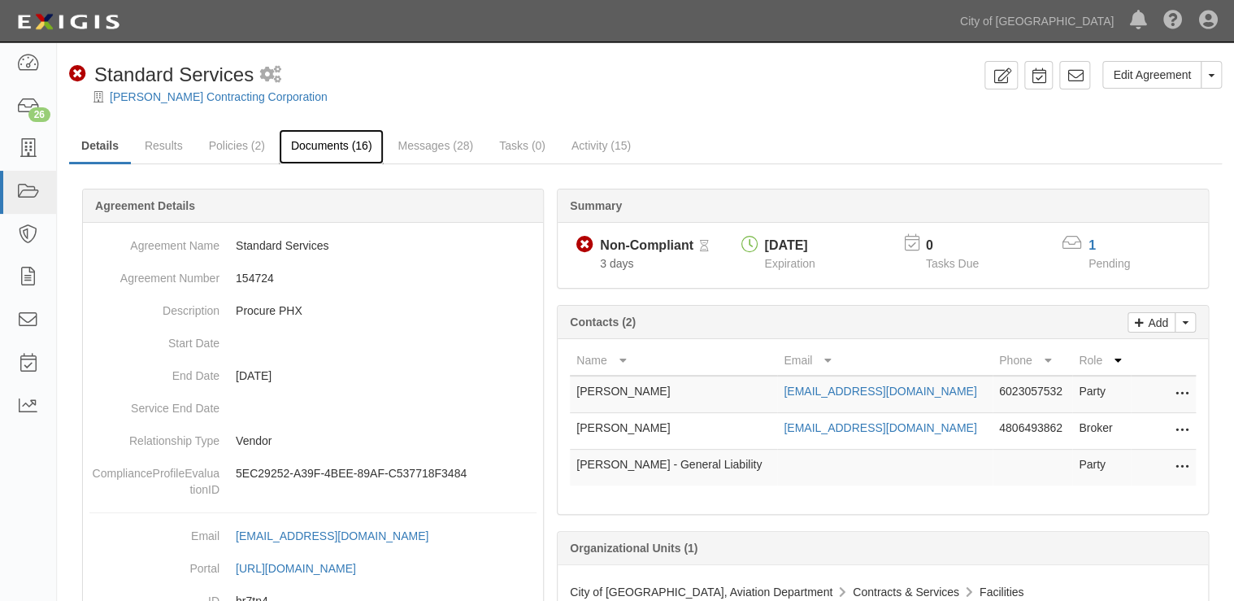
click at [307, 146] on link "Documents (16)" at bounding box center [332, 146] width 106 height 35
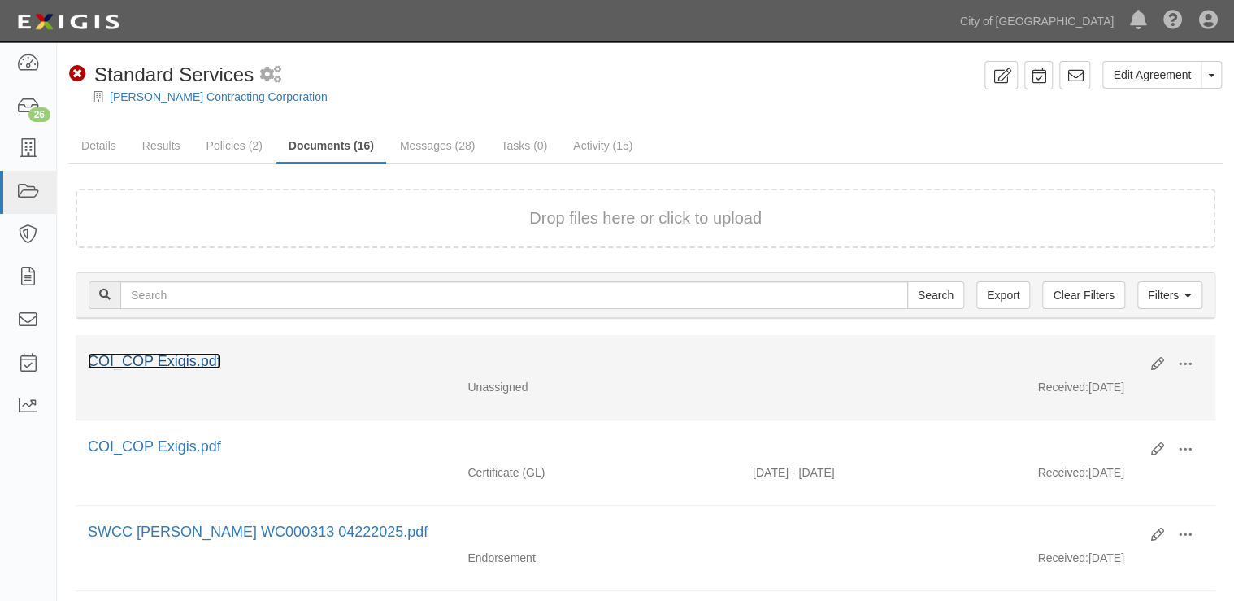
click at [147, 355] on link "COI_COP Exigis.pdf" at bounding box center [154, 361] width 133 height 16
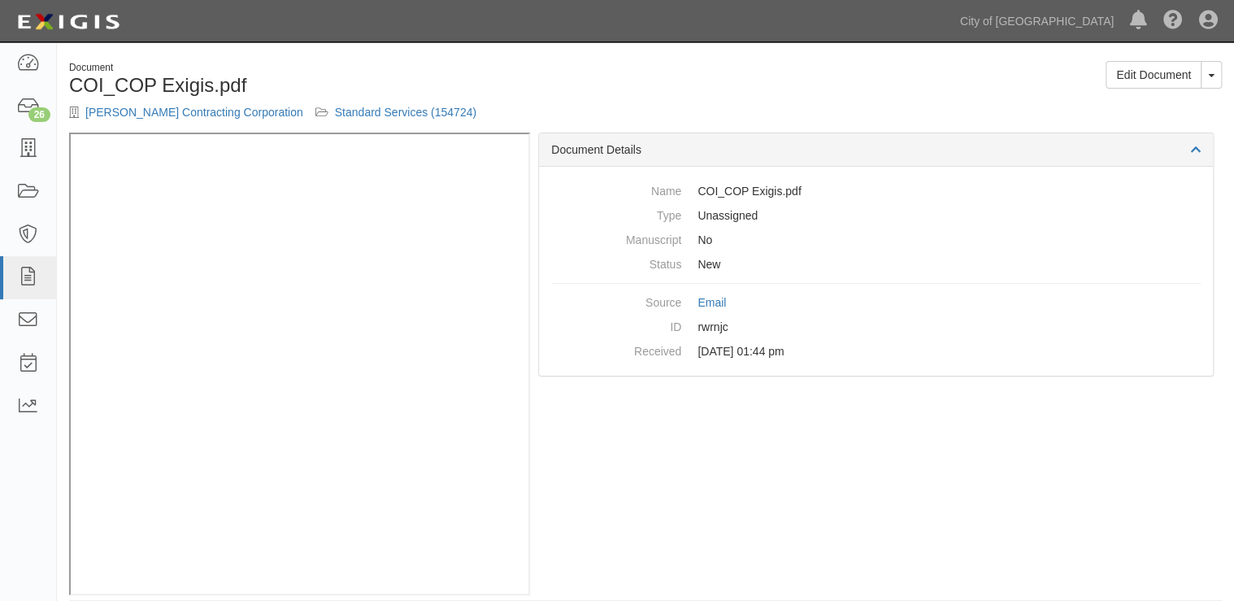
click at [411, 77] on h1 "COI_COP Exigis.pdf" at bounding box center [351, 85] width 564 height 21
click at [365, 115] on link "Standard Services (154724)" at bounding box center [405, 112] width 141 height 13
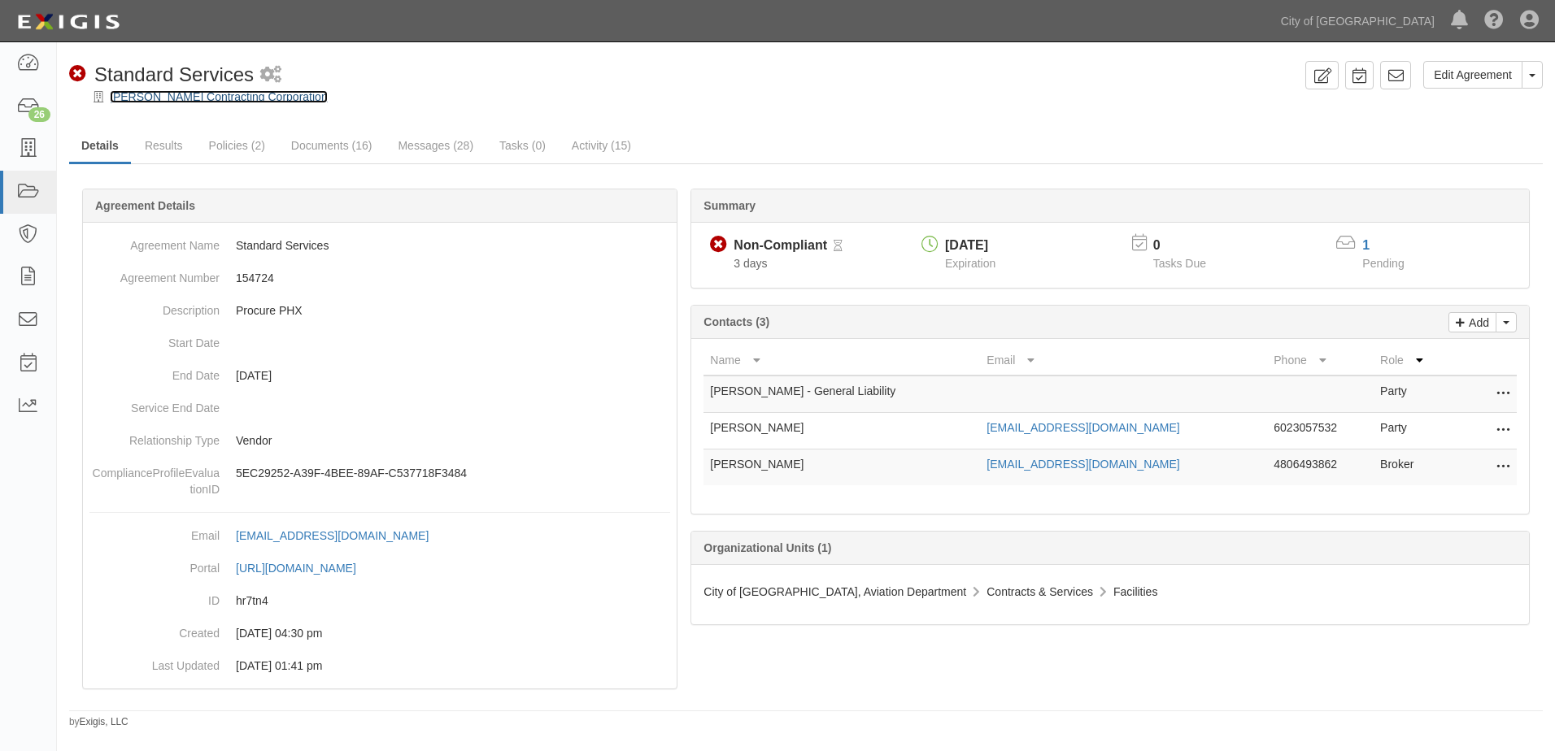
click at [290, 98] on link "[PERSON_NAME] Contracting Corporation" at bounding box center [219, 96] width 218 height 13
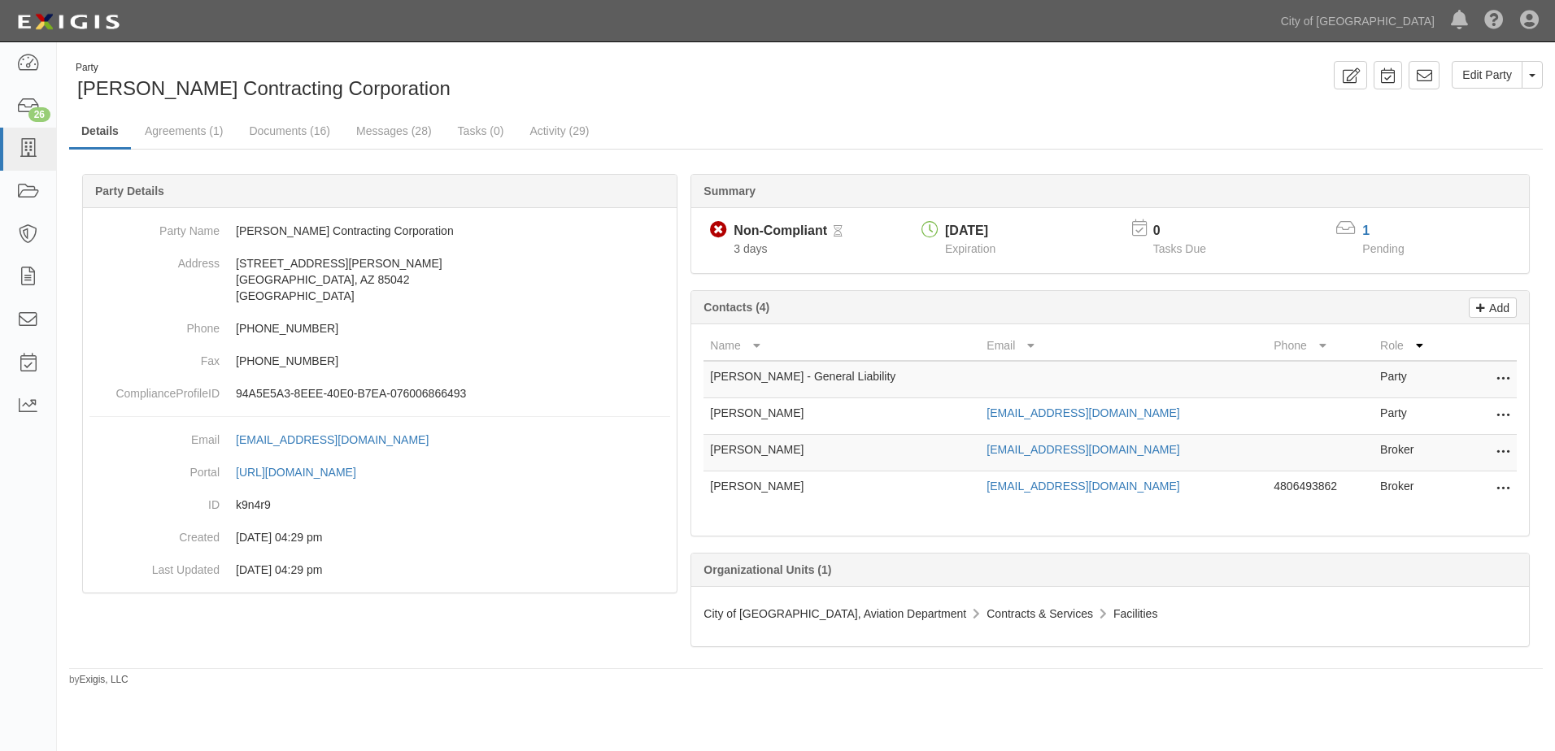
click at [1503, 450] on icon at bounding box center [1502, 452] width 13 height 21
click at [1443, 474] on link "Delete" at bounding box center [1445, 477] width 128 height 29
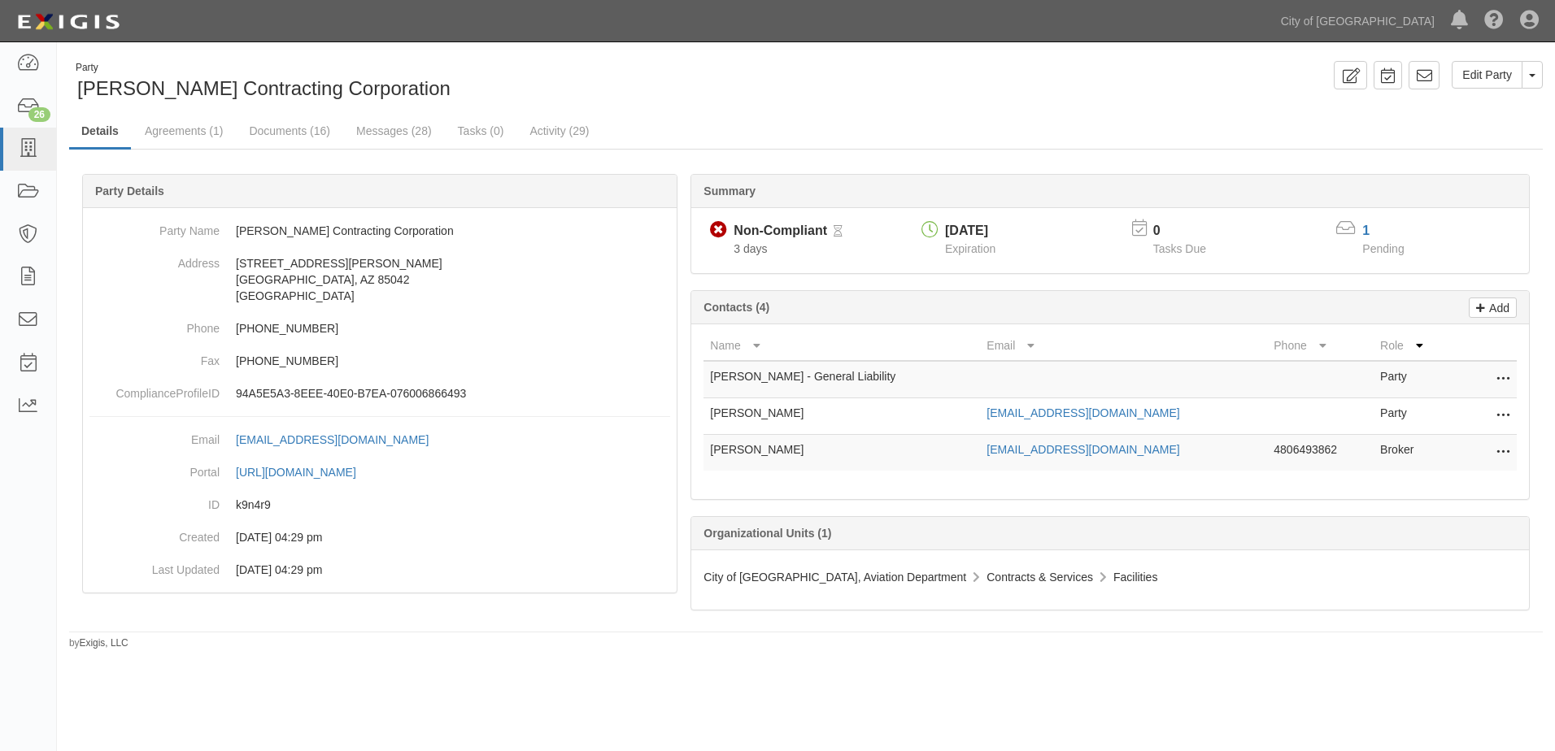
click at [1495, 373] on button at bounding box center [1499, 379] width 21 height 23
click at [1417, 381] on link "Edit" at bounding box center [1445, 374] width 128 height 29
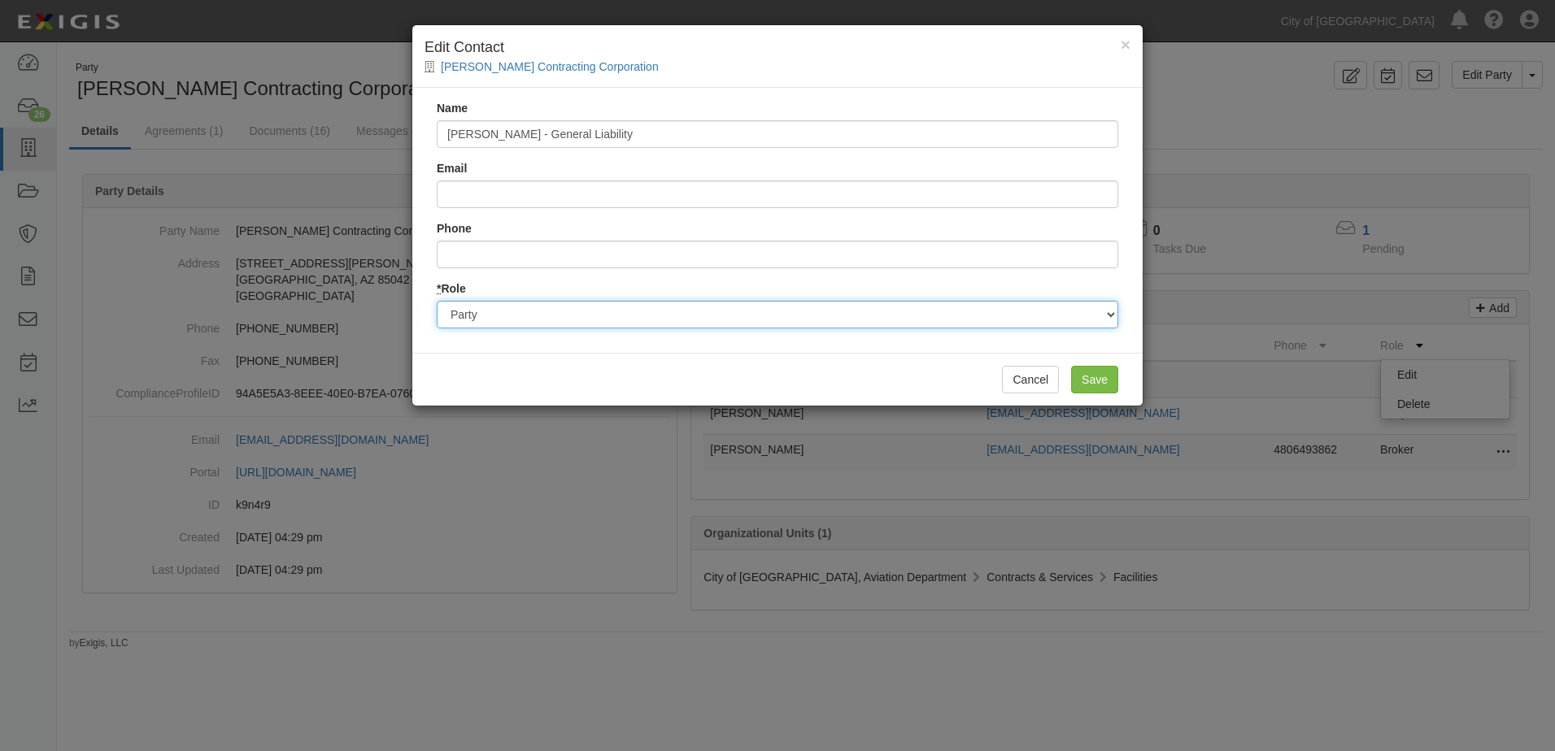
click at [537, 308] on select "Party Broker Other" at bounding box center [777, 315] width 681 height 28
select select "Broker"
click at [437, 301] on select "Party Broker Other" at bounding box center [777, 315] width 681 height 28
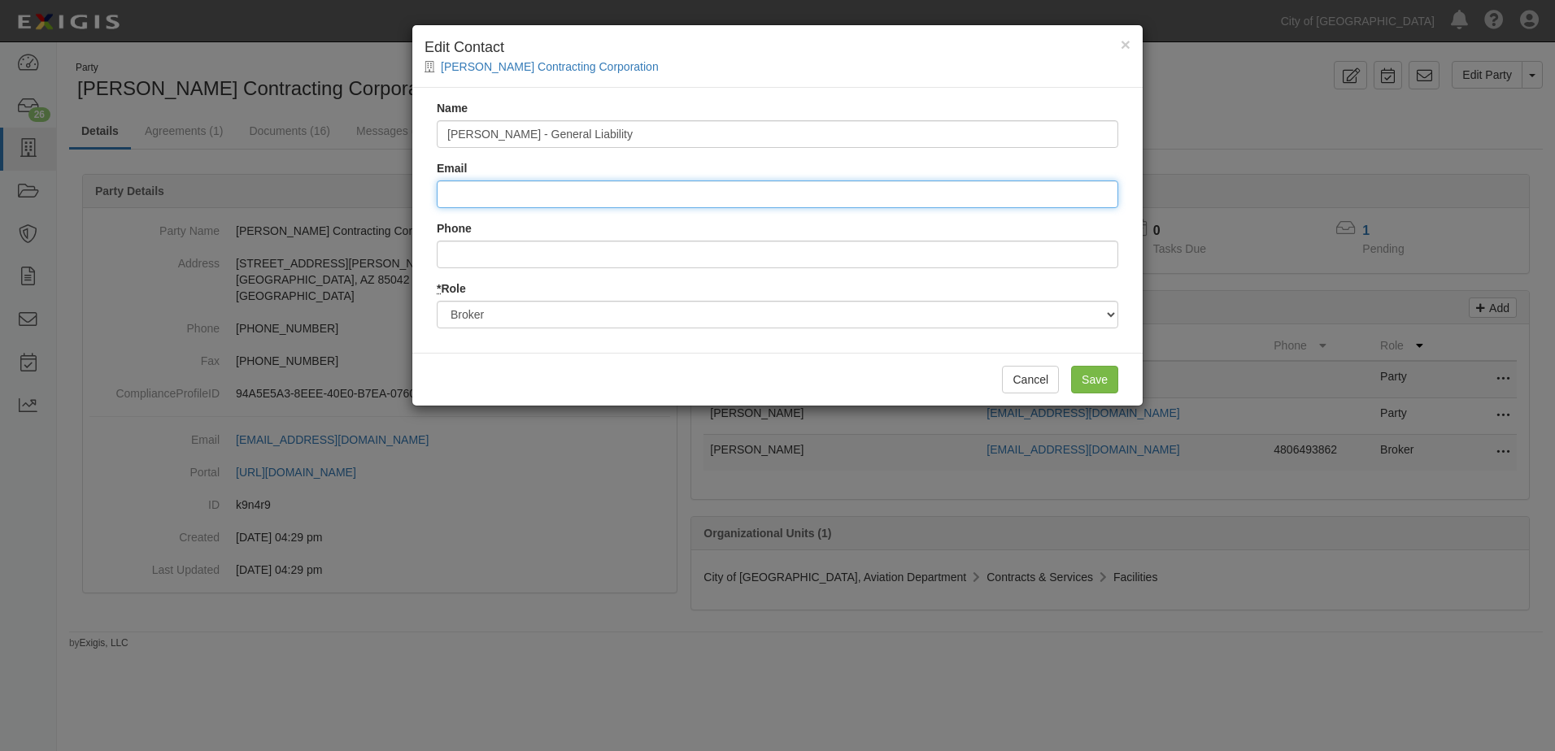
click at [479, 193] on input "Email" at bounding box center [777, 195] width 681 height 28
type input "jordan@southmountainservices.com"
click at [1111, 382] on input "Save" at bounding box center [1094, 380] width 47 height 28
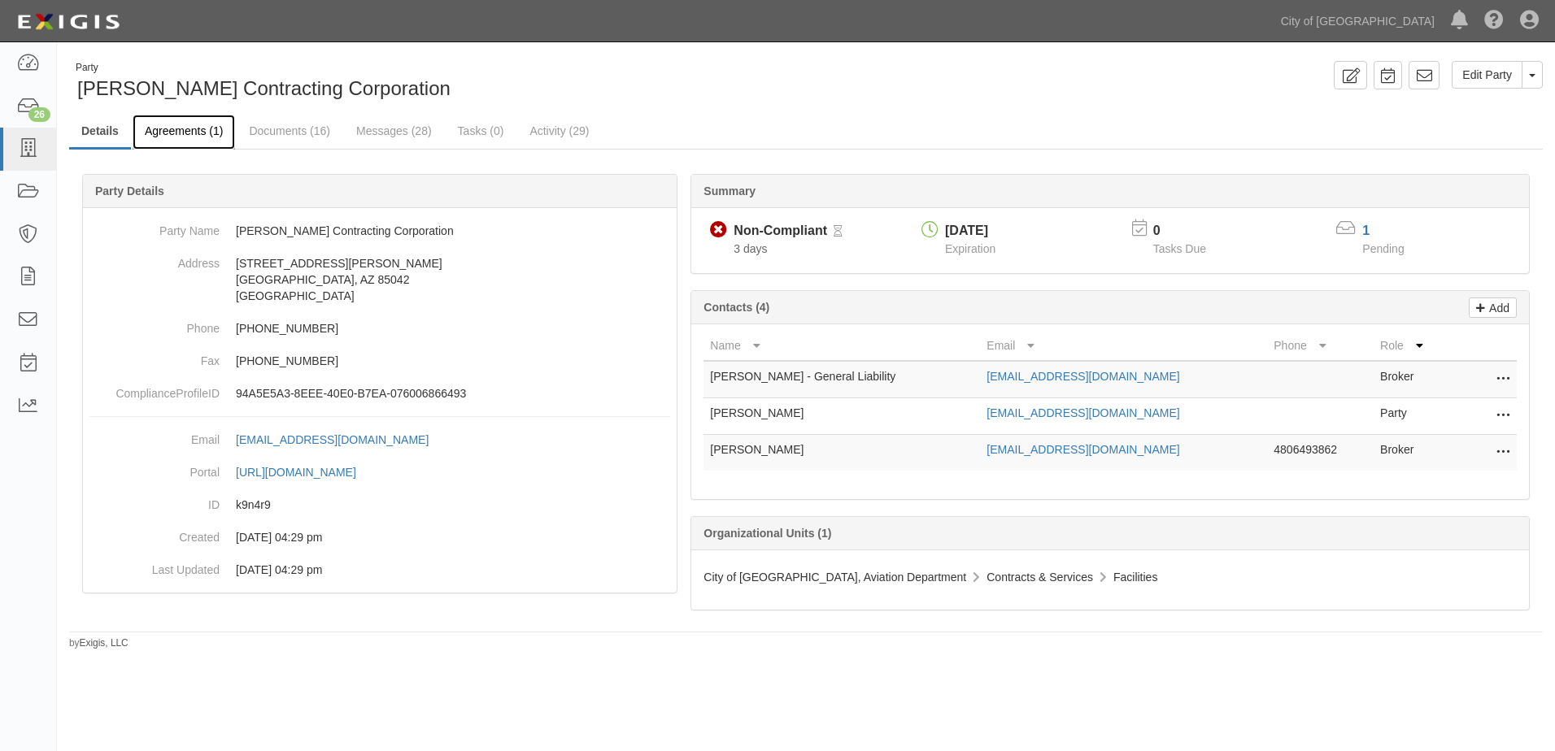
click at [207, 141] on link "Agreements (1)" at bounding box center [184, 132] width 102 height 35
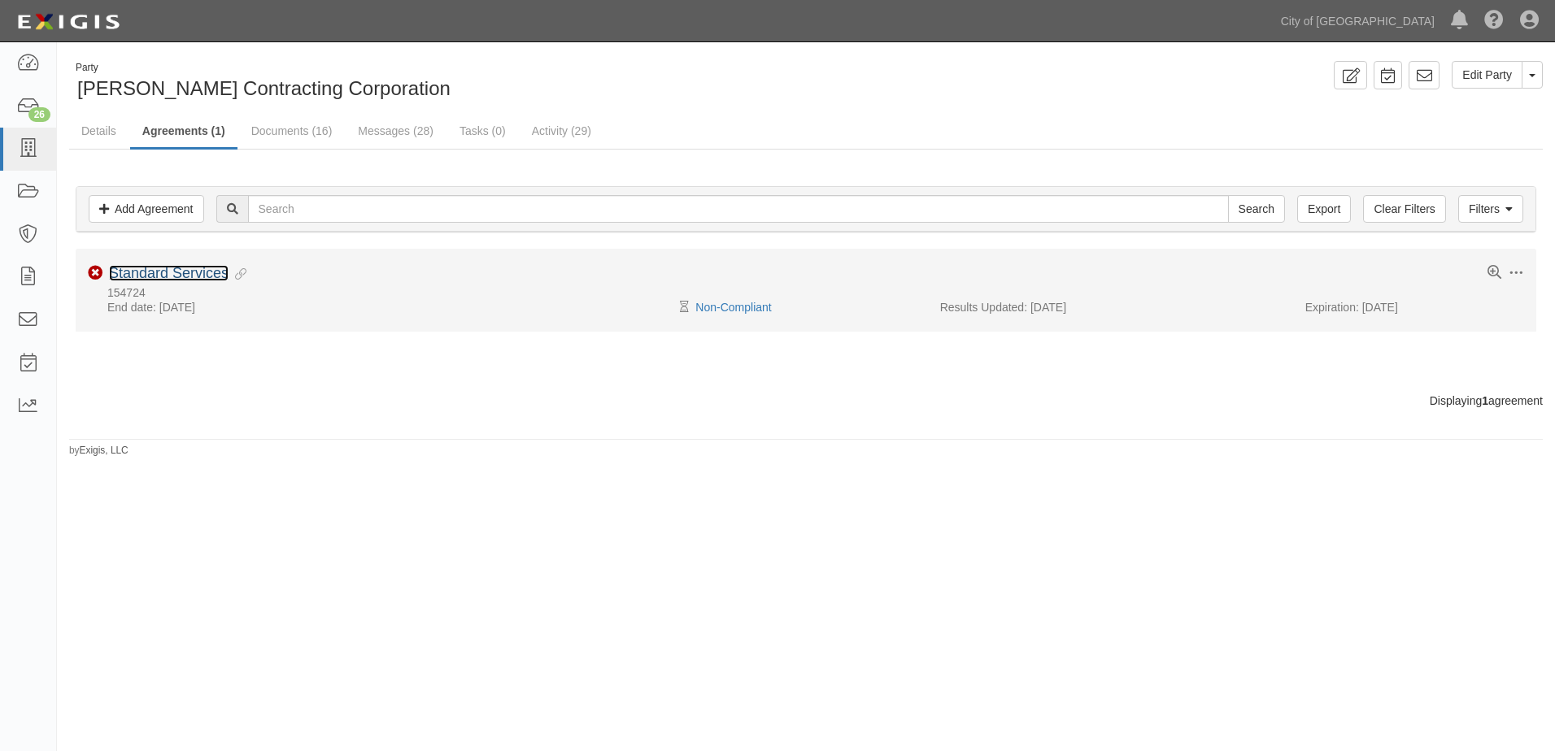
click at [174, 268] on link "Standard Services" at bounding box center [169, 273] width 120 height 16
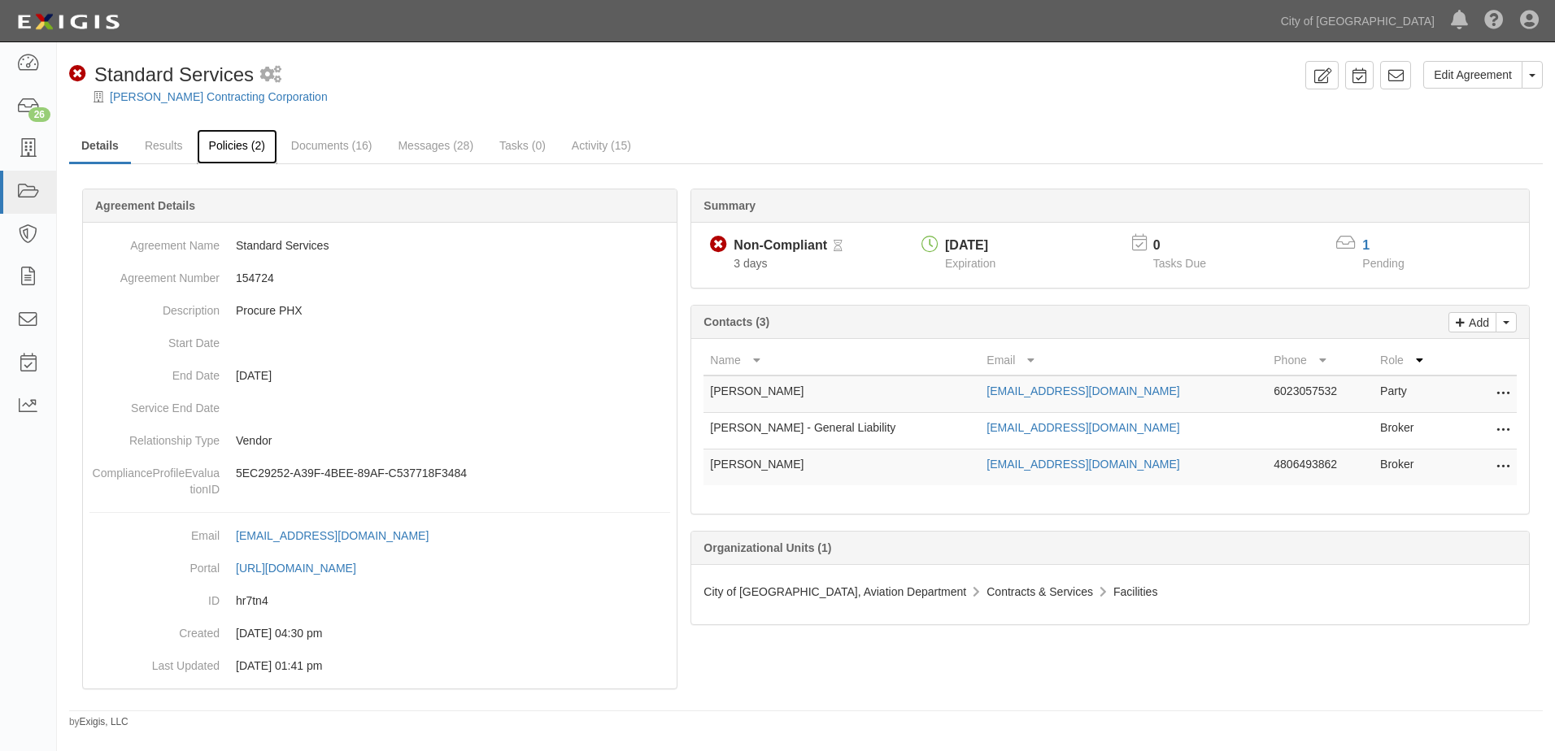
click at [257, 153] on link "Policies (2)" at bounding box center [237, 146] width 81 height 35
click at [368, 143] on link "Documents (16)" at bounding box center [332, 146] width 106 height 35
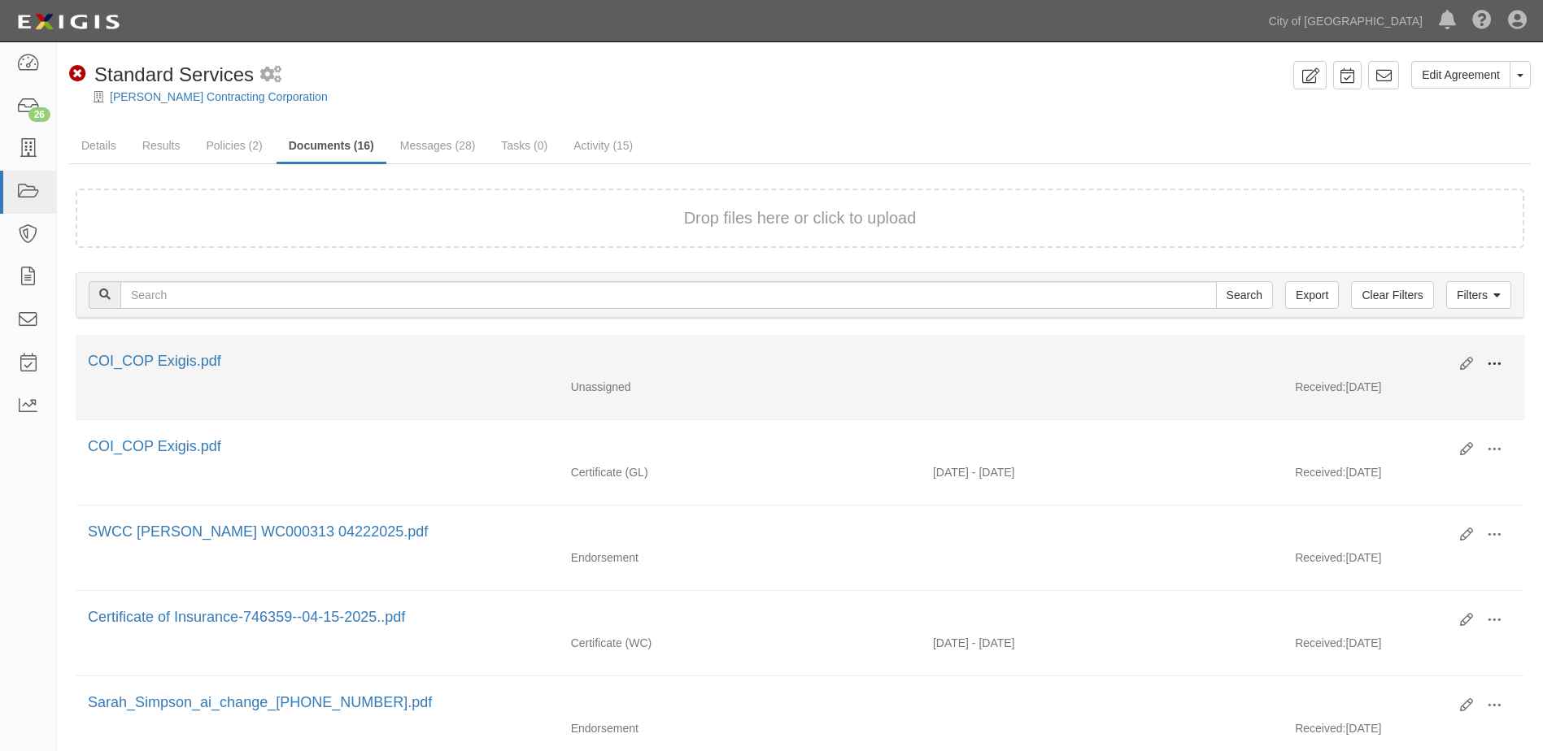
click at [1503, 370] on button at bounding box center [1494, 365] width 36 height 28
click at [1405, 391] on link "View" at bounding box center [1415, 387] width 128 height 29
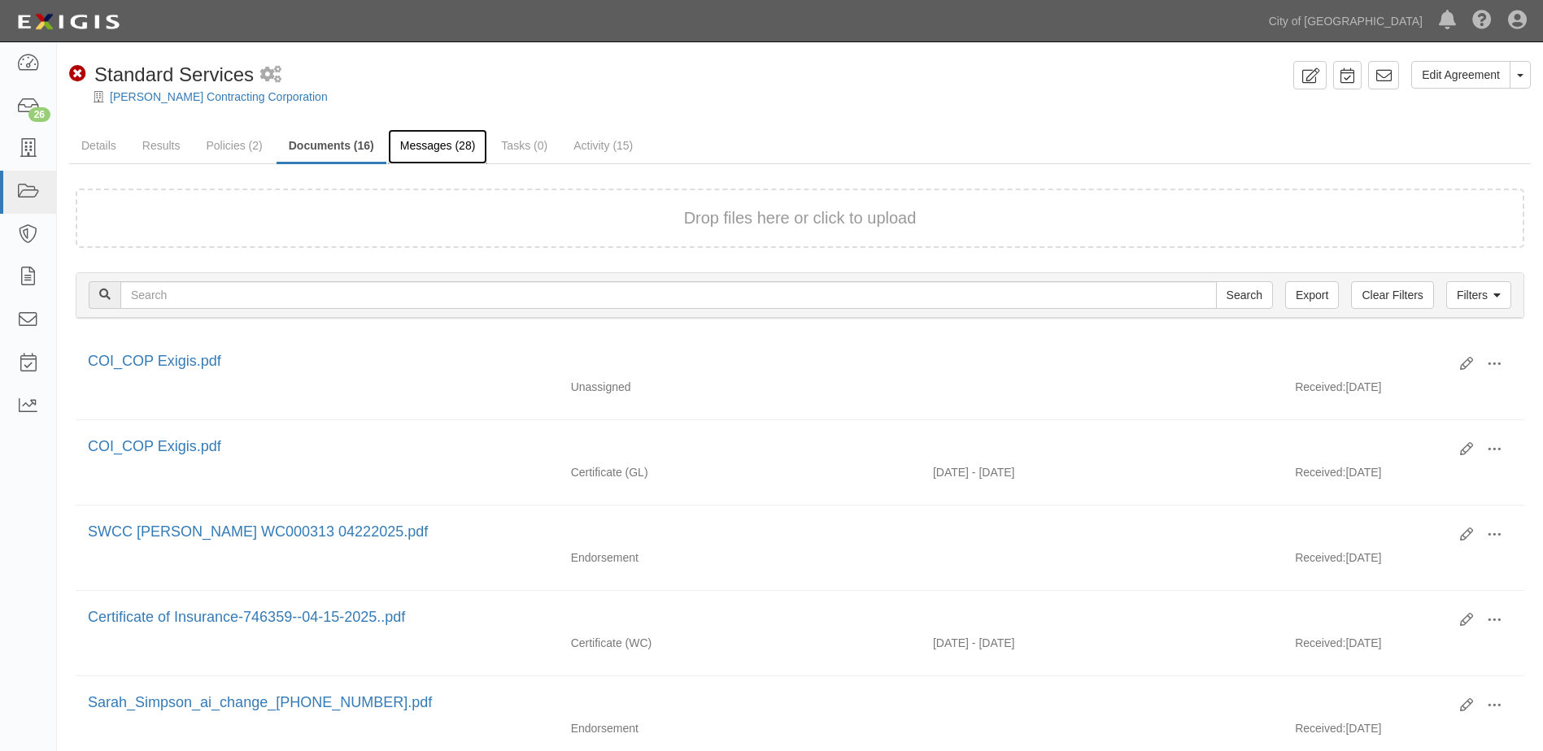
click at [389, 141] on link "Messages (28)" at bounding box center [438, 146] width 100 height 35
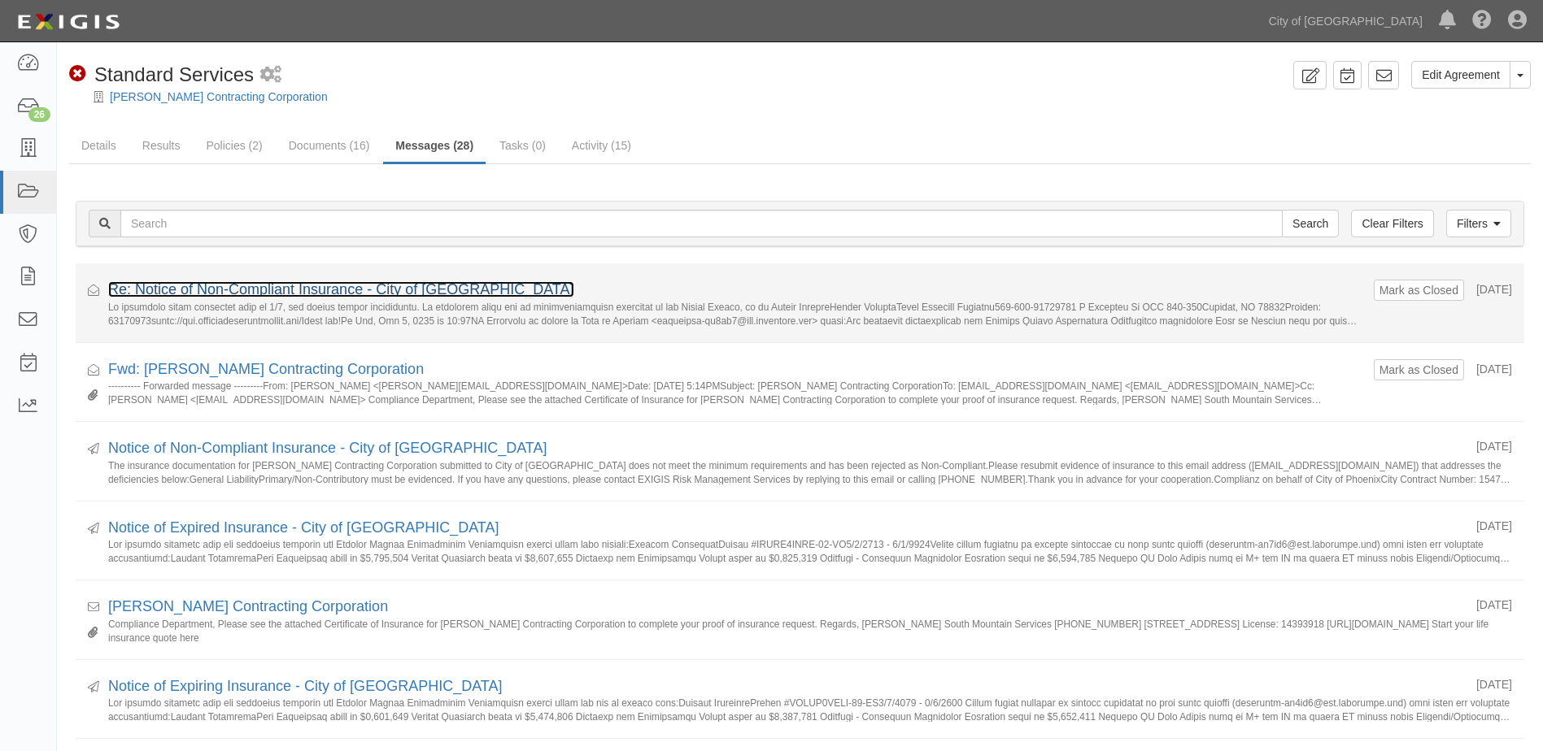
click at [375, 294] on link "Re: Notice of Non-Compliant Insurance - City of [GEOGRAPHIC_DATA]" at bounding box center [341, 289] width 466 height 16
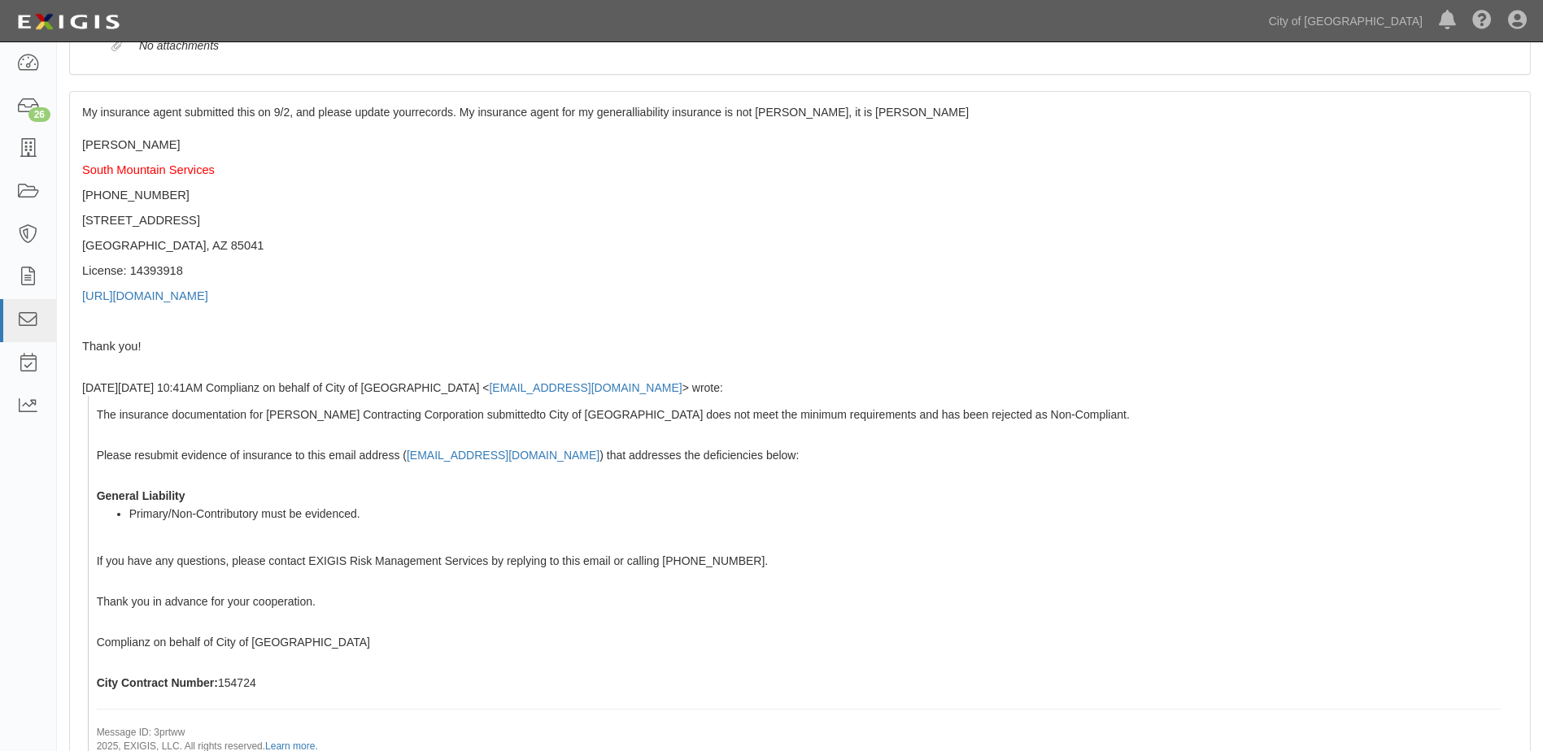
scroll to position [480, 0]
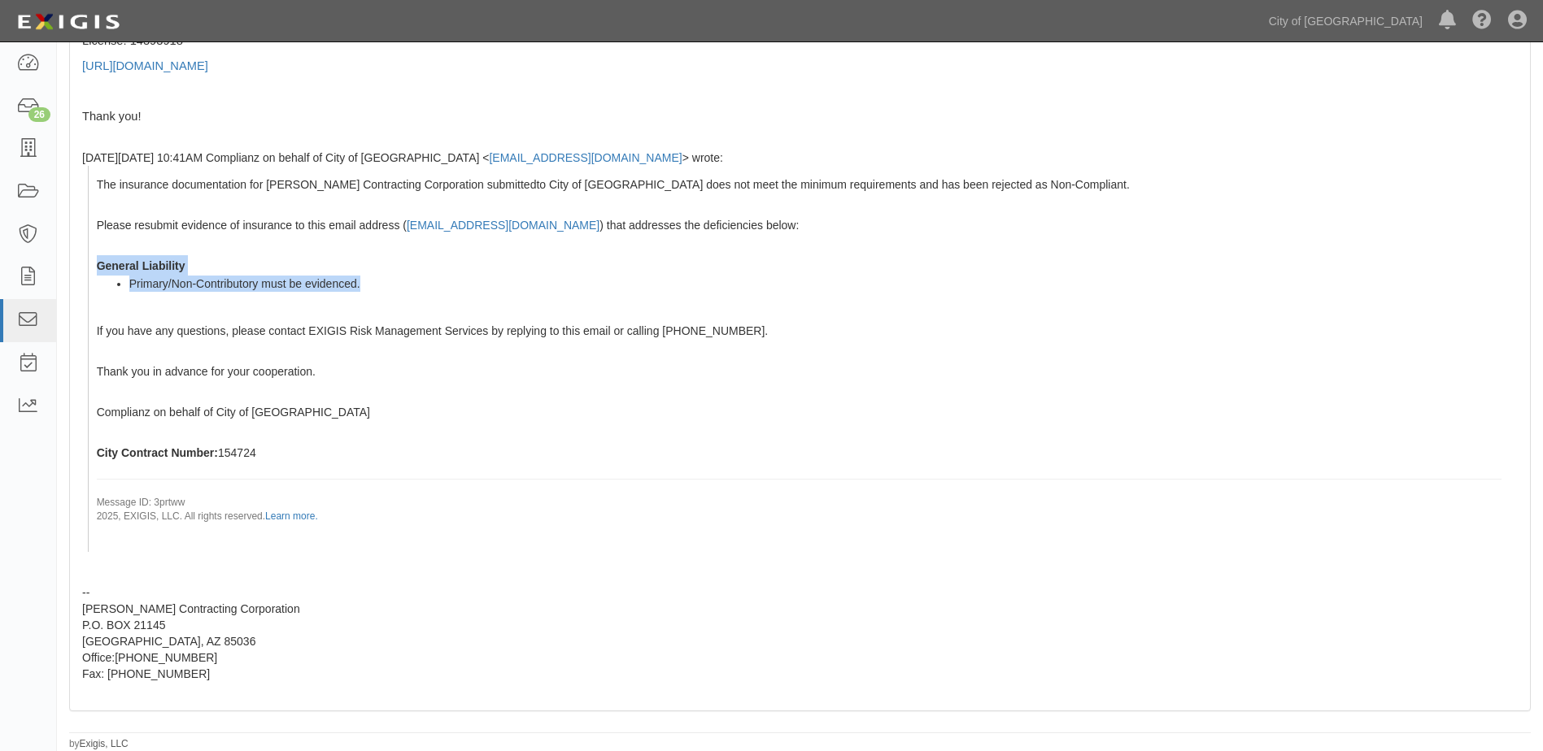
drag, startPoint x: 300, startPoint y: 286, endPoint x: 97, endPoint y: 271, distance: 203.9
click at [97, 271] on span "The insurance documentation for [PERSON_NAME] Contracting Corporation submitted…" at bounding box center [799, 351] width 1404 height 346
copy span "General Liability Primary/Non-Contributory must be evidenced."
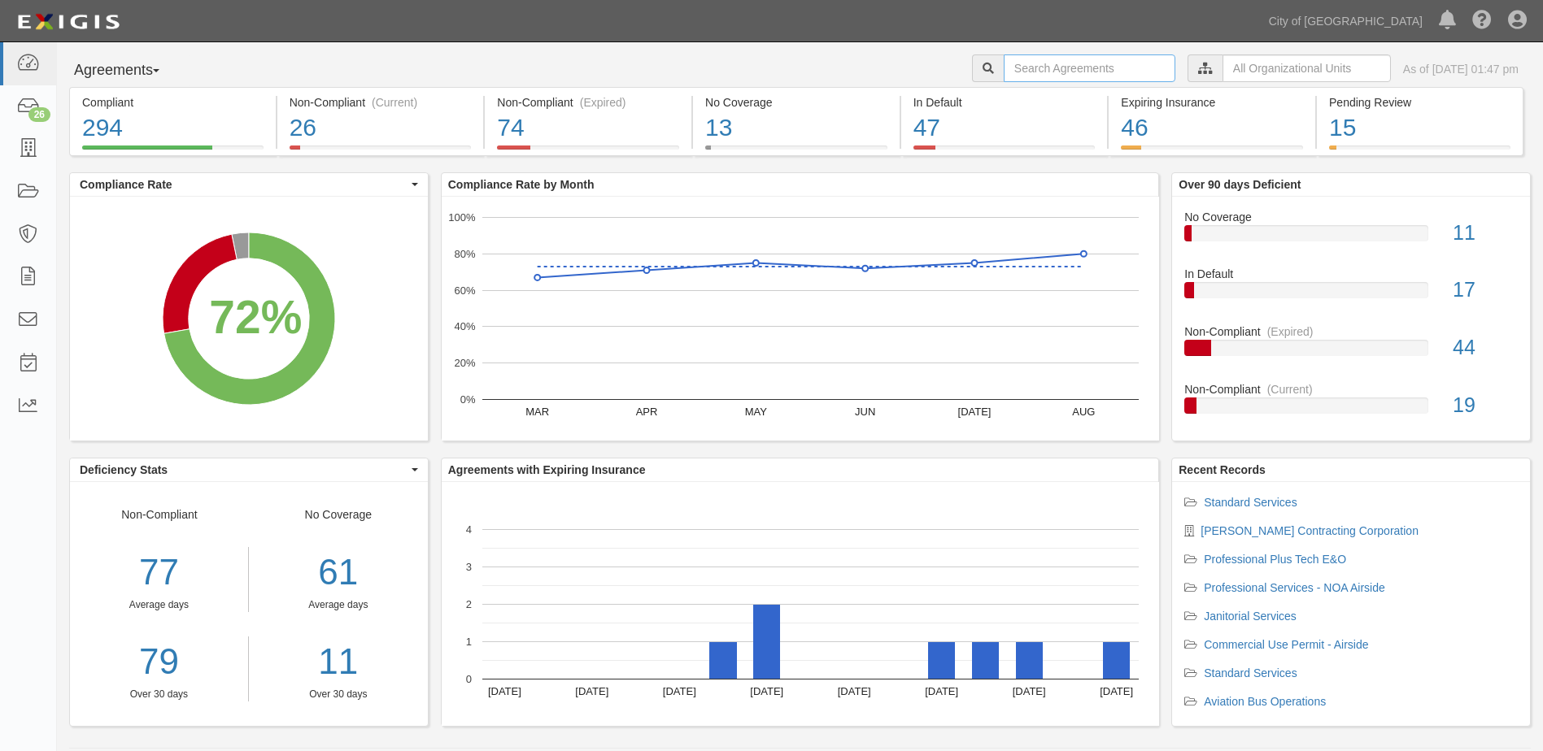
click at [1041, 74] on input "text" at bounding box center [1089, 68] width 172 height 28
click at [1106, 53] on div "Agreements Parties Agreements Coverages City of [GEOGRAPHIC_DATA], Aviation Dep…" at bounding box center [800, 404] width 1486 height 725
click at [1079, 71] on input "text" at bounding box center [1089, 68] width 172 height 28
paste input "146806"
type input "146806"
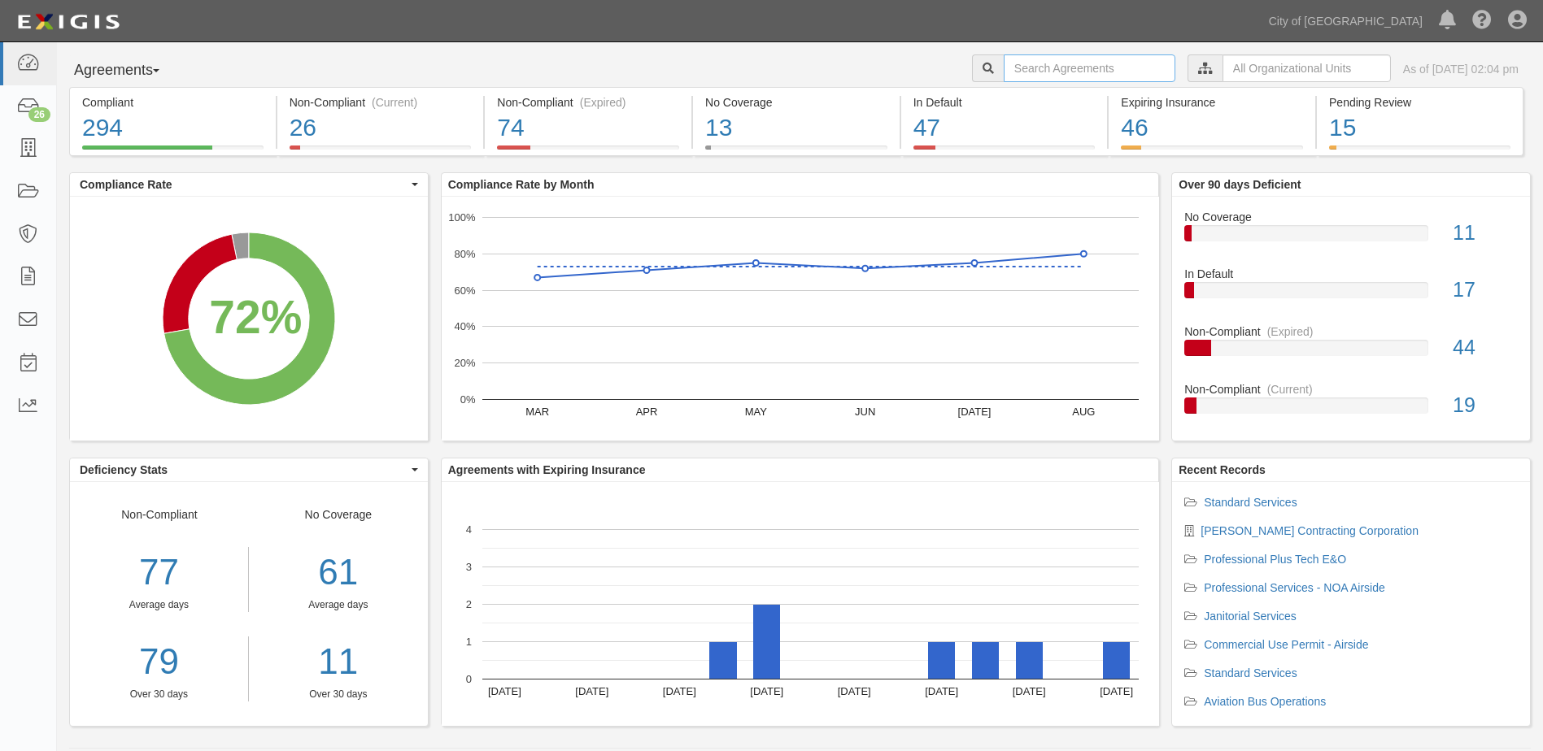
click at [1062, 54] on input "text" at bounding box center [1089, 68] width 172 height 28
type input "146806"
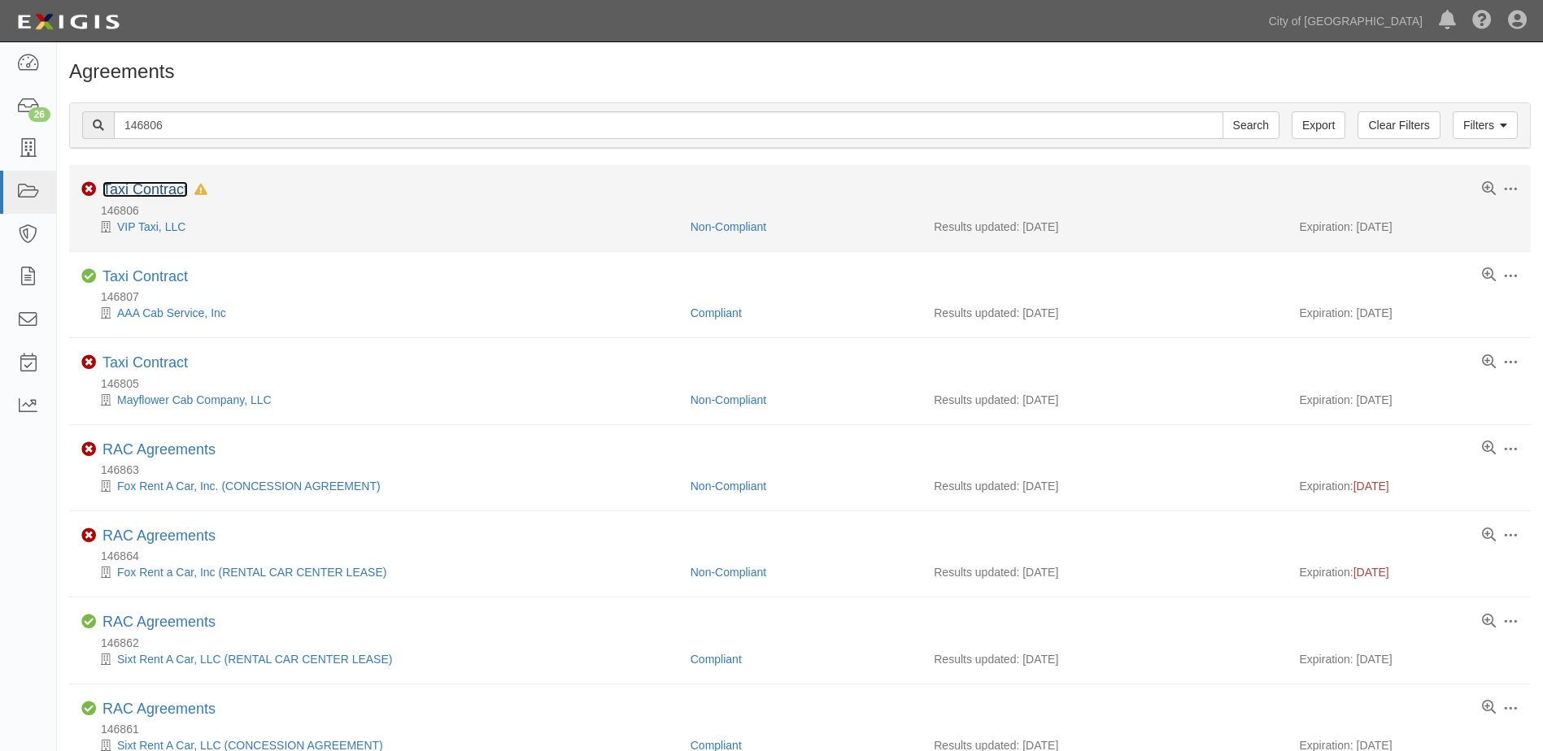
click at [162, 198] on link "Taxi Contract" at bounding box center [144, 189] width 85 height 16
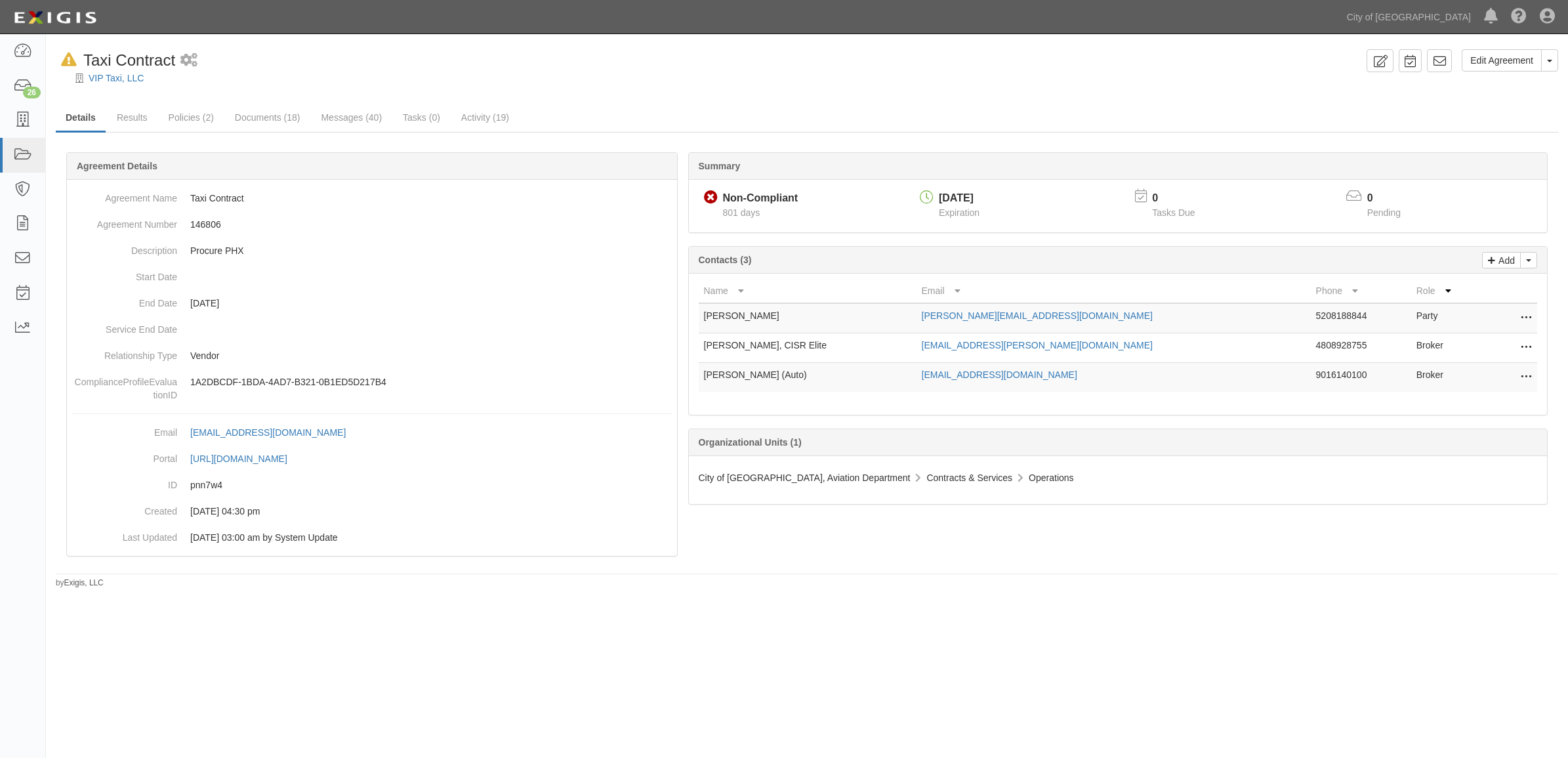
drag, startPoint x: 1213, startPoint y: 0, endPoint x: 573, endPoint y: 87, distance: 645.9
click at [578, 87] on div at bounding box center [807, 90] width 1522 height 10
click at [142, 120] on link "Results" at bounding box center [132, 118] width 51 height 28
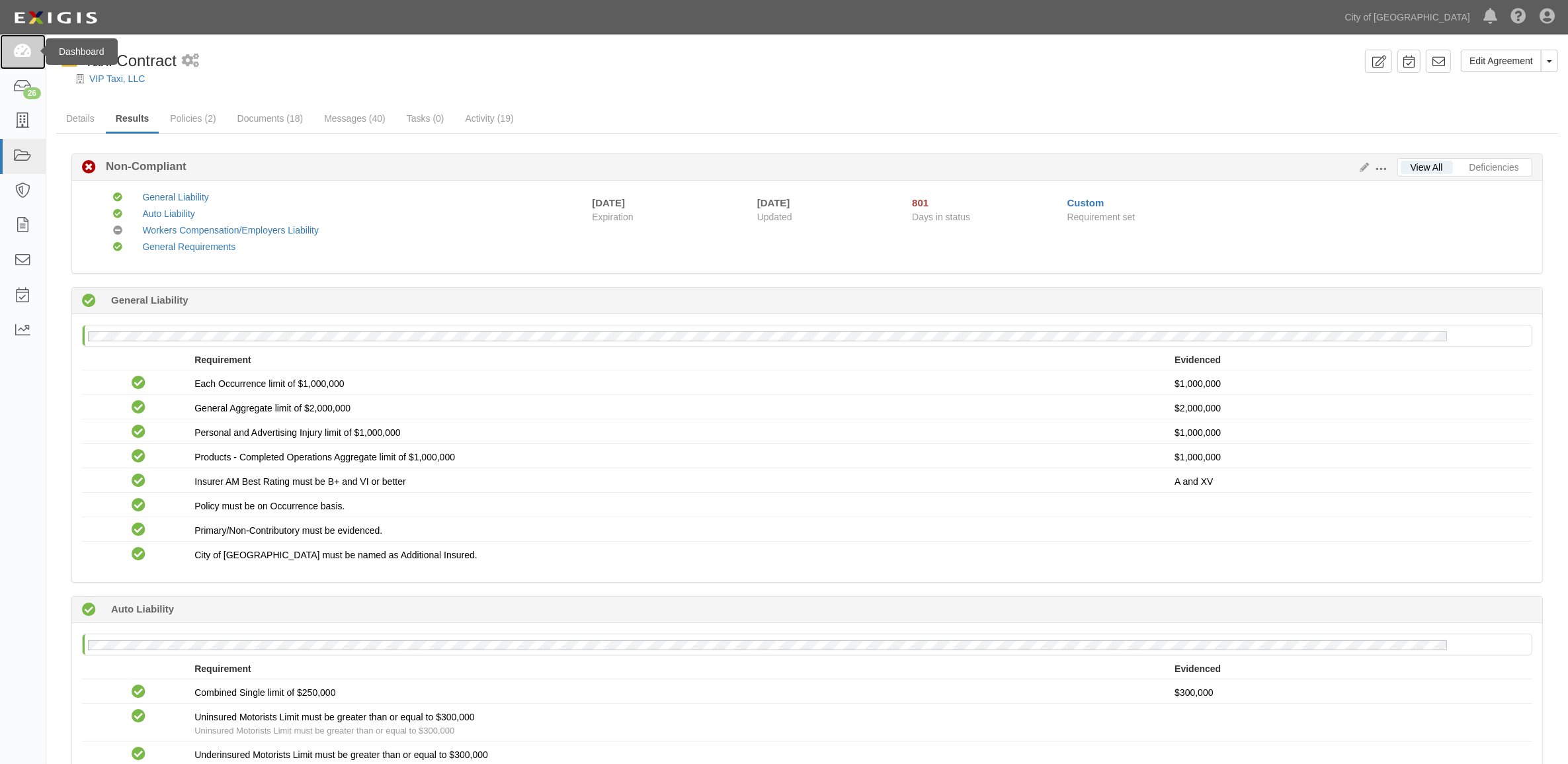
click at [12, 61] on link at bounding box center [23, 51] width 46 height 35
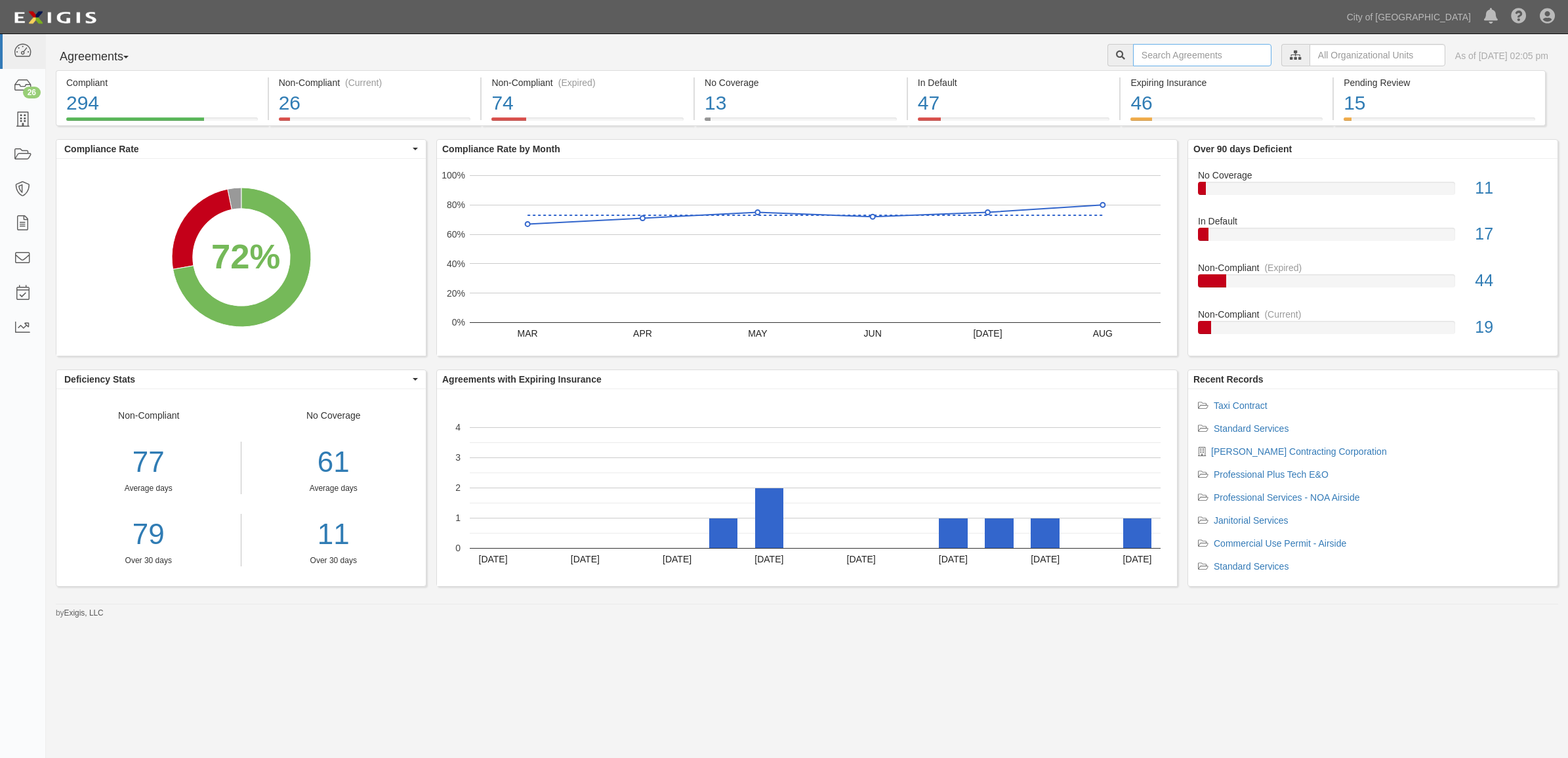
click at [1148, 65] on input "text" at bounding box center [1202, 55] width 139 height 23
type input "146805"
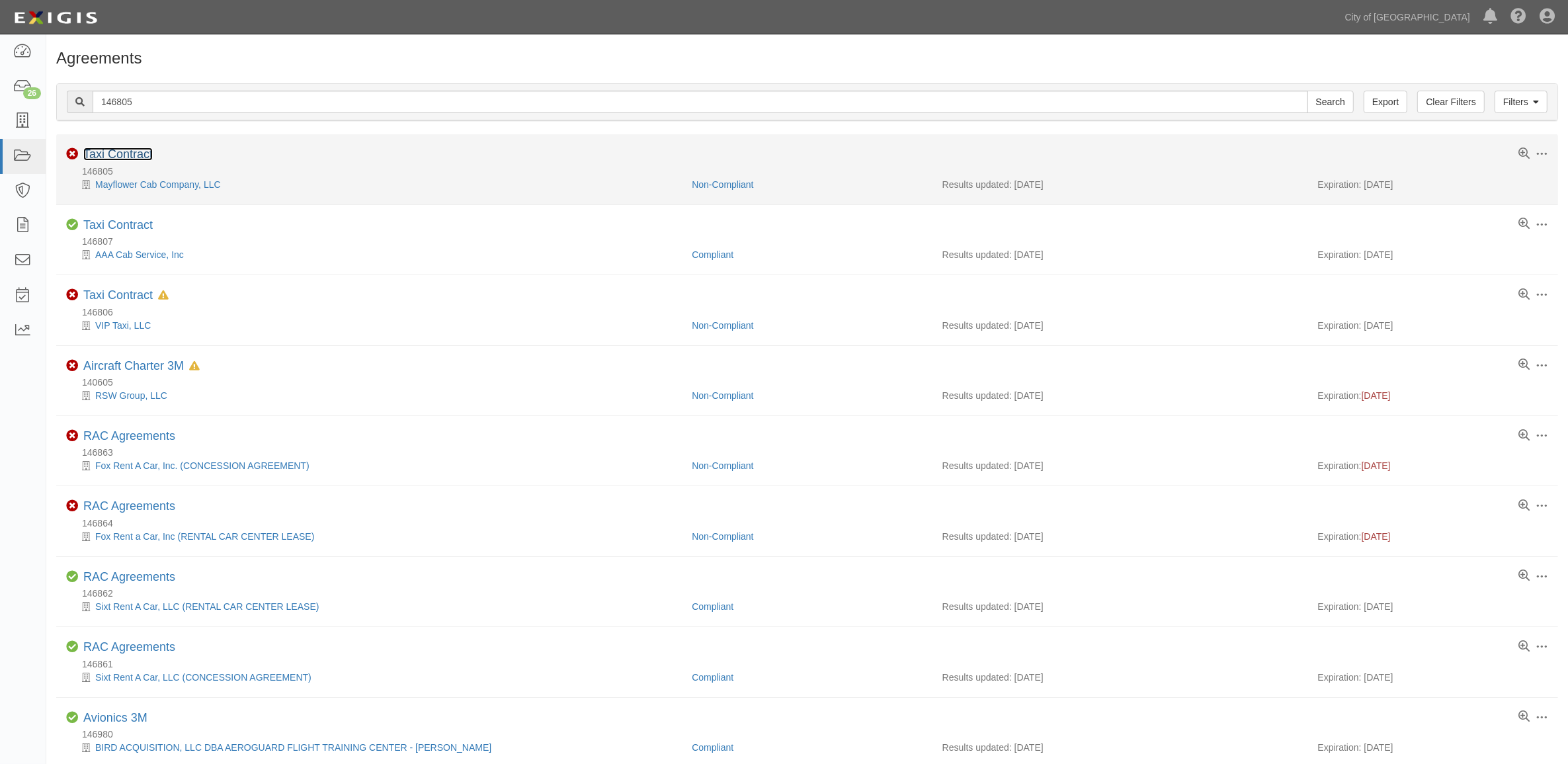
click at [111, 151] on link "Taxi Contract" at bounding box center [117, 154] width 69 height 13
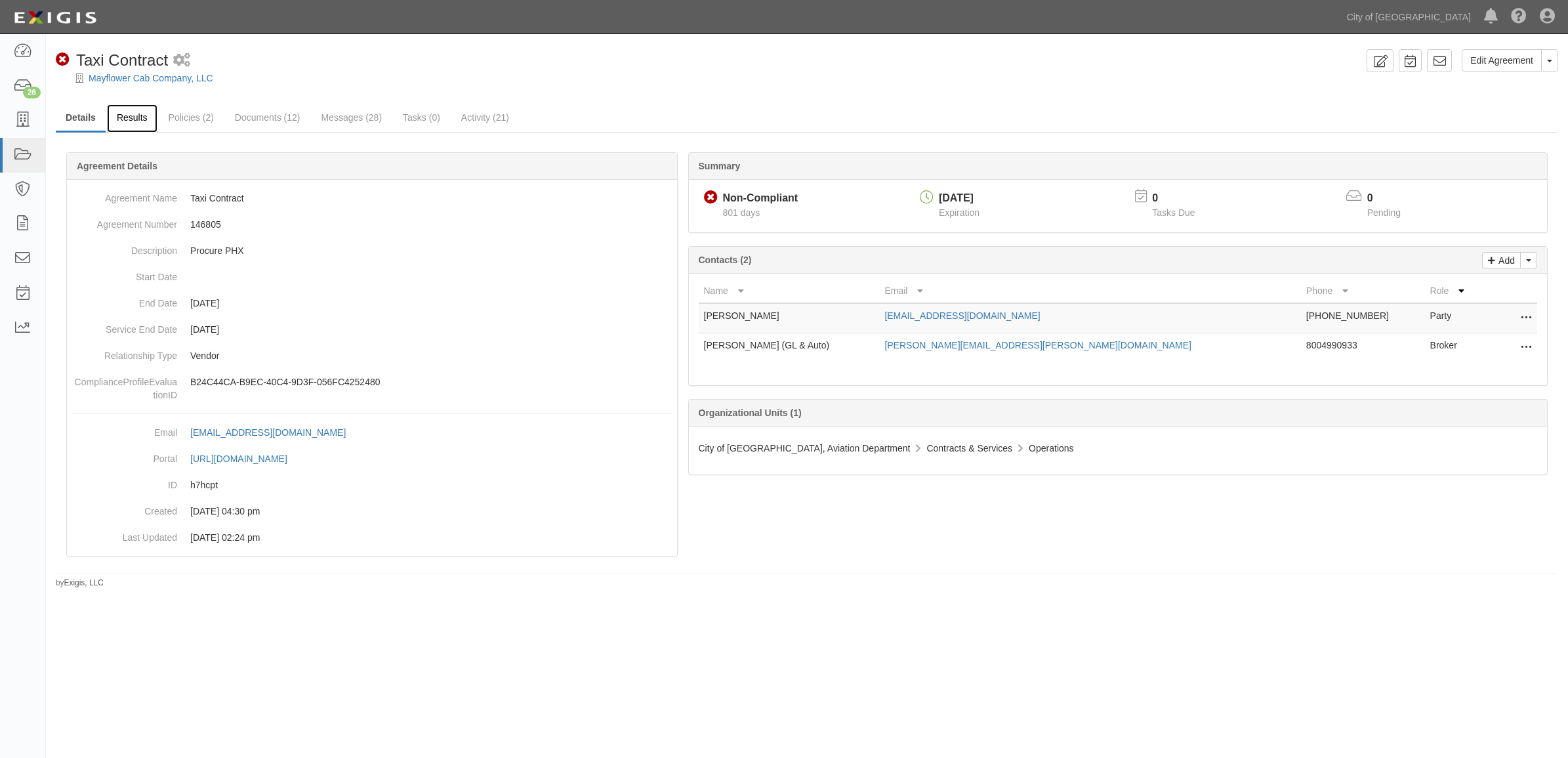
click at [123, 109] on link "Results" at bounding box center [132, 118] width 51 height 28
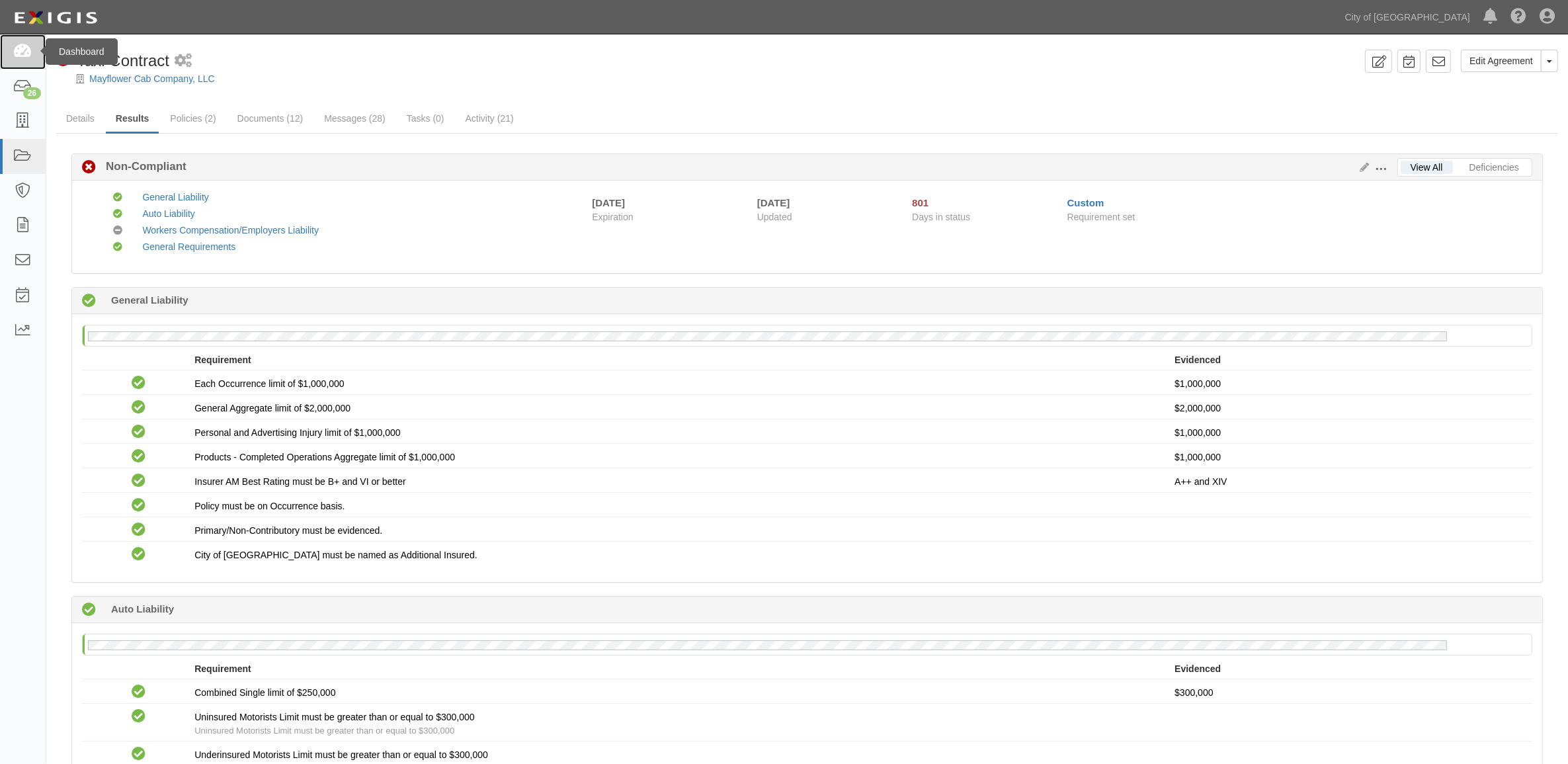
click at [24, 56] on icon at bounding box center [22, 51] width 19 height 15
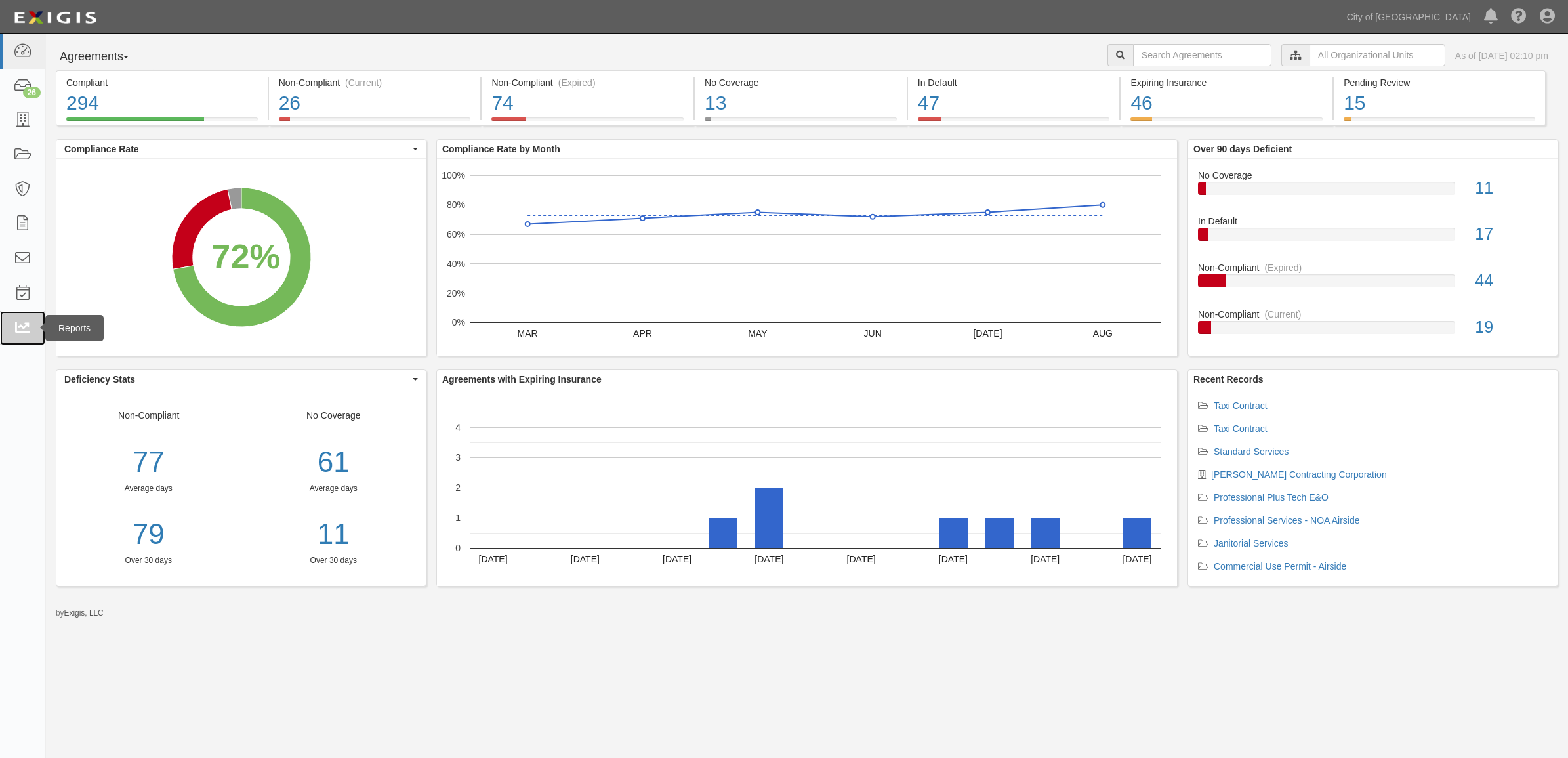
click at [8, 322] on link at bounding box center [23, 328] width 45 height 35
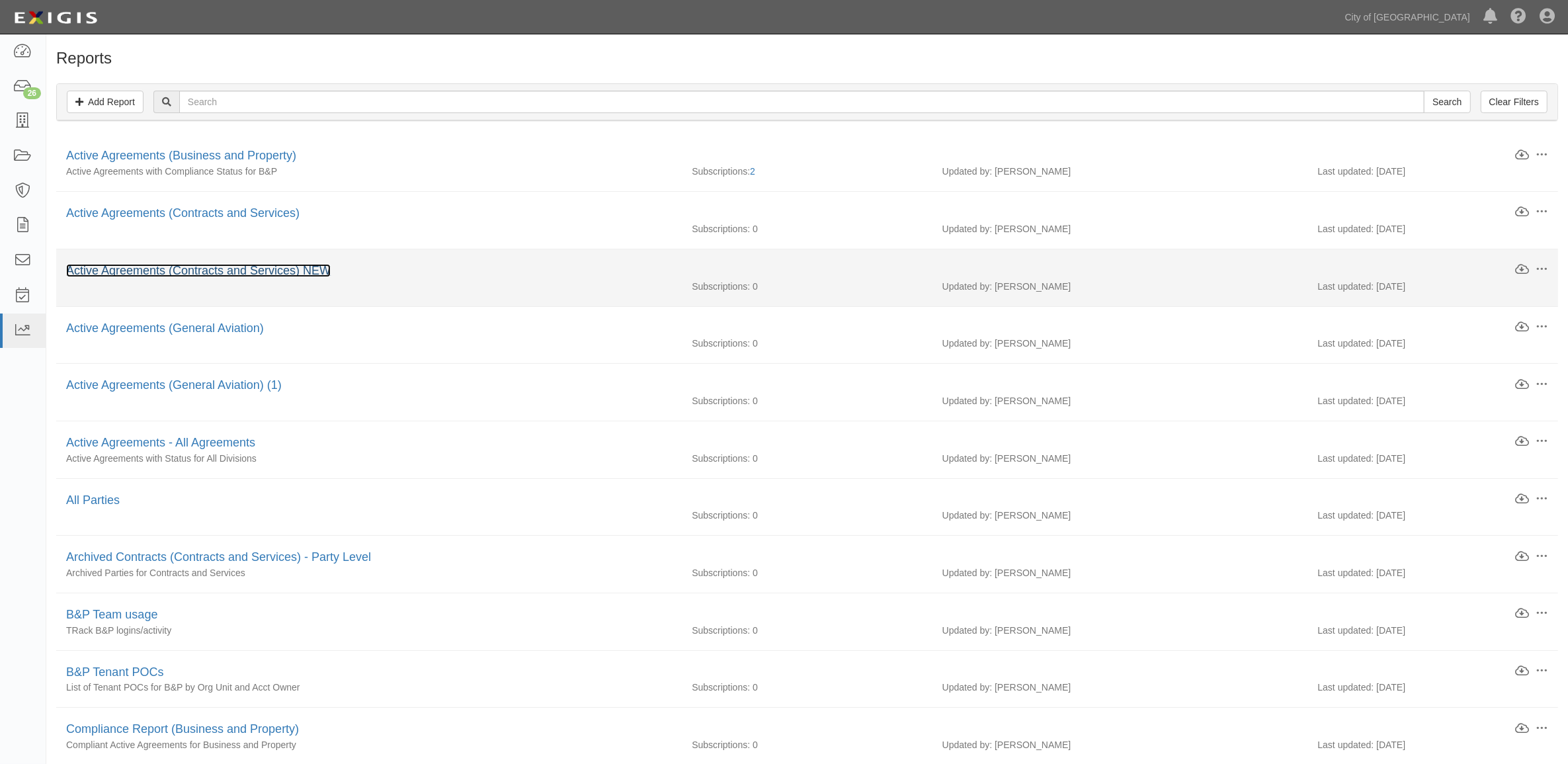
click at [185, 265] on link "Active Agreements (Contracts and Services) NEW" at bounding box center [198, 270] width 264 height 13
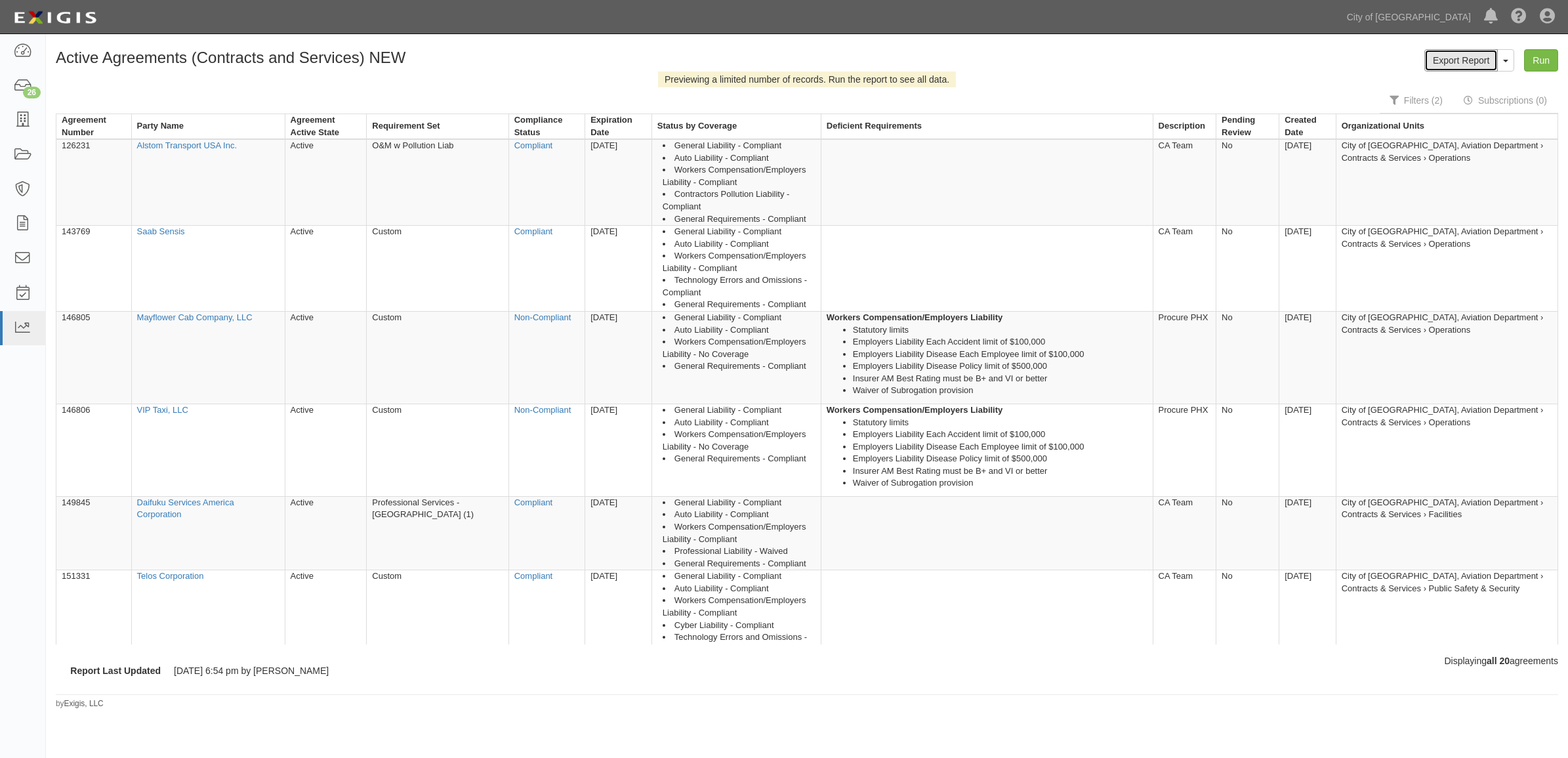
click at [1454, 64] on link "Export Report" at bounding box center [1461, 61] width 73 height 23
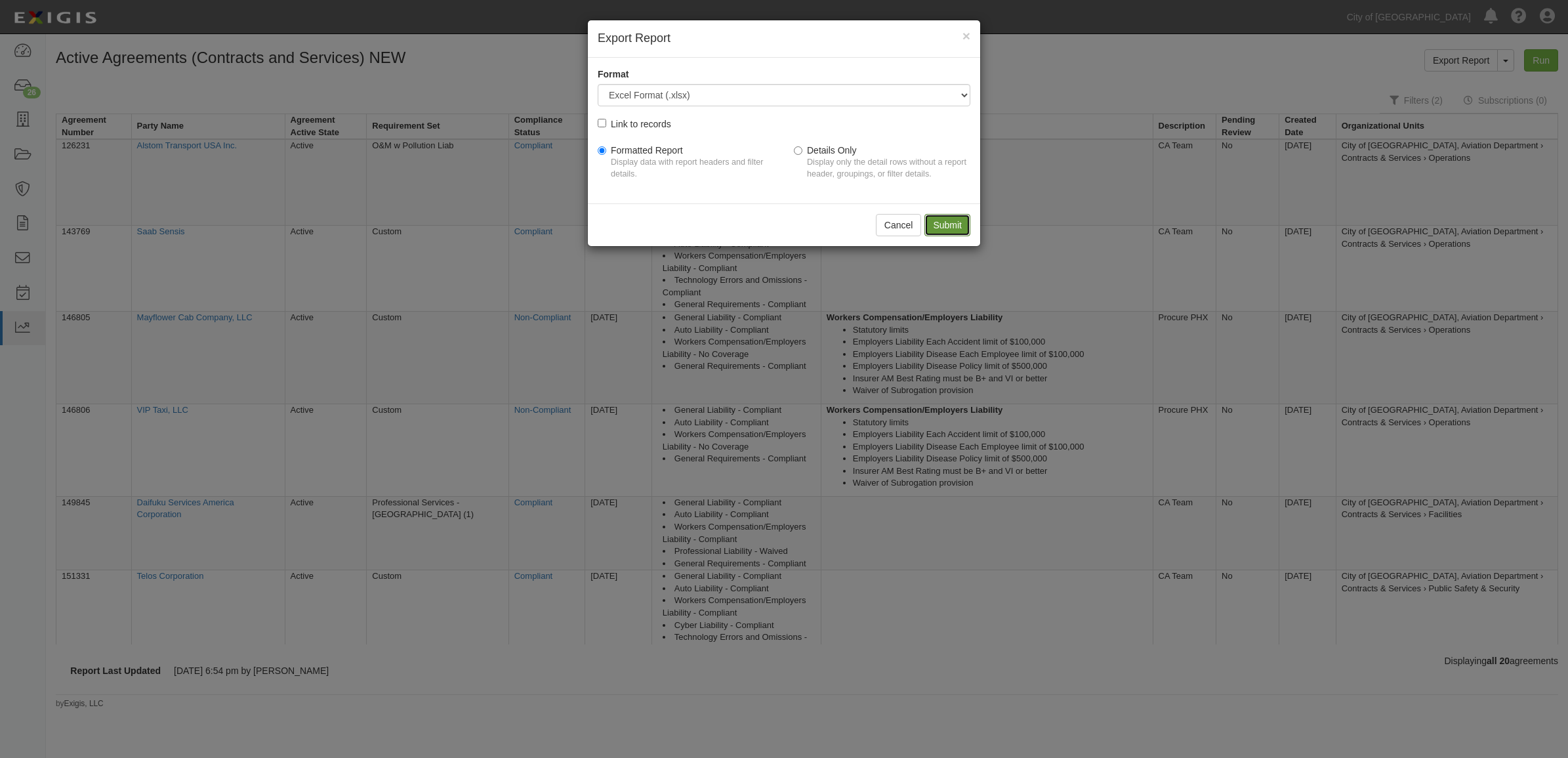
click at [969, 227] on input "Submit" at bounding box center [947, 225] width 46 height 23
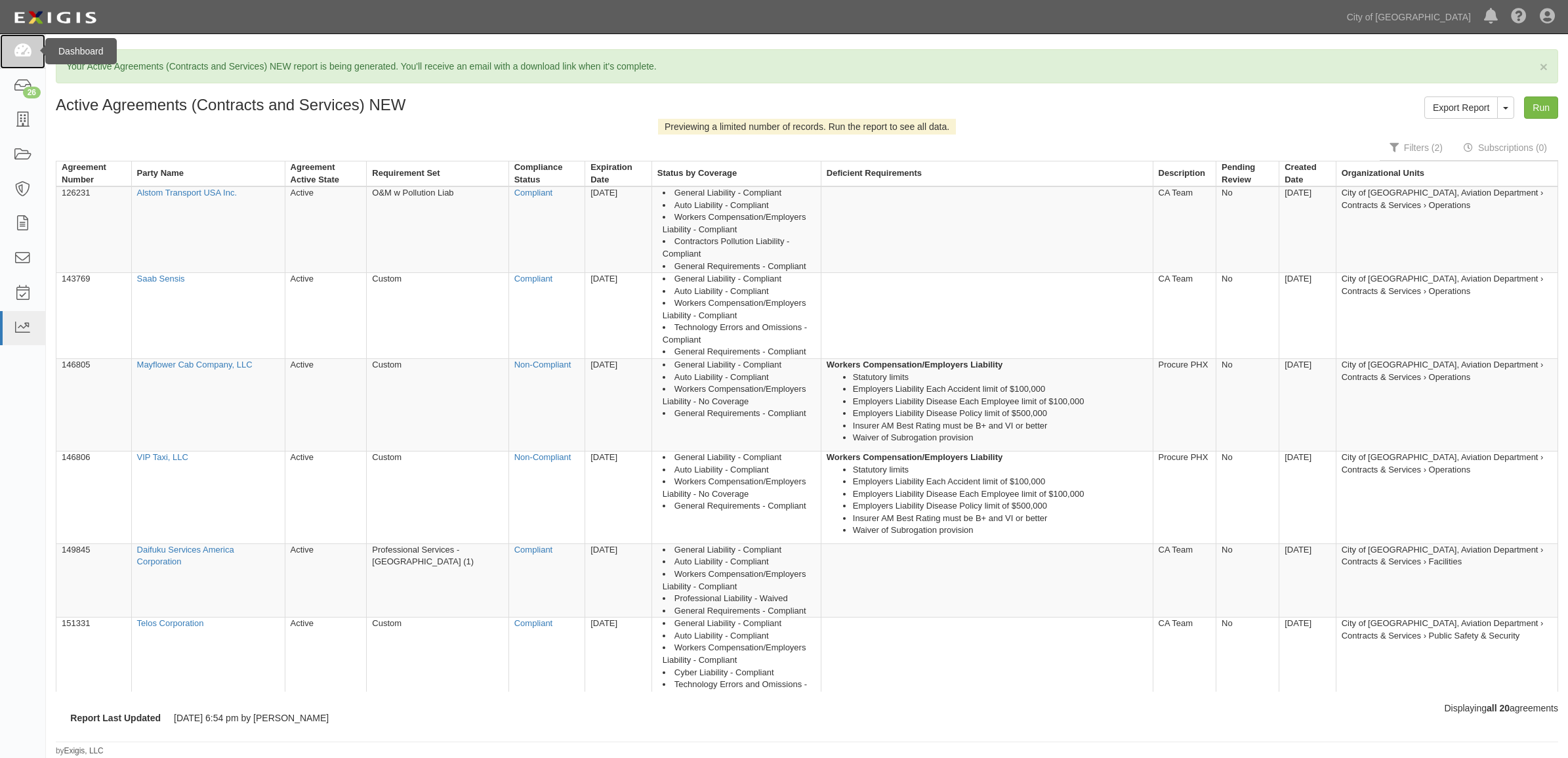
click at [23, 54] on icon at bounding box center [22, 51] width 19 height 15
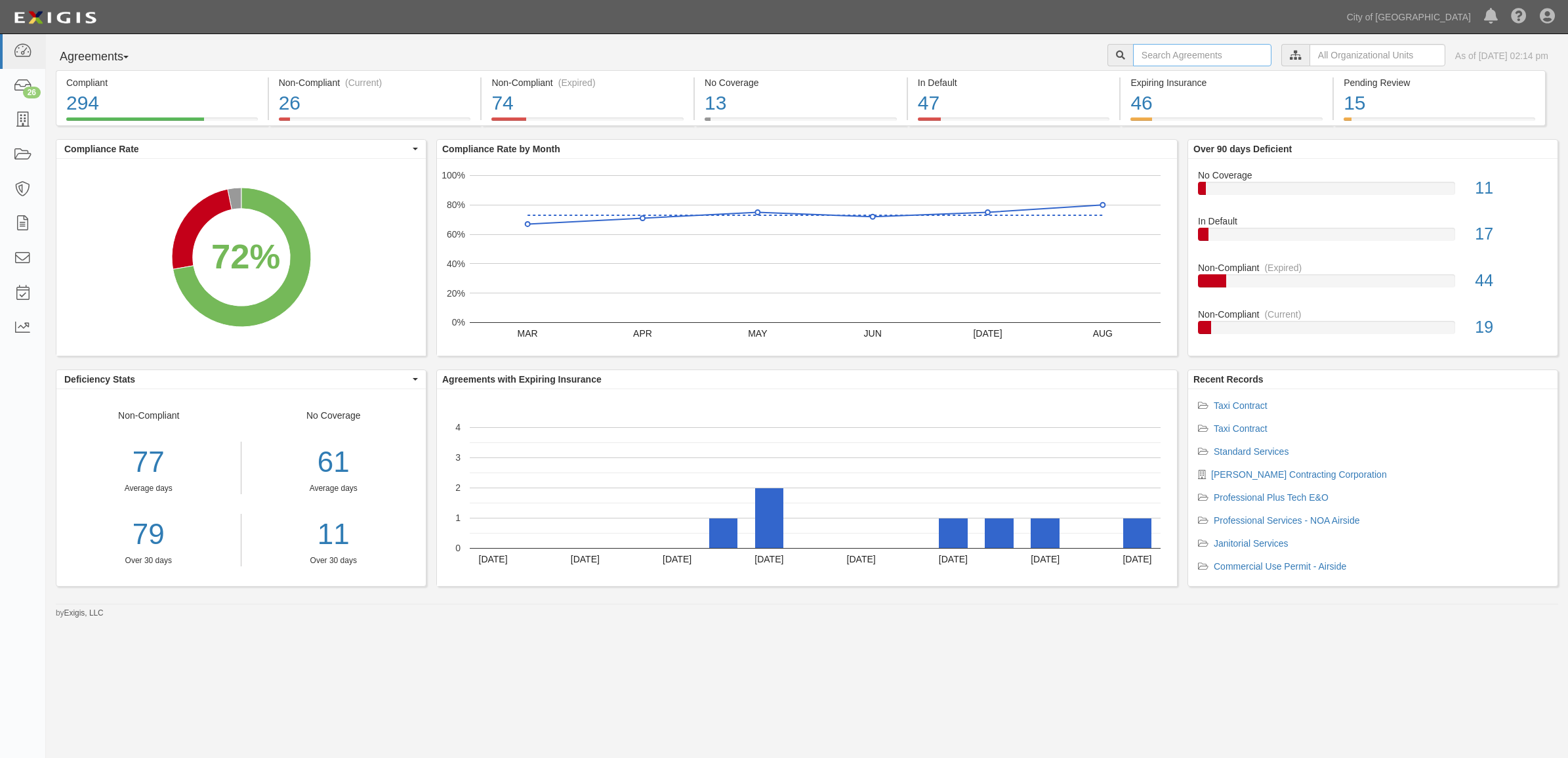
click at [1152, 58] on input "text" at bounding box center [1202, 55] width 139 height 23
type input "154724"
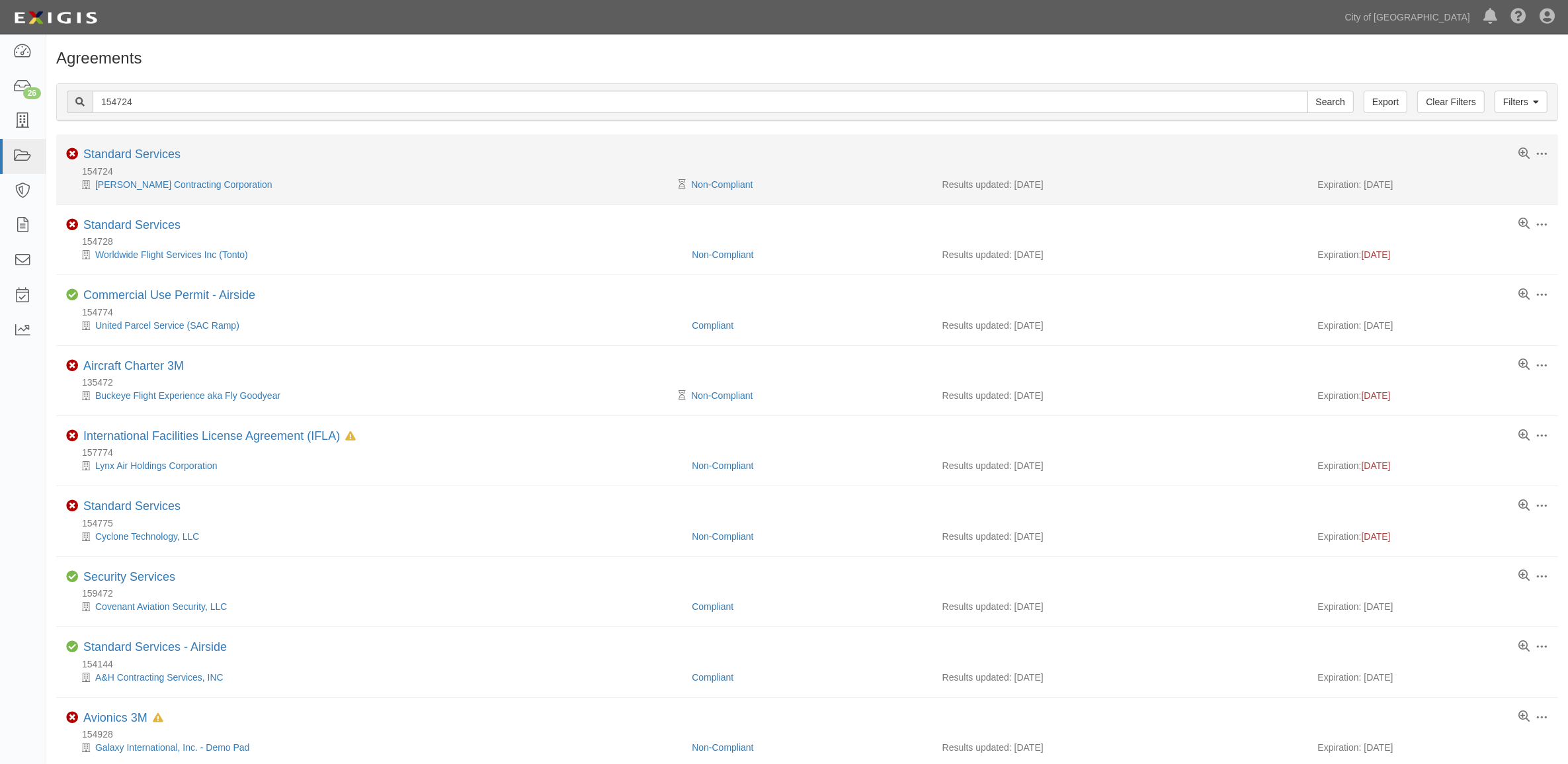
click at [184, 156] on div "Toggle Agreement Dropdown Edit Log activity Add task Send message Archive Non-C…" at bounding box center [807, 155] width 1502 height 16
click at [181, 156] on div "Toggle Agreement Dropdown Edit Log activity Add task Send message Archive Non-C…" at bounding box center [807, 155] width 1502 height 16
click at [143, 156] on link "Standard Services" at bounding box center [132, 154] width 98 height 13
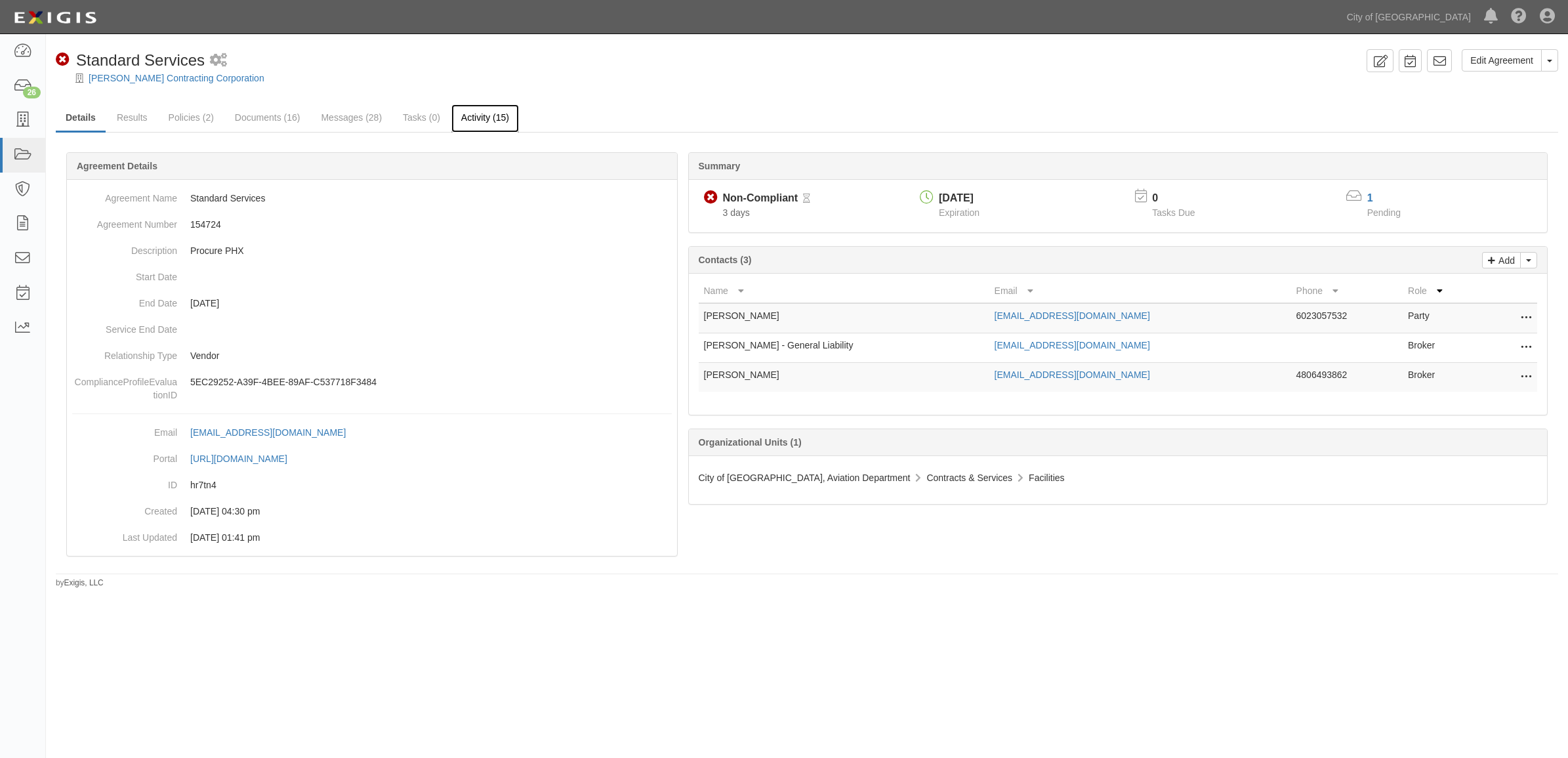
click at [489, 119] on link "Activity (15)" at bounding box center [485, 118] width 68 height 28
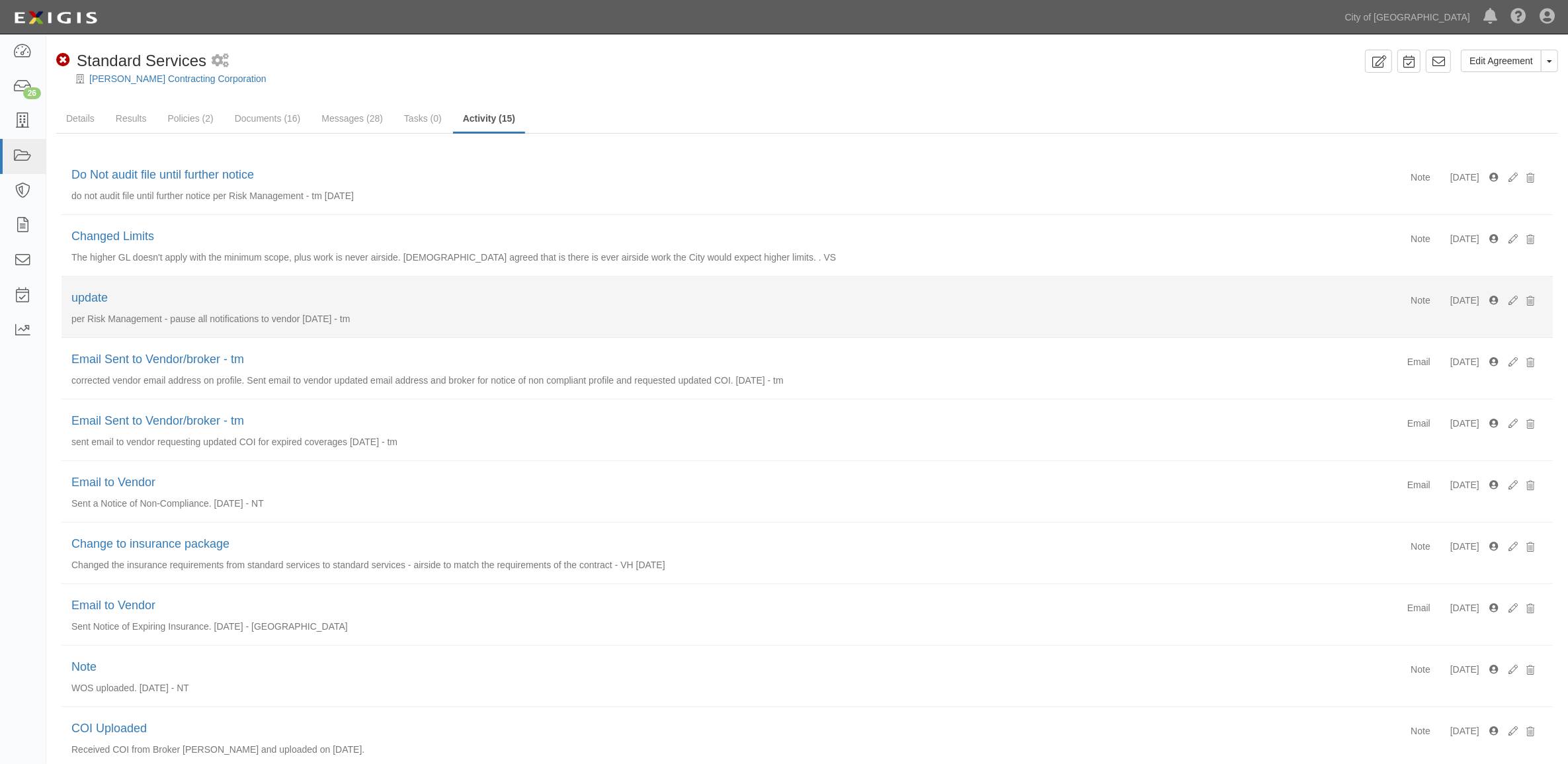
drag, startPoint x: 334, startPoint y: 320, endPoint x: 72, endPoint y: 323, distance: 262.0
click at [72, 323] on p "per Risk Management - pause all notifications to vendor [DATE] - tm" at bounding box center [807, 319] width 1471 height 13
copy p "per Risk Management - pause all notifications to vendor [DATE] - tm"
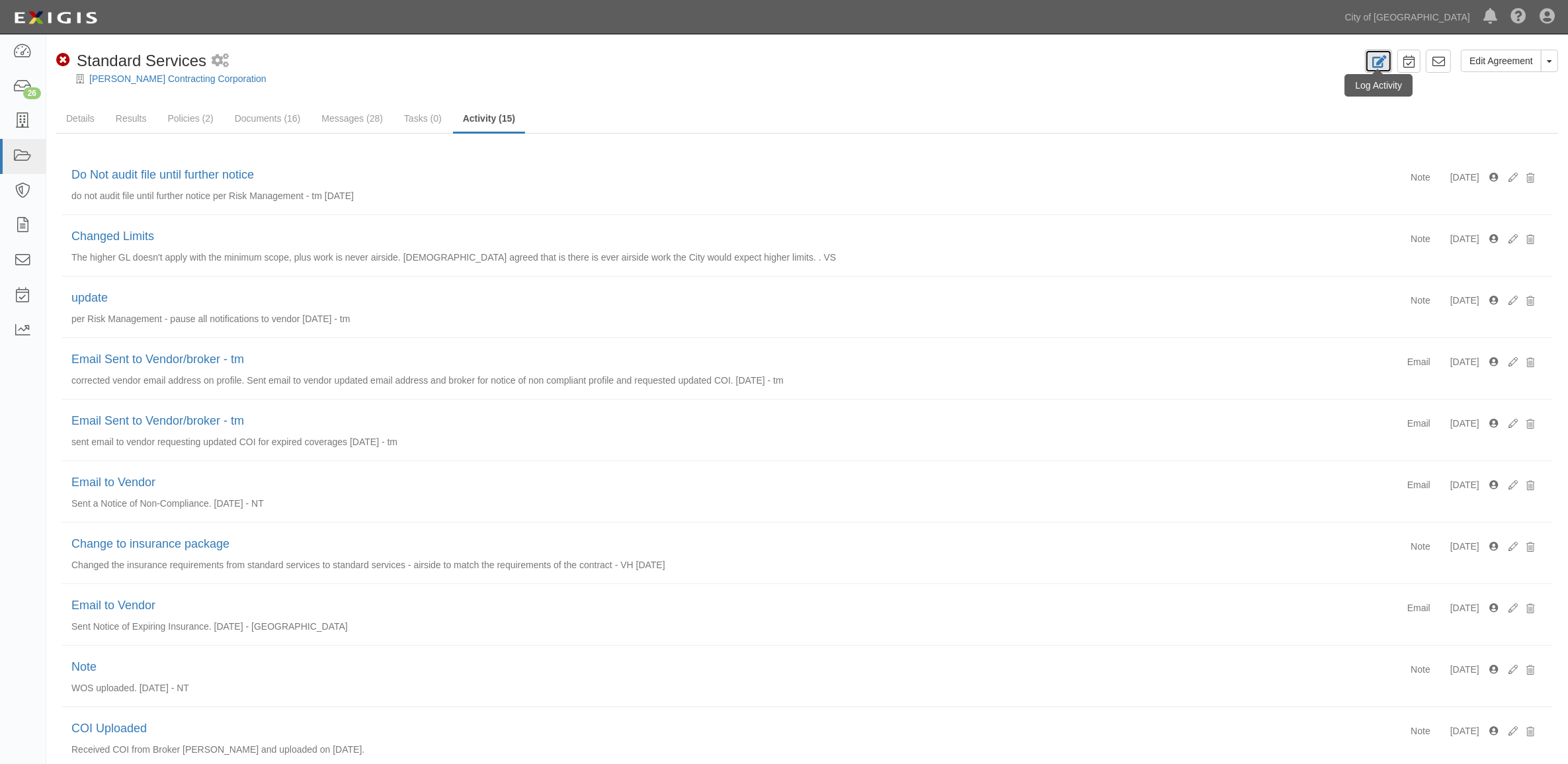
click at [1379, 60] on icon at bounding box center [1379, 61] width 15 height 12
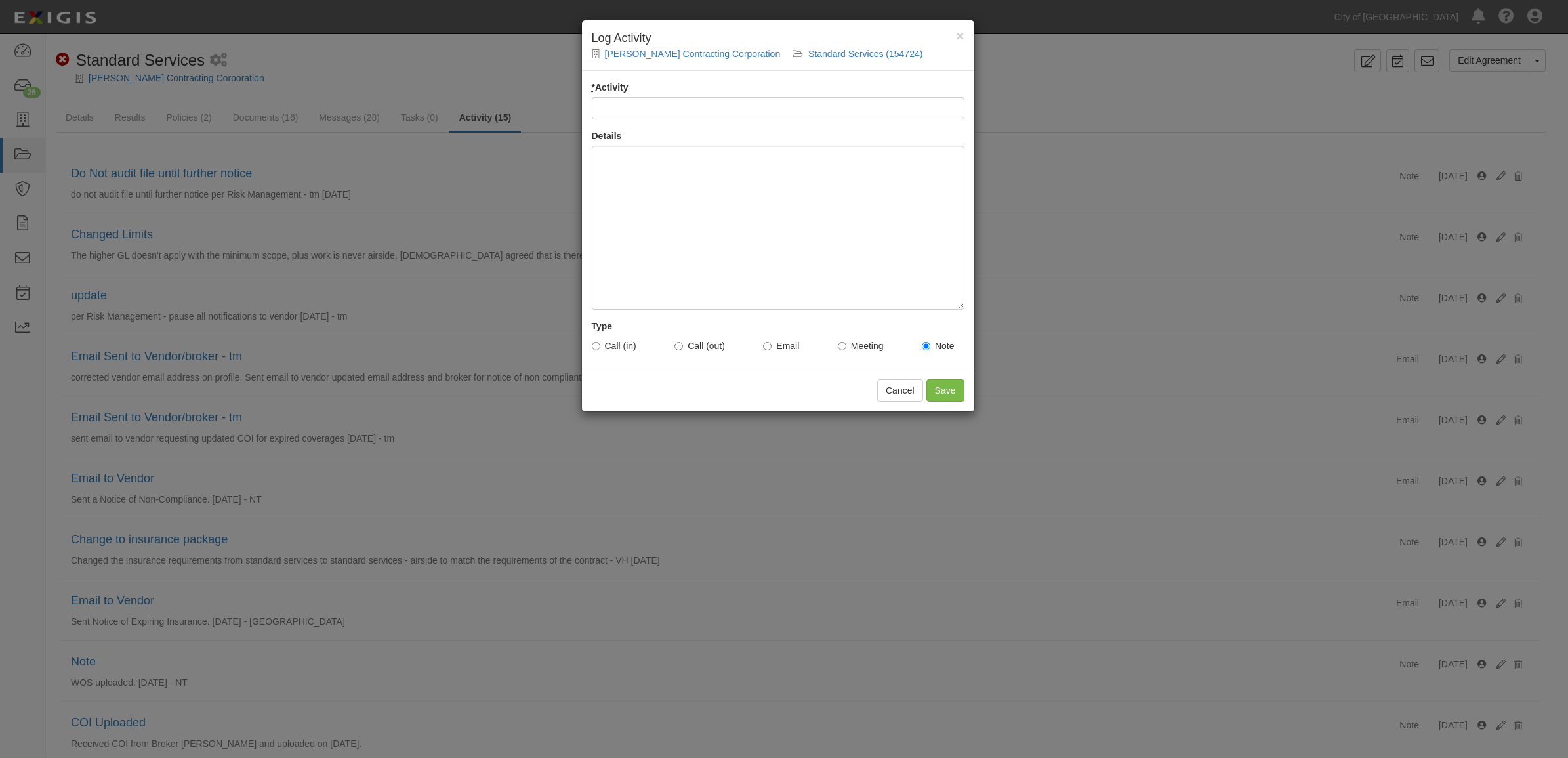
click at [654, 110] on input "* Activity" at bounding box center [778, 108] width 373 height 23
type input "update"
click at [678, 217] on div at bounding box center [778, 228] width 373 height 164
paste div
click at [845, 157] on div "per Risk Management - pause all notifications to vendor [DATE] - tm" at bounding box center [778, 228] width 373 height 164
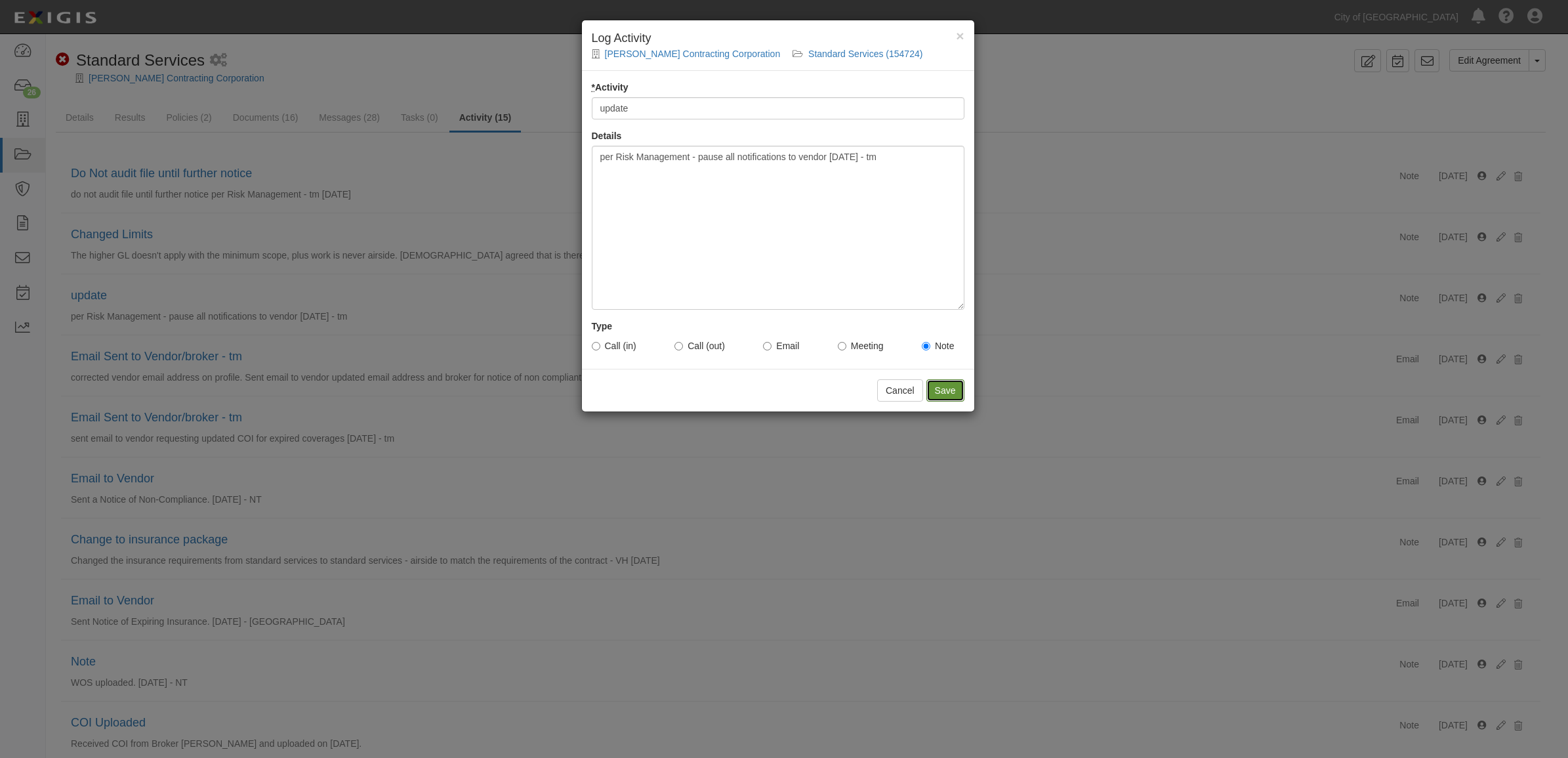
click at [955, 400] on input "Save" at bounding box center [945, 391] width 38 height 23
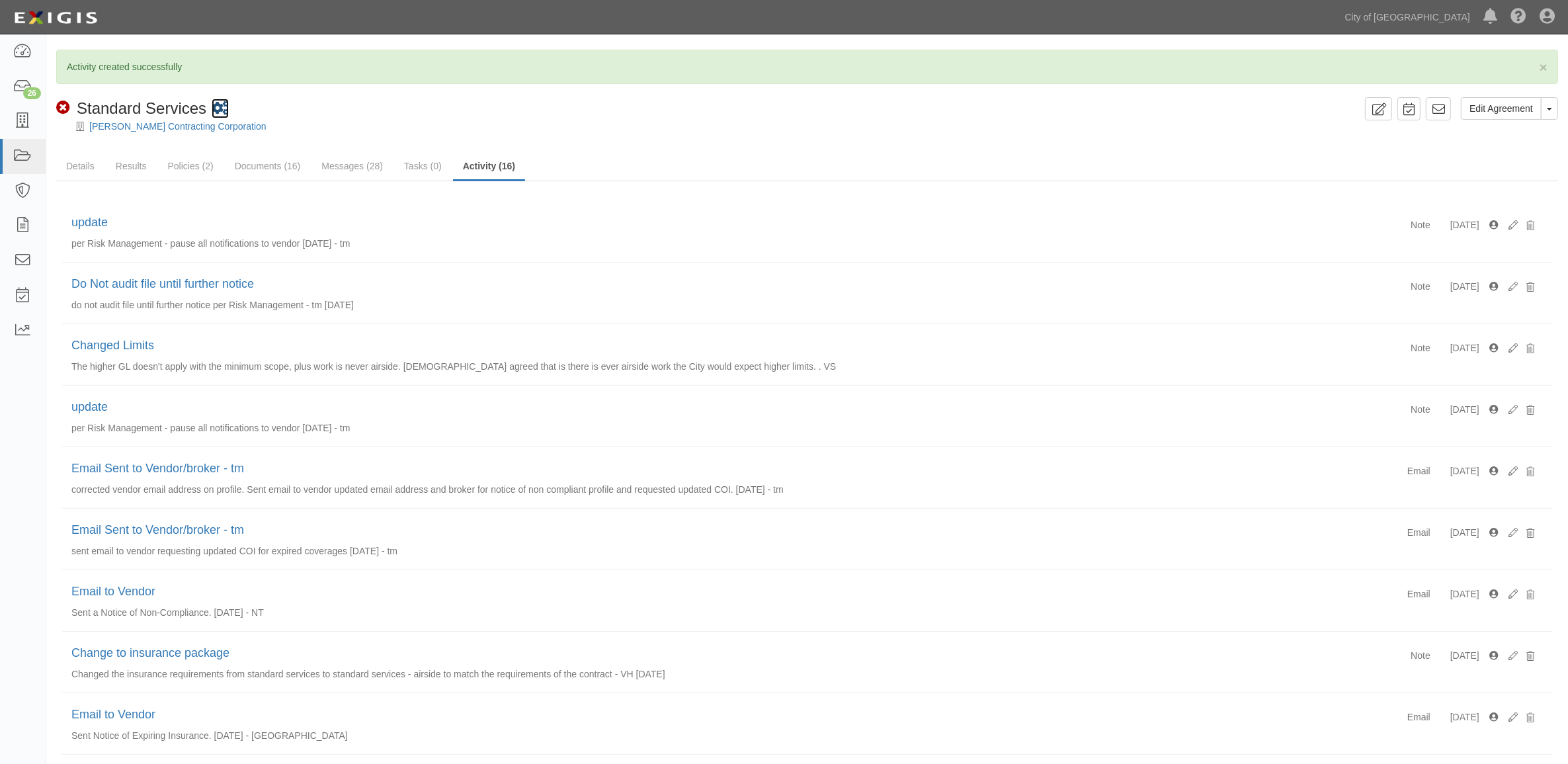
click at [222, 108] on icon at bounding box center [220, 108] width 17 height 14
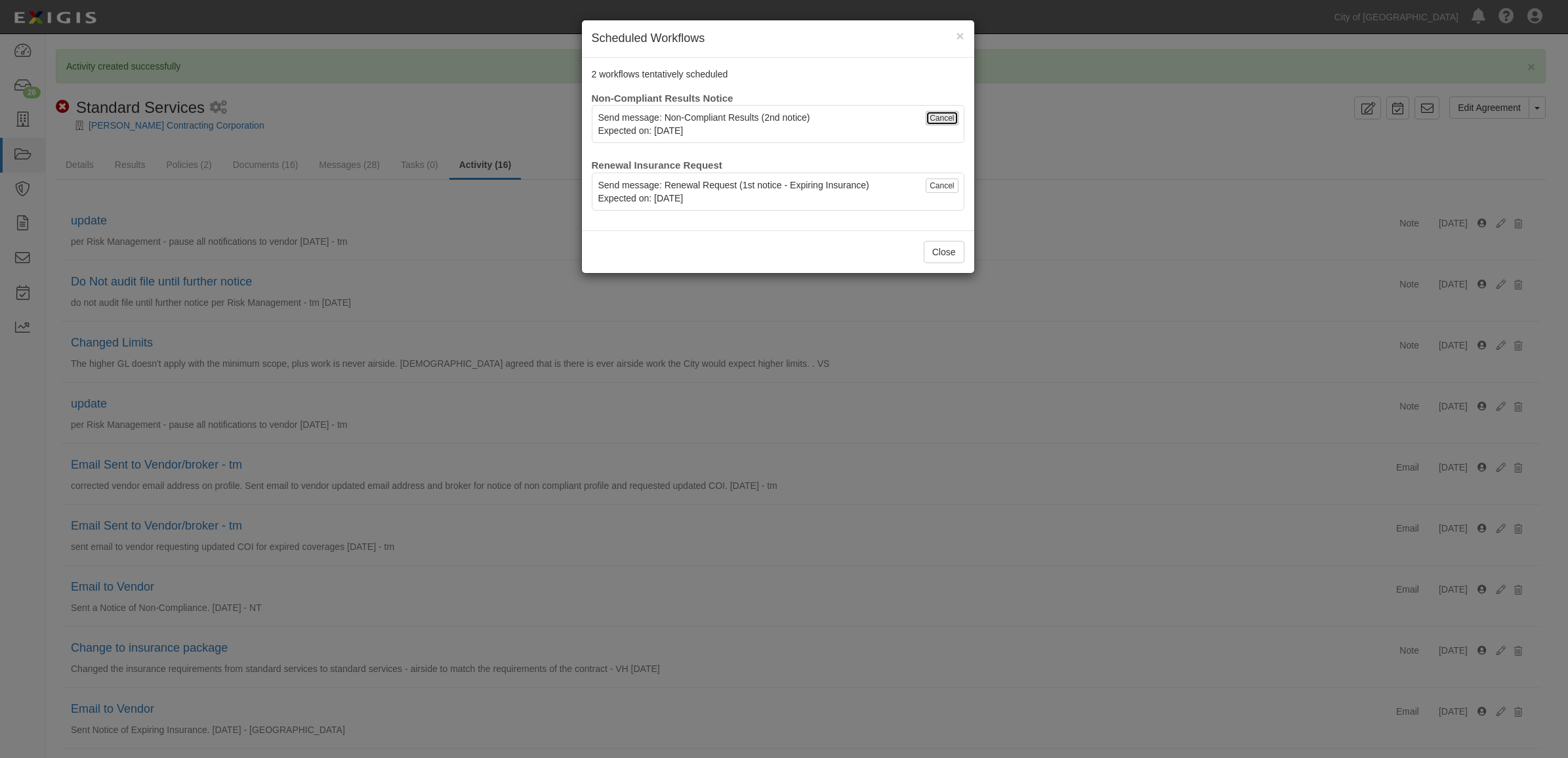
click at [948, 118] on link "Cancel" at bounding box center [942, 118] width 32 height 15
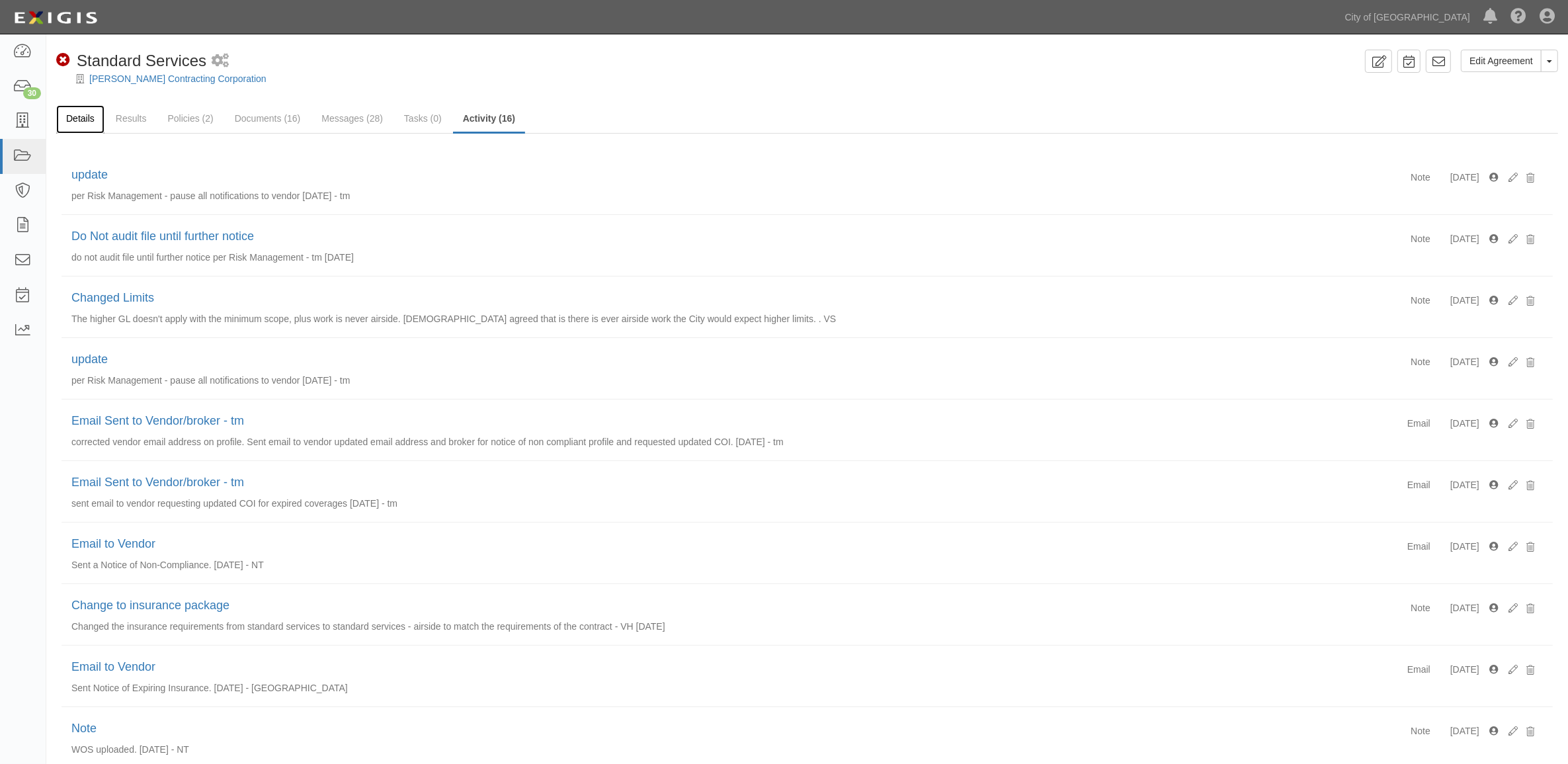
click at [81, 123] on link "Details" at bounding box center [80, 119] width 48 height 28
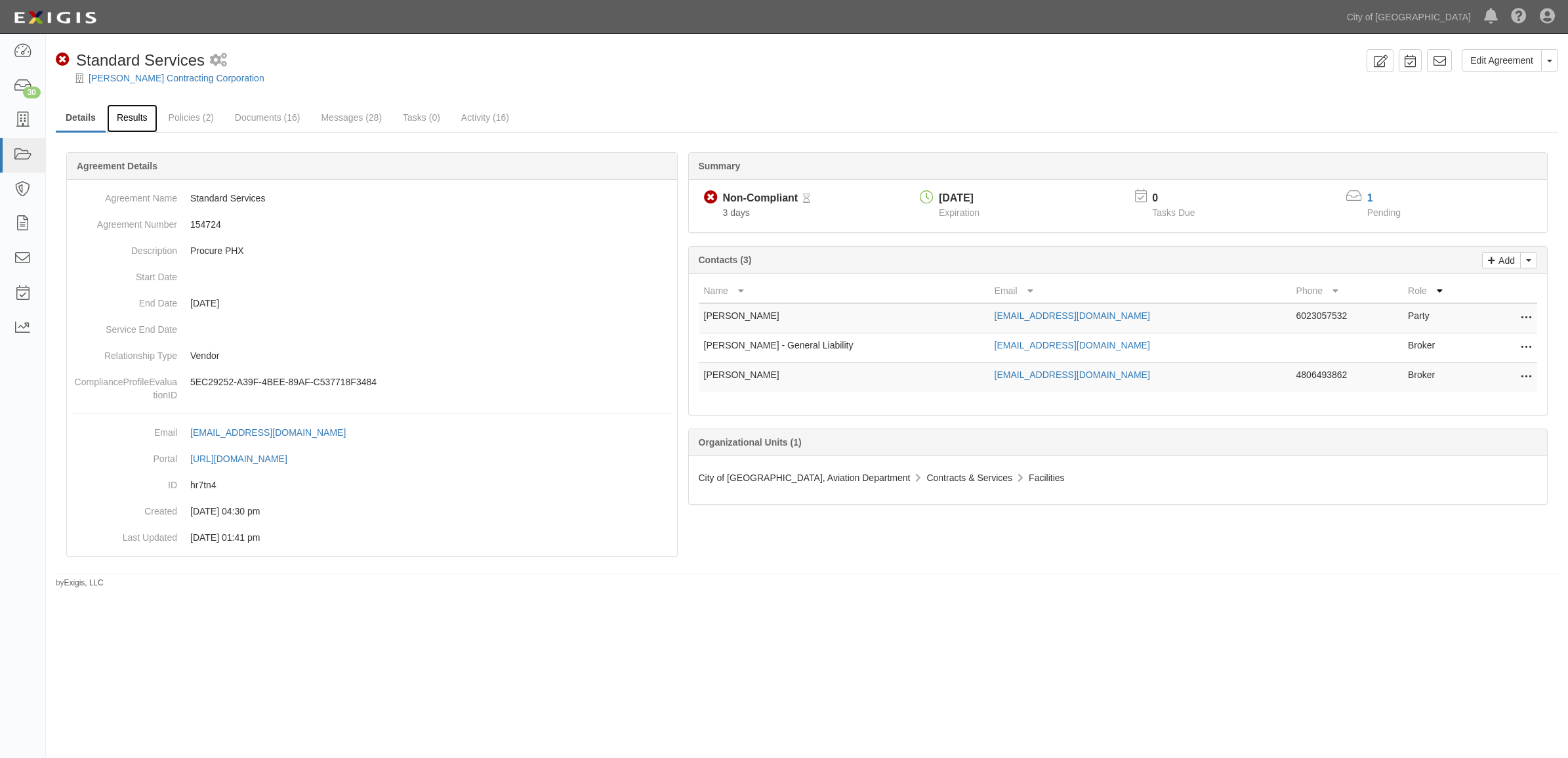
click at [116, 124] on link "Results" at bounding box center [132, 118] width 51 height 28
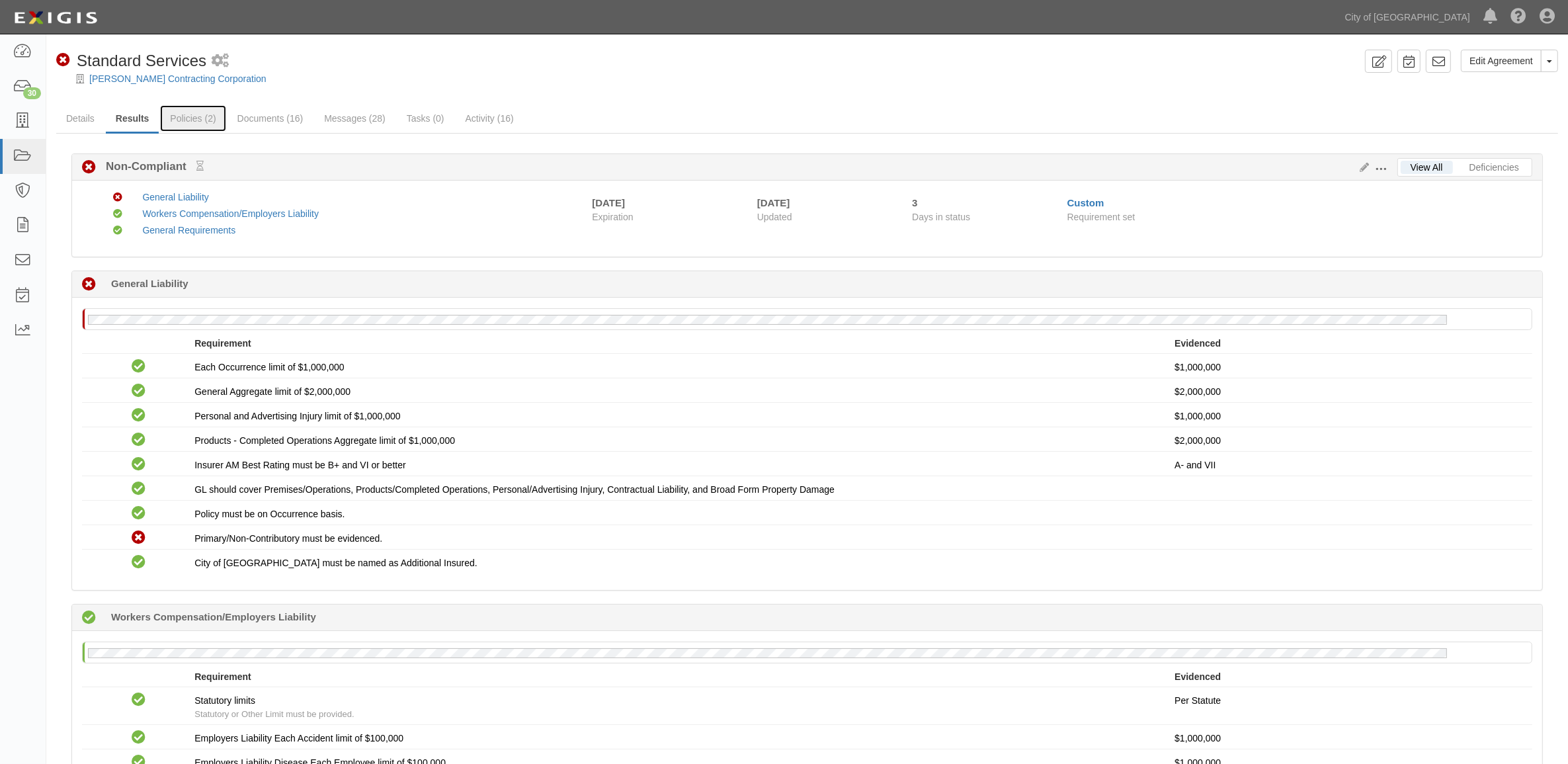
click at [207, 123] on link "Policies (2)" at bounding box center [193, 118] width 66 height 27
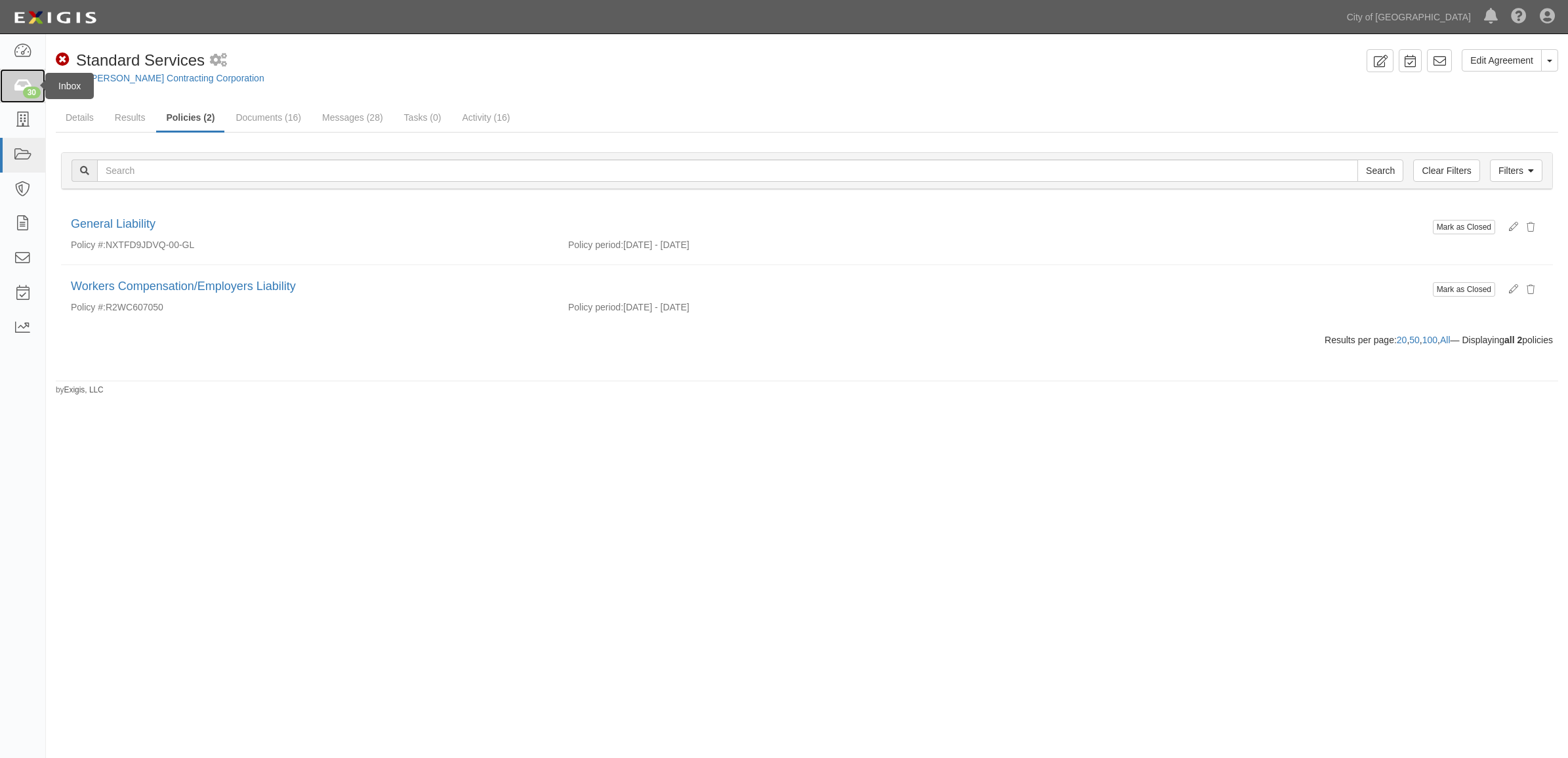
click at [21, 93] on icon at bounding box center [22, 86] width 19 height 15
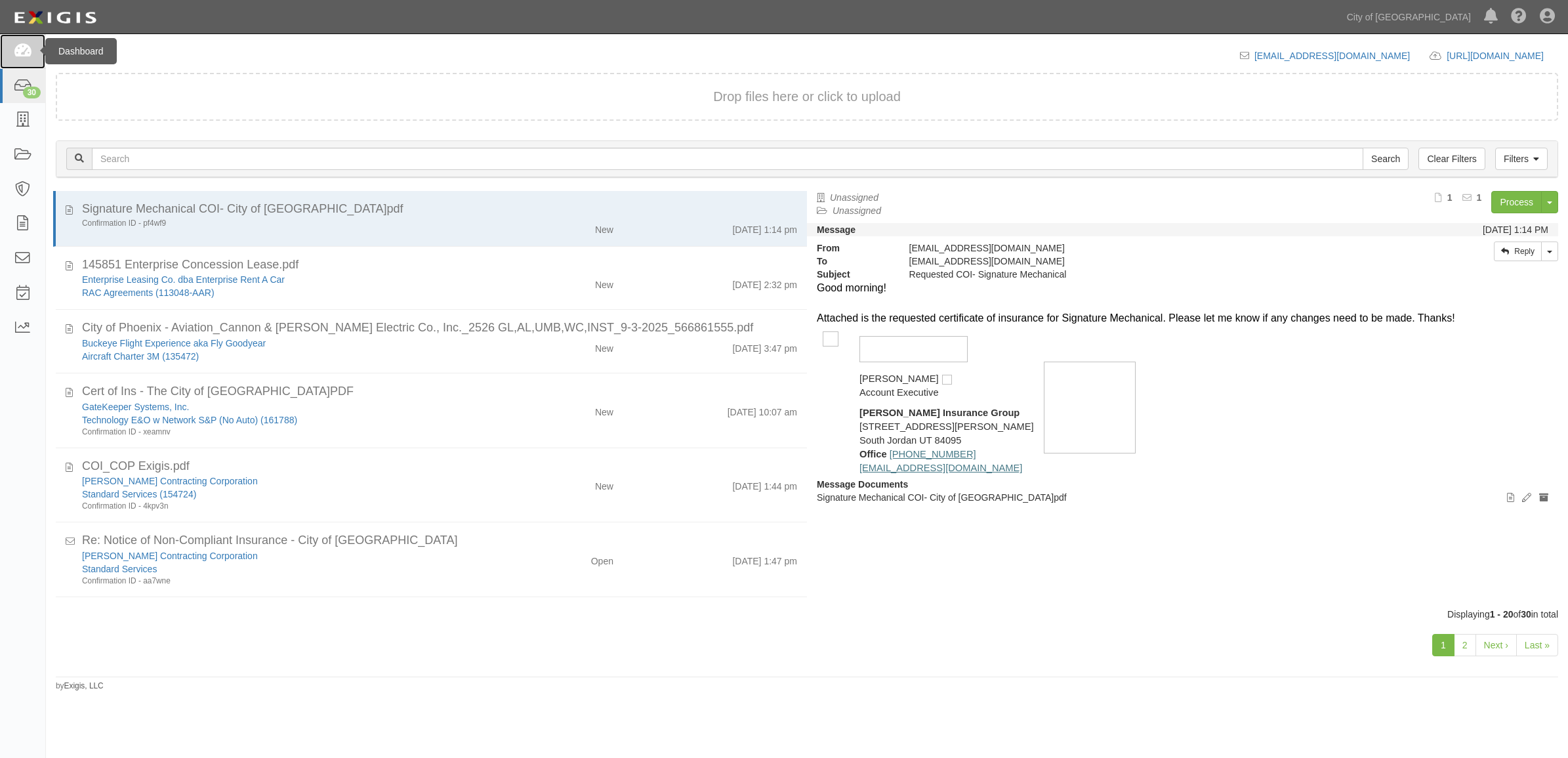
click at [4, 49] on link at bounding box center [23, 51] width 45 height 35
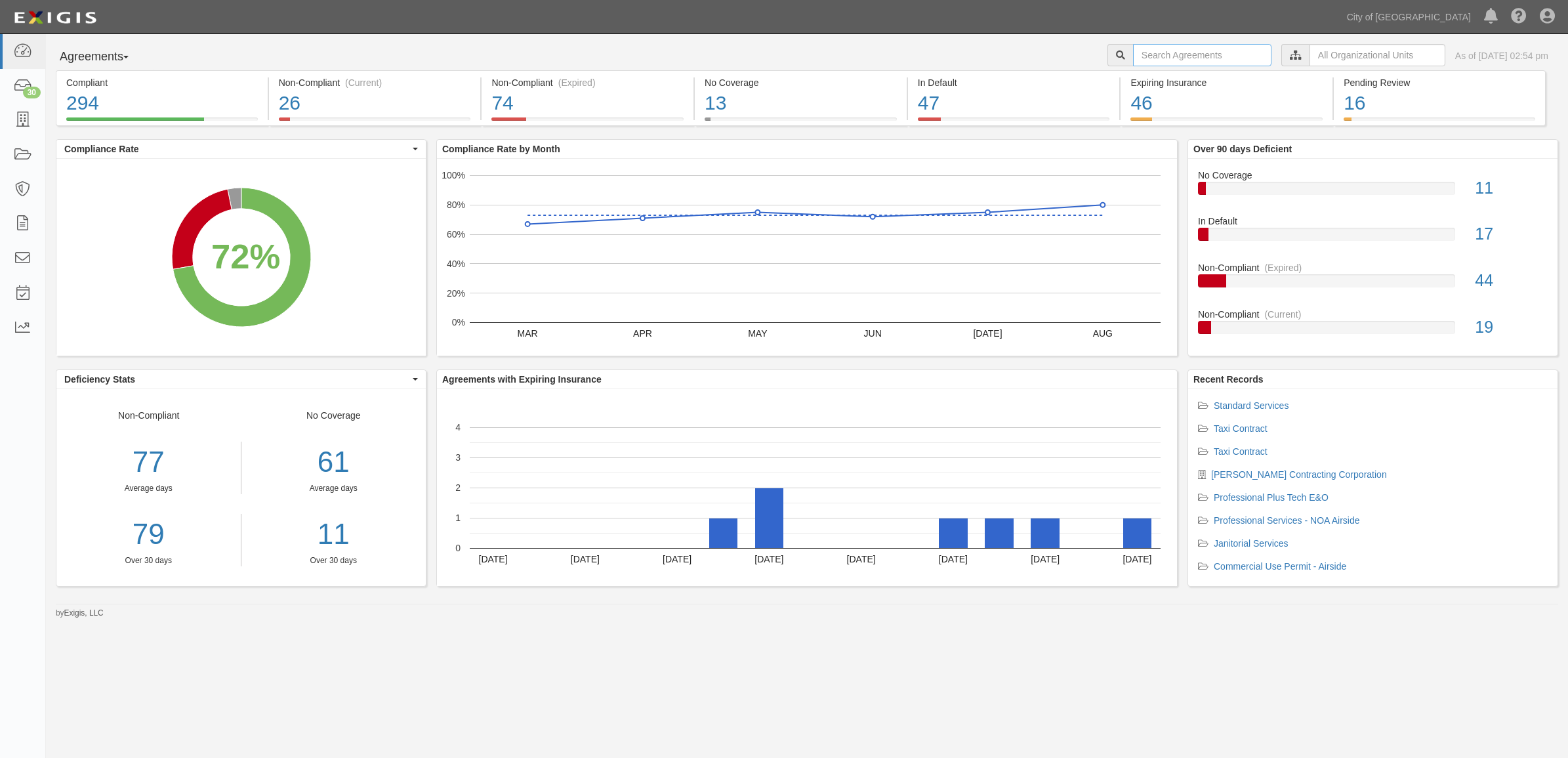
click at [1133, 54] on input "text" at bounding box center [1202, 55] width 139 height 23
paste input "156351"
type input "156351"
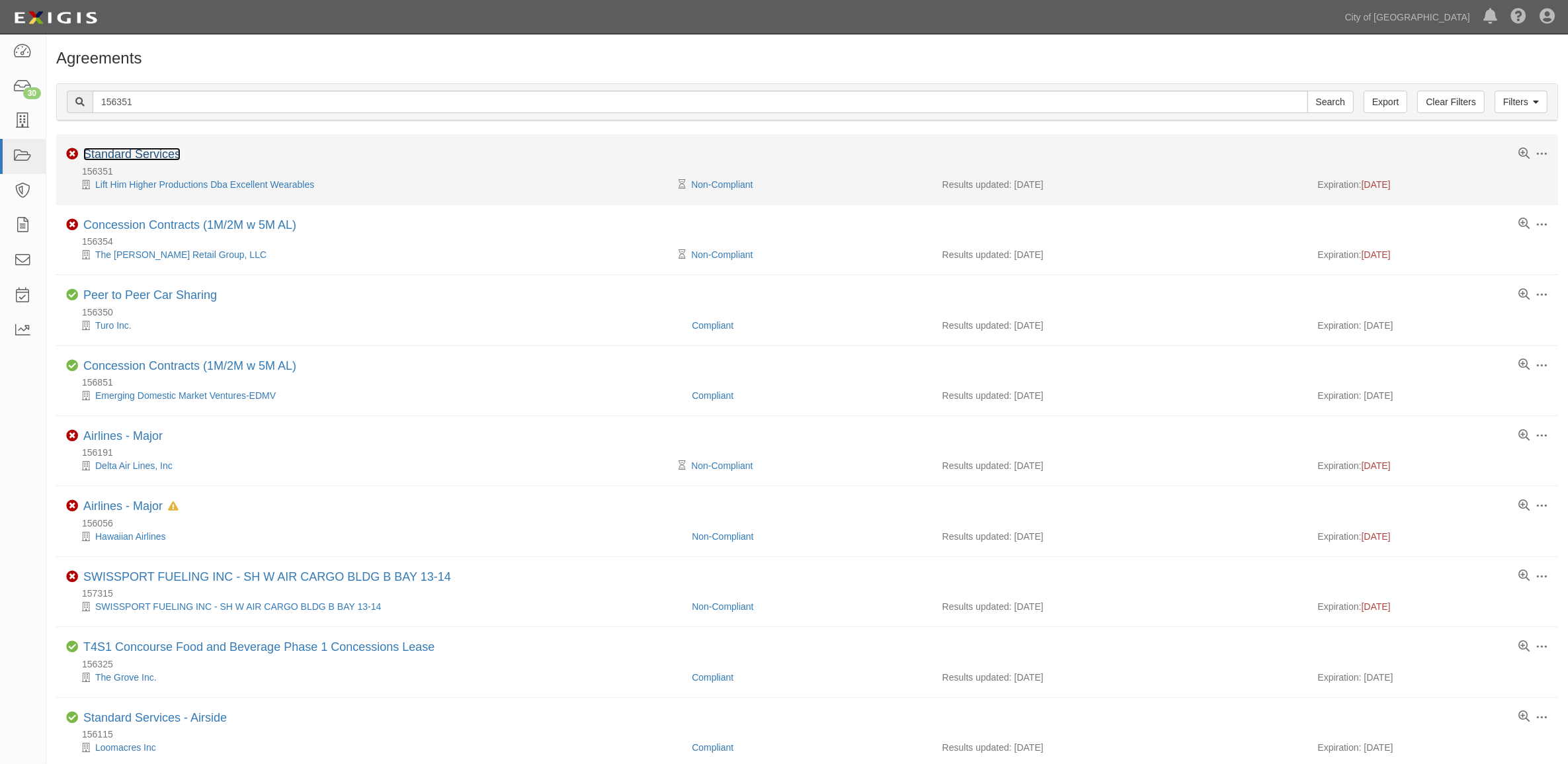
click at [137, 158] on link "Standard Services" at bounding box center [132, 154] width 98 height 13
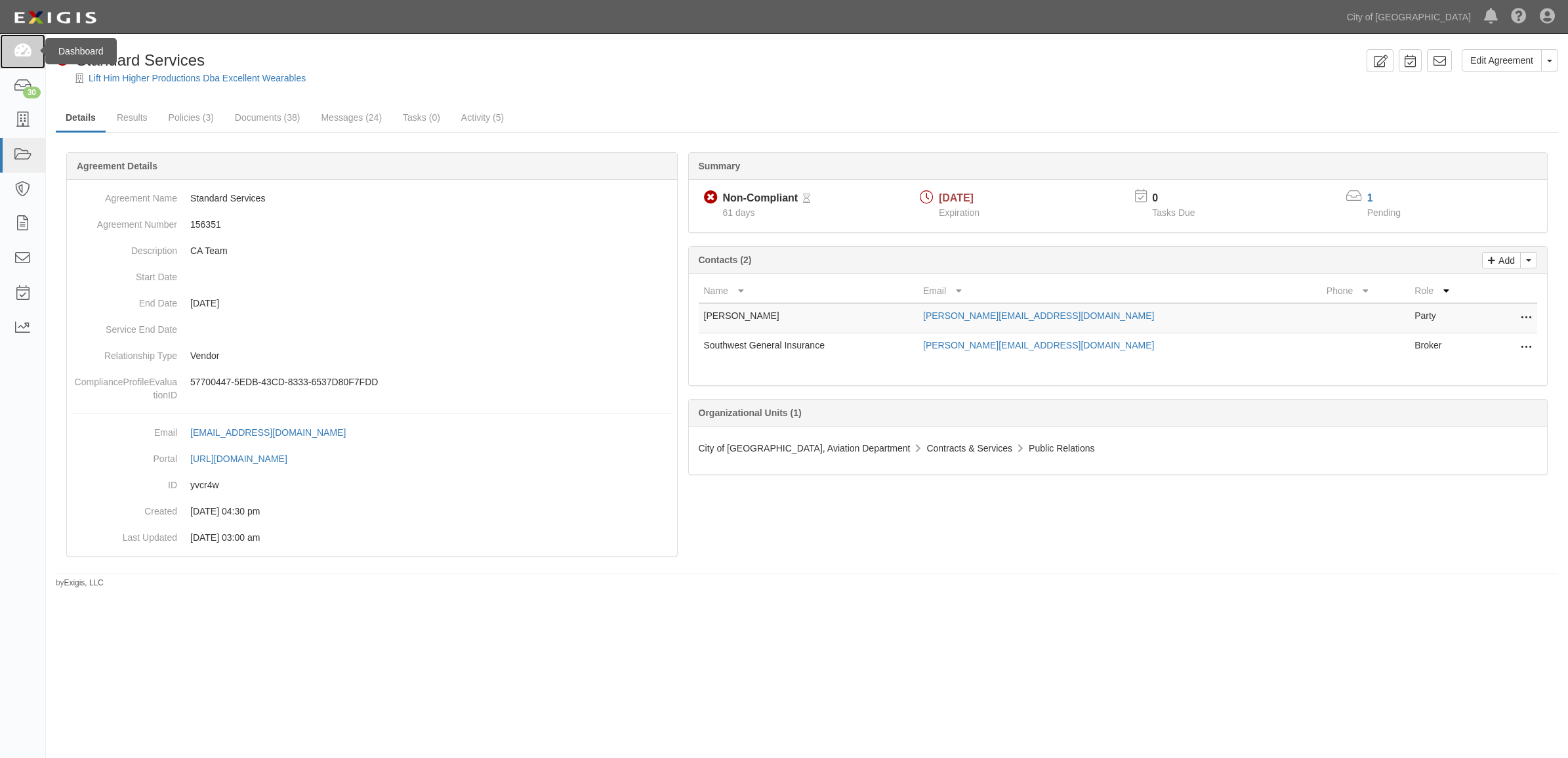
click at [21, 53] on icon at bounding box center [22, 51] width 19 height 15
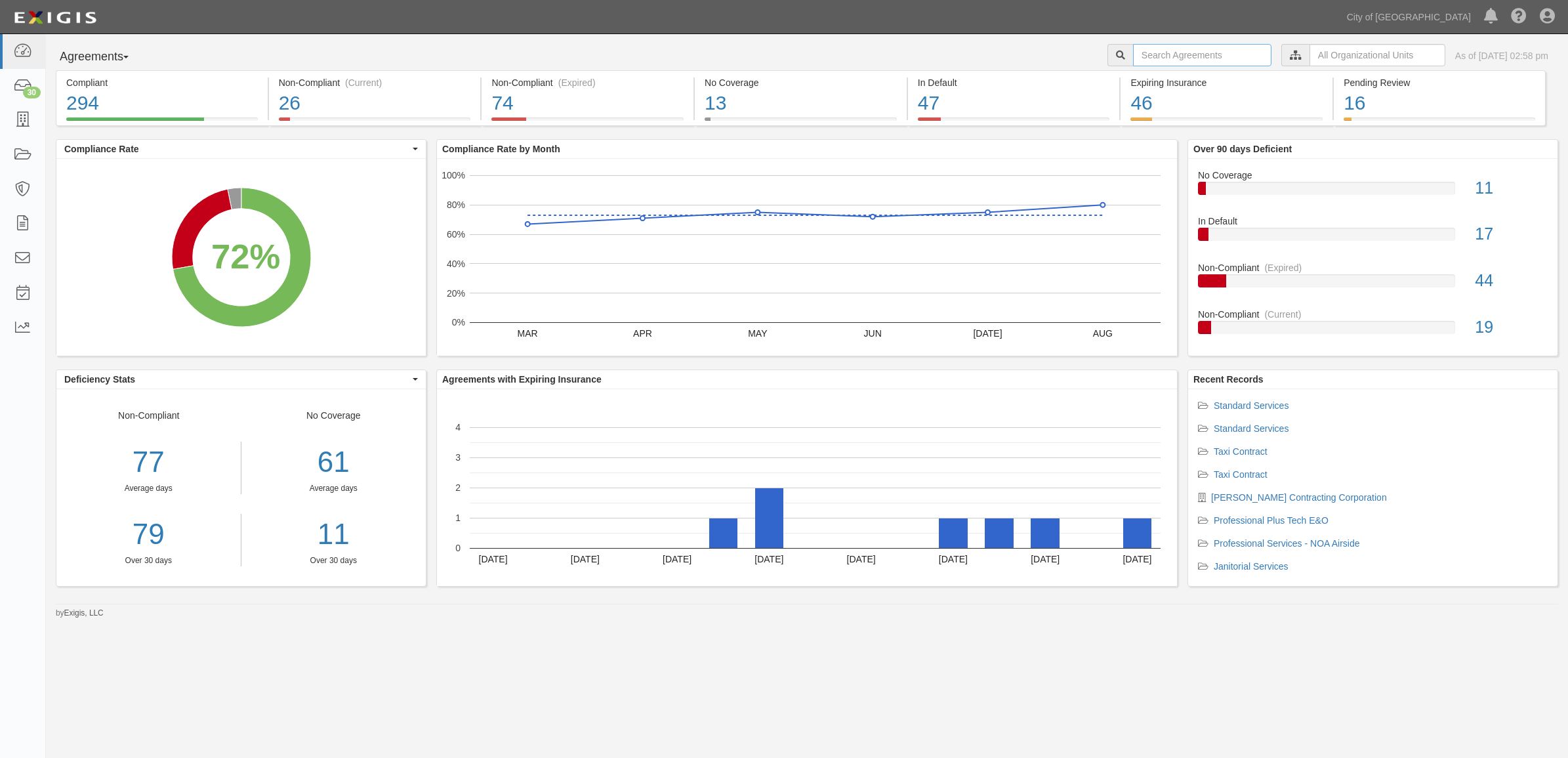
click at [1139, 59] on input "text" at bounding box center [1202, 55] width 139 height 23
type input "[PERSON_NAME]"
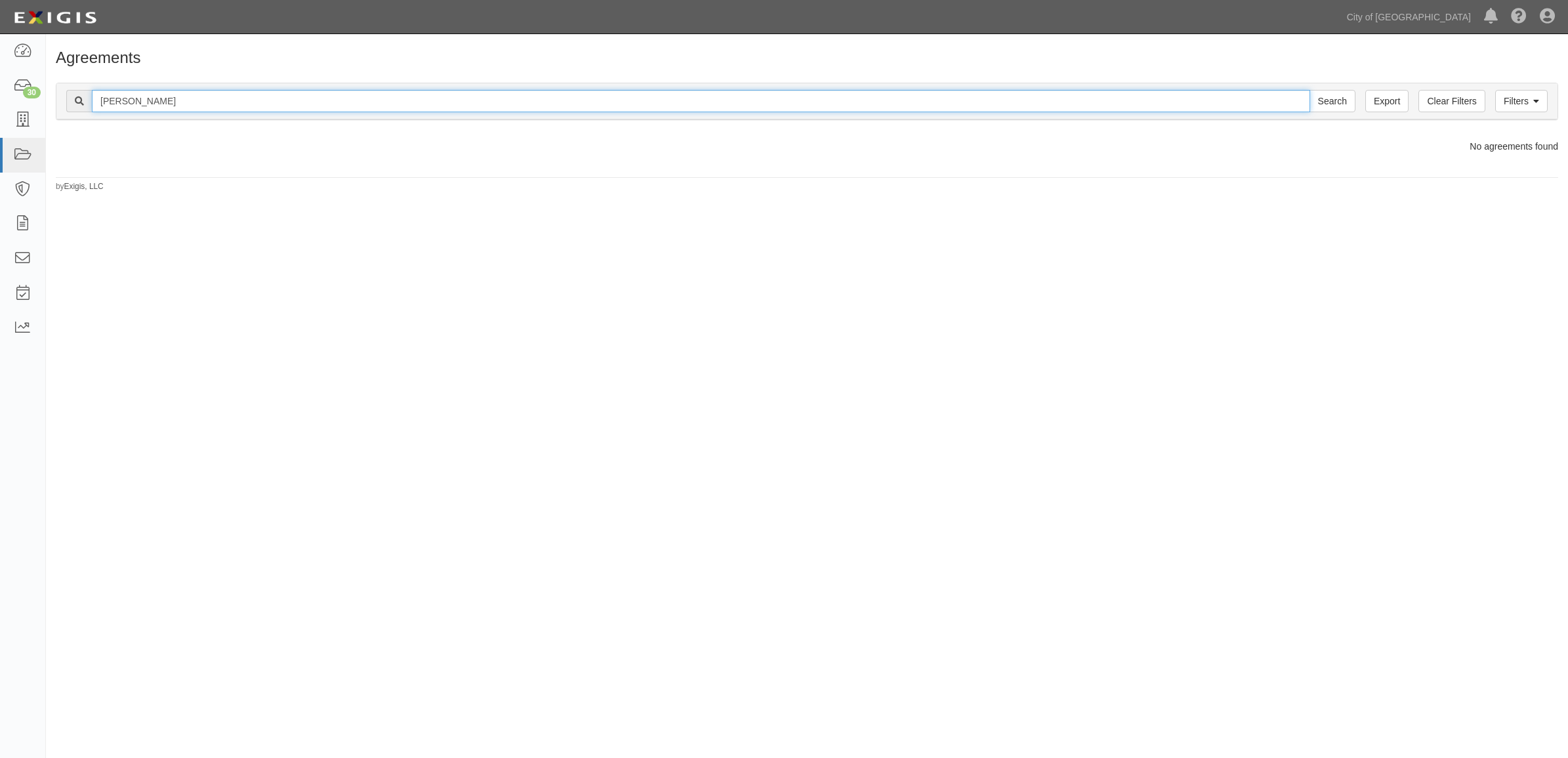
click at [155, 107] on input "[PERSON_NAME]" at bounding box center [701, 101] width 1219 height 23
click at [155, 107] on input "Kirtman" at bounding box center [701, 101] width 1219 height 23
type input "[PERSON_NAME]"
click at [1310, 90] on input "Search" at bounding box center [1332, 101] width 46 height 23
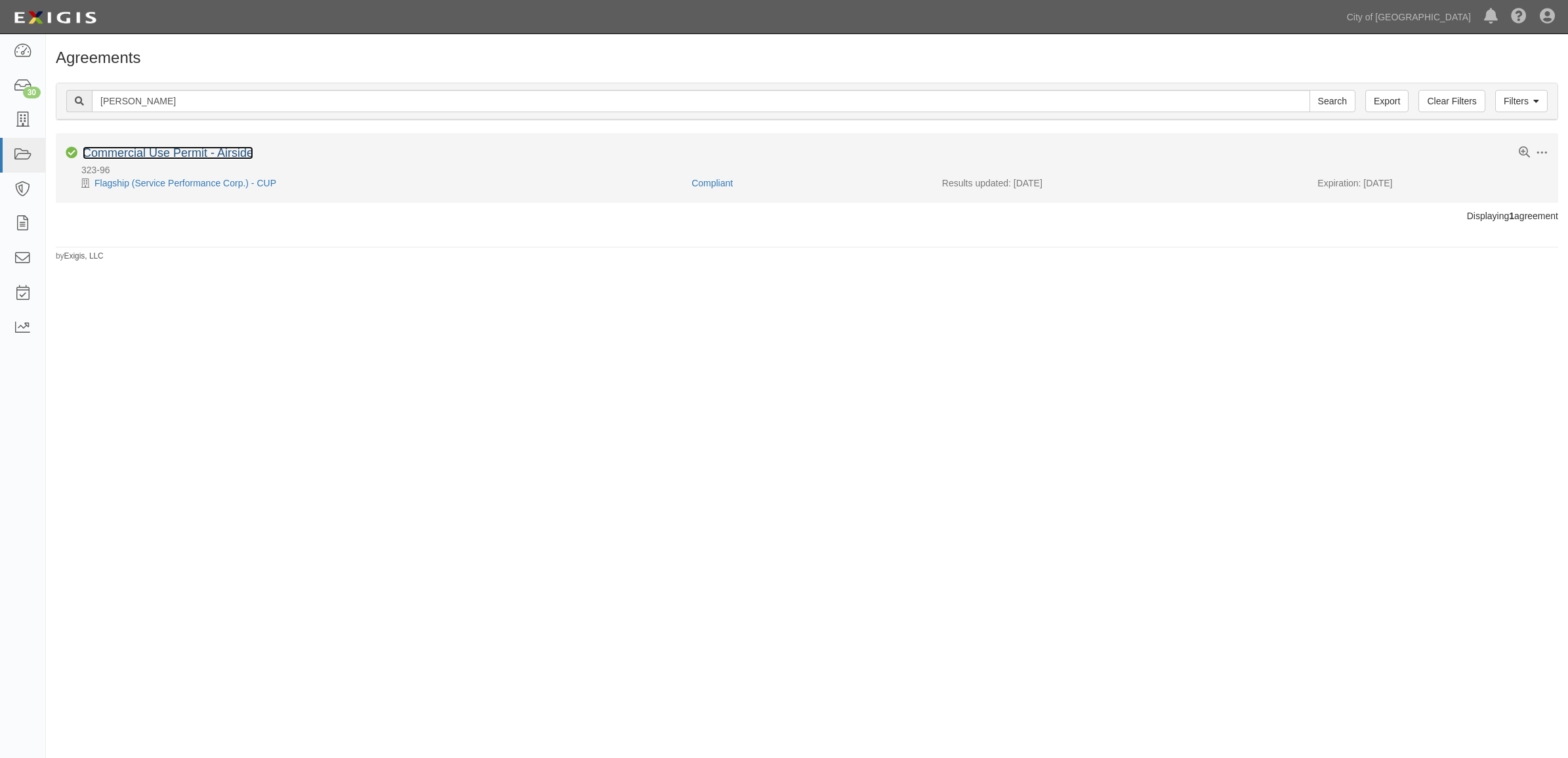
click at [165, 159] on link "Commercial Use Permit - Airside" at bounding box center [167, 153] width 170 height 13
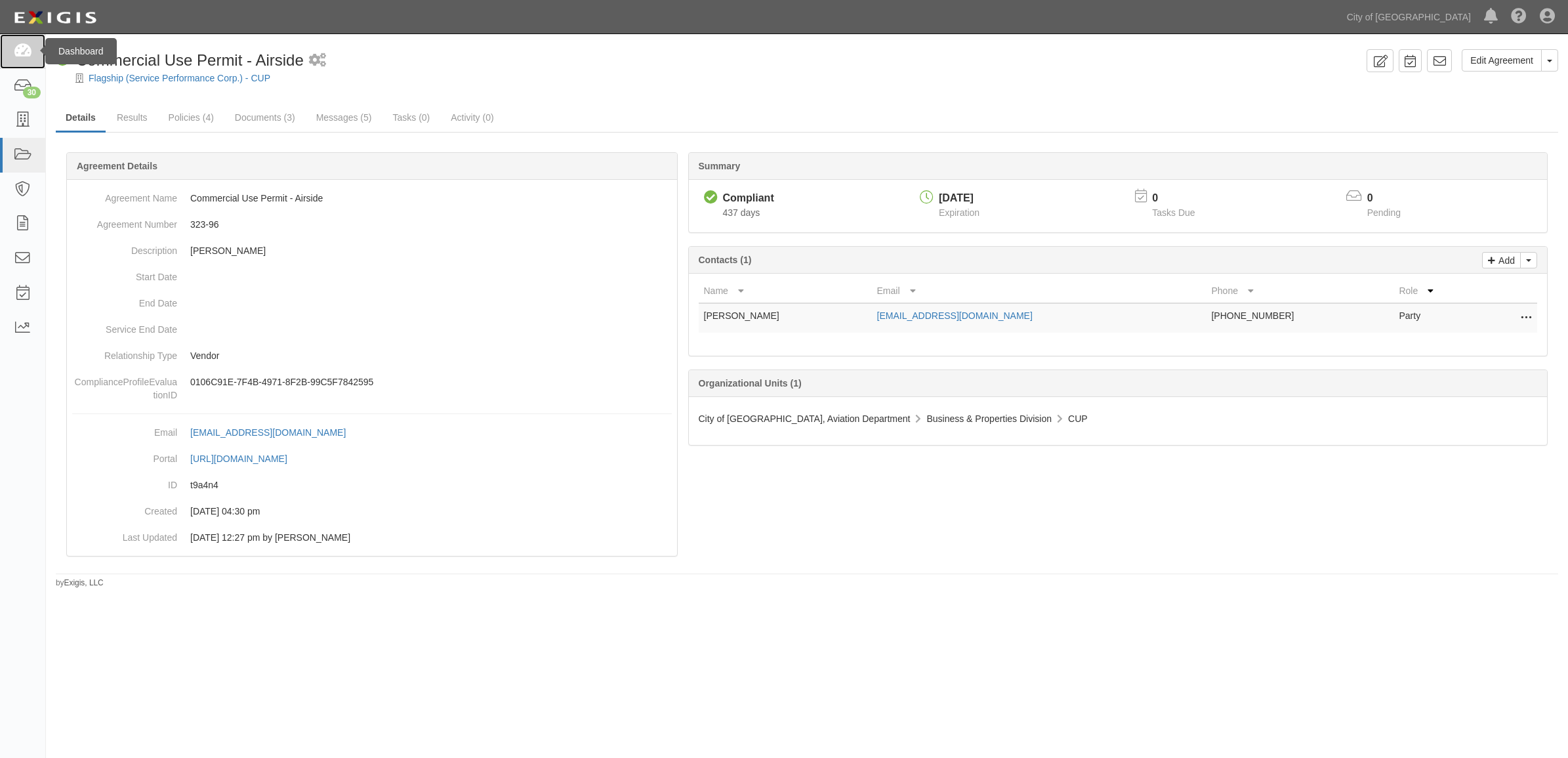
click at [18, 50] on icon at bounding box center [22, 51] width 19 height 15
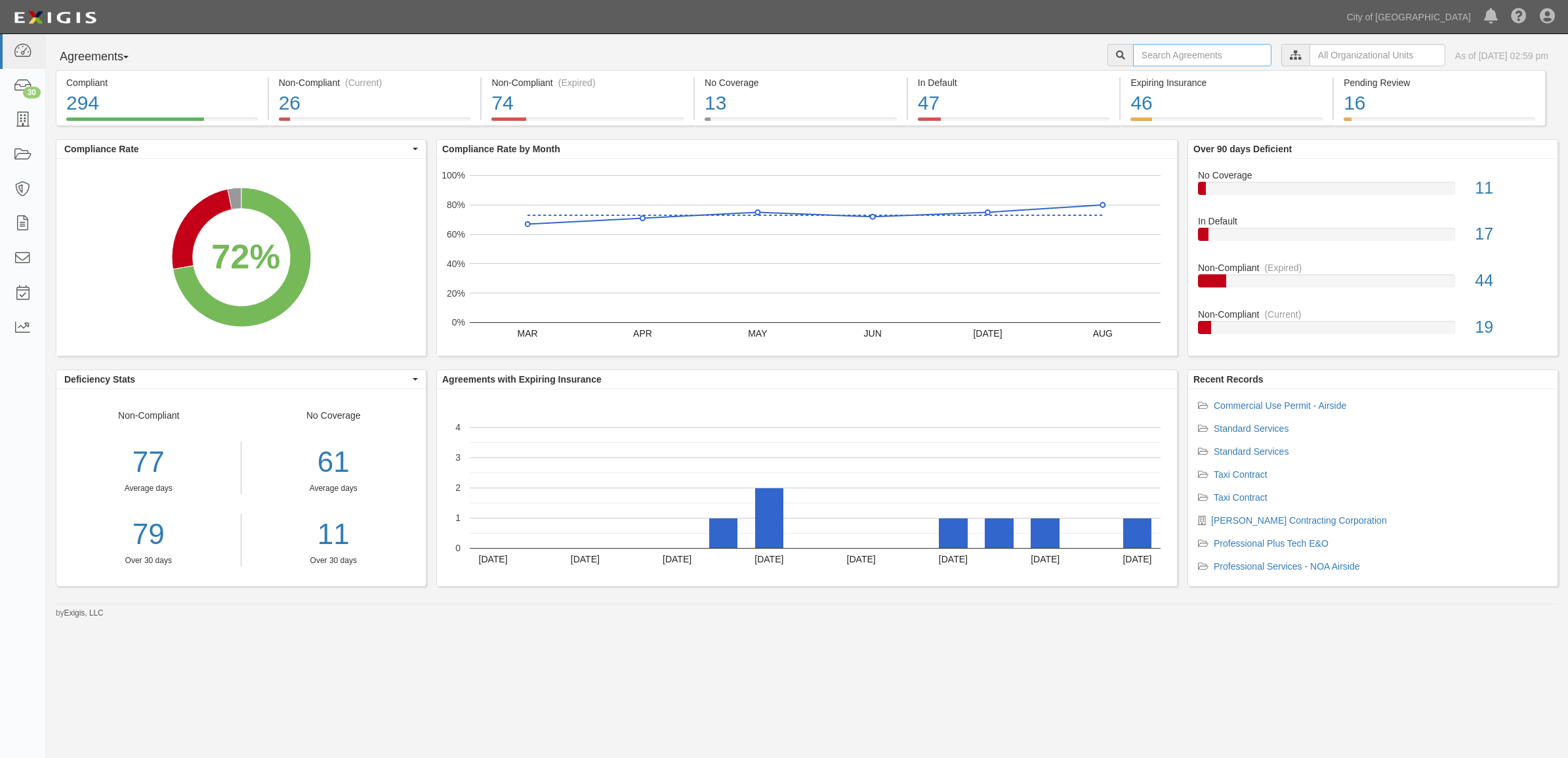
click at [1133, 48] on input "text" at bounding box center [1202, 55] width 139 height 23
type input "[MEDICAL_DATA]"
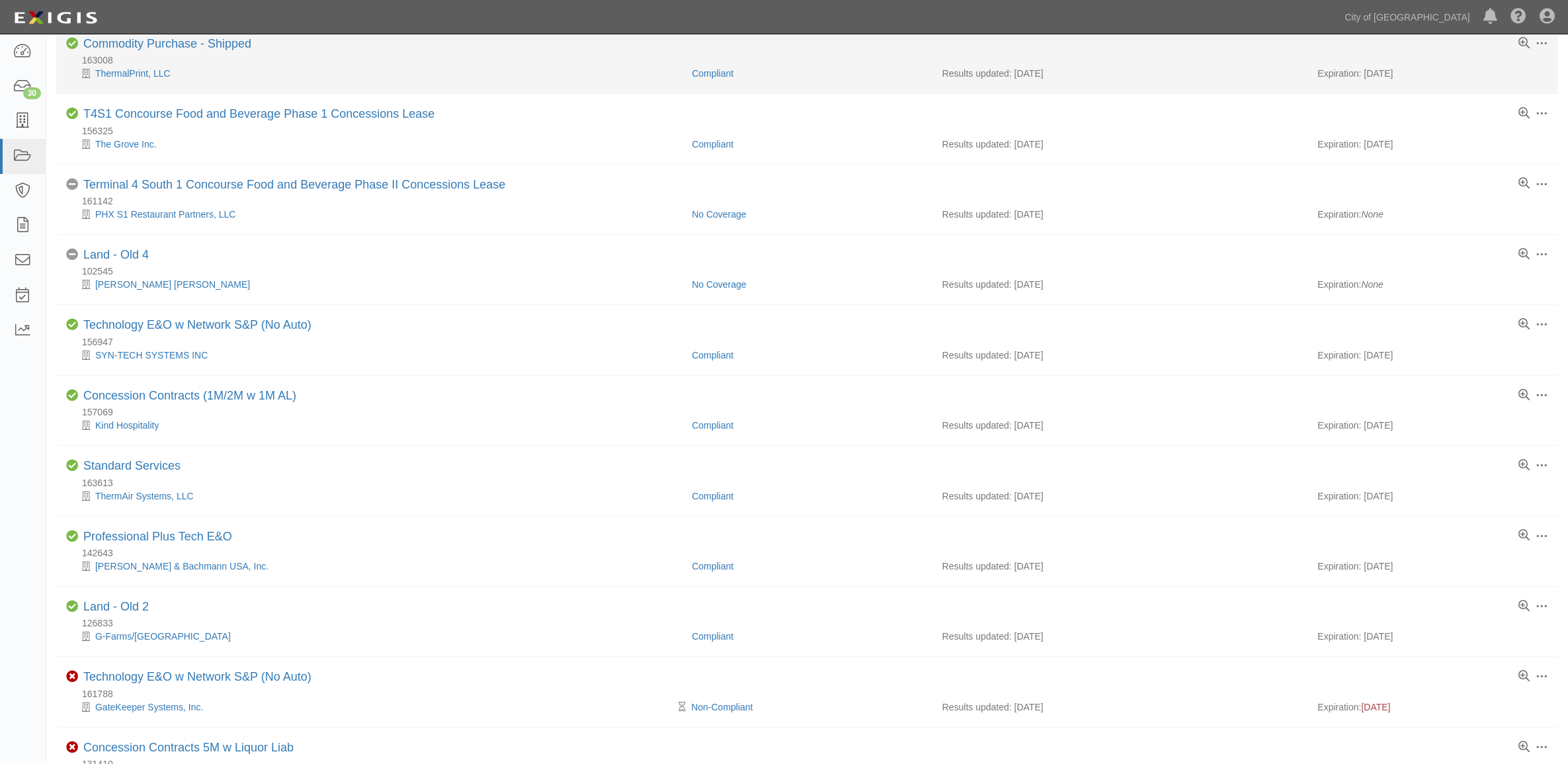
scroll to position [827, 0]
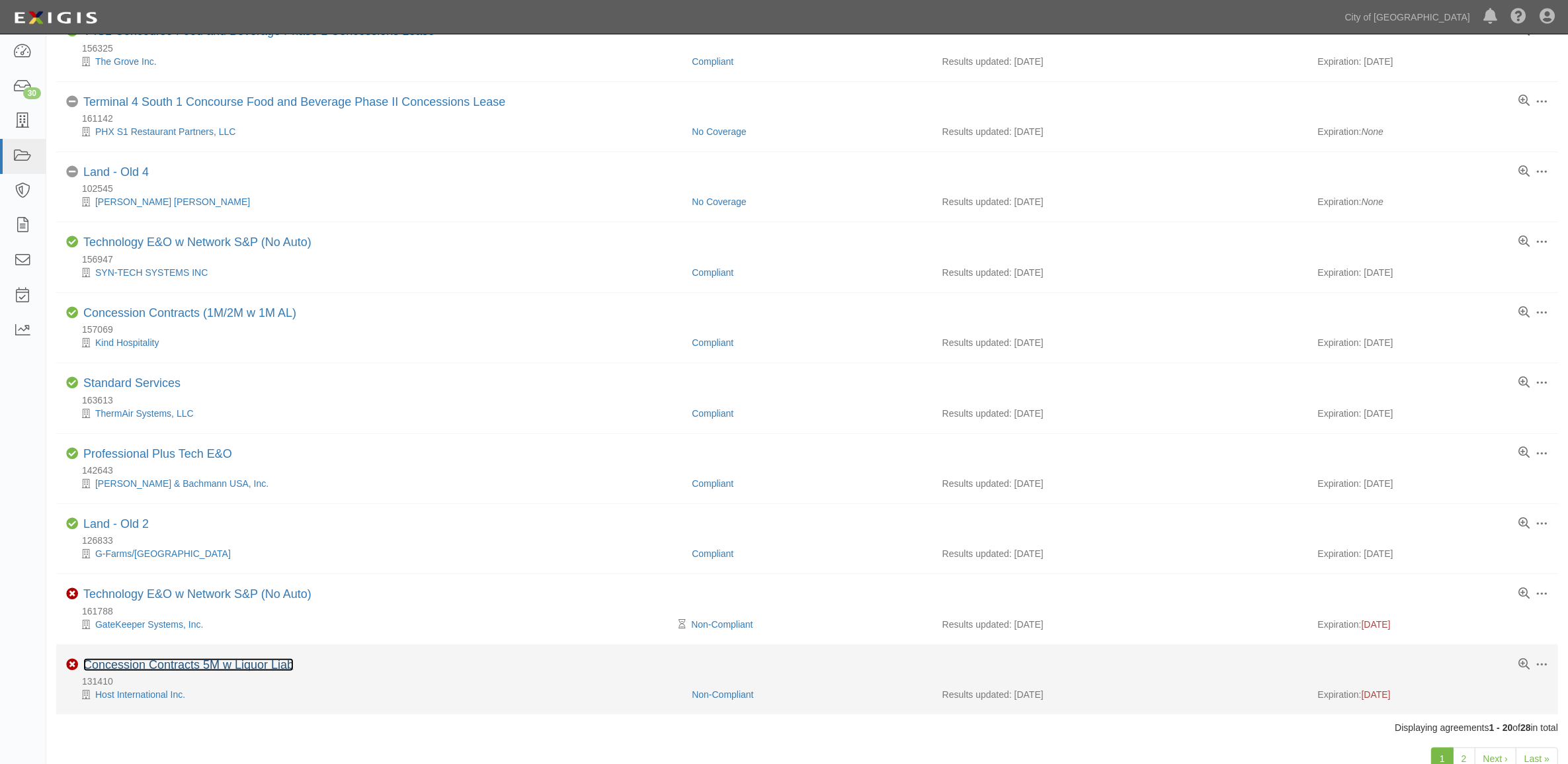
click at [262, 671] on link "Concession Contracts 5M w Liquor Liab" at bounding box center [188, 665] width 211 height 13
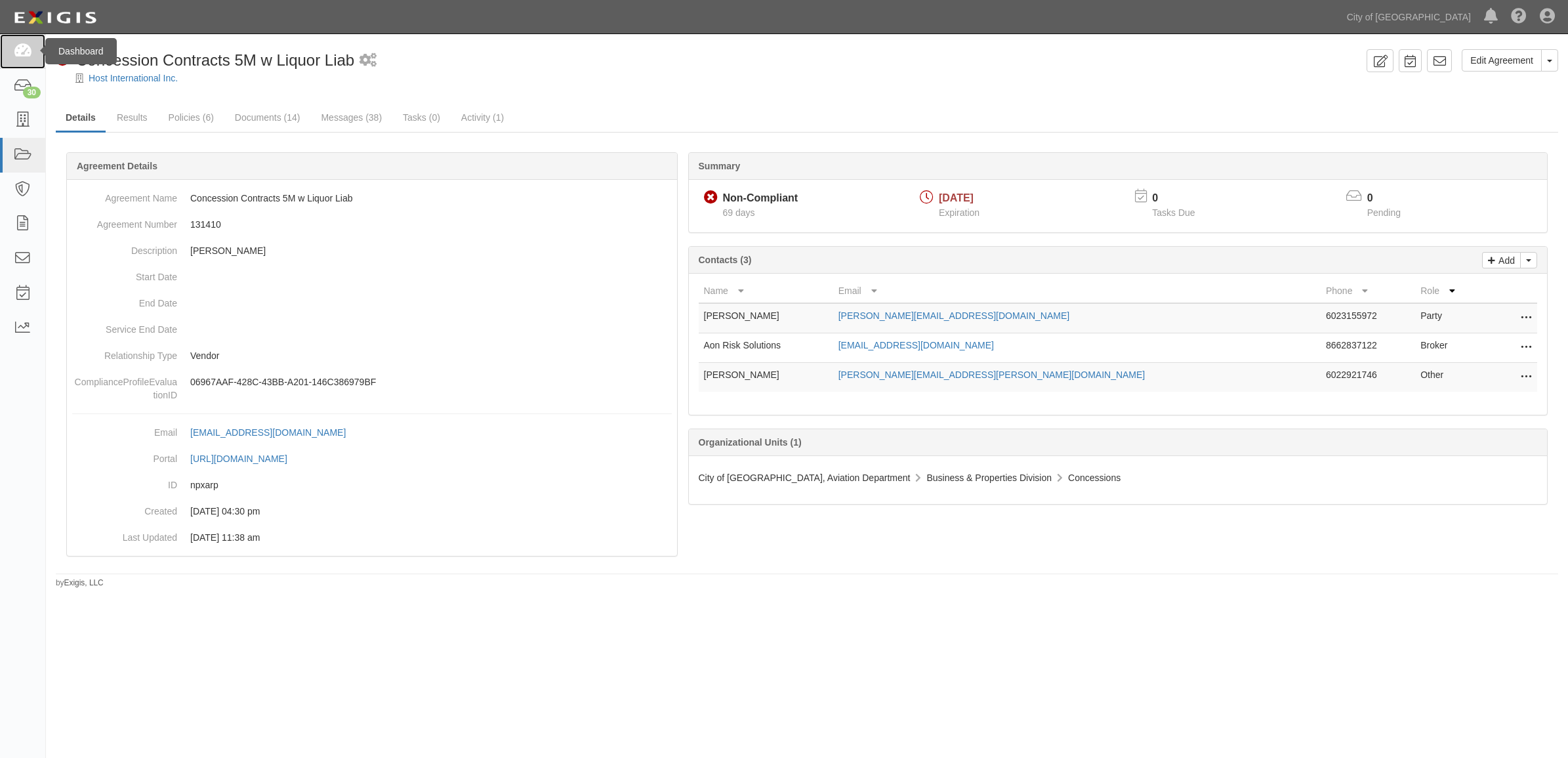
click at [20, 54] on icon at bounding box center [22, 51] width 19 height 15
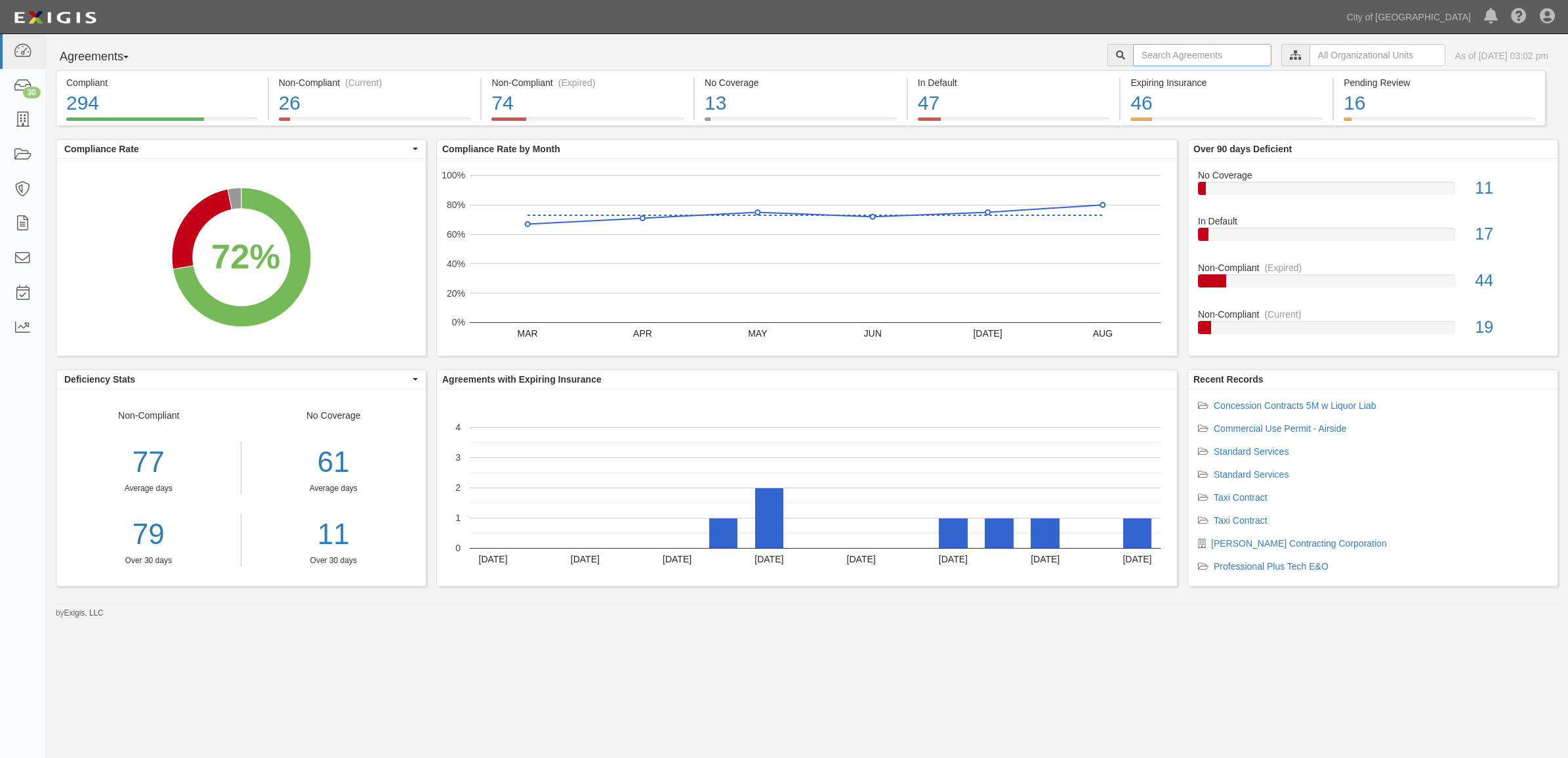
click at [1173, 62] on input "text" at bounding box center [1202, 55] width 139 height 23
type input "D&H"
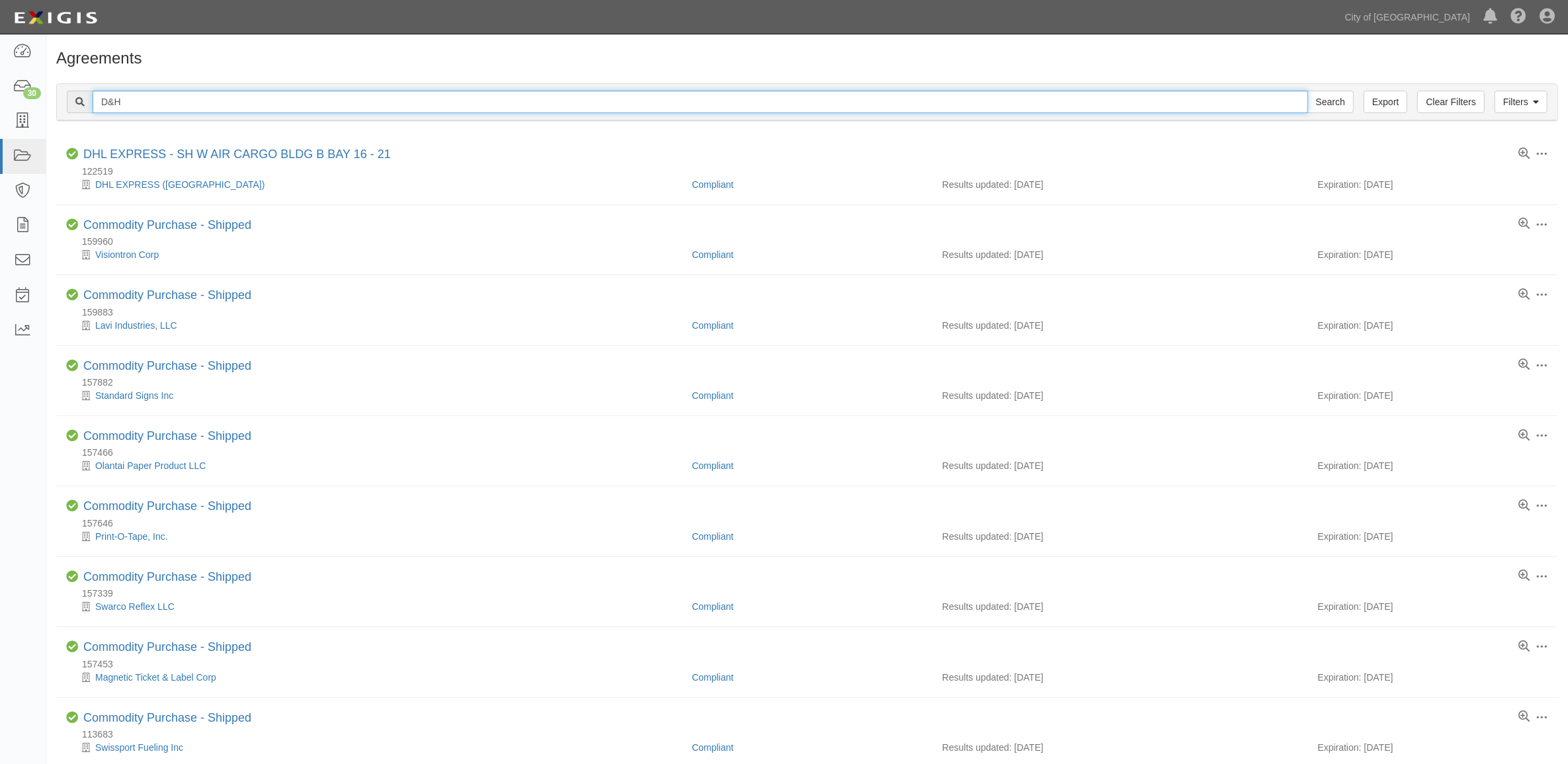
click at [226, 104] on input "D&H" at bounding box center [700, 102] width 1216 height 23
click at [218, 94] on input "D&H" at bounding box center [700, 102] width 1216 height 23
click at [217, 94] on input "D&H" at bounding box center [700, 102] width 1216 height 23
type input "i"
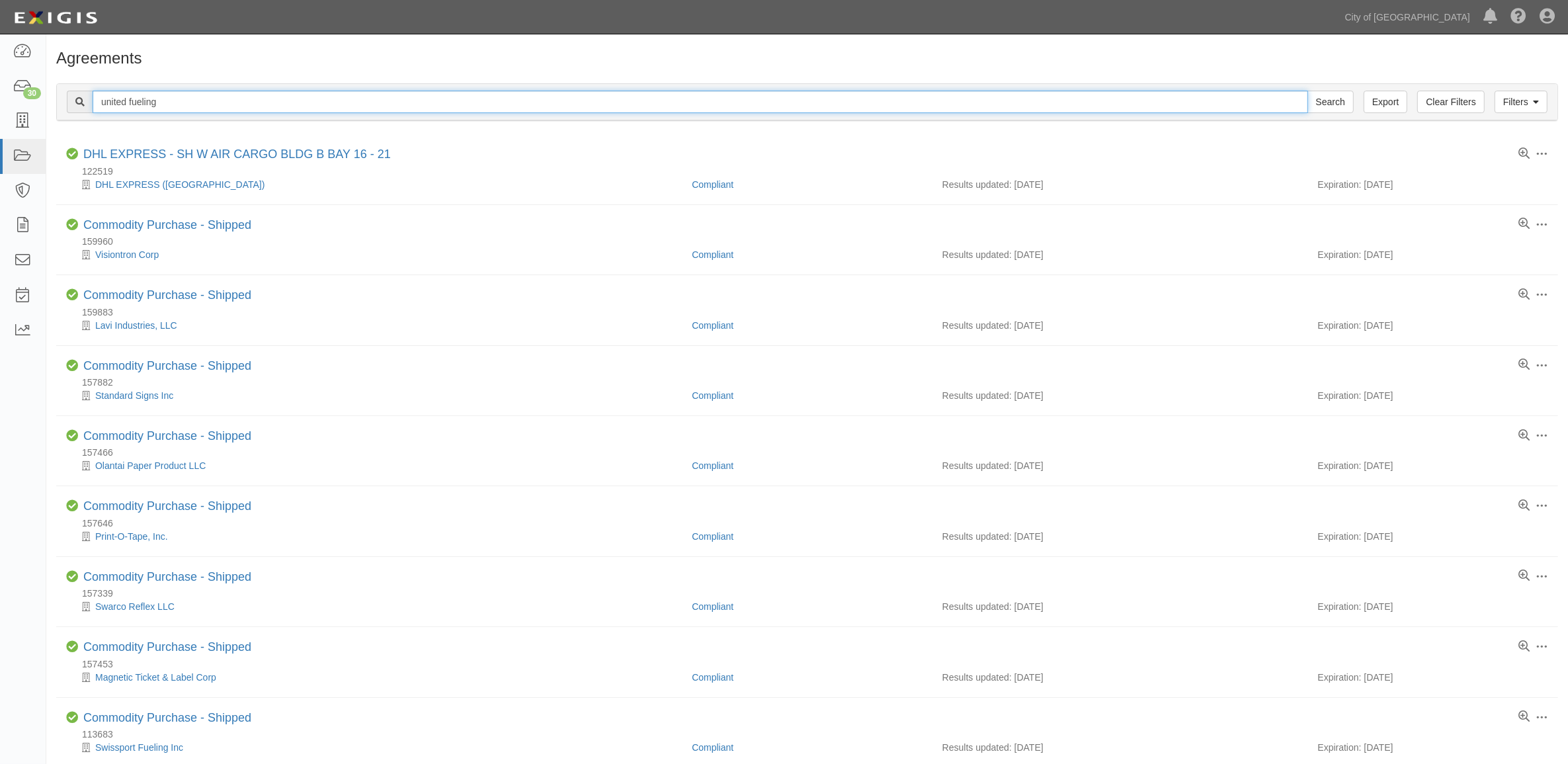
type input "united fueling"
click at [1308, 90] on input "Search" at bounding box center [1331, 102] width 46 height 23
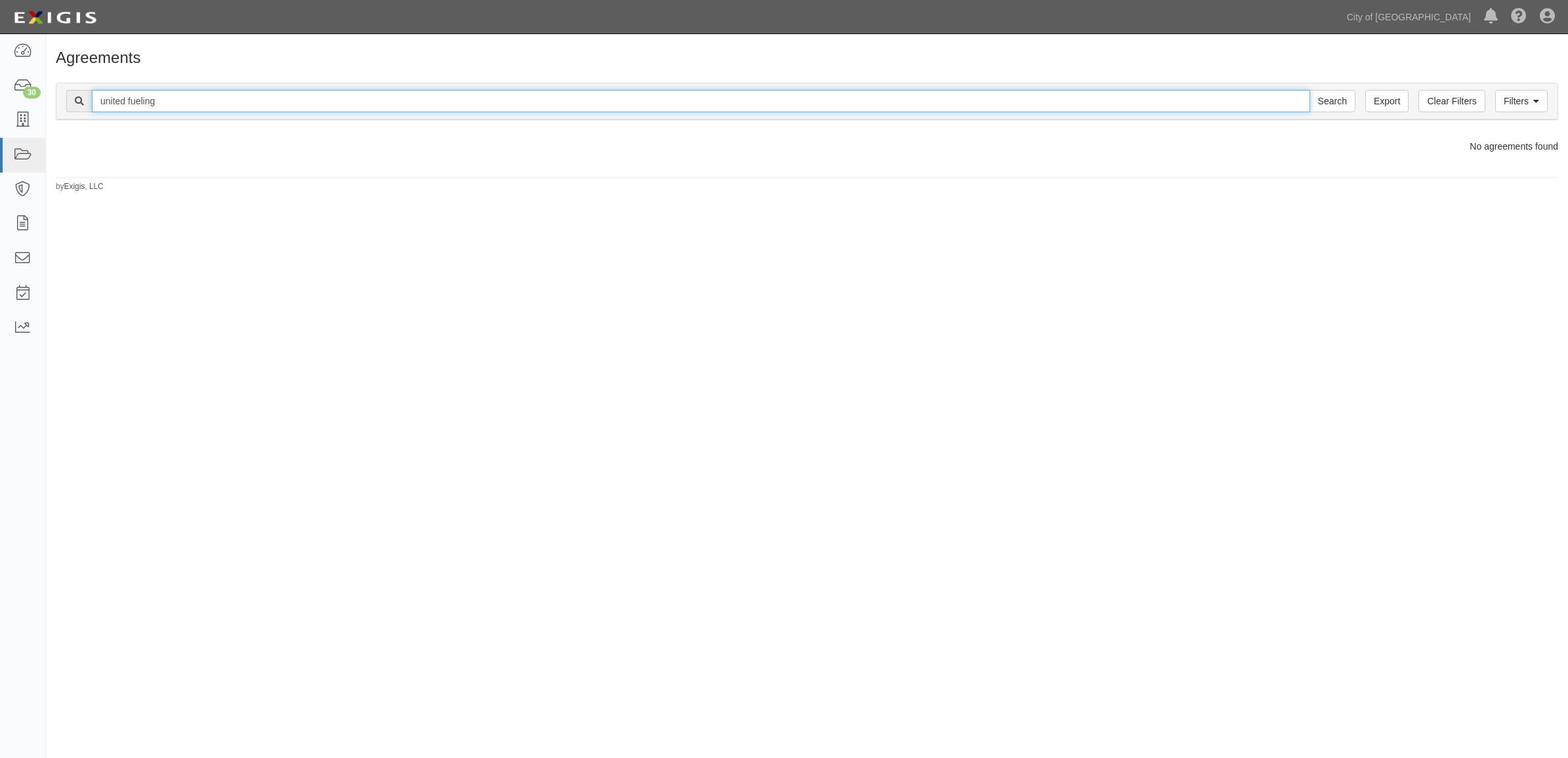
click at [195, 111] on input "united fueling" at bounding box center [701, 101] width 1219 height 23
click at [198, 93] on input "united fueling" at bounding box center [701, 101] width 1219 height 23
type input "bright w"
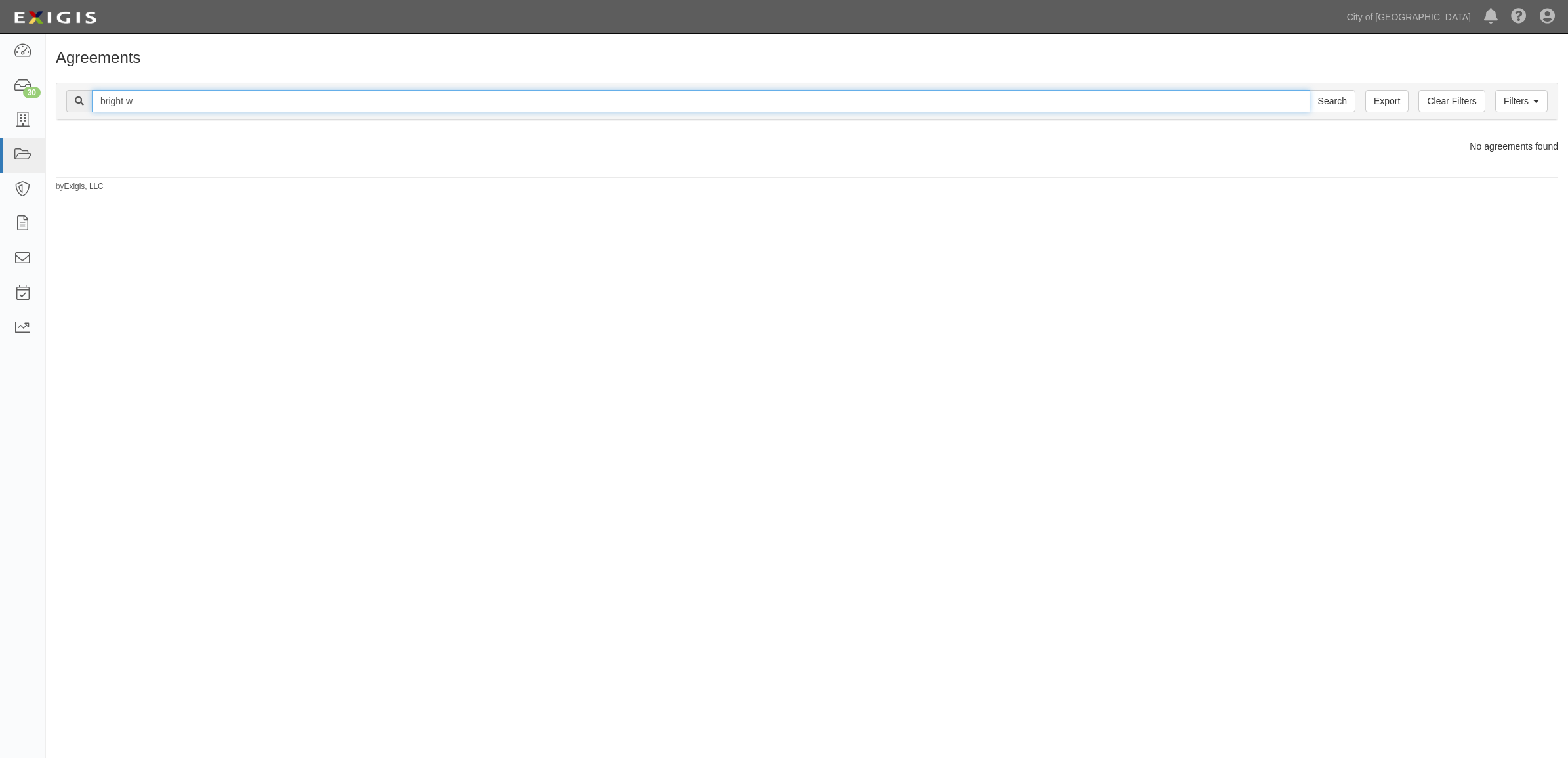
click at [1310, 90] on input "Search" at bounding box center [1332, 101] width 46 height 23
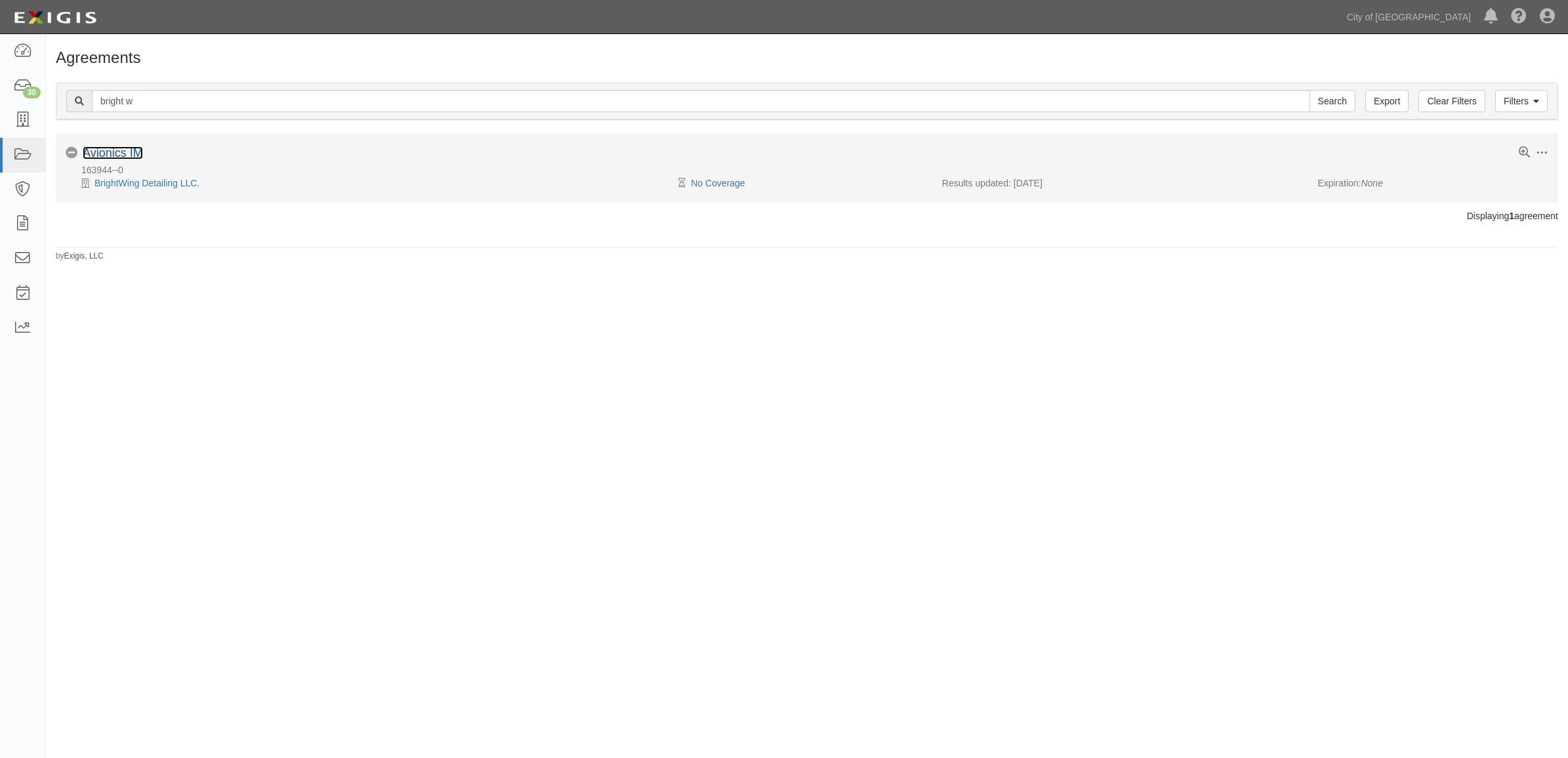
click at [107, 153] on link "Avionics IM" at bounding box center [112, 153] width 61 height 13
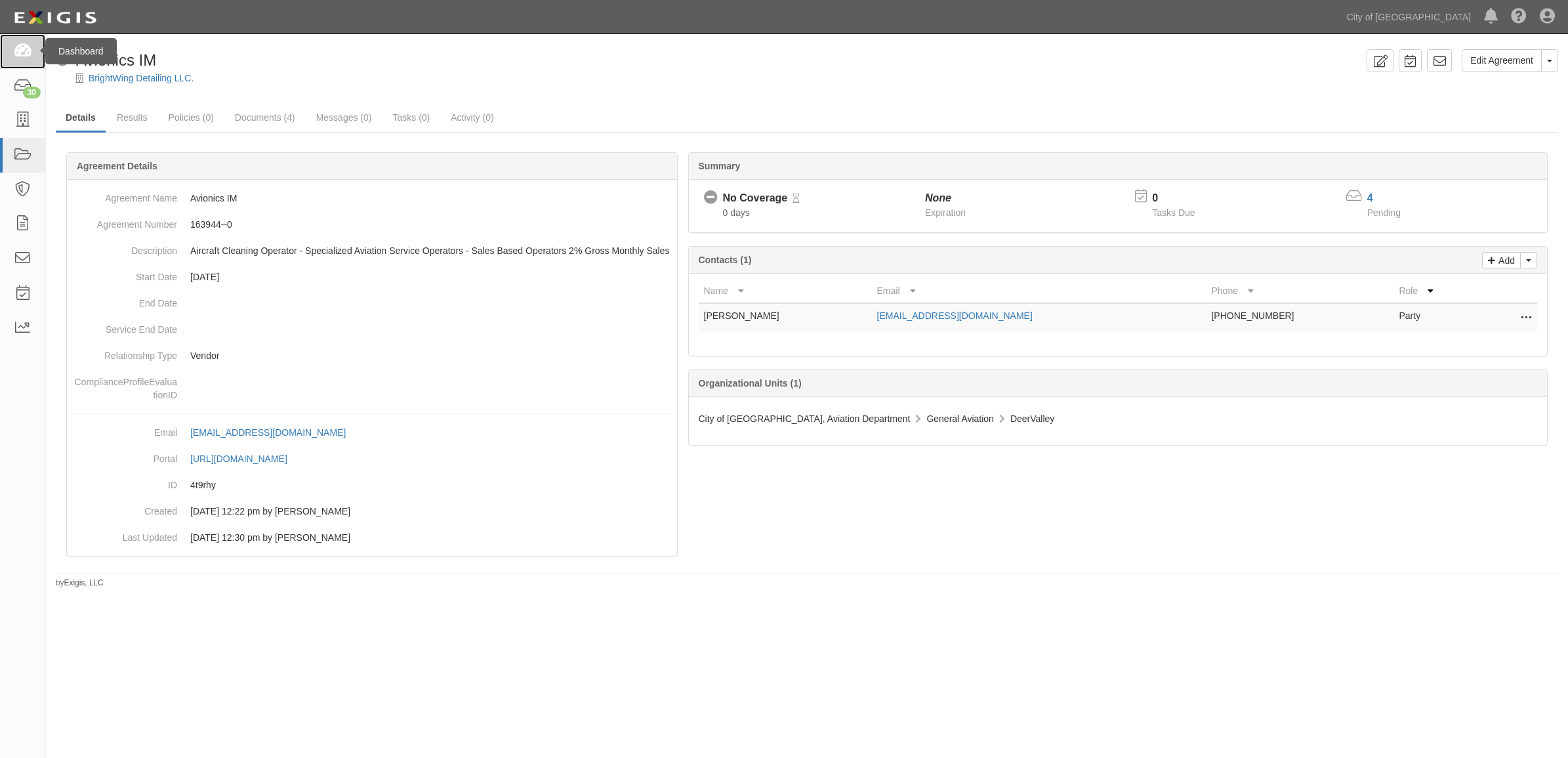
click at [23, 54] on icon at bounding box center [22, 51] width 19 height 15
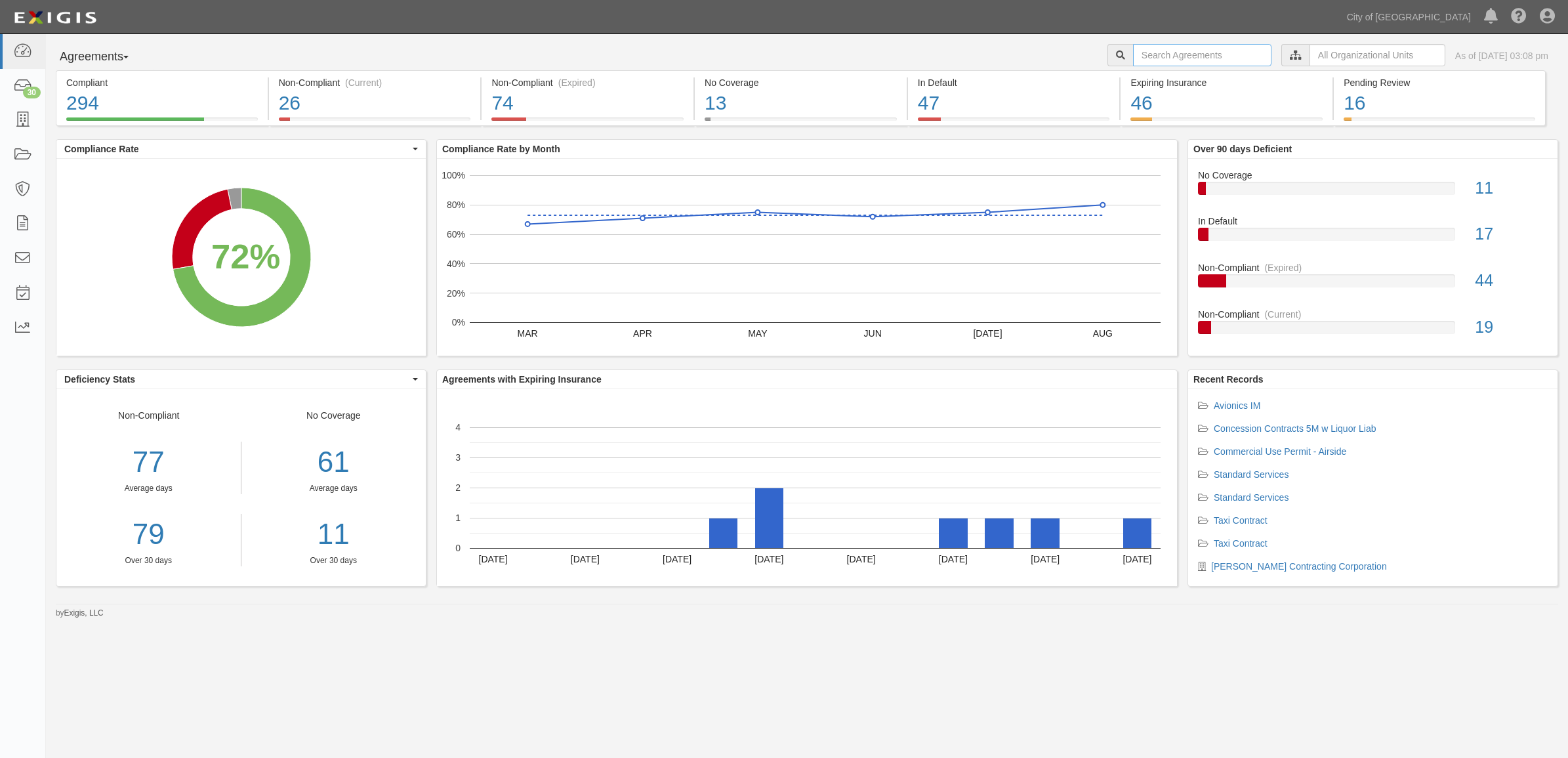
click at [1133, 47] on input "text" at bounding box center [1202, 55] width 139 height 23
paste input "161562"
type input "161562"
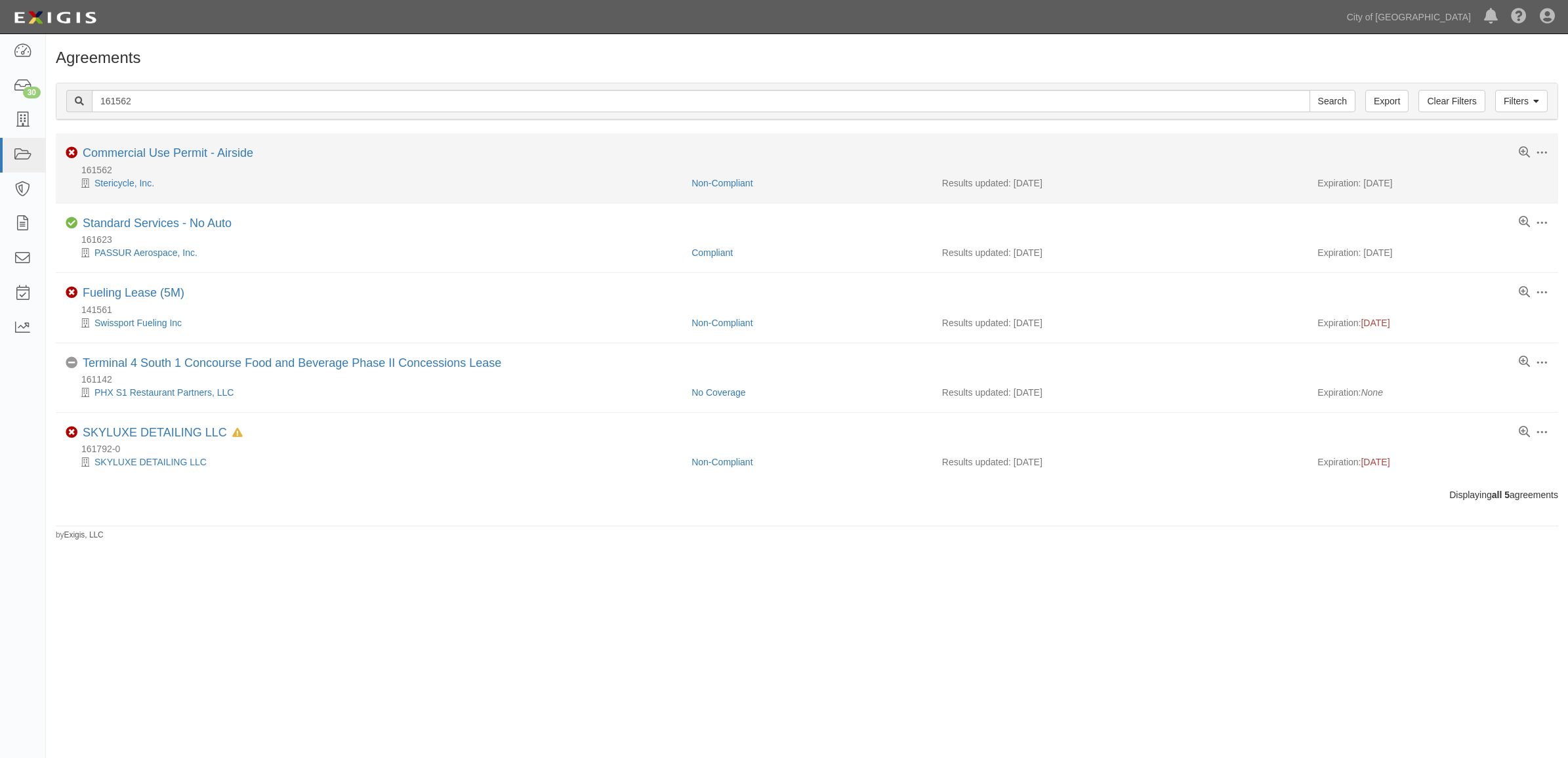
click at [219, 145] on li "Toggle Agreement Dropdown Edit Log activity Add task Send message Archive Non-C…" at bounding box center [807, 168] width 1503 height 69
click at [218, 153] on link "Commercial Use Permit - Airside" at bounding box center [167, 153] width 170 height 13
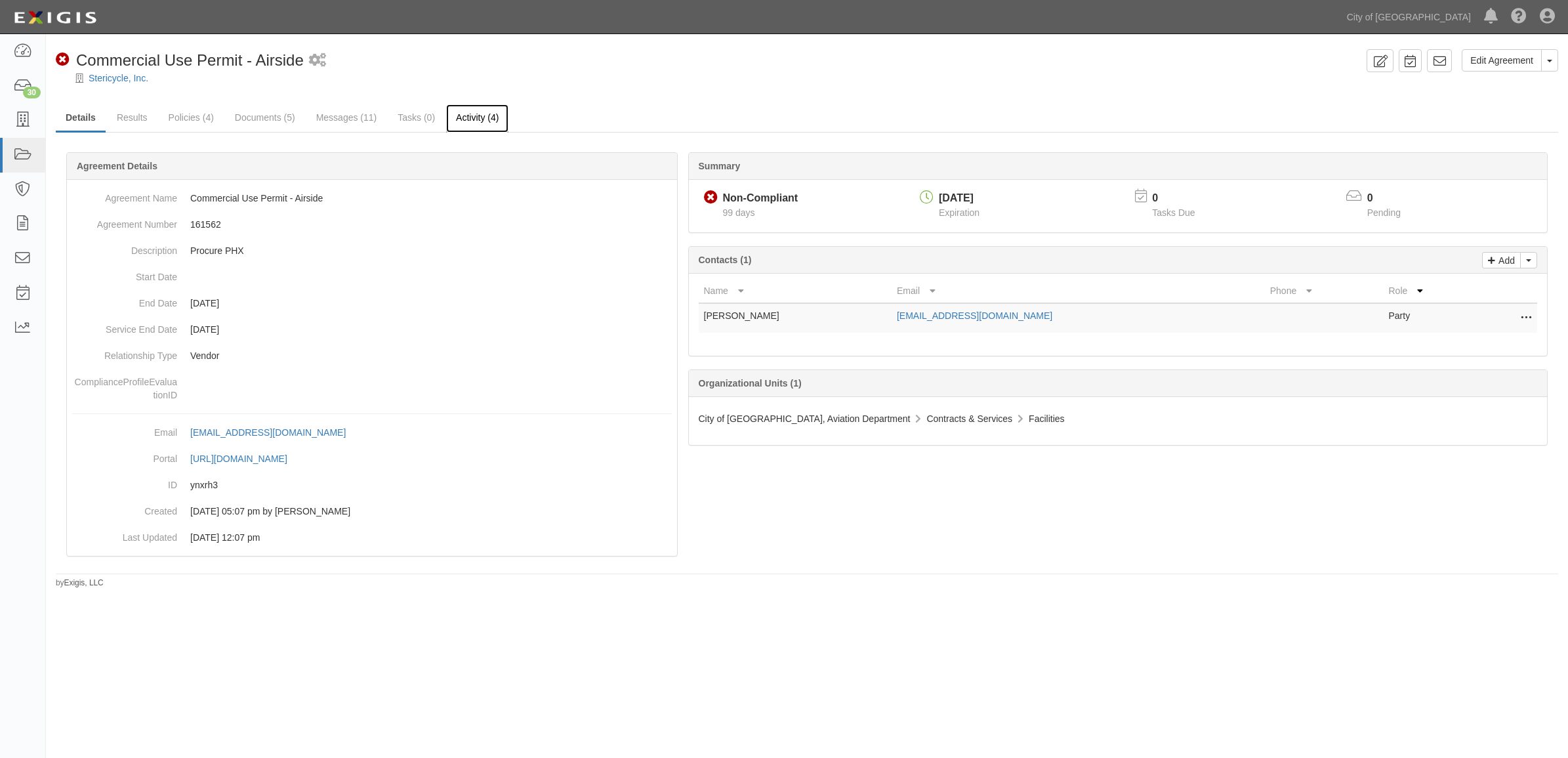
drag, startPoint x: 446, startPoint y: 112, endPoint x: 454, endPoint y: 112, distance: 8.0
click at [446, 112] on link "Activity (4)" at bounding box center [477, 118] width 62 height 28
click at [454, 112] on link "Activity (4)" at bounding box center [477, 118] width 62 height 28
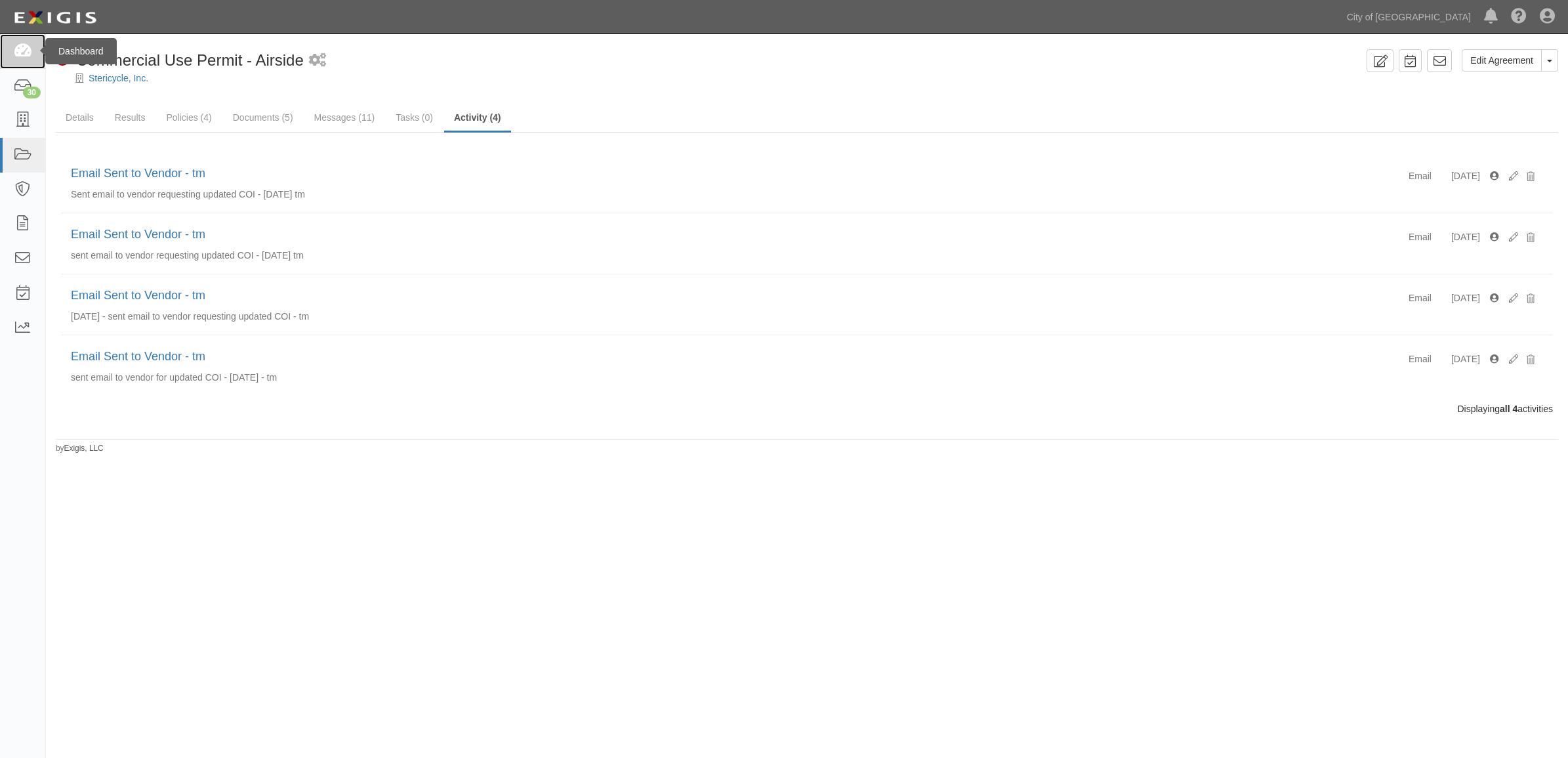
click at [17, 62] on link at bounding box center [23, 51] width 45 height 35
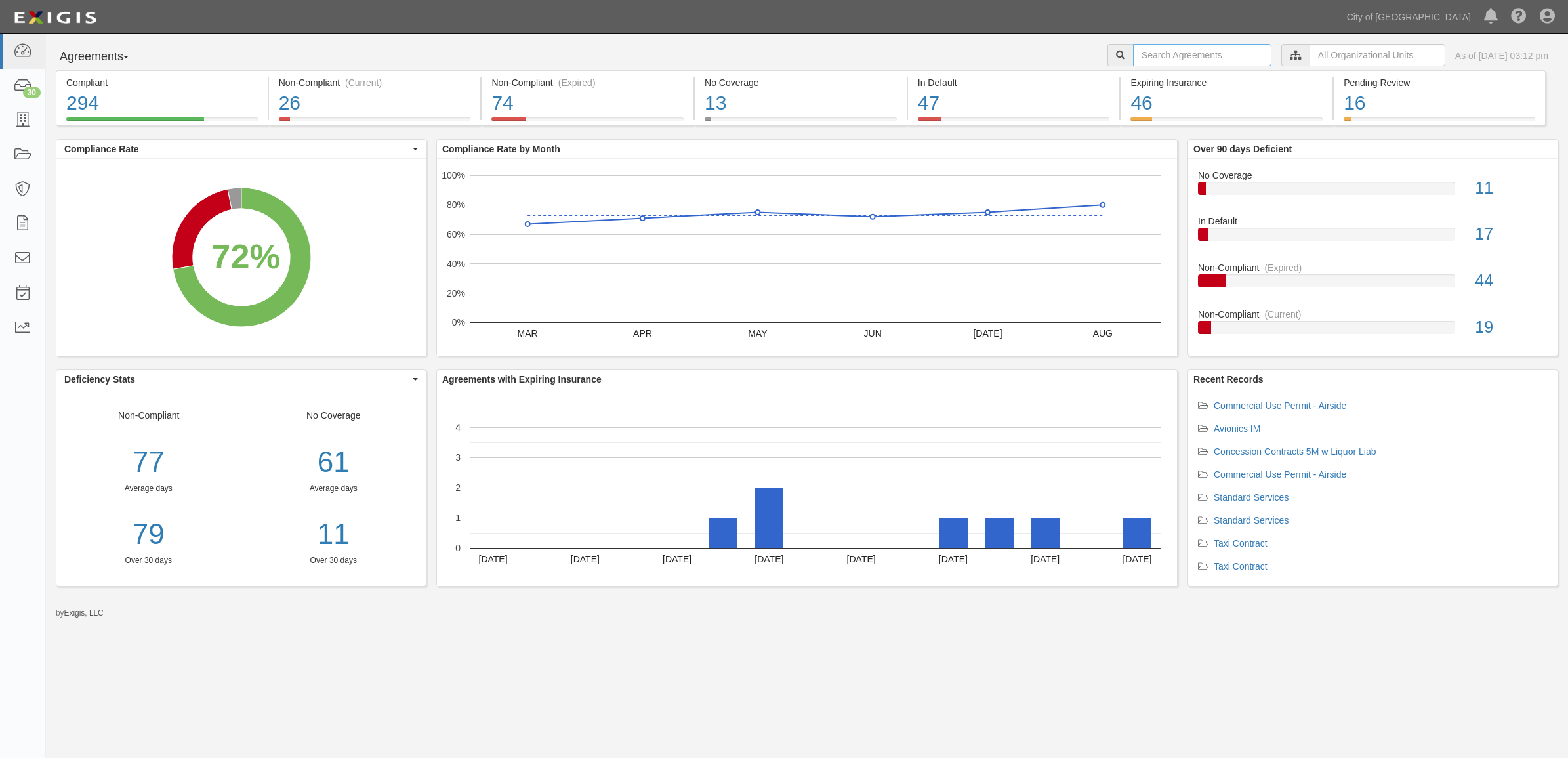
click at [1167, 54] on input "text" at bounding box center [1202, 55] width 139 height 23
type input "160034"
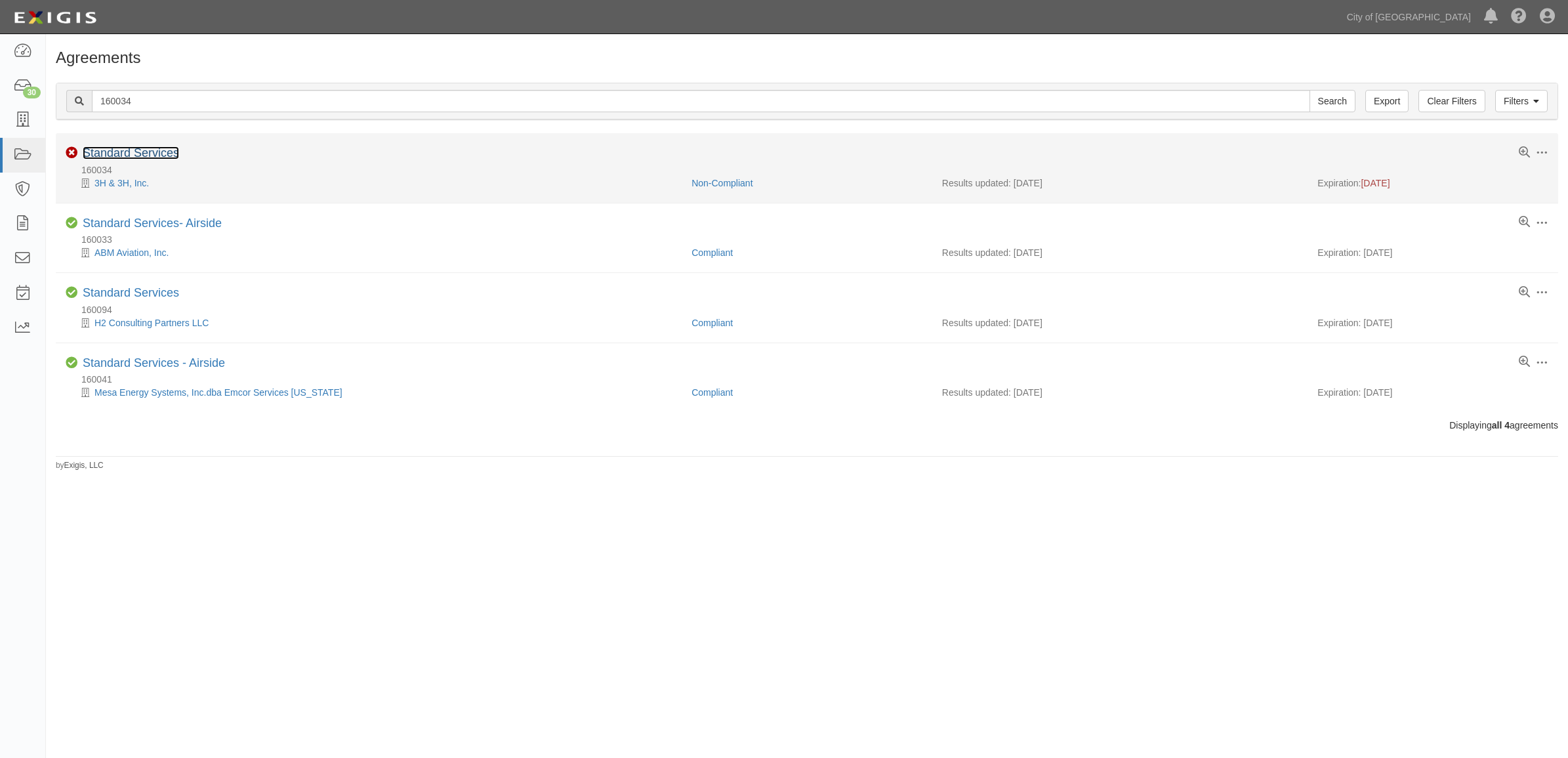
click at [142, 153] on link "Standard Services" at bounding box center [131, 153] width 97 height 13
